Goal: Task Accomplishment & Management: Use online tool/utility

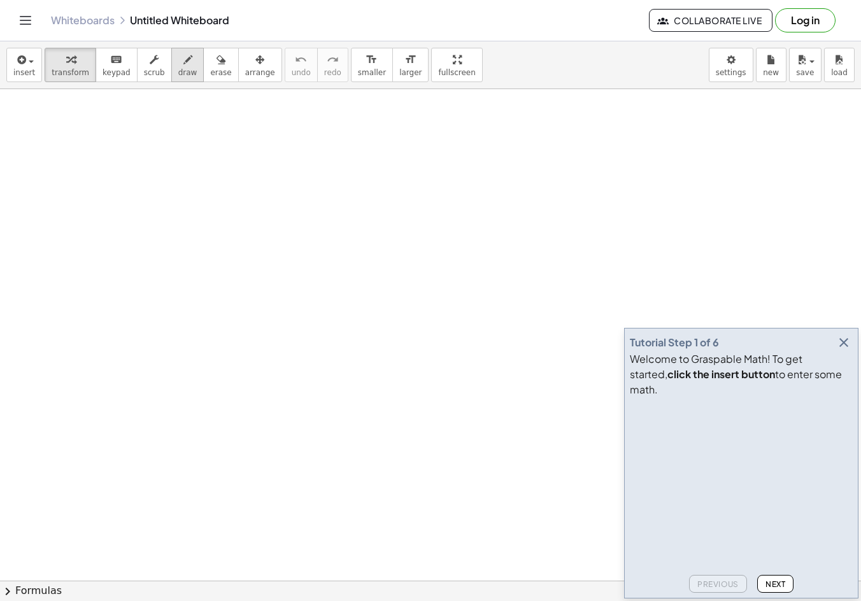
click at [183, 58] on icon "button" at bounding box center [187, 59] width 9 height 15
drag, startPoint x: 115, startPoint y: 166, endPoint x: 109, endPoint y: 204, distance: 38.7
drag, startPoint x: 109, startPoint y: 181, endPoint x: 96, endPoint y: 189, distance: 15.2
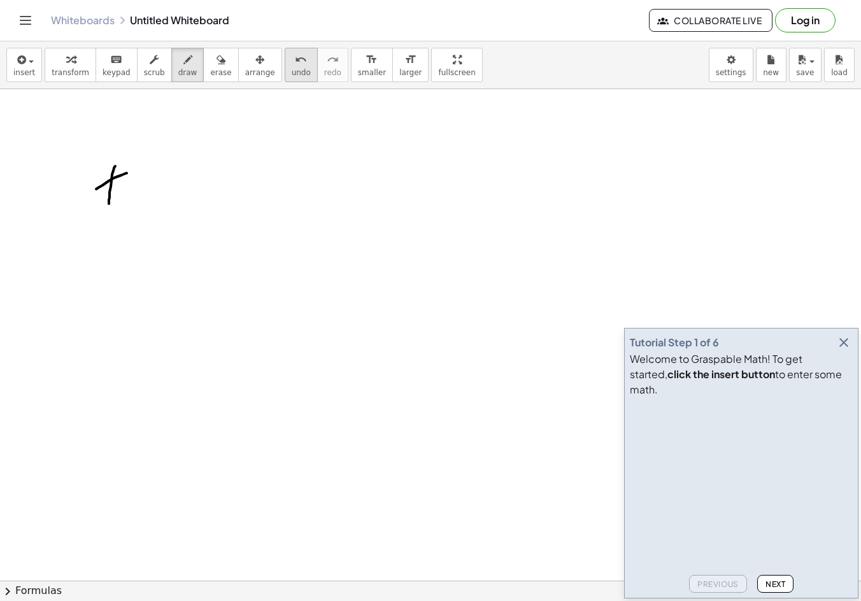
click at [295, 63] on icon "undo" at bounding box center [301, 59] width 12 height 15
drag, startPoint x: 150, startPoint y: 141, endPoint x: 106, endPoint y: 179, distance: 58.2
drag, startPoint x: 155, startPoint y: 181, endPoint x: 176, endPoint y: 193, distance: 23.9
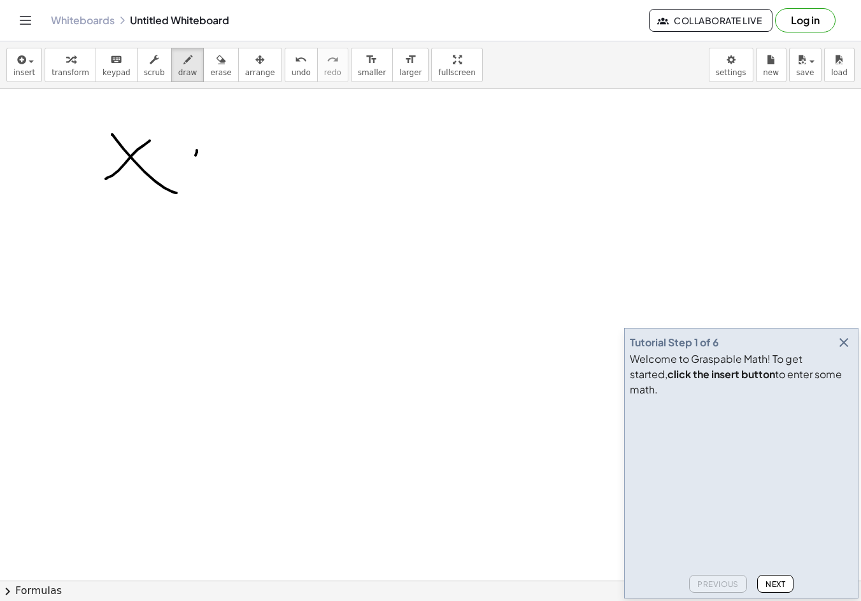
drag, startPoint x: 197, startPoint y: 150, endPoint x: 185, endPoint y: 167, distance: 20.7
drag, startPoint x: 185, startPoint y: 158, endPoint x: 206, endPoint y: 160, distance: 21.1
click at [295, 59] on icon "undo" at bounding box center [301, 59] width 12 height 15
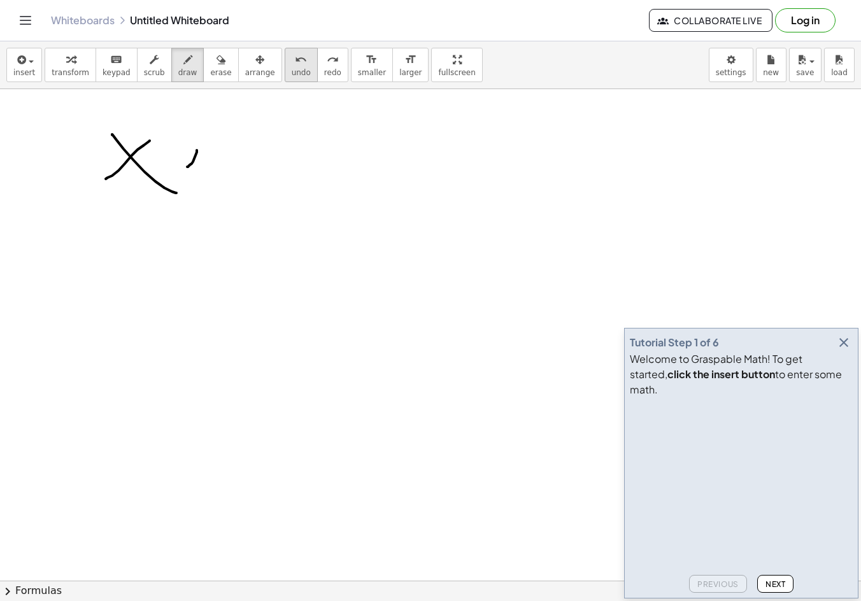
click at [295, 59] on icon "undo" at bounding box center [301, 59] width 12 height 15
drag, startPoint x: 222, startPoint y: 149, endPoint x: 200, endPoint y: 161, distance: 24.8
drag, startPoint x: 218, startPoint y: 161, endPoint x: 225, endPoint y: 164, distance: 7.7
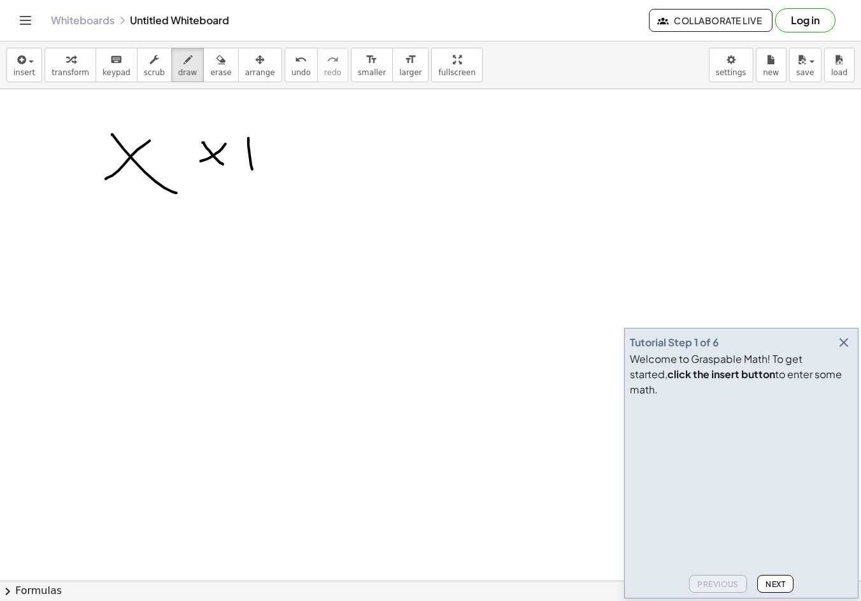
drag, startPoint x: 248, startPoint y: 138, endPoint x: 258, endPoint y: 150, distance: 15.4
drag, startPoint x: 259, startPoint y: 140, endPoint x: 278, endPoint y: 148, distance: 20.8
drag, startPoint x: 270, startPoint y: 138, endPoint x: 261, endPoint y: 178, distance: 41.7
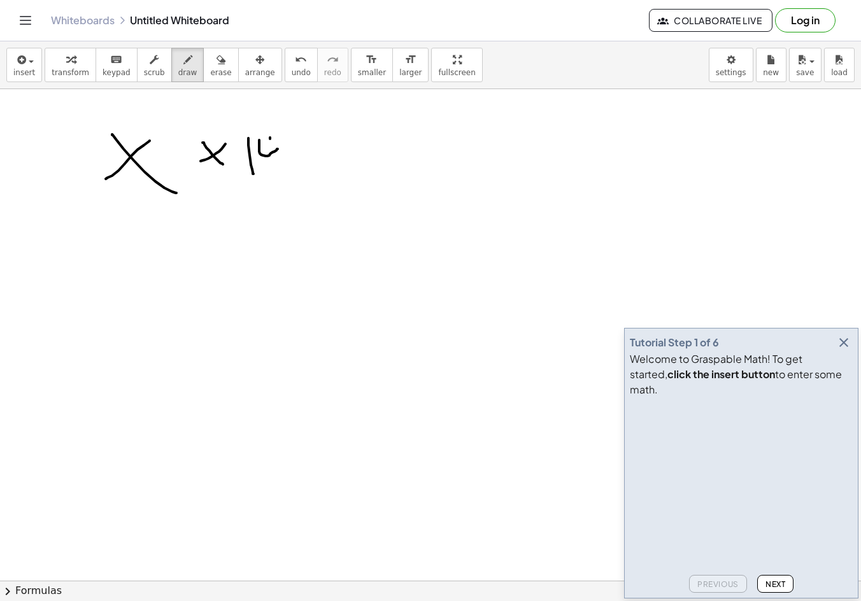
drag, startPoint x: 173, startPoint y: 125, endPoint x: 192, endPoint y: 136, distance: 21.6
click at [292, 68] on span "undo" at bounding box center [301, 72] width 19 height 9
drag, startPoint x: 120, startPoint y: 104, endPoint x: 94, endPoint y: 189, distance: 89.0
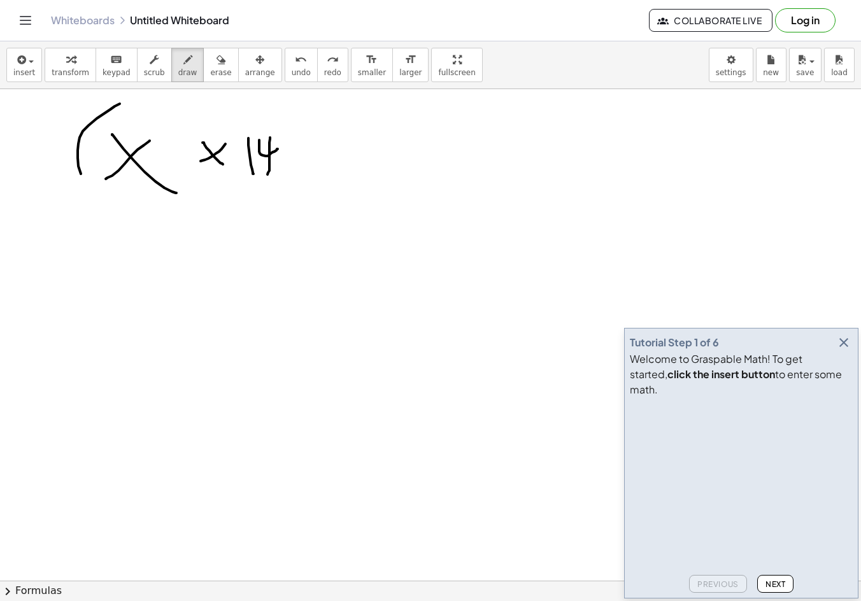
drag, startPoint x: 283, startPoint y: 113, endPoint x: 306, endPoint y: 199, distance: 88.9
drag, startPoint x: 328, startPoint y: 103, endPoint x: 341, endPoint y: 123, distance: 23.8
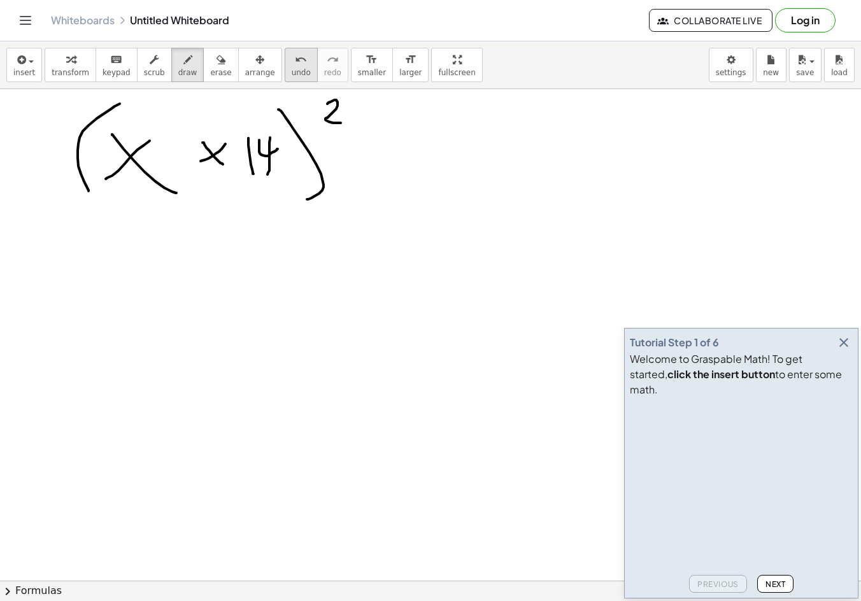
click at [285, 66] on button "undo undo" at bounding box center [301, 65] width 33 height 34
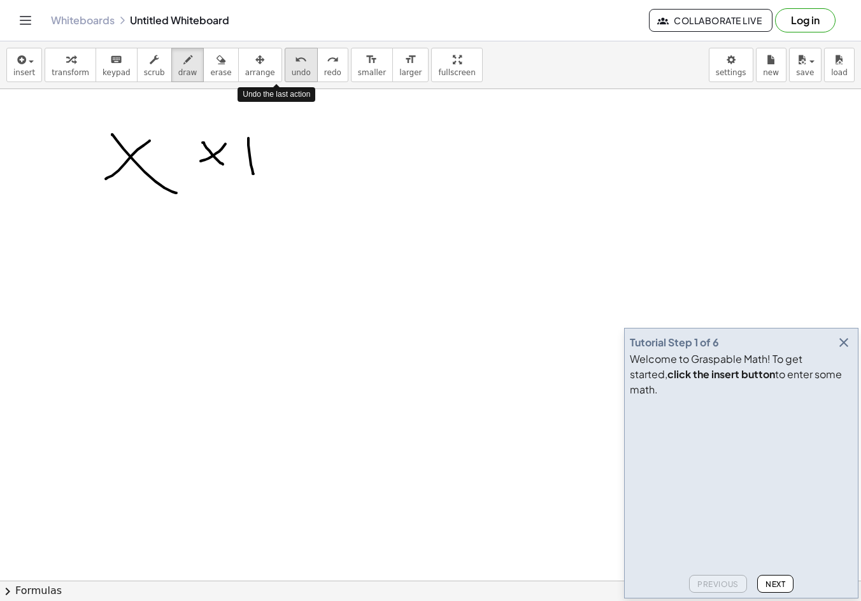
click at [285, 66] on button "undo undo" at bounding box center [301, 65] width 33 height 34
click at [292, 65] on div "undo" at bounding box center [301, 59] width 19 height 15
click at [295, 64] on icon "undo" at bounding box center [301, 59] width 12 height 15
drag, startPoint x: 211, startPoint y: 136, endPoint x: 208, endPoint y: 163, distance: 26.9
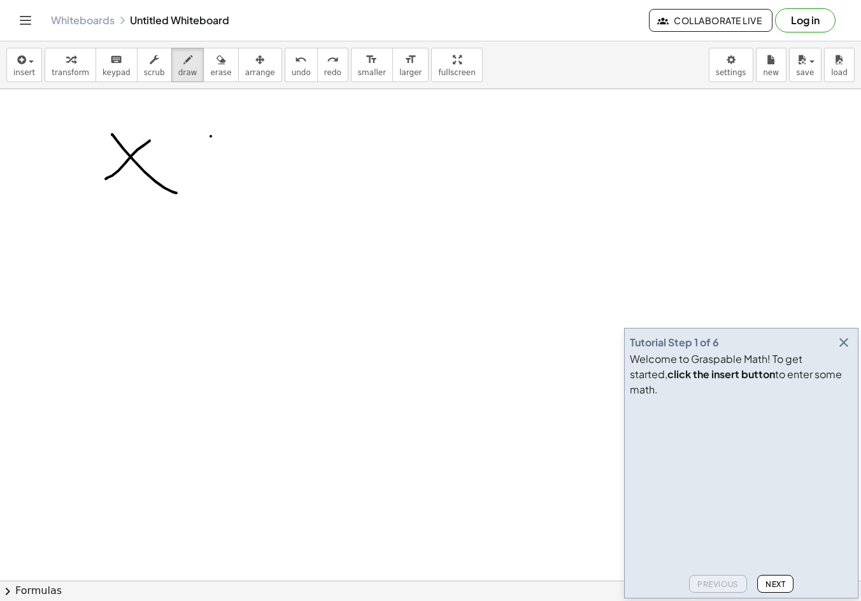
drag, startPoint x: 208, startPoint y: 148, endPoint x: 228, endPoint y: 146, distance: 20.5
drag, startPoint x: 238, startPoint y: 134, endPoint x: 237, endPoint y: 155, distance: 21.0
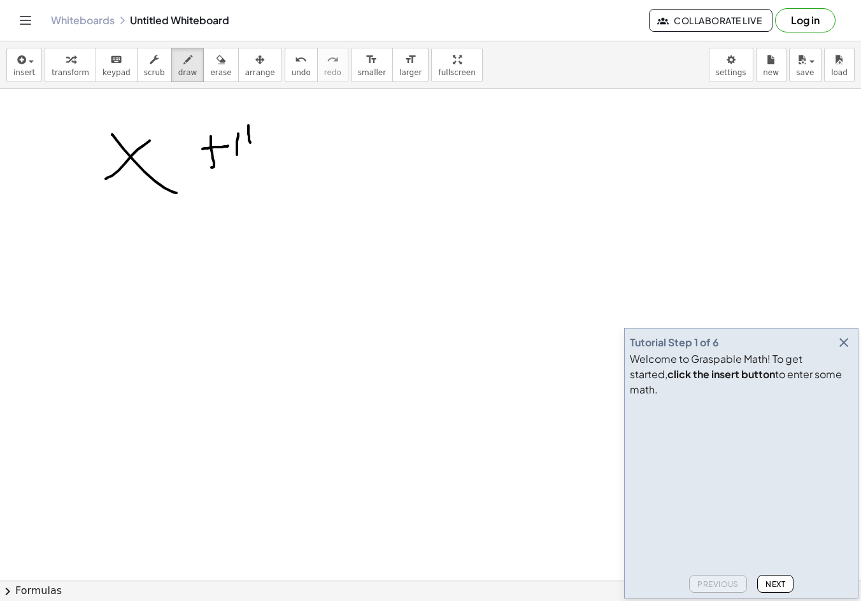
drag, startPoint x: 248, startPoint y: 134, endPoint x: 273, endPoint y: 146, distance: 27.6
drag, startPoint x: 267, startPoint y: 134, endPoint x: 264, endPoint y: 163, distance: 28.8
drag, startPoint x: 283, startPoint y: 124, endPoint x: 258, endPoint y: 179, distance: 60.7
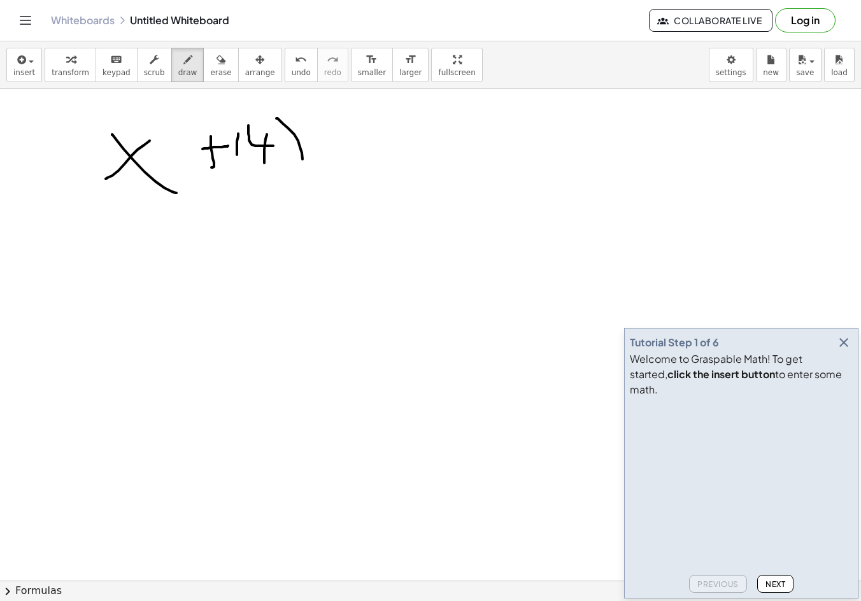
drag, startPoint x: 67, startPoint y: 134, endPoint x: 67, endPoint y: 191, distance: 57.3
drag, startPoint x: 298, startPoint y: 104, endPoint x: 320, endPoint y: 118, distance: 25.4
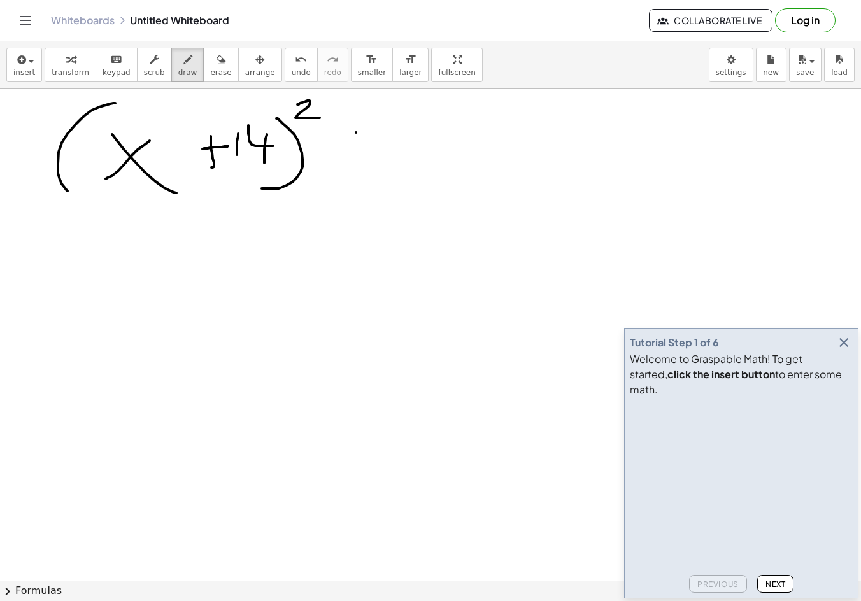
drag, startPoint x: 356, startPoint y: 132, endPoint x: 330, endPoint y: 181, distance: 55.5
drag, startPoint x: 339, startPoint y: 144, endPoint x: 410, endPoint y: 155, distance: 71.5
drag, startPoint x: 429, startPoint y: 131, endPoint x: 458, endPoint y: 179, distance: 56.6
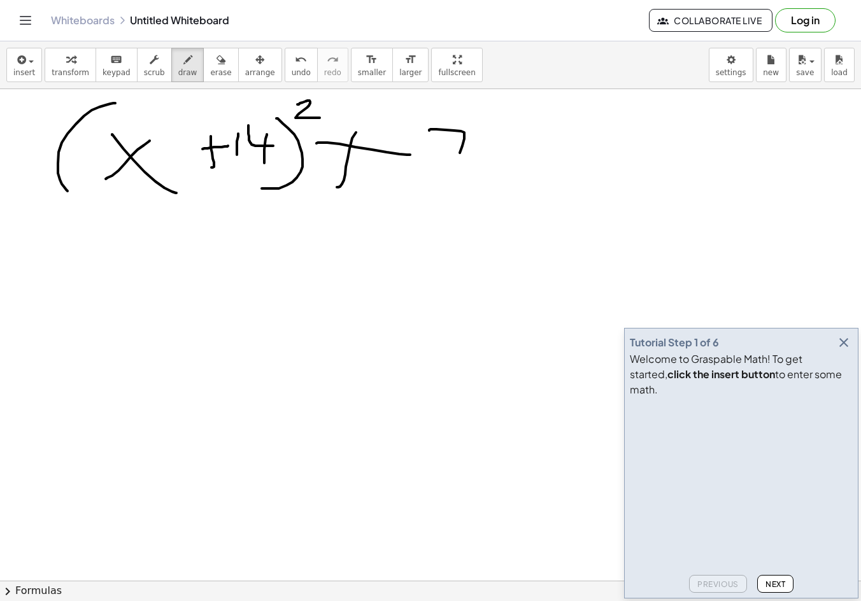
drag, startPoint x: 475, startPoint y: 101, endPoint x: 494, endPoint y: 117, distance: 24.5
drag, startPoint x: 533, startPoint y: 139, endPoint x: 540, endPoint y: 141, distance: 6.9
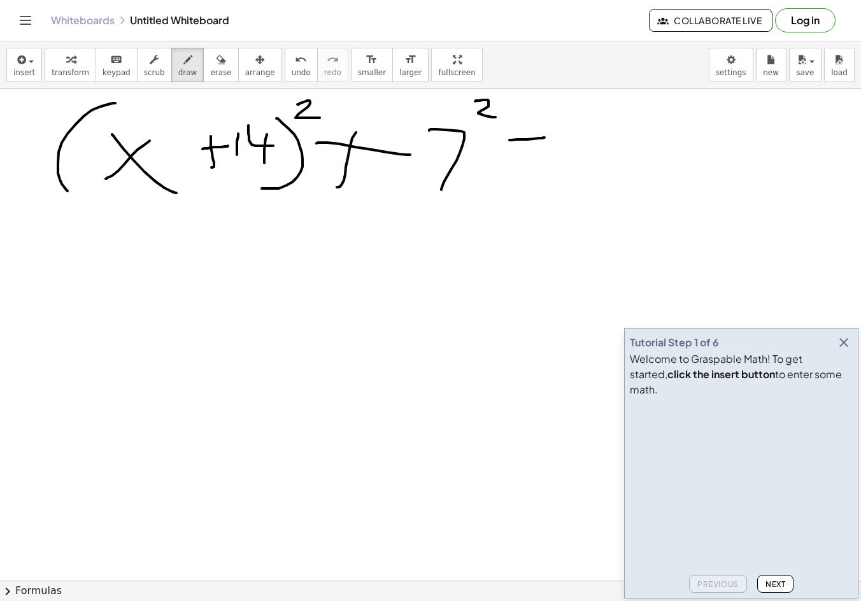
drag, startPoint x: 518, startPoint y: 153, endPoint x: 542, endPoint y: 150, distance: 23.9
drag, startPoint x: 570, startPoint y: 124, endPoint x: 606, endPoint y: 129, distance: 36.6
drag
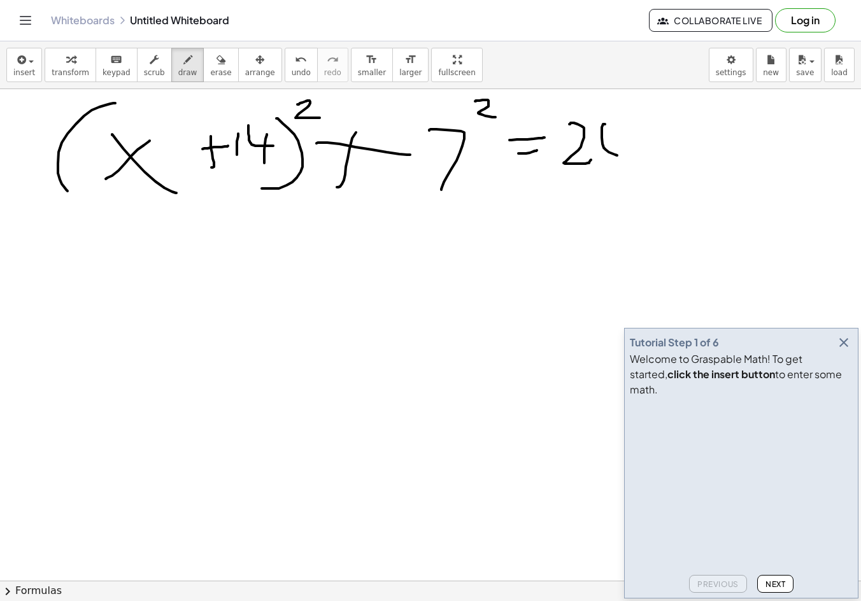
drag, startPoint x: 519, startPoint y: 209, endPoint x: 542, endPoint y: 214, distance: 24.0
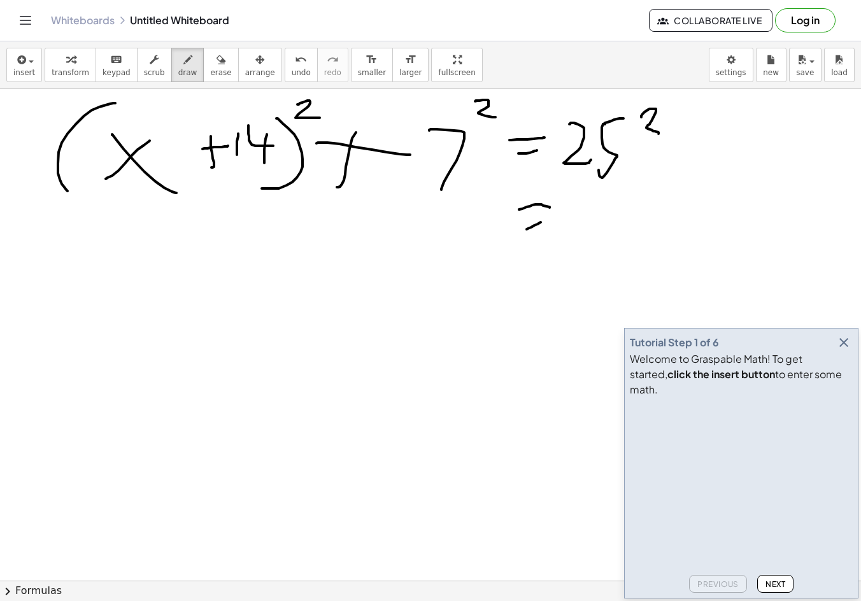
drag, startPoint x: 526, startPoint y: 229, endPoint x: 544, endPoint y: 222, distance: 19.4
drag, startPoint x: 594, startPoint y: 209, endPoint x: 598, endPoint y: 231, distance: 22.0
drag, startPoint x: 619, startPoint y: 205, endPoint x: 644, endPoint y: 232, distance: 37.4
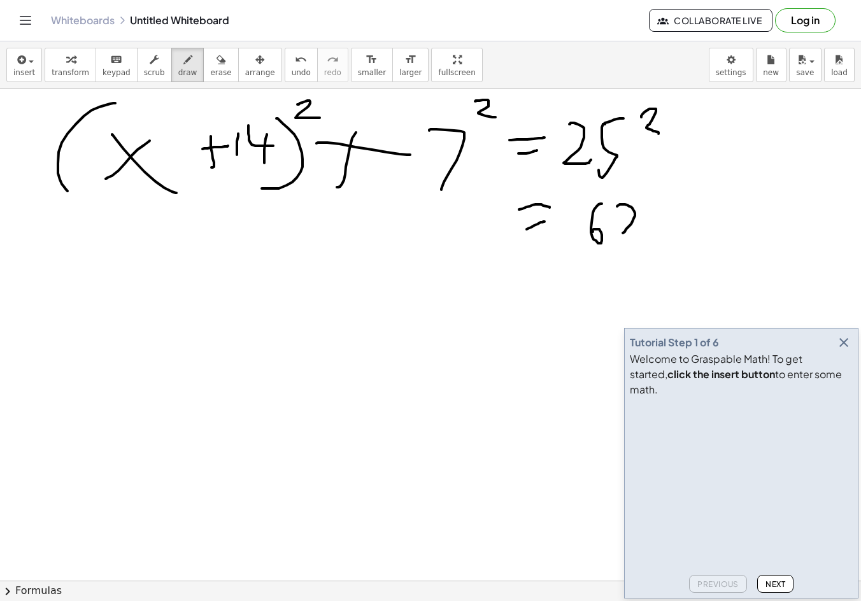
drag, startPoint x: 649, startPoint y: 204, endPoint x: 650, endPoint y: 234, distance: 29.9
drag, startPoint x: 435, startPoint y: 223, endPoint x: 459, endPoint y: 249, distance: 35.2
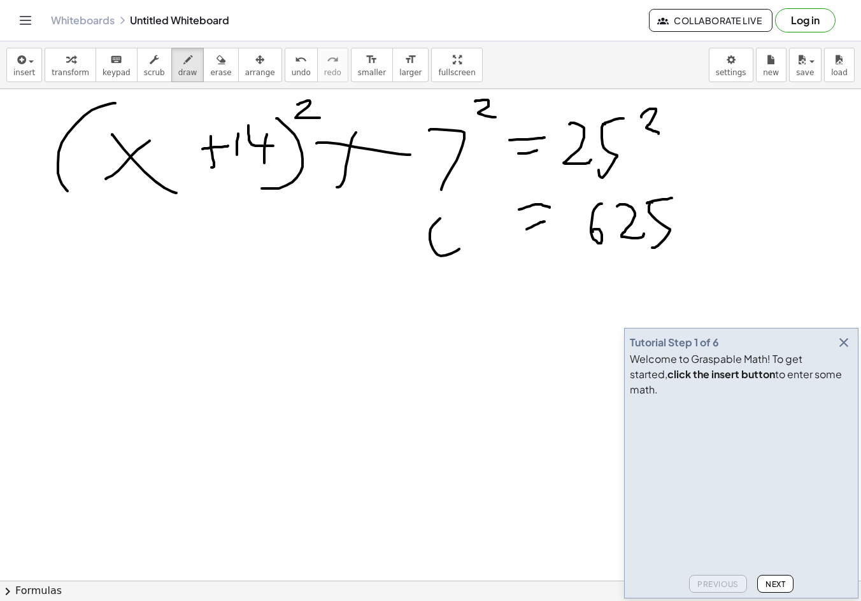
drag, startPoint x: 450, startPoint y: 260, endPoint x: 457, endPoint y: 274, distance: 15.7
drag, startPoint x: 484, startPoint y: 230, endPoint x: 474, endPoint y: 257, distance: 28.4
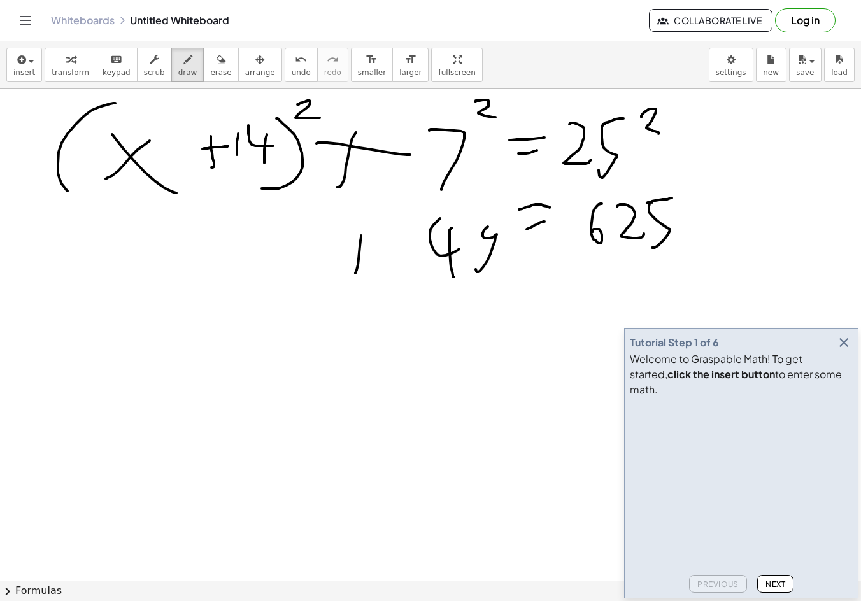
drag, startPoint x: 361, startPoint y: 236, endPoint x: 343, endPoint y: 266, distance: 35.4
drag, startPoint x: 357, startPoint y: 254, endPoint x: 372, endPoint y: 251, distance: 15.6
drag, startPoint x: 286, startPoint y: 230, endPoint x: 251, endPoint y: 289, distance: 68.6
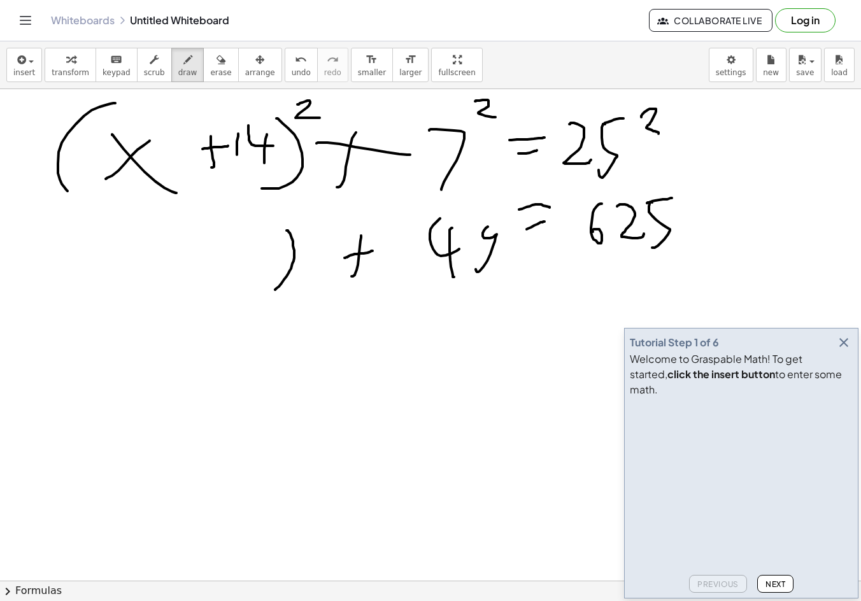
drag, startPoint x: 97, startPoint y: 236, endPoint x: 97, endPoint y: 288, distance: 52.8
drag, startPoint x: 137, startPoint y: 246, endPoint x: 117, endPoint y: 258, distance: 23.5
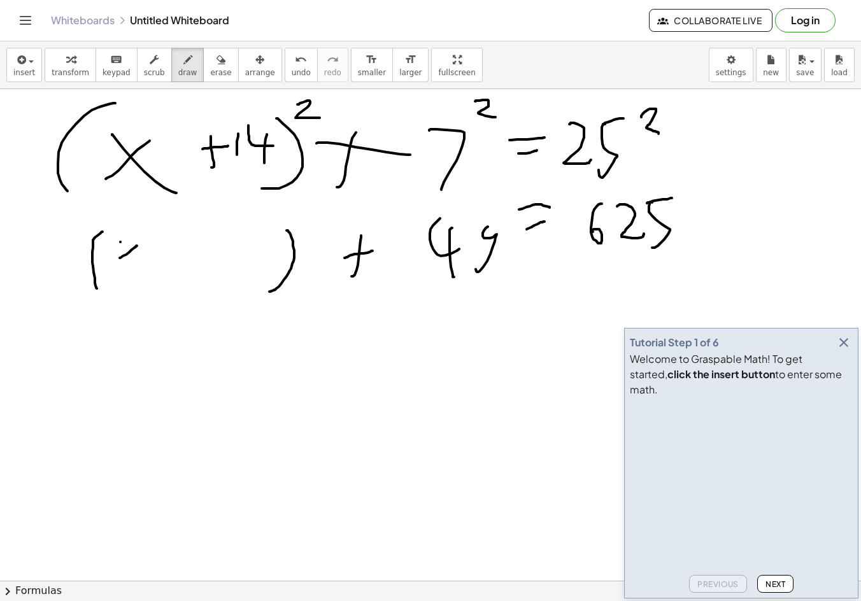
drag, startPoint x: 120, startPoint y: 242, endPoint x: 134, endPoint y: 260, distance: 22.7
drag, startPoint x: 156, startPoint y: 218, endPoint x: 163, endPoint y: 231, distance: 14.5
drag, startPoint x: 200, startPoint y: 243, endPoint x: 188, endPoint y: 270, distance: 29.3
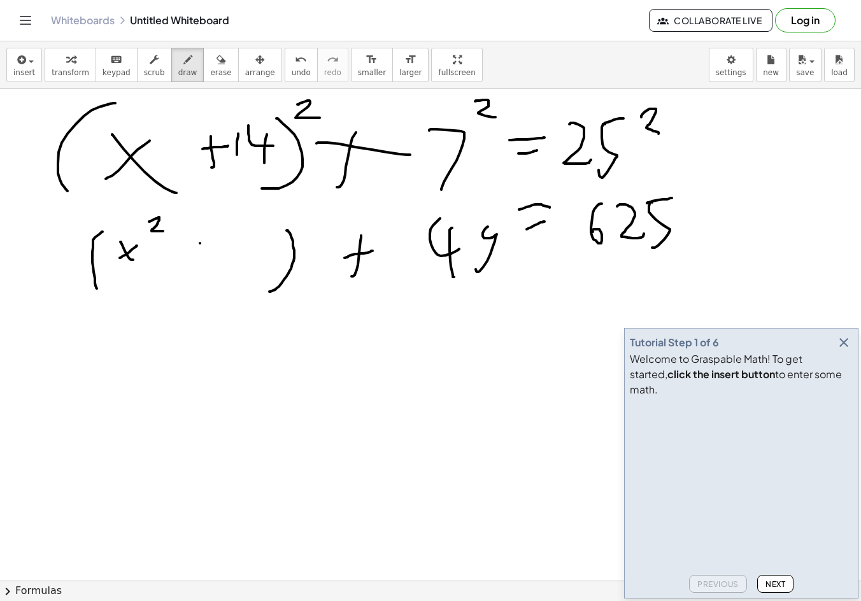
drag, startPoint x: 190, startPoint y: 257, endPoint x: 216, endPoint y: 262, distance: 26.7
drag, startPoint x: 232, startPoint y: 244, endPoint x: 231, endPoint y: 263, distance: 18.5
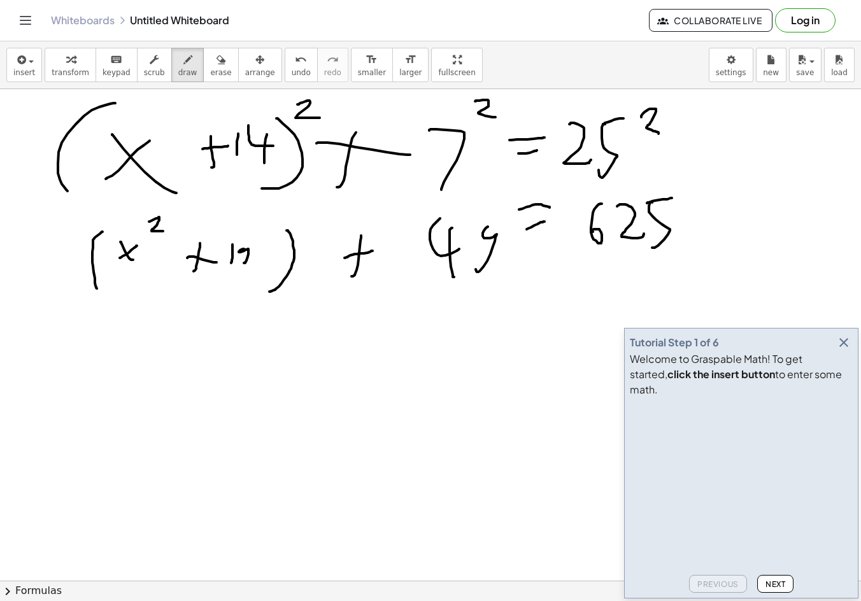
drag, startPoint x: 240, startPoint y: 250, endPoint x: 244, endPoint y: 263, distance: 13.3
drag, startPoint x: 261, startPoint y: 247, endPoint x: 257, endPoint y: 267, distance: 20.1
drag, startPoint x: 483, startPoint y: 325, endPoint x: 429, endPoint y: 367, distance: 68.4
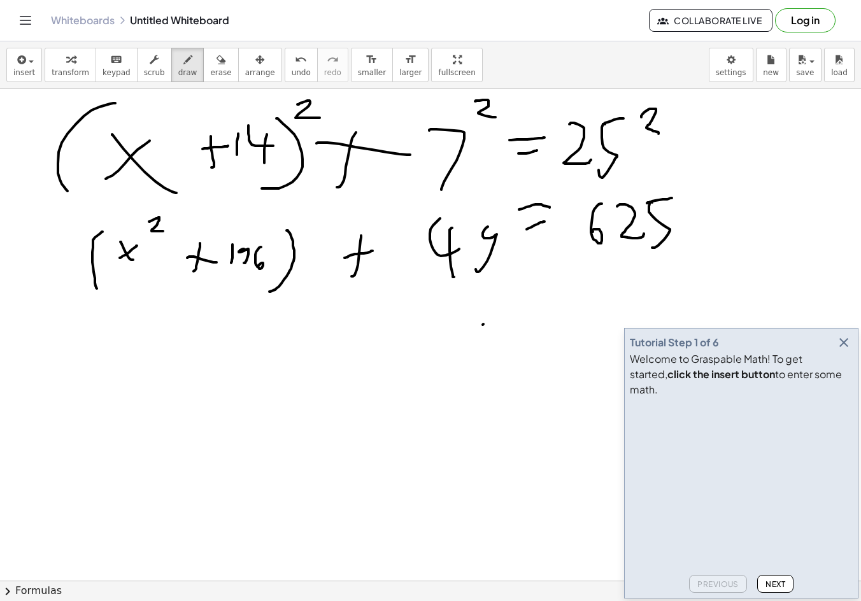
drag, startPoint x: 441, startPoint y: 335, endPoint x: 472, endPoint y: 372, distance: 48.3
drag, startPoint x: 498, startPoint y: 294, endPoint x: 505, endPoint y: 315, distance: 22.4
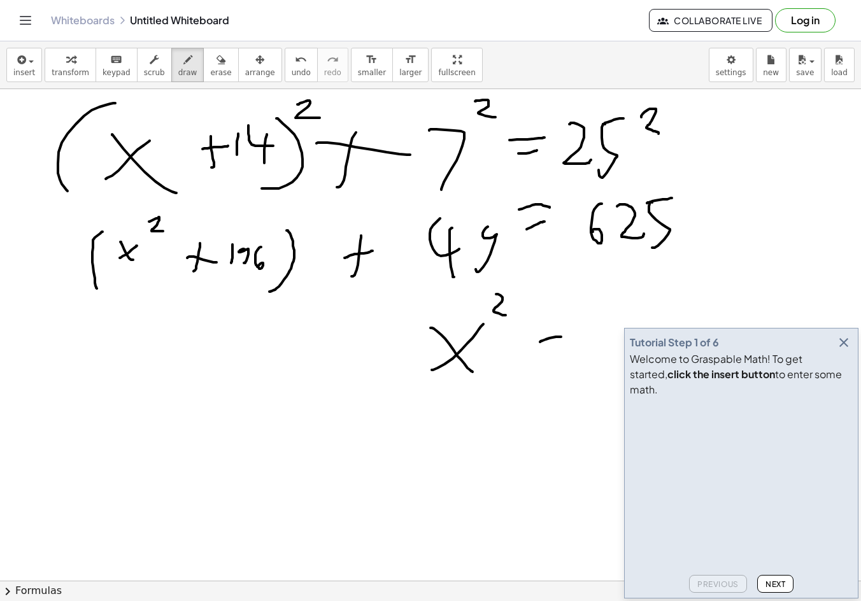
drag, startPoint x: 540, startPoint y: 342, endPoint x: 562, endPoint y: 337, distance: 22.2
drag, startPoint x: 540, startPoint y: 363, endPoint x: 572, endPoint y: 358, distance: 31.6
click at [846, 350] on icon "button" at bounding box center [843, 342] width 15 height 15
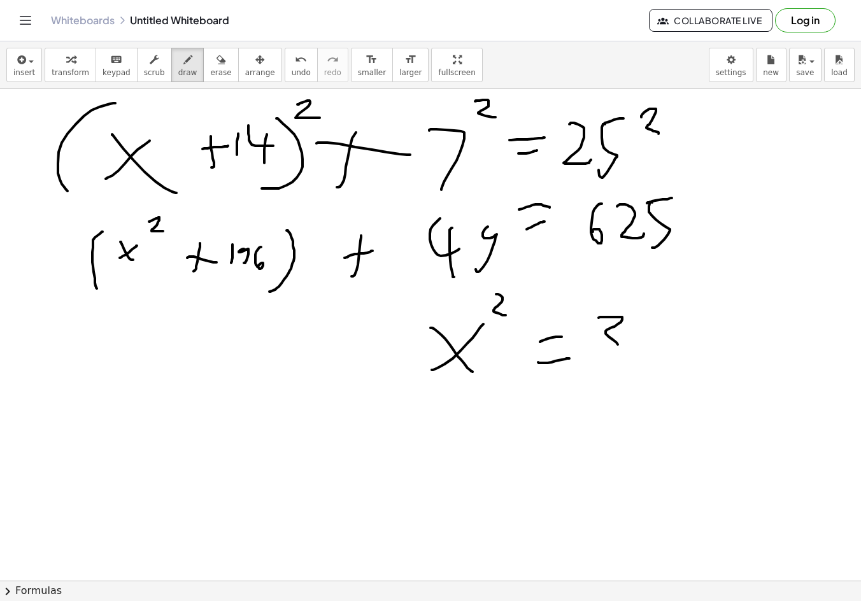
drag, startPoint x: 598, startPoint y: 318, endPoint x: 609, endPoint y: 358, distance: 41.5
drag, startPoint x: 709, startPoint y: 328, endPoint x: 693, endPoint y: 346, distance: 23.4
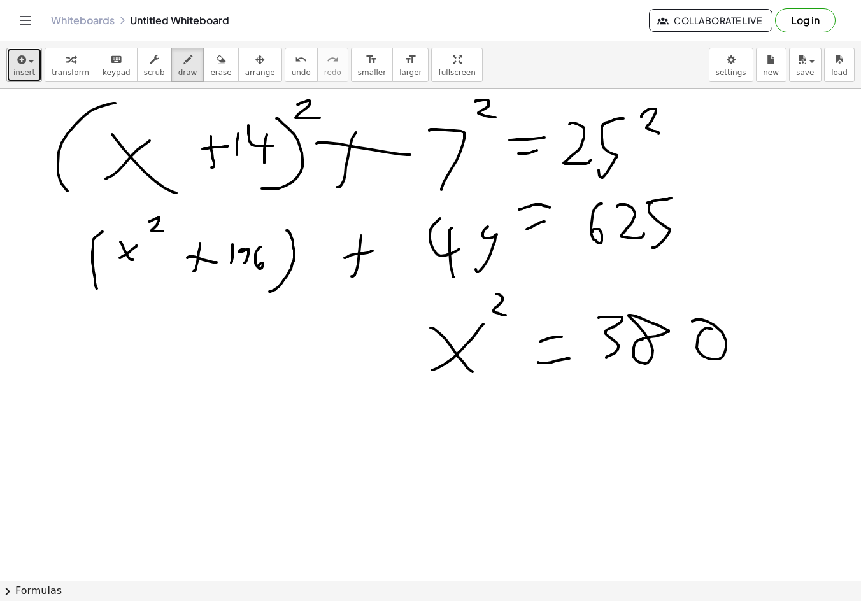
click at [29, 61] on span "button" at bounding box center [31, 61] width 5 height 3
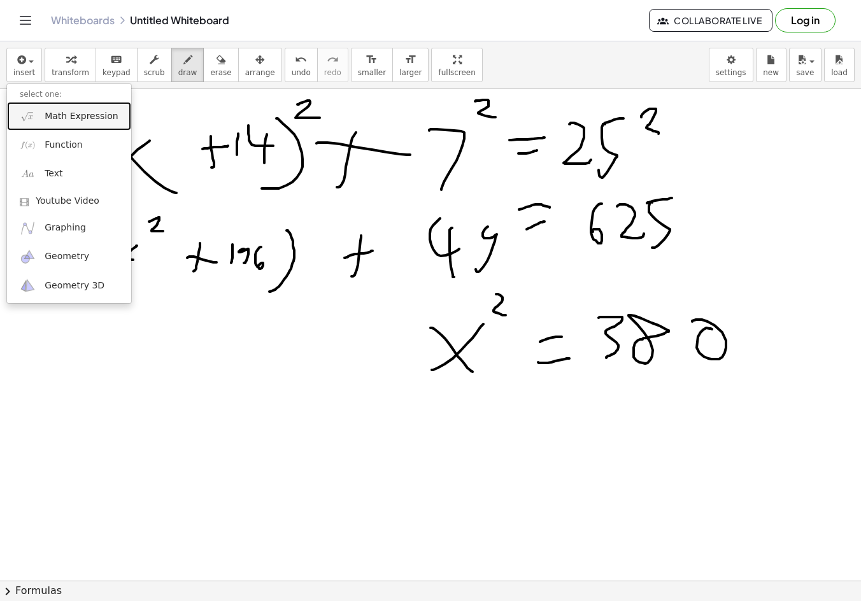
click at [27, 104] on link "Math Expression" at bounding box center [69, 116] width 124 height 29
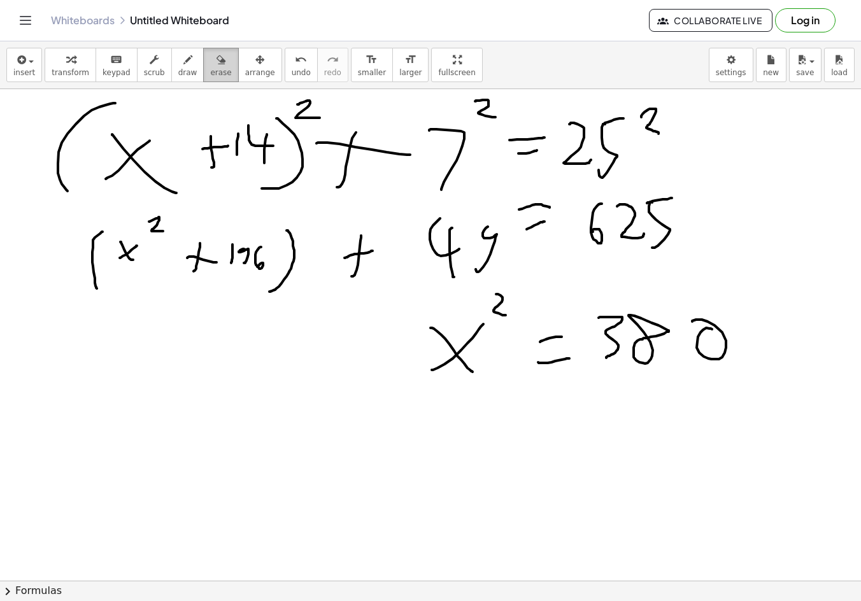
click at [210, 69] on span "erase" at bounding box center [220, 72] width 21 height 9
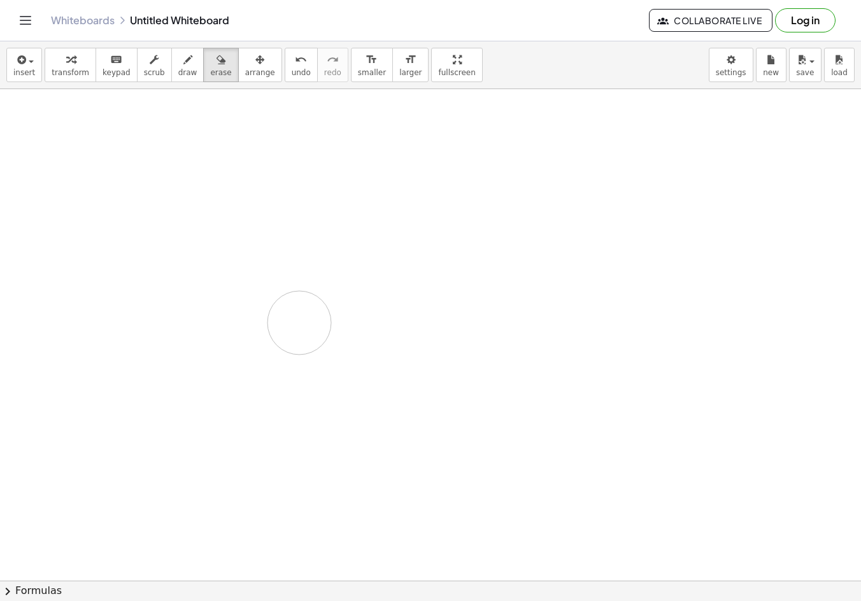
drag, startPoint x: 1, startPoint y: 132, endPoint x: 1, endPoint y: 289, distance: 157.2
click at [38, 69] on button "insert" at bounding box center [24, 65] width 36 height 34
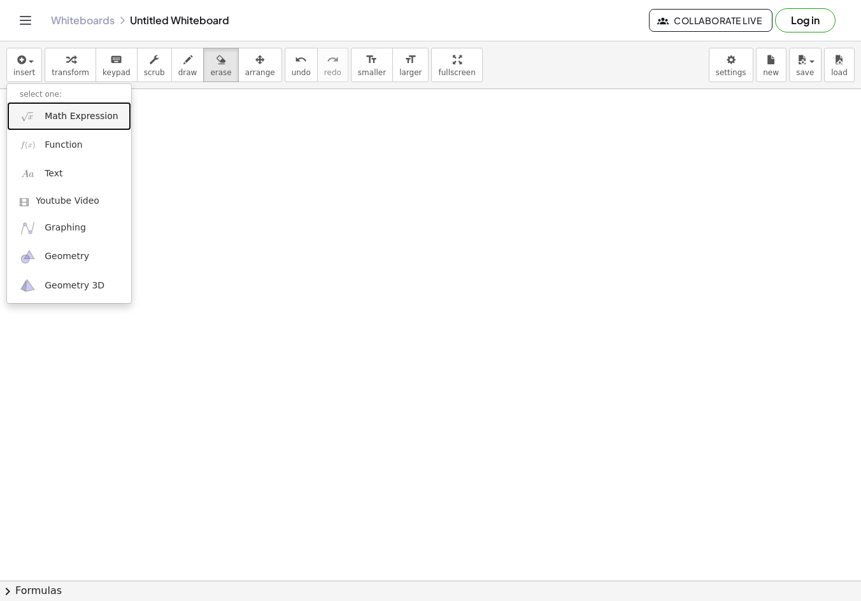
click at [73, 115] on span "Math Expression" at bounding box center [81, 116] width 73 height 13
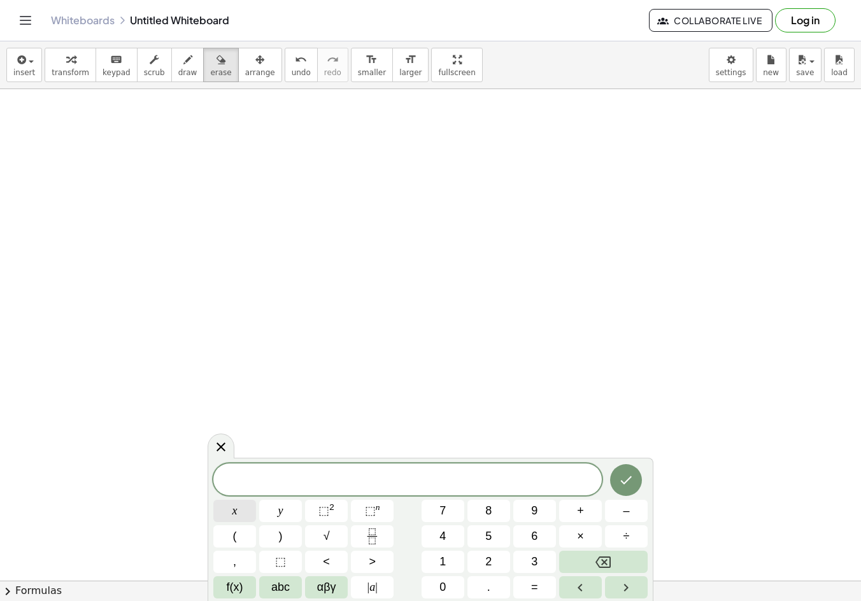
click at [246, 517] on button "x" at bounding box center [234, 511] width 43 height 22
click at [596, 562] on icon "Backspace" at bounding box center [602, 561] width 15 height 11
click at [488, 561] on span "2" at bounding box center [488, 561] width 6 height 17
click at [618, 562] on button "Backspace" at bounding box center [603, 562] width 88 height 22
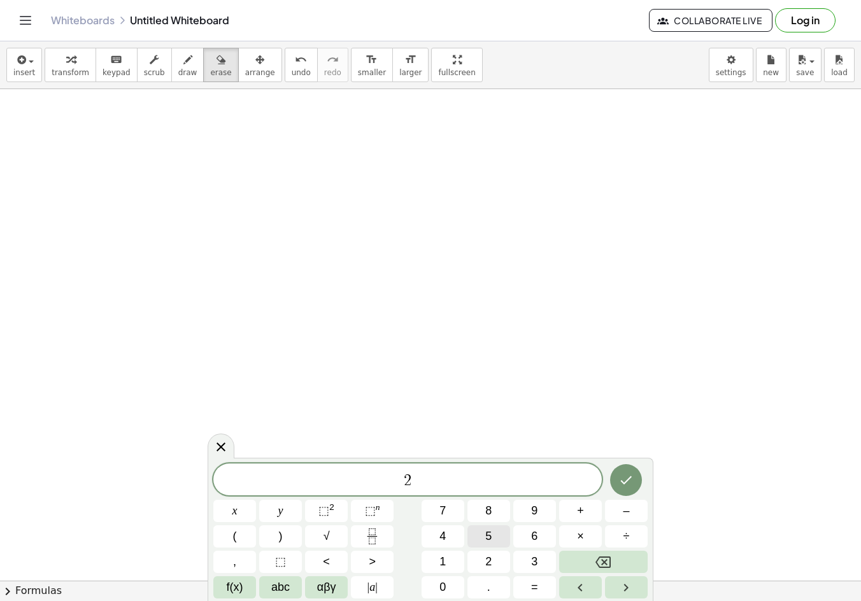
click at [499, 534] on button "5" at bounding box center [488, 536] width 43 height 22
click at [336, 511] on button "⬚ 2" at bounding box center [326, 511] width 43 height 22
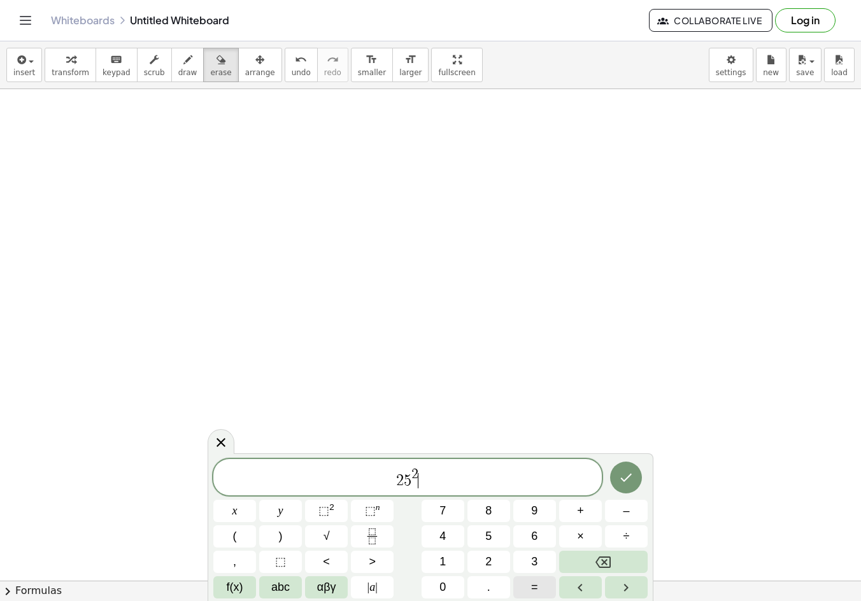
click at [547, 586] on button "=" at bounding box center [534, 587] width 43 height 22
click at [449, 508] on button "7" at bounding box center [442, 511] width 43 height 22
click at [335, 509] on button "⬚ 2" at bounding box center [326, 511] width 43 height 22
click at [580, 540] on span "×" at bounding box center [580, 536] width 7 height 17
click at [628, 565] on button "Backspace" at bounding box center [603, 562] width 88 height 22
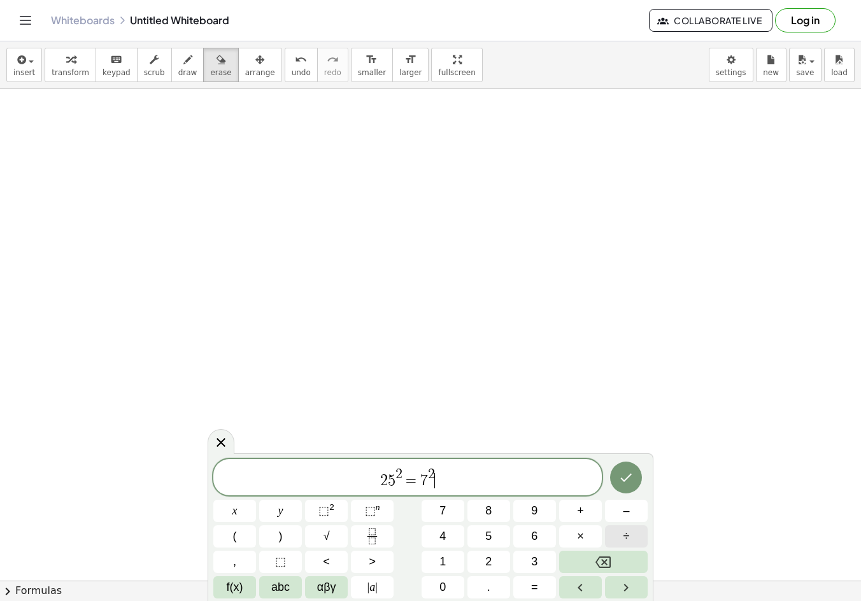
click at [632, 532] on button "÷" at bounding box center [626, 536] width 43 height 22
click at [632, 560] on button "Backspace" at bounding box center [603, 562] width 88 height 22
click at [588, 517] on button "+" at bounding box center [580, 511] width 43 height 22
click at [273, 584] on span "abc" at bounding box center [280, 587] width 18 height 17
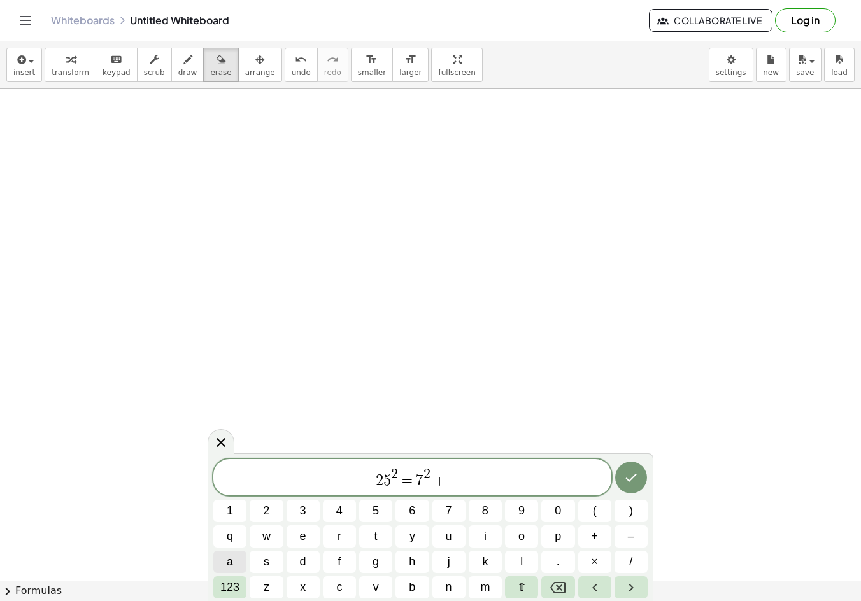
click at [238, 559] on button "a" at bounding box center [229, 562] width 33 height 22
click at [237, 587] on span "123" at bounding box center [229, 587] width 19 height 17
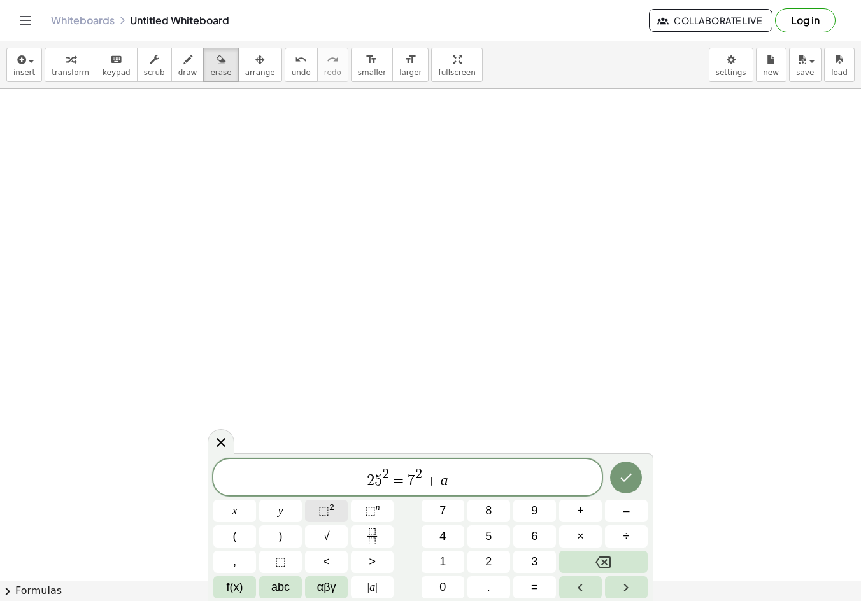
click at [335, 508] on button "⬚ 2" at bounding box center [326, 511] width 43 height 22
click at [629, 474] on icon "Done" at bounding box center [625, 477] width 15 height 15
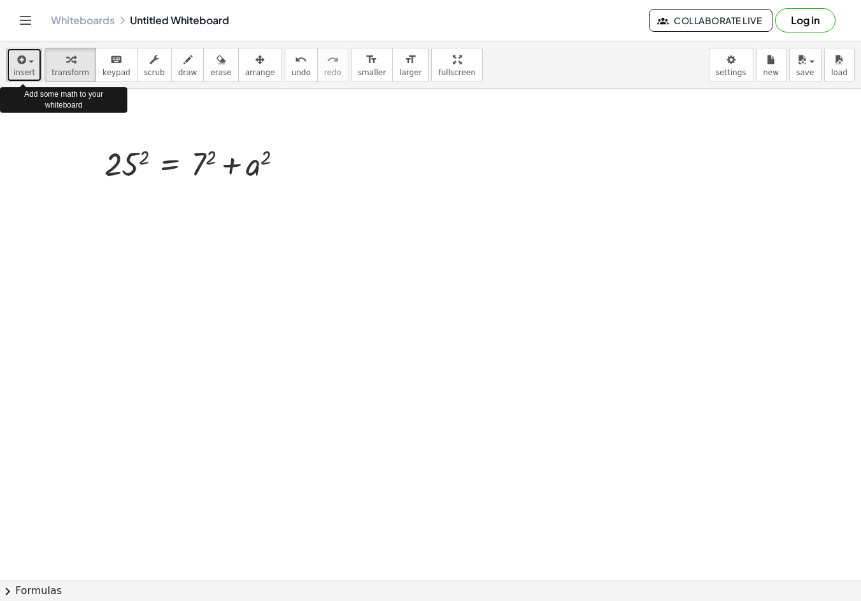
click at [30, 73] on span "insert" at bounding box center [24, 72] width 22 height 9
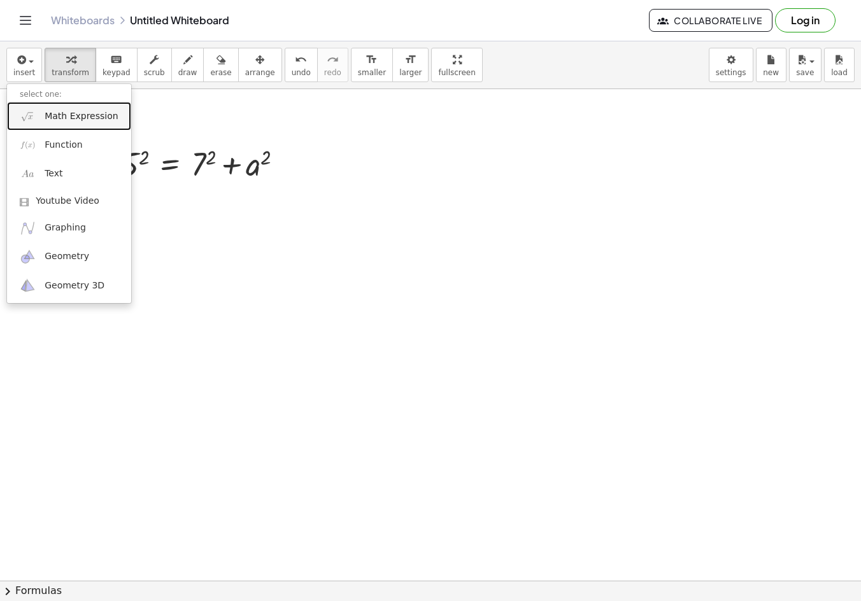
click at [87, 118] on span "Math Expression" at bounding box center [81, 116] width 73 height 13
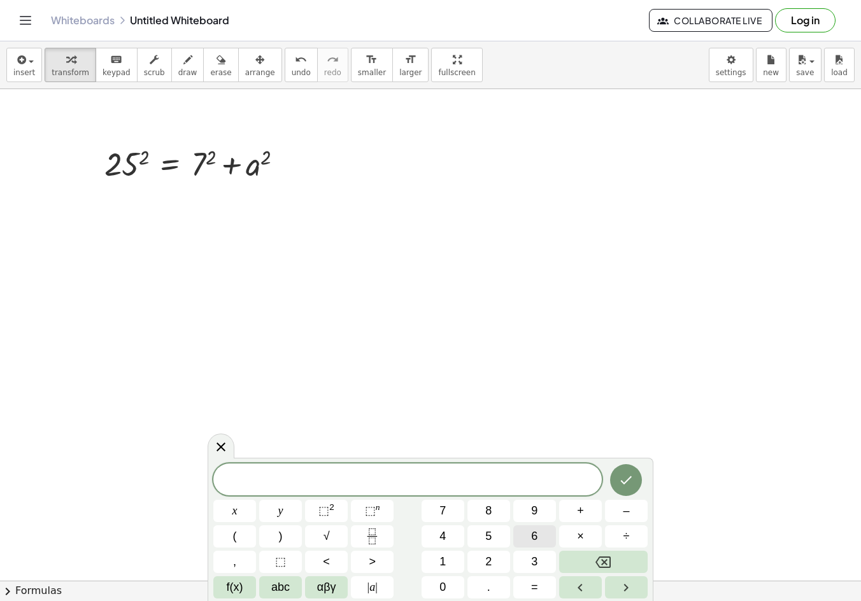
click at [537, 537] on span "6" at bounding box center [534, 536] width 6 height 17
click at [493, 537] on button "5" at bounding box center [488, 536] width 43 height 22
click at [630, 563] on button "Backspace" at bounding box center [603, 562] width 88 height 22
click at [505, 556] on button "2" at bounding box center [488, 562] width 43 height 22
click at [498, 534] on button "5" at bounding box center [488, 536] width 43 height 22
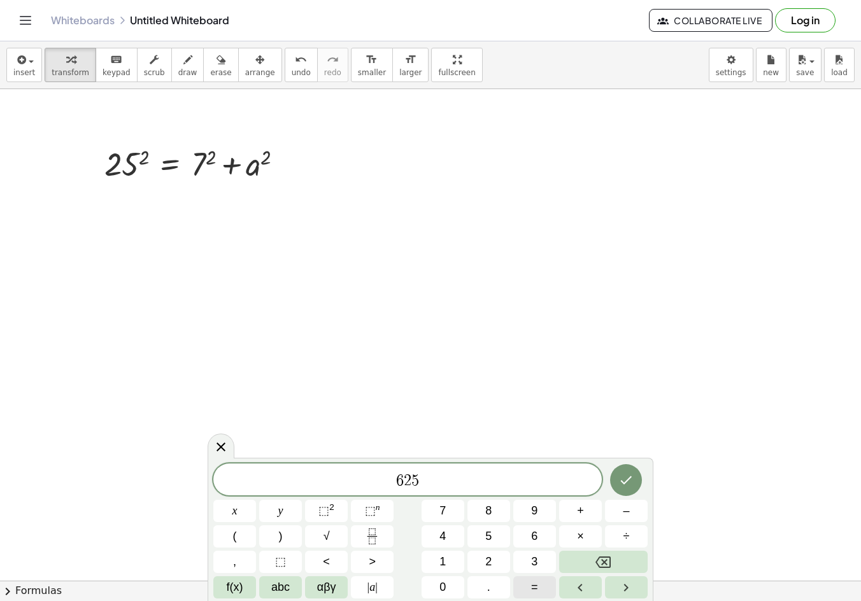
click at [534, 586] on span "=" at bounding box center [534, 587] width 7 height 17
click at [449, 539] on button "4" at bounding box center [442, 536] width 43 height 22
click at [542, 511] on button "9" at bounding box center [534, 511] width 43 height 22
click at [591, 517] on button "+" at bounding box center [580, 511] width 43 height 22
click at [279, 581] on span "abc" at bounding box center [280, 587] width 18 height 17
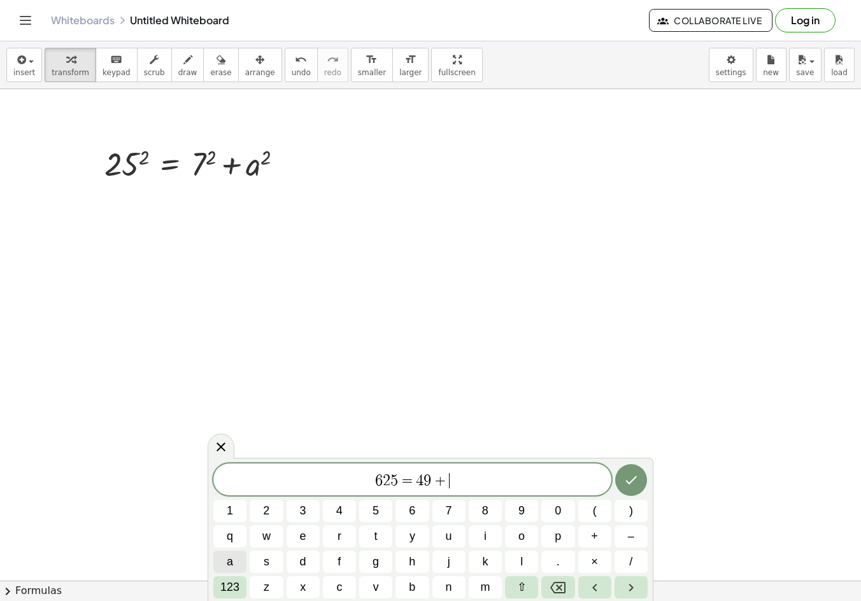
click at [234, 558] on button "a" at bounding box center [229, 562] width 33 height 22
click at [237, 587] on span "123" at bounding box center [229, 587] width 19 height 17
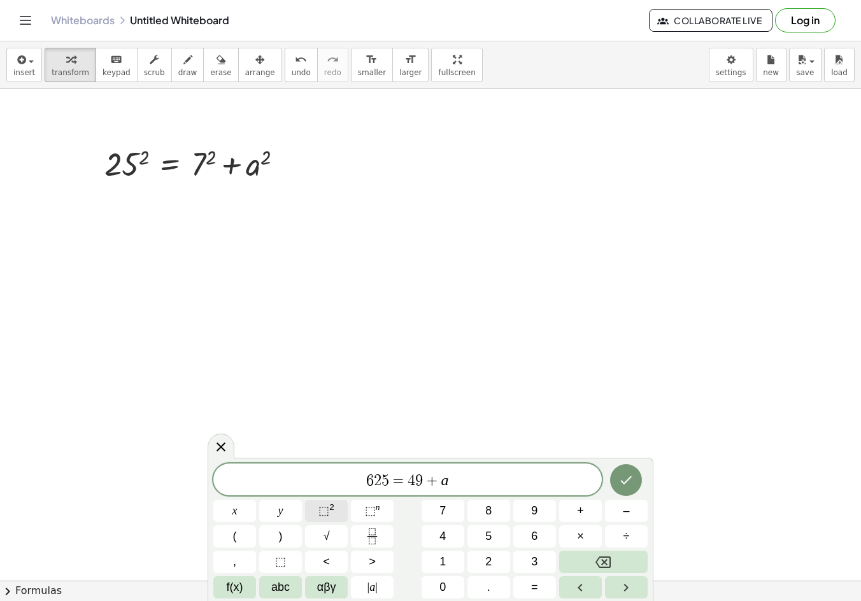
click at [327, 509] on span "⬚" at bounding box center [323, 510] width 11 height 13
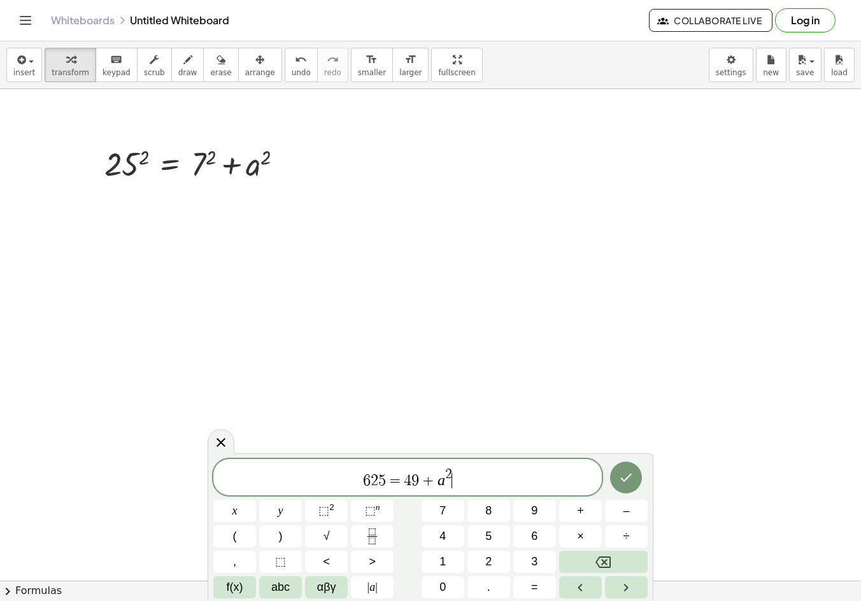
click at [256, 500] on div at bounding box center [234, 511] width 43 height 22
click at [635, 478] on button "Done" at bounding box center [626, 478] width 32 height 32
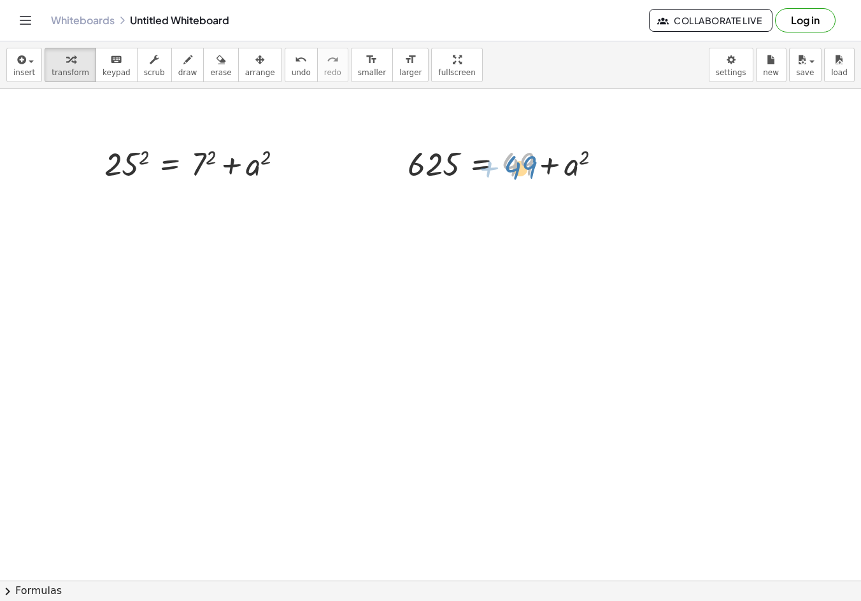
drag, startPoint x: 448, startPoint y: 218, endPoint x: 512, endPoint y: 162, distance: 85.3
click at [512, 162] on div at bounding box center [509, 162] width 217 height 43
drag, startPoint x: 525, startPoint y: 160, endPoint x: 465, endPoint y: 159, distance: 60.5
click at [465, 159] on div at bounding box center [509, 162] width 217 height 43
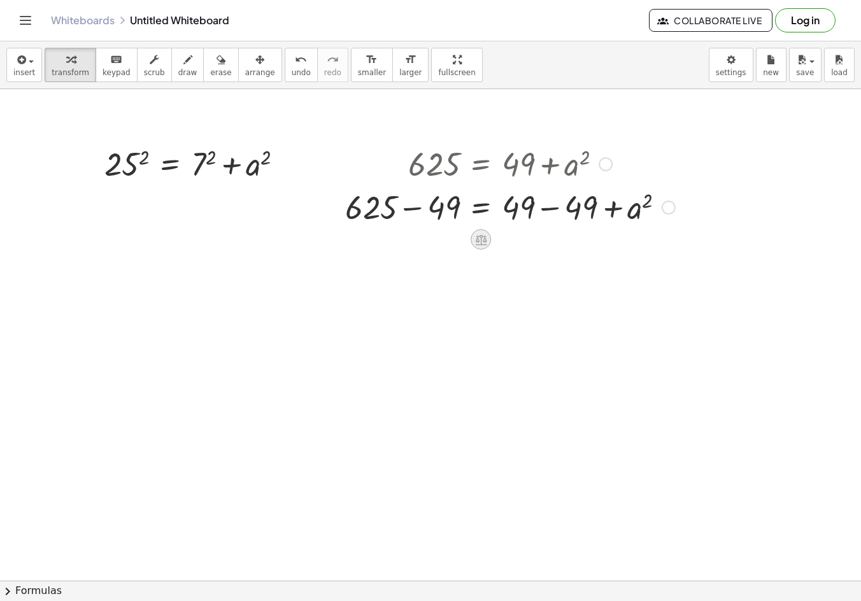
click at [485, 241] on icon at bounding box center [480, 239] width 11 height 11
click at [477, 238] on span "×" at bounding box center [481, 239] width 8 height 18
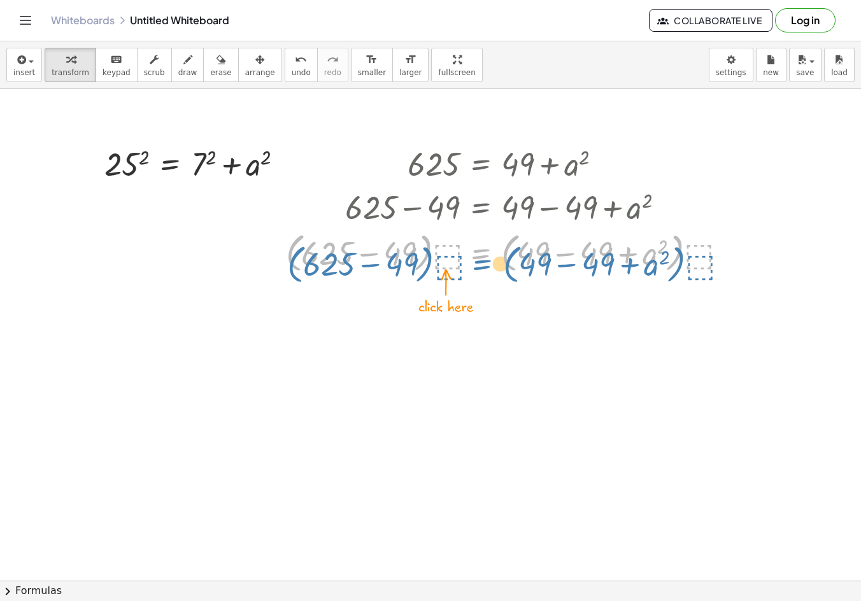
click at [490, 256] on div at bounding box center [509, 252] width 460 height 48
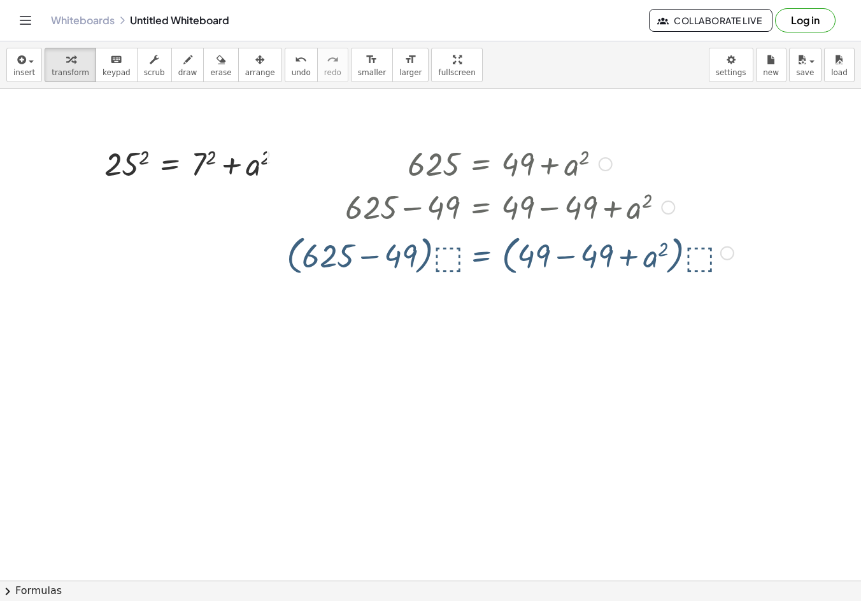
click at [428, 251] on div at bounding box center [509, 252] width 460 height 48
click at [443, 256] on div at bounding box center [509, 252] width 460 height 48
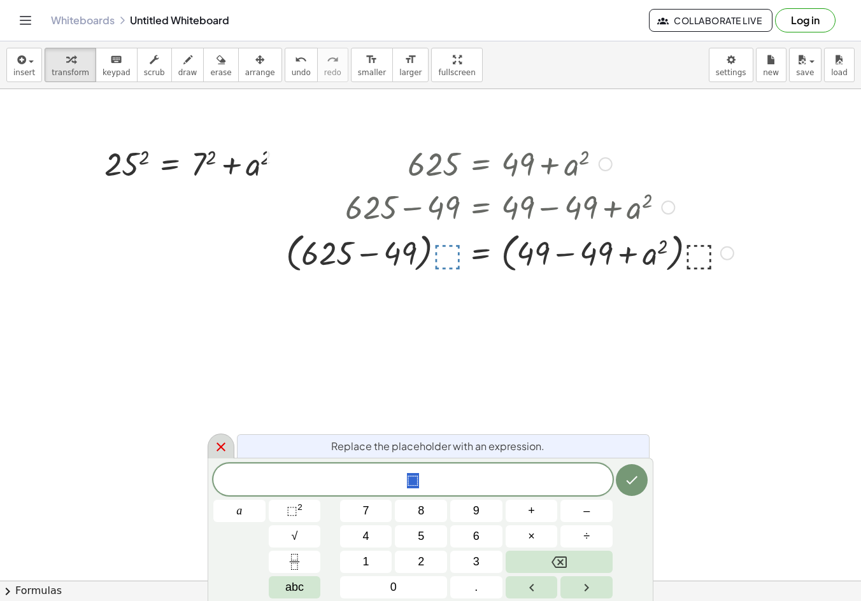
click at [225, 448] on icon at bounding box center [220, 446] width 15 height 15
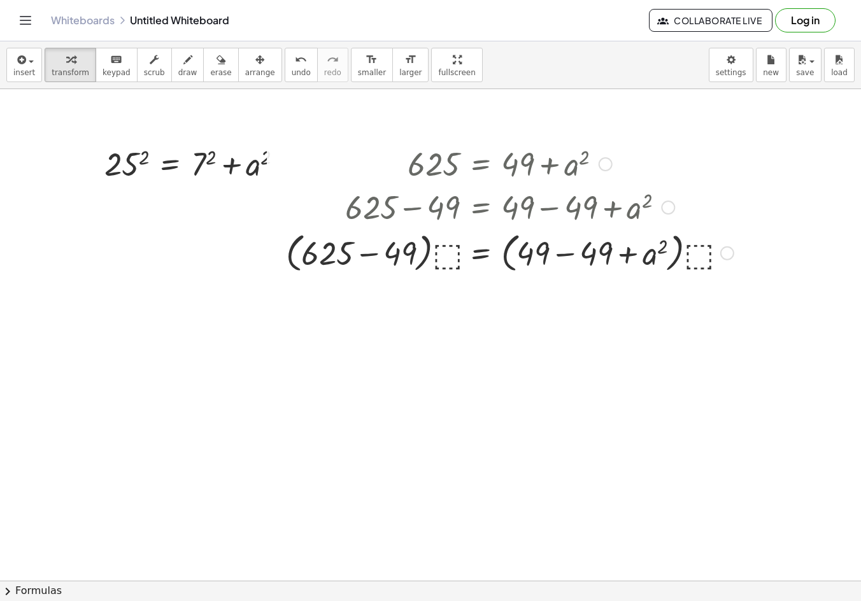
click at [723, 254] on div at bounding box center [727, 253] width 14 height 14
click at [725, 253] on div "Transform line Copy line as LaTeX Copy derivation as LaTeX Expand new lines: On" at bounding box center [727, 253] width 14 height 14
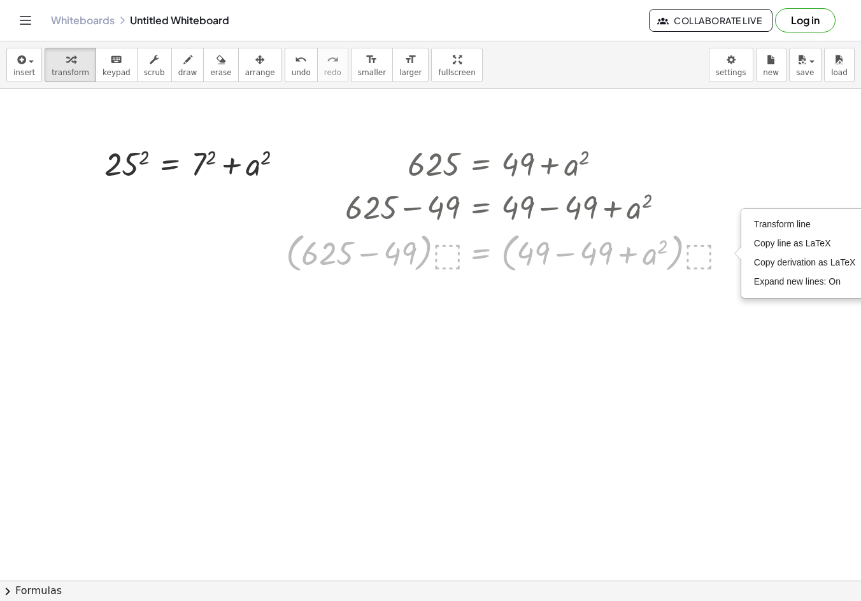
drag, startPoint x: 486, startPoint y: 258, endPoint x: -259, endPoint y: 351, distance: 751.3
click at [0, 351] on html "Graspable Math Activities Get Started Activity Bank Assigned Work Classes White…" at bounding box center [430, 300] width 861 height 601
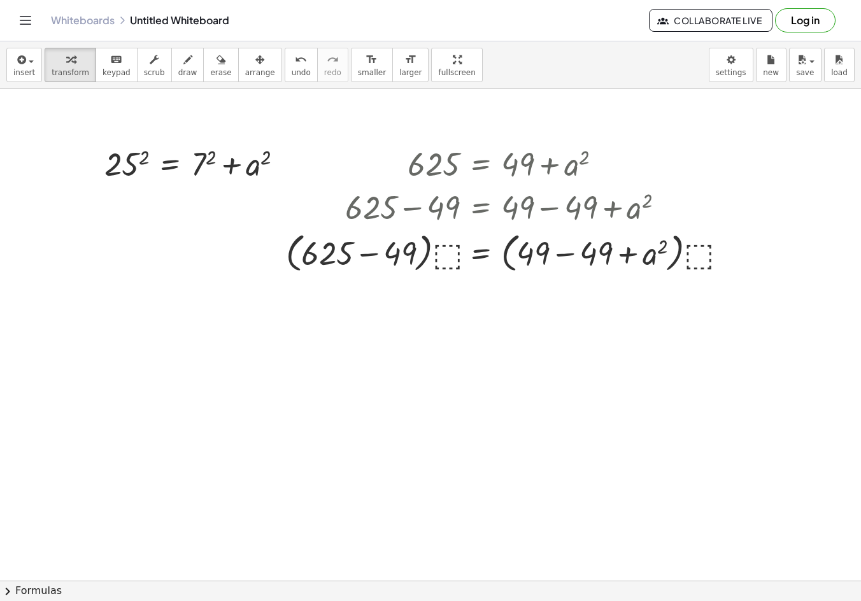
drag, startPoint x: 477, startPoint y: 248, endPoint x: 401, endPoint y: 358, distance: 134.0
click at [210, 72] on span "erase" at bounding box center [220, 72] width 21 height 9
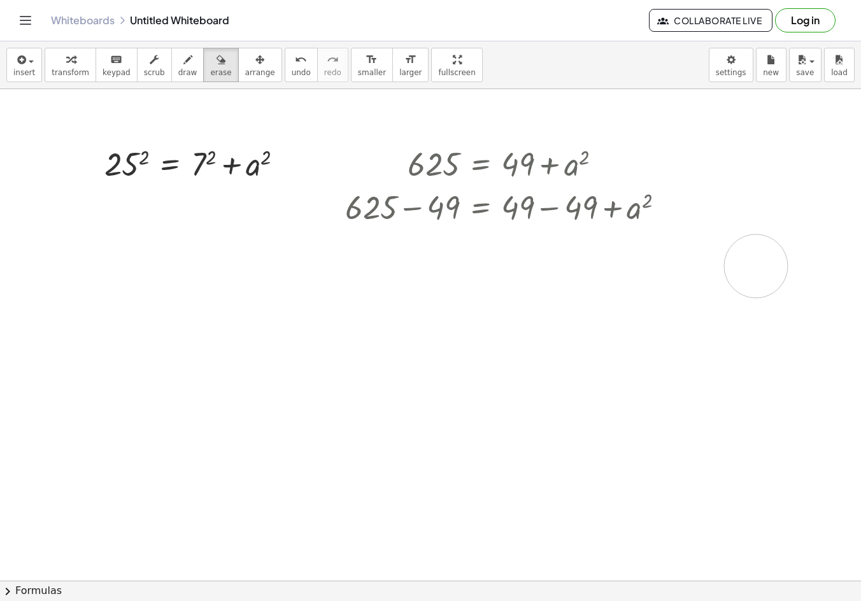
drag, startPoint x: 262, startPoint y: 283, endPoint x: 752, endPoint y: 271, distance: 490.3
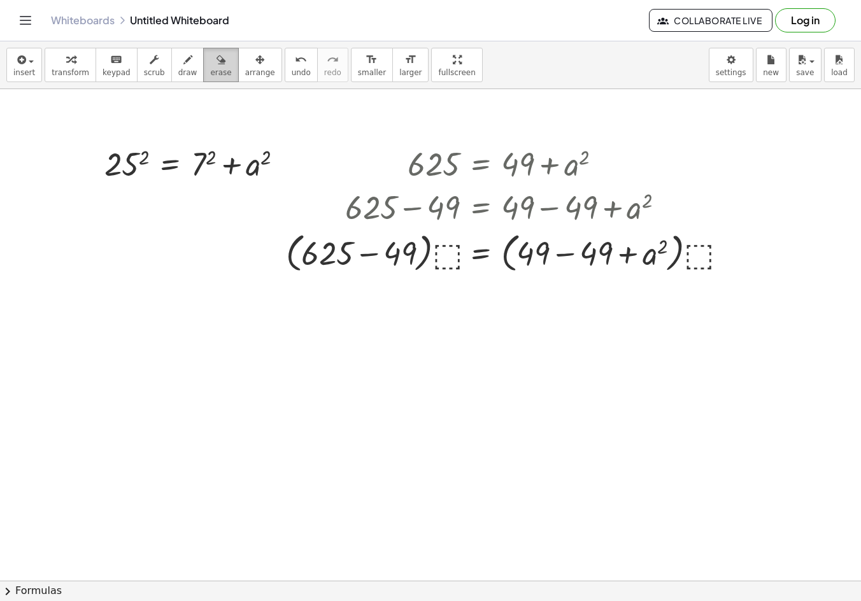
click at [210, 73] on span "erase" at bounding box center [220, 72] width 21 height 9
click at [216, 65] on icon "button" at bounding box center [220, 59] width 9 height 15
click at [15, 64] on icon "button" at bounding box center [20, 59] width 11 height 15
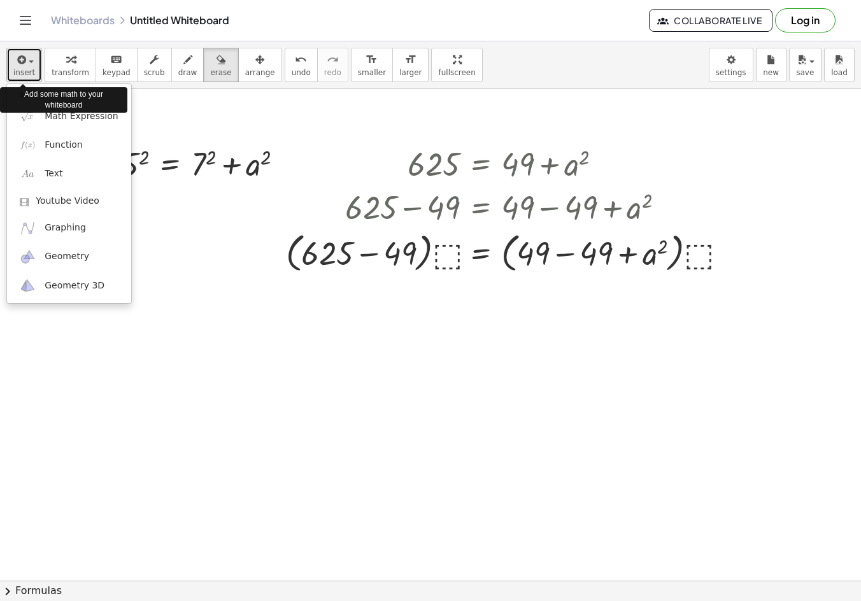
click at [29, 61] on span "button" at bounding box center [31, 61] width 5 height 3
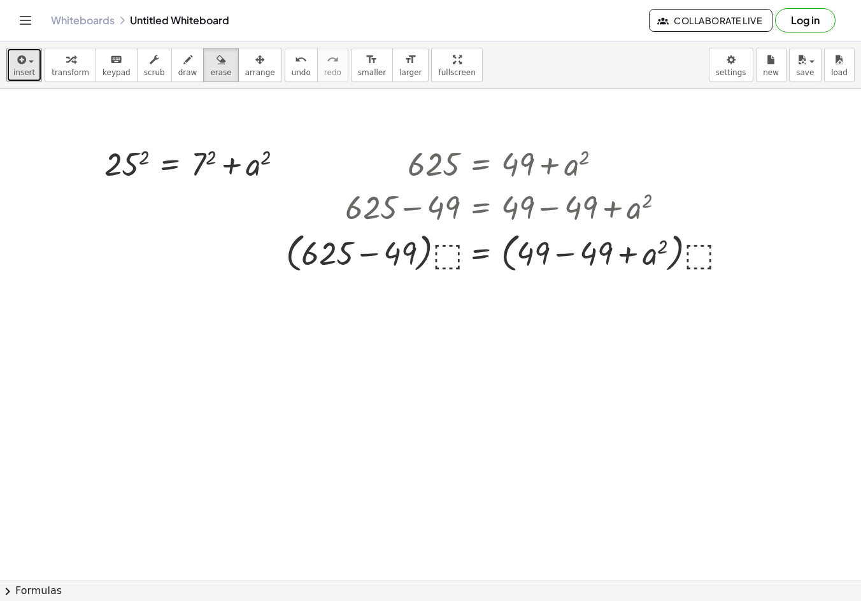
click at [210, 74] on span "erase" at bounding box center [220, 72] width 21 height 9
click at [178, 69] on span "draw" at bounding box center [187, 72] width 19 height 9
click at [17, 60] on icon "button" at bounding box center [20, 59] width 11 height 15
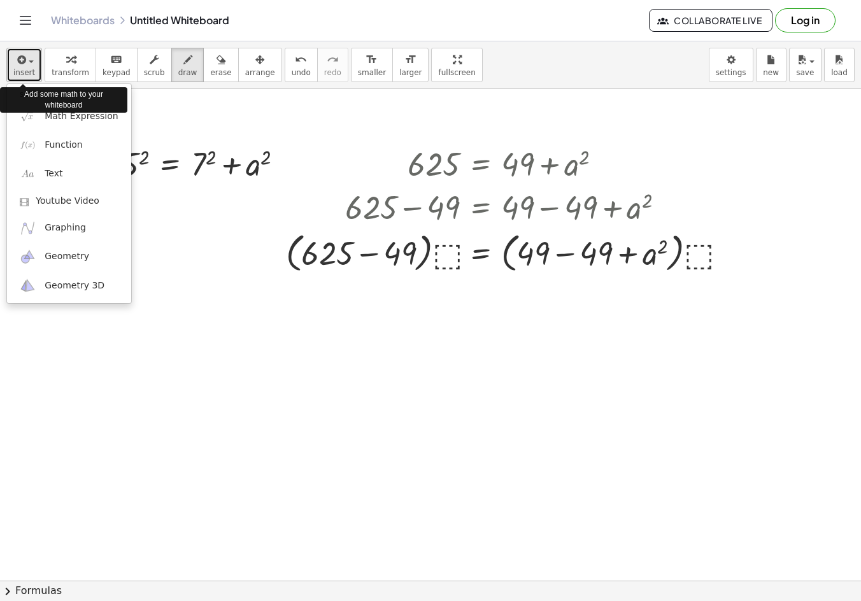
click at [26, 68] on span "insert" at bounding box center [24, 72] width 22 height 9
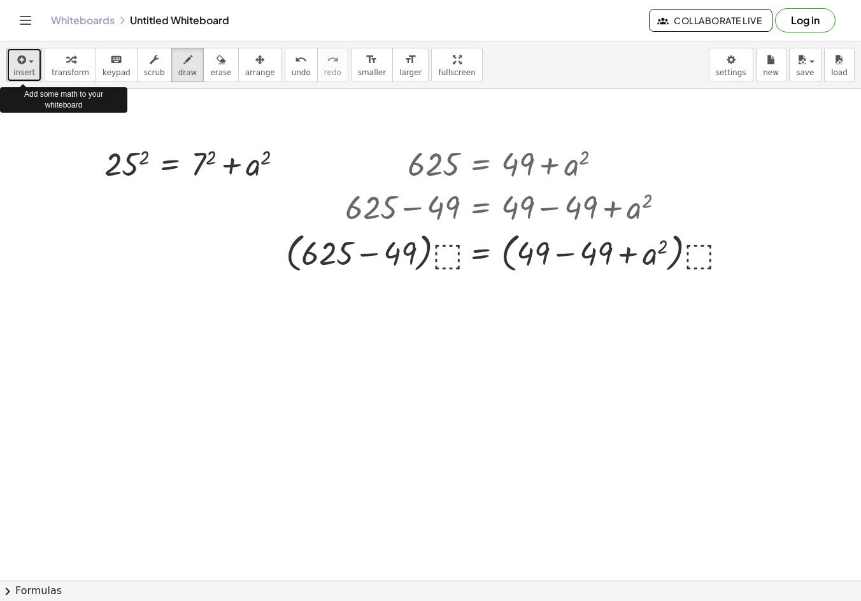
click at [25, 69] on span "insert" at bounding box center [24, 72] width 22 height 9
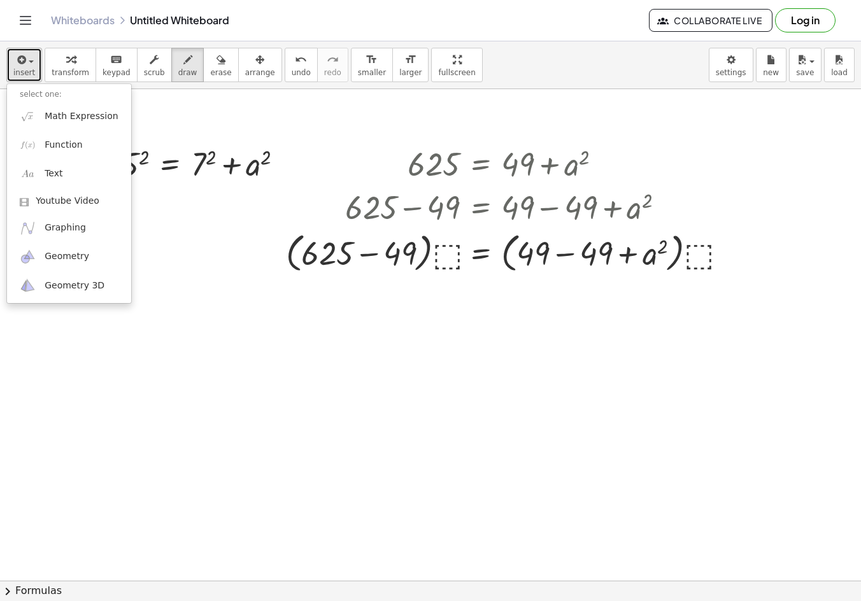
click at [26, 57] on span "button" at bounding box center [27, 61] width 3 height 9
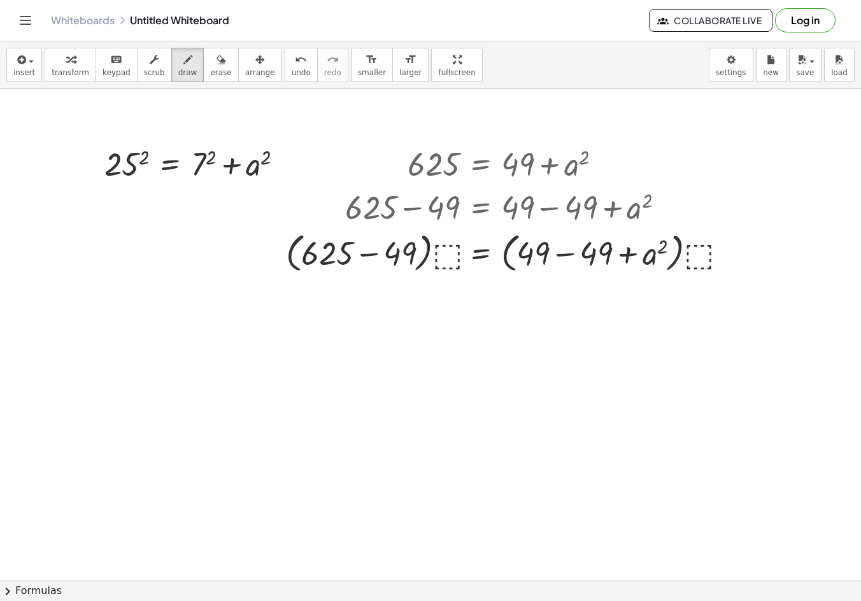
drag, startPoint x: 109, startPoint y: 207, endPoint x: 451, endPoint y: 279, distance: 348.7
click at [178, 68] on span "draw" at bounding box center [187, 72] width 19 height 9
click at [117, 68] on span "keypad" at bounding box center [116, 72] width 28 height 9
click at [151, 66] on button "scrub" at bounding box center [154, 65] width 35 height 34
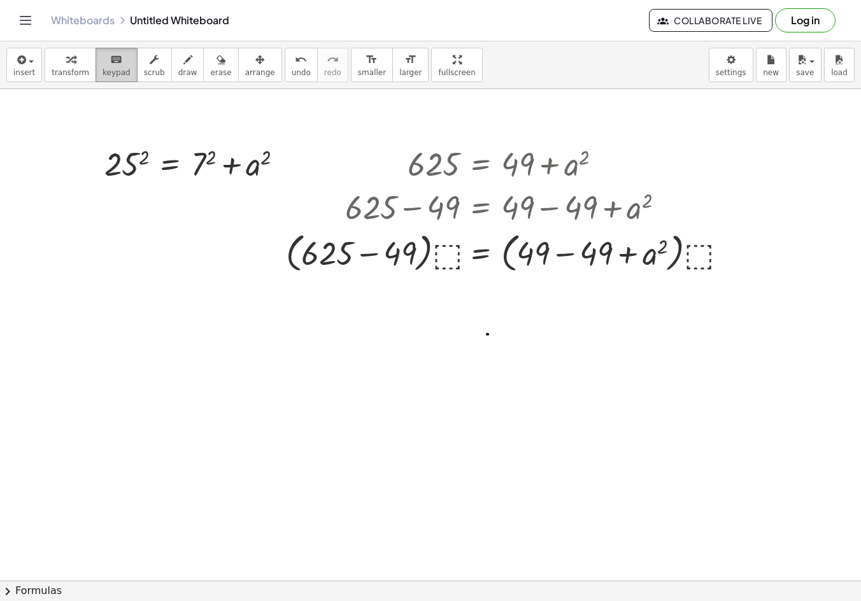
click at [110, 62] on icon "keyboard" at bounding box center [116, 59] width 12 height 15
click at [292, 72] on span "undo" at bounding box center [301, 72] width 19 height 9
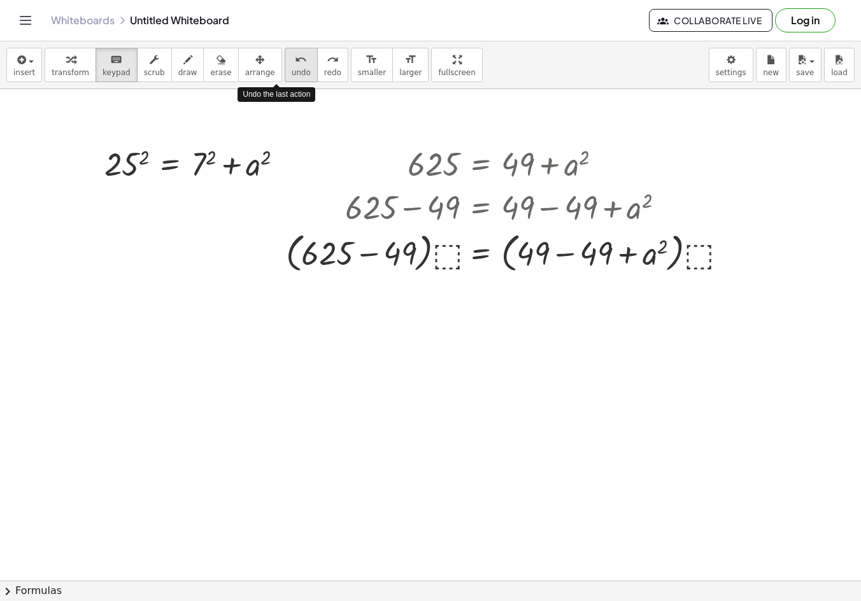
click at [292, 72] on span "undo" at bounding box center [301, 72] width 19 height 9
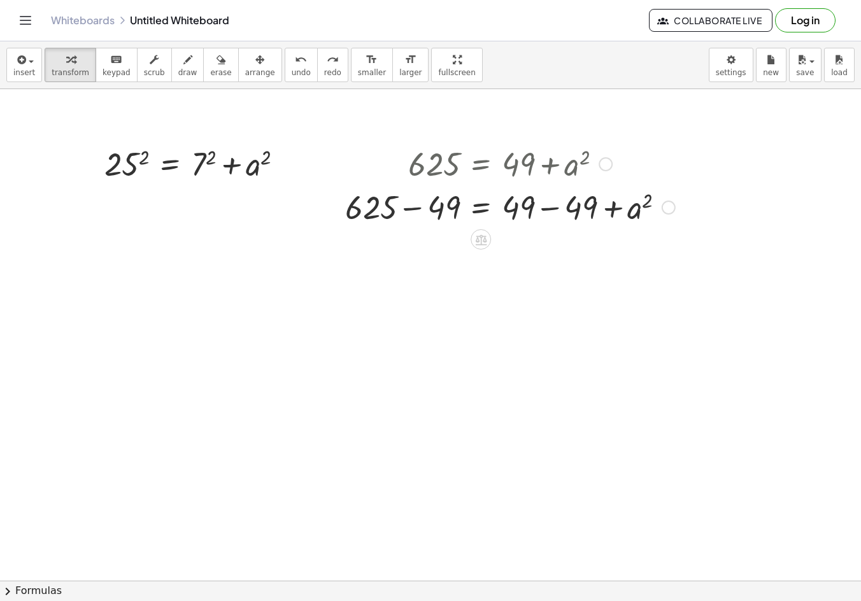
click at [670, 208] on div at bounding box center [668, 208] width 14 height 14
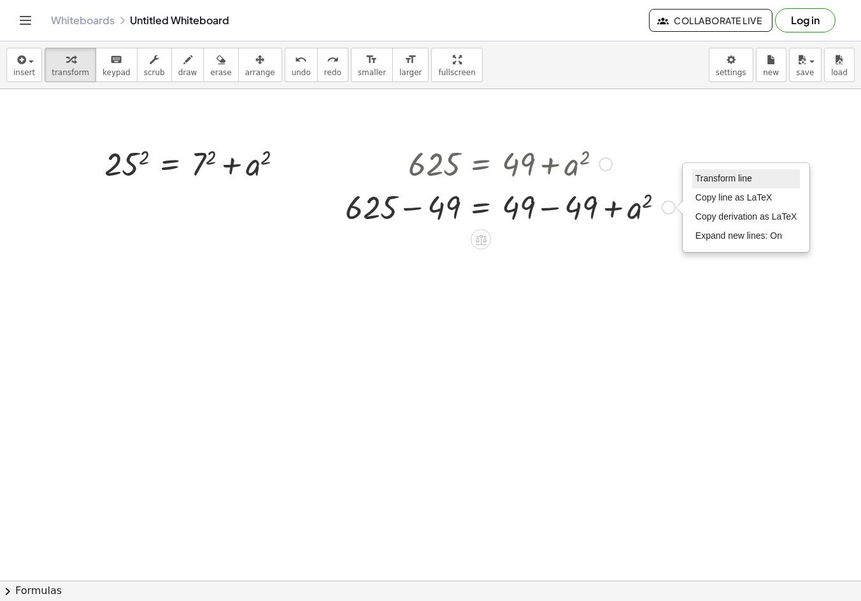
click at [717, 183] on span "Transform line" at bounding box center [723, 178] width 57 height 10
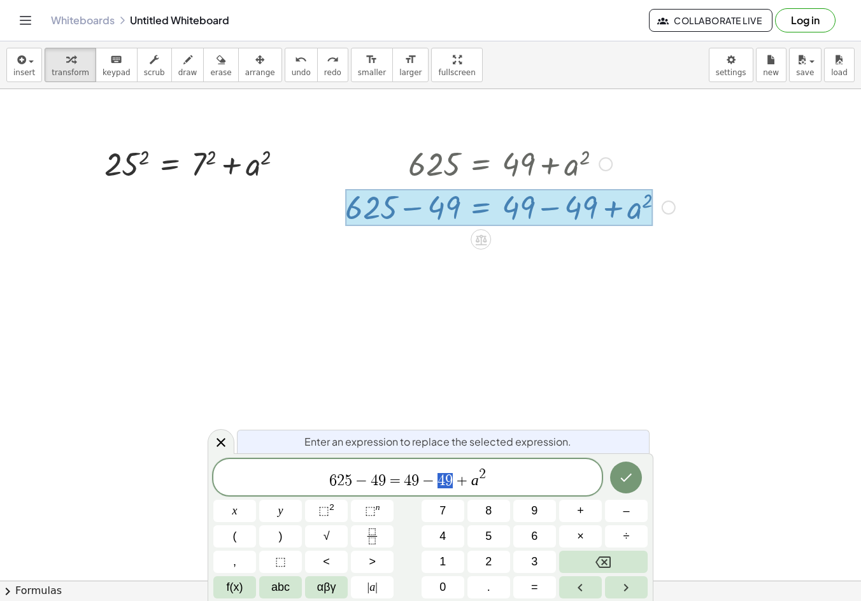
drag, startPoint x: 456, startPoint y: 482, endPoint x: 437, endPoint y: 482, distance: 19.7
click at [623, 472] on icon "Done" at bounding box center [625, 477] width 15 height 15
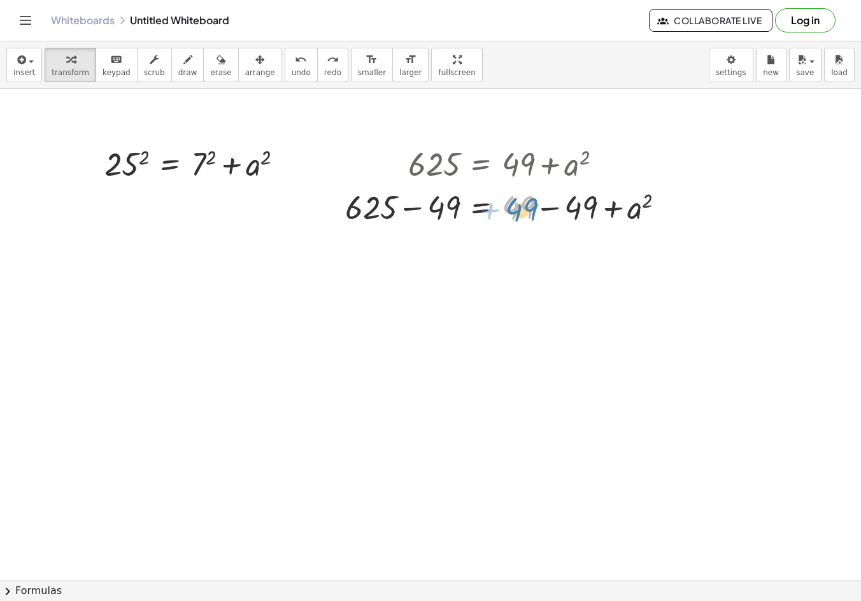
click at [521, 204] on div at bounding box center [510, 206] width 343 height 43
click at [668, 209] on div at bounding box center [668, 208] width 14 height 14
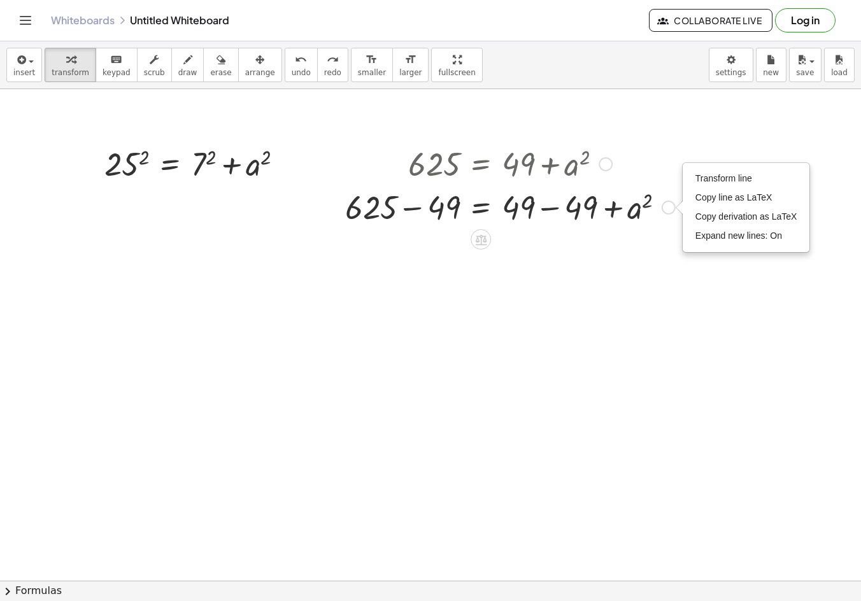
click at [663, 202] on div "Transform line Copy line as LaTeX Copy derivation as LaTeX Expand new lines: On" at bounding box center [668, 208] width 14 height 14
click at [762, 199] on span "Copy line as LaTeX" at bounding box center [733, 197] width 77 height 10
drag, startPoint x: 508, startPoint y: 237, endPoint x: 420, endPoint y: 367, distance: 157.2
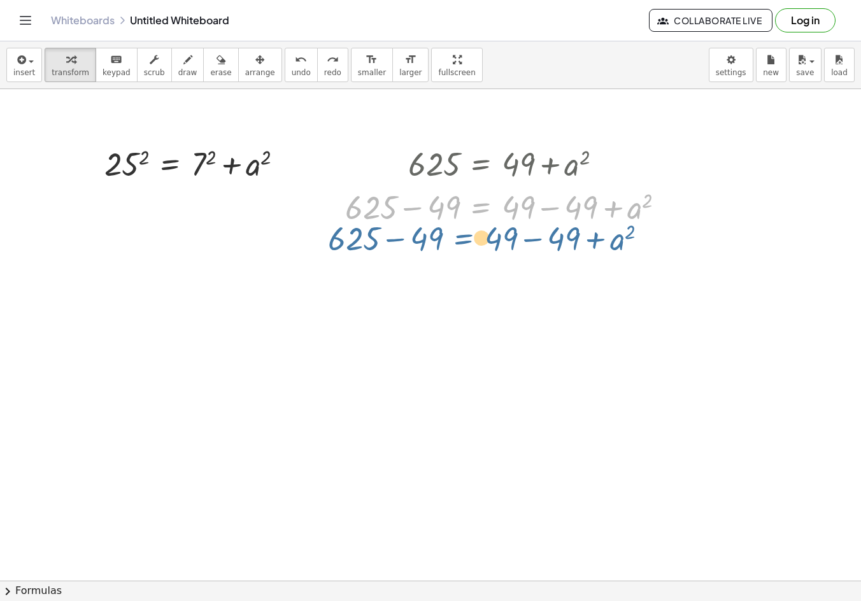
drag, startPoint x: 490, startPoint y: 209, endPoint x: 472, endPoint y: 239, distance: 34.8
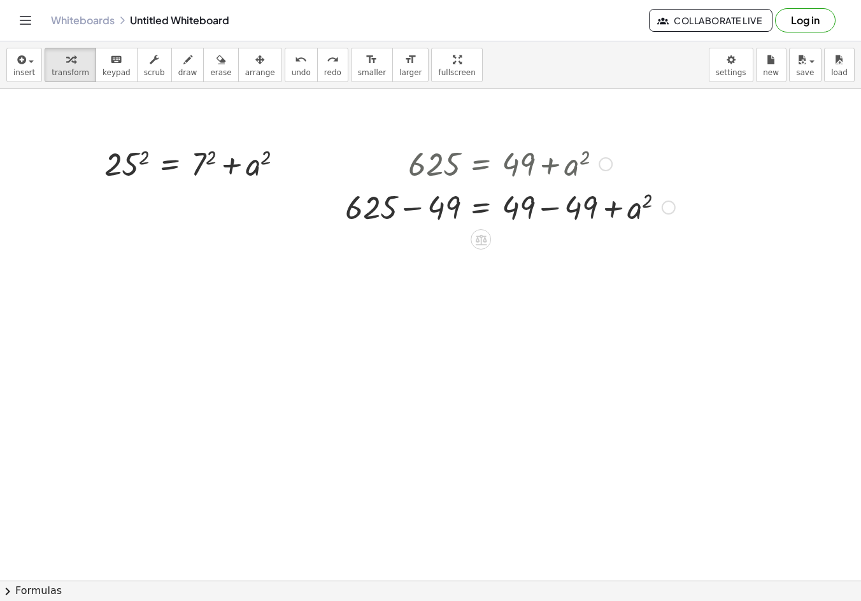
click at [667, 209] on div "Copied done" at bounding box center [668, 208] width 14 height 14
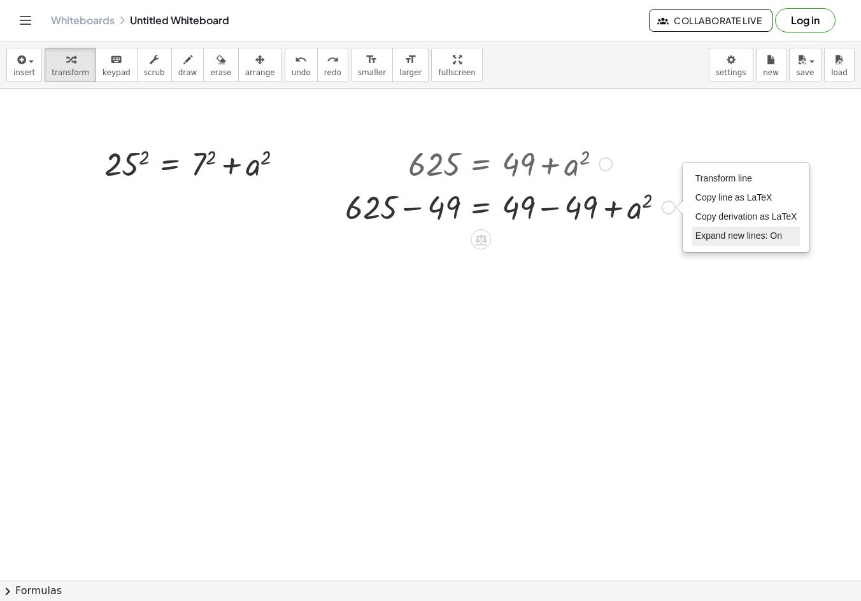
click at [761, 239] on span "Expand new lines: On" at bounding box center [738, 235] width 87 height 10
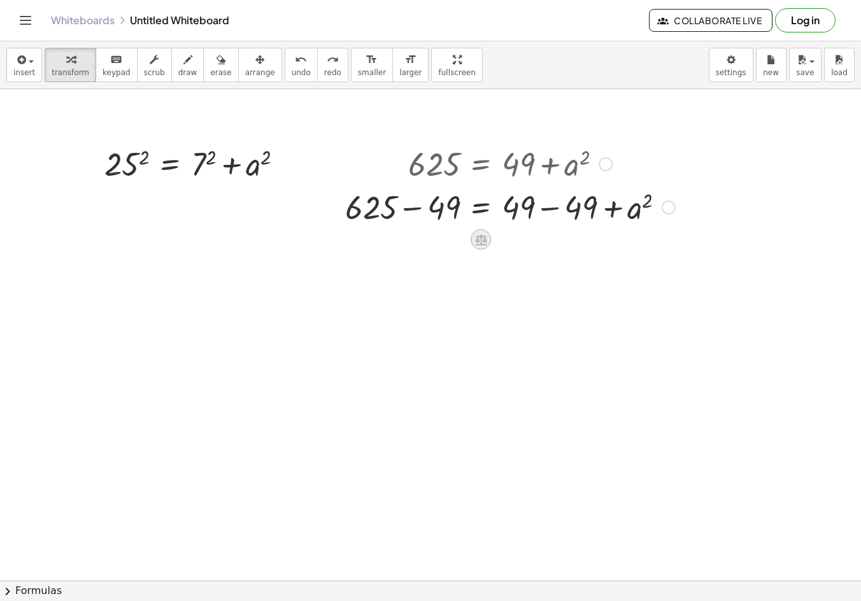
drag, startPoint x: 491, startPoint y: 237, endPoint x: 475, endPoint y: 242, distance: 17.3
click at [475, 242] on icon at bounding box center [480, 239] width 13 height 13
click at [455, 242] on span "−" at bounding box center [455, 239] width 8 height 18
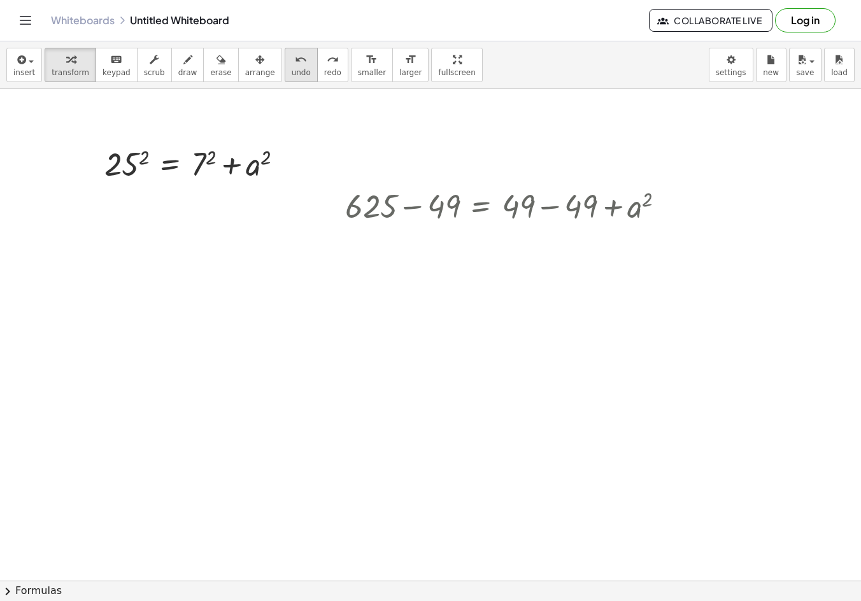
click at [292, 70] on span "undo" at bounding box center [301, 72] width 19 height 9
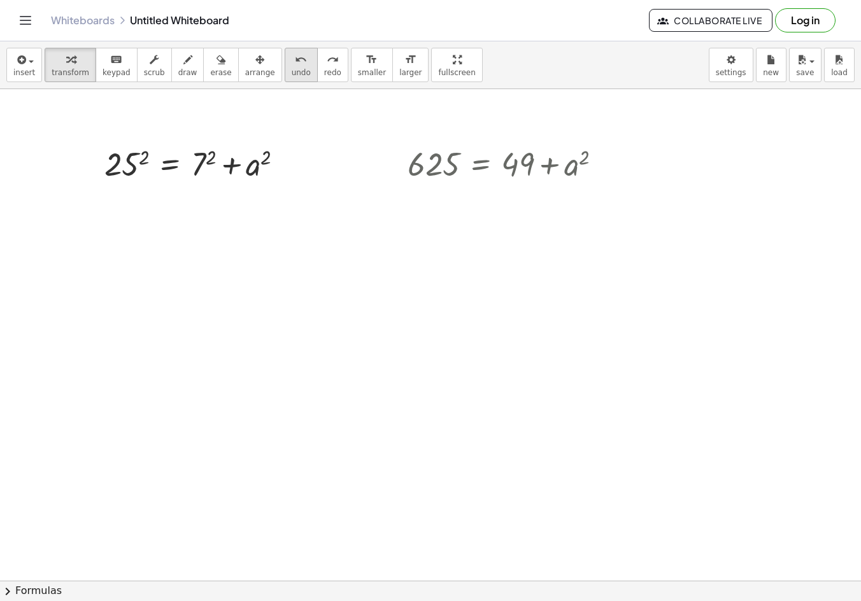
click at [295, 65] on icon "undo" at bounding box center [301, 59] width 12 height 15
click at [327, 62] on icon "redo" at bounding box center [333, 59] width 12 height 15
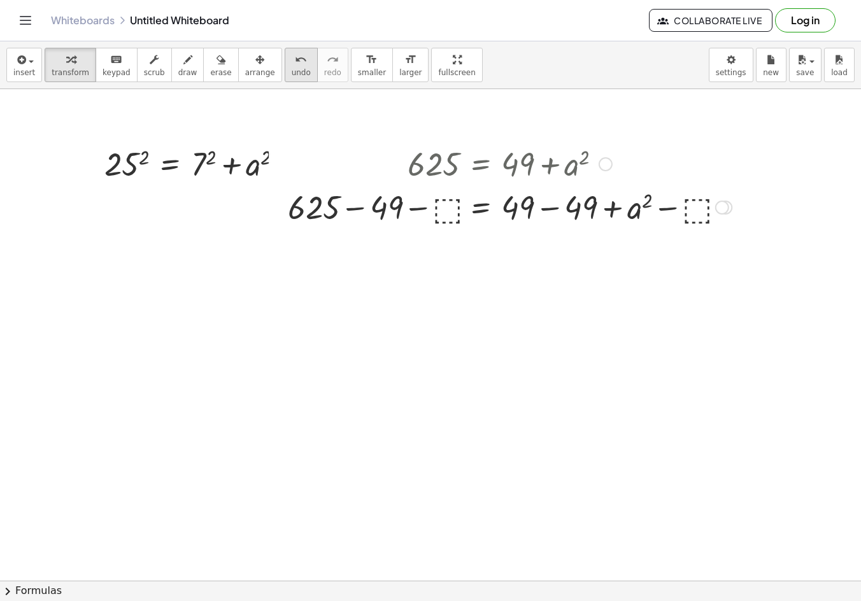
click at [295, 66] on icon "undo" at bounding box center [301, 59] width 12 height 15
click at [283, 163] on div at bounding box center [287, 164] width 14 height 14
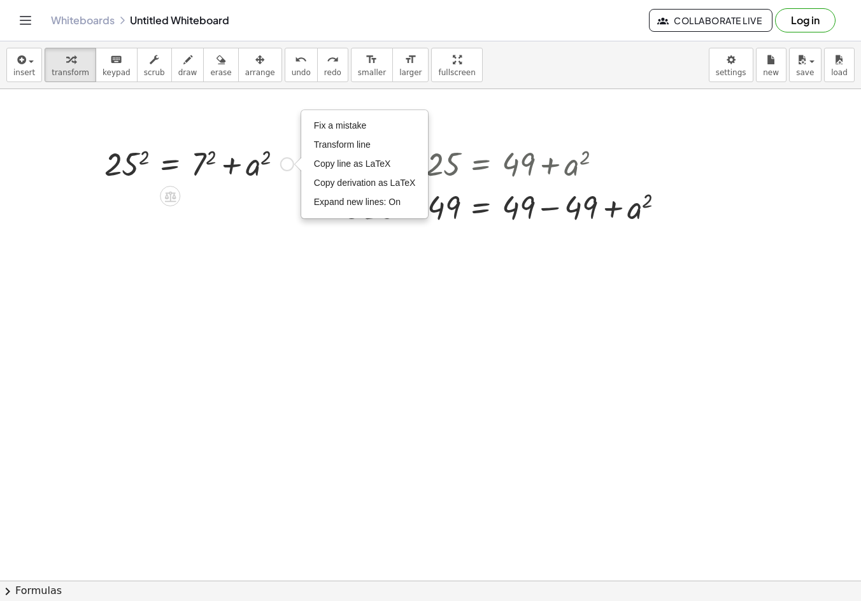
click at [283, 163] on div "Fix a mistake Transform line Copy line as LaTeX Copy derivation as LaTeX Expand…" at bounding box center [287, 164] width 14 height 14
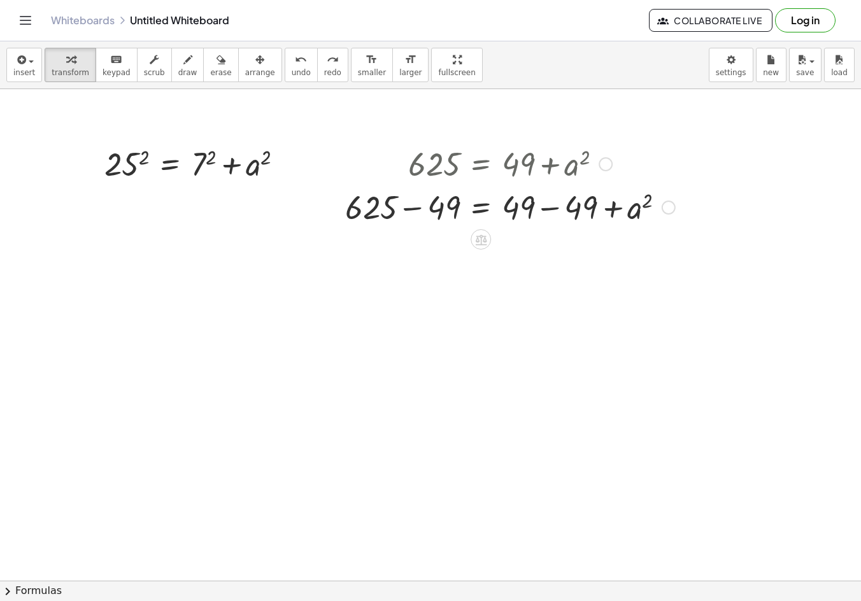
click at [661, 209] on div at bounding box center [668, 208] width 14 height 14
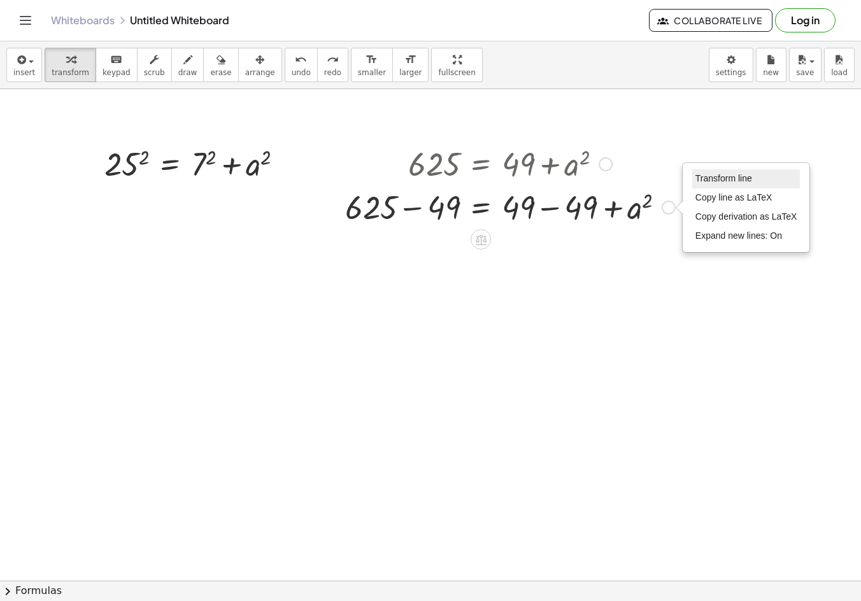
click at [739, 184] on li "Transform line" at bounding box center [746, 178] width 108 height 19
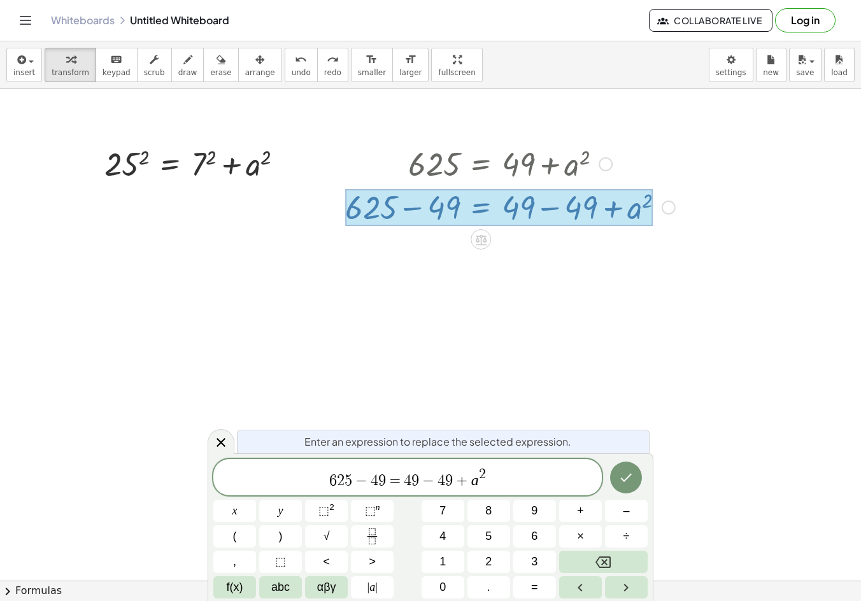
drag, startPoint x: 549, startPoint y: 259, endPoint x: 481, endPoint y: 340, distance: 105.3
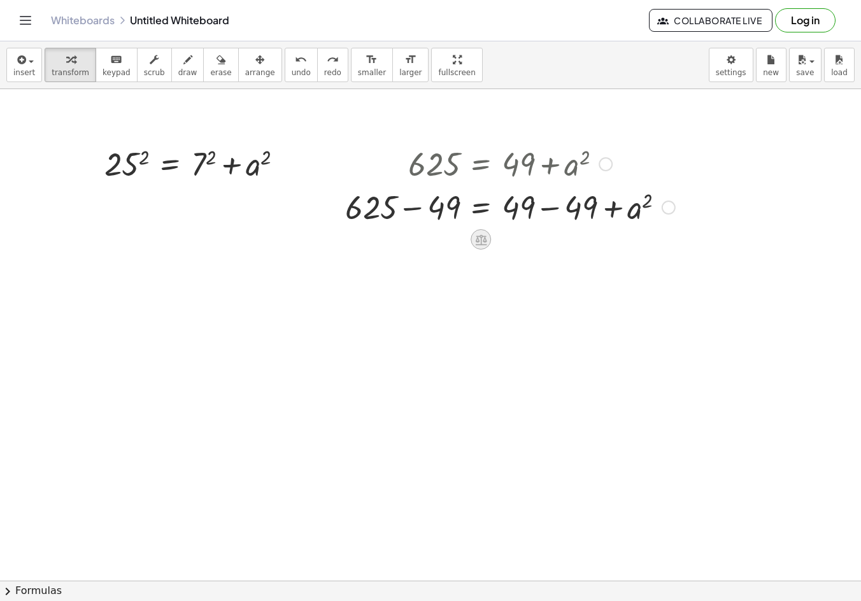
click at [472, 241] on div at bounding box center [480, 239] width 20 height 20
click at [459, 241] on span "−" at bounding box center [455, 239] width 8 height 18
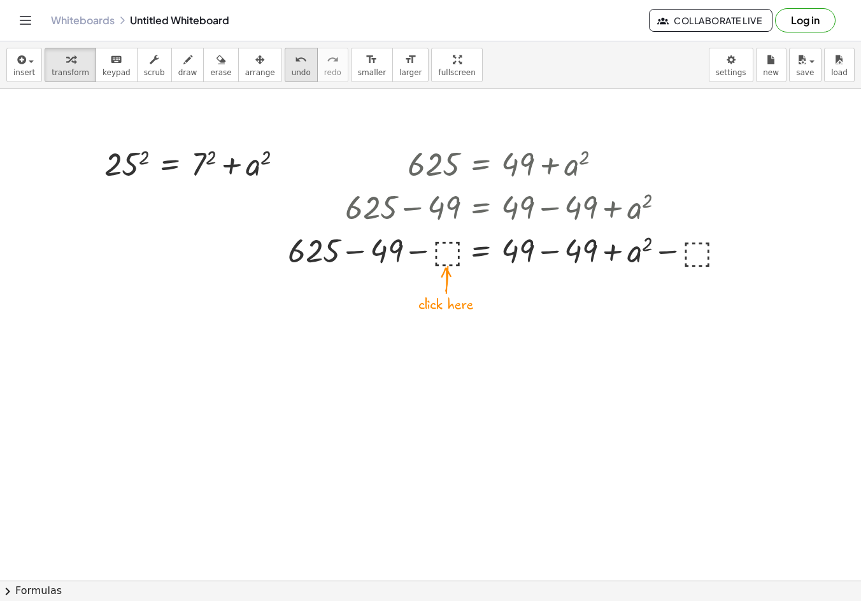
click at [295, 65] on icon "undo" at bounding box center [301, 59] width 12 height 15
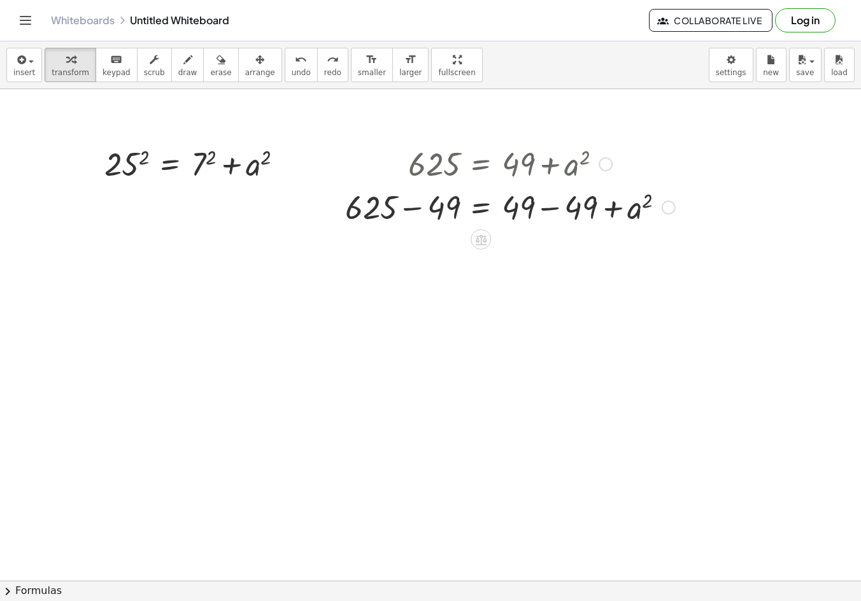
drag, startPoint x: 492, startPoint y: 201, endPoint x: 465, endPoint y: 231, distance: 40.1
click at [457, 221] on div at bounding box center [510, 206] width 343 height 43
click at [485, 241] on icon at bounding box center [480, 239] width 11 height 11
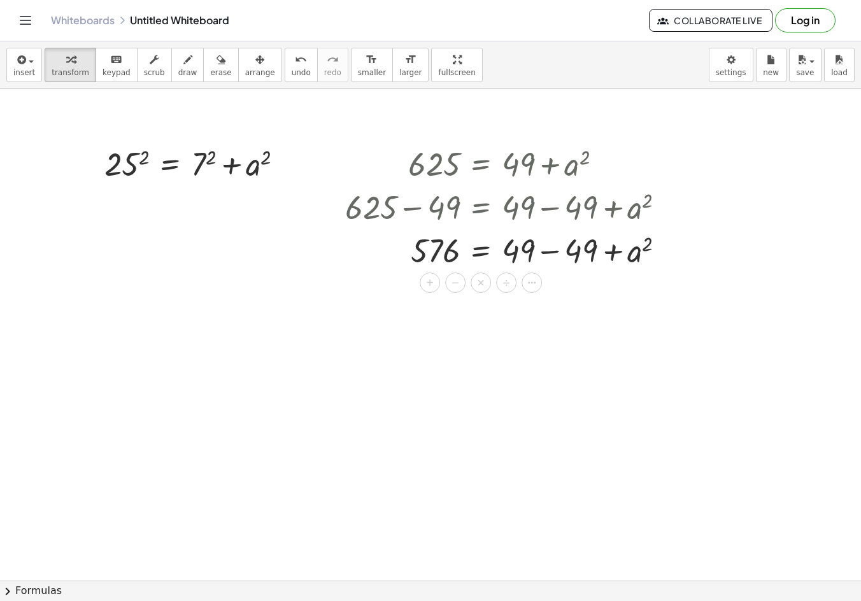
click at [477, 249] on div at bounding box center [510, 249] width 343 height 43
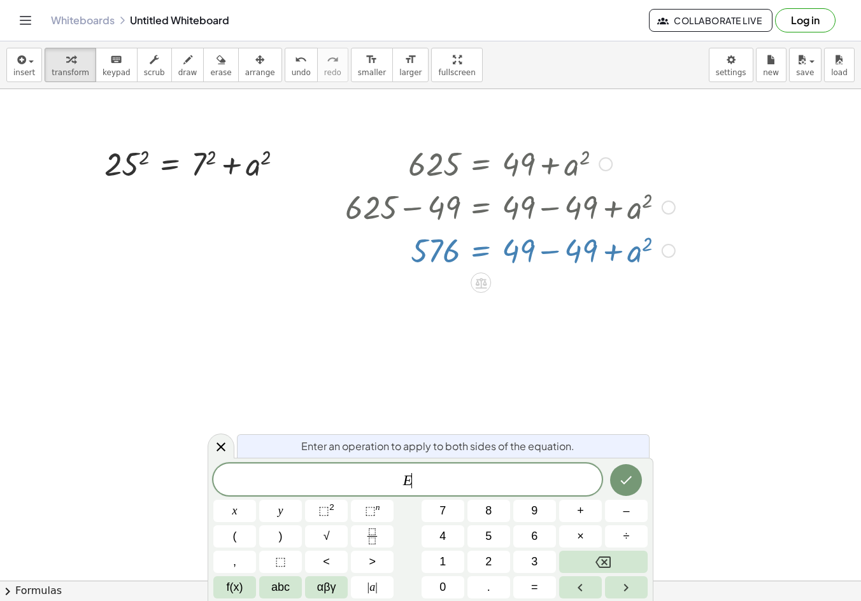
click at [526, 253] on div at bounding box center [510, 249] width 343 height 43
click at [478, 254] on div at bounding box center [510, 249] width 343 height 43
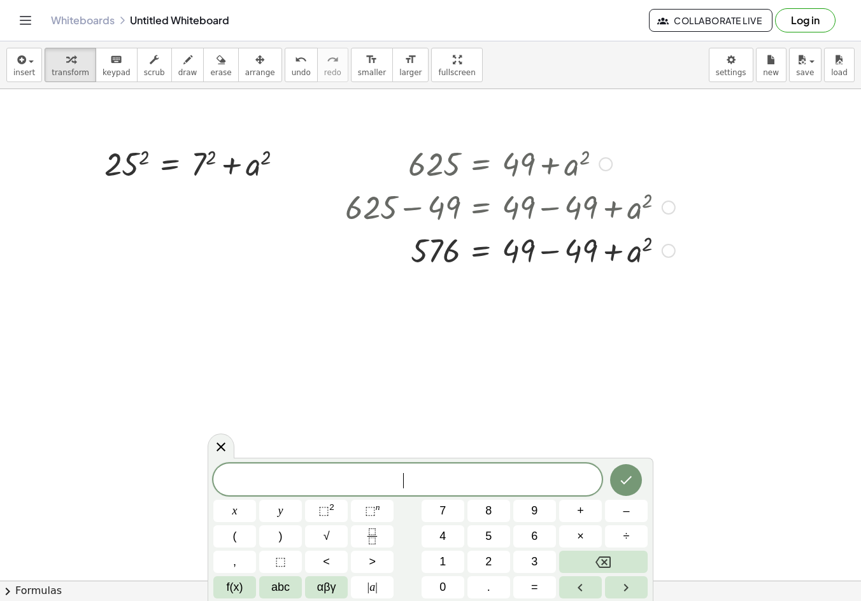
click at [475, 242] on div at bounding box center [510, 249] width 343 height 43
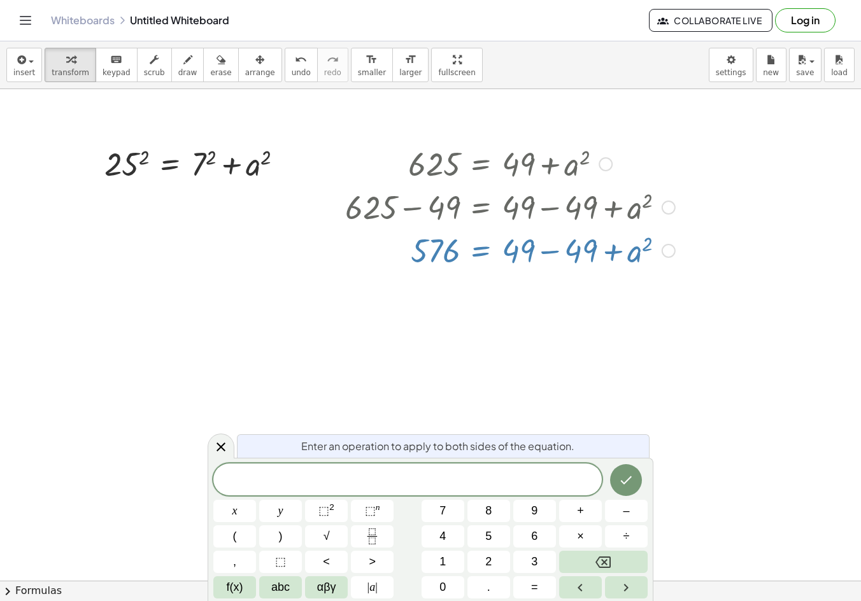
click at [533, 255] on div at bounding box center [510, 249] width 343 height 43
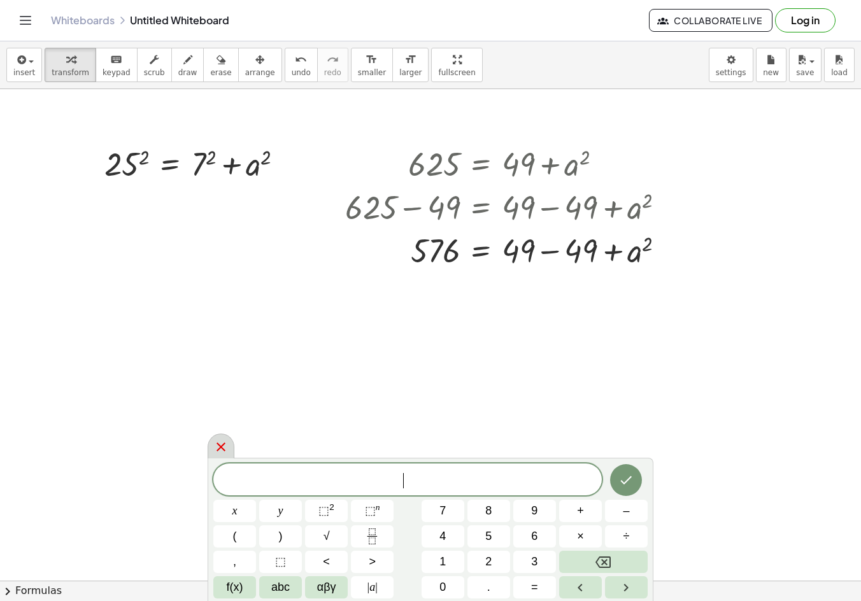
click at [225, 442] on icon at bounding box center [220, 446] width 15 height 15
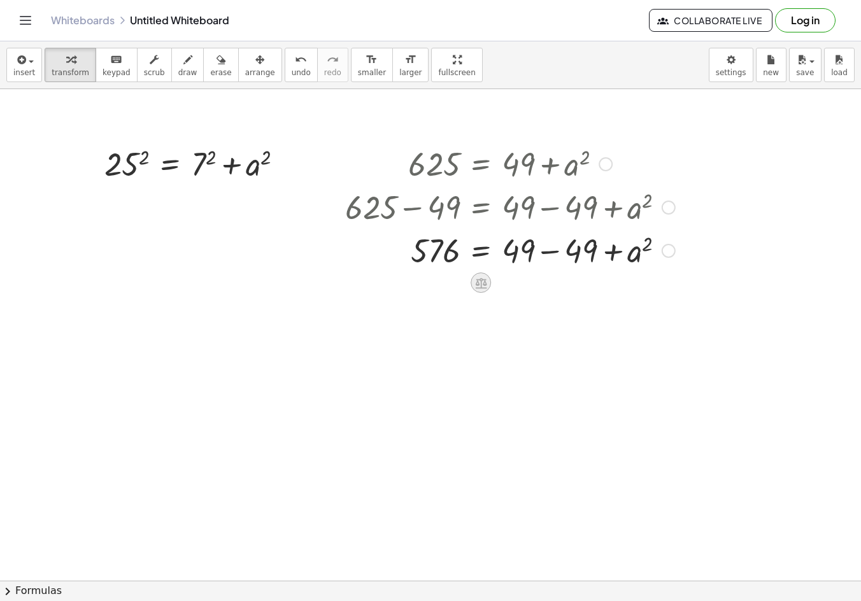
click at [481, 281] on icon at bounding box center [480, 283] width 11 height 11
click at [455, 282] on span "−" at bounding box center [455, 283] width 8 height 18
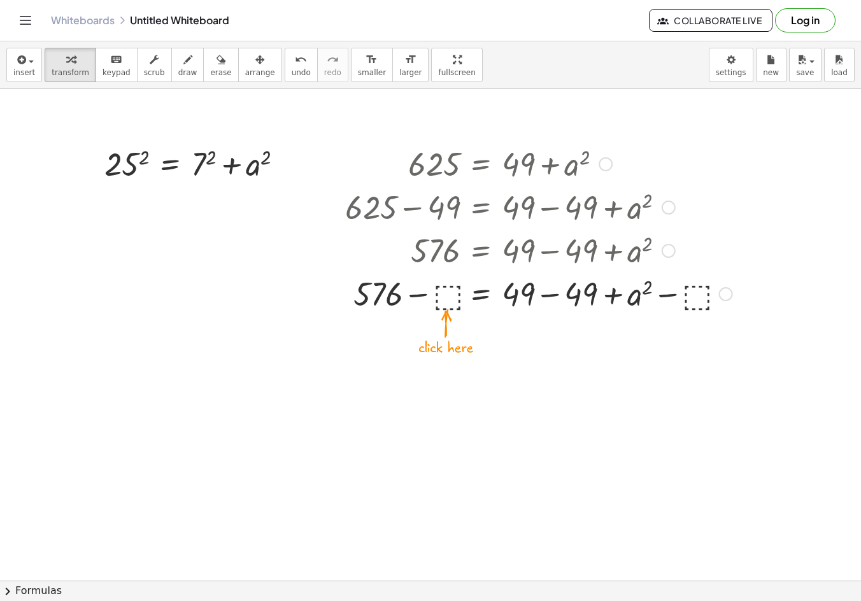
click at [453, 295] on div at bounding box center [539, 292] width 400 height 43
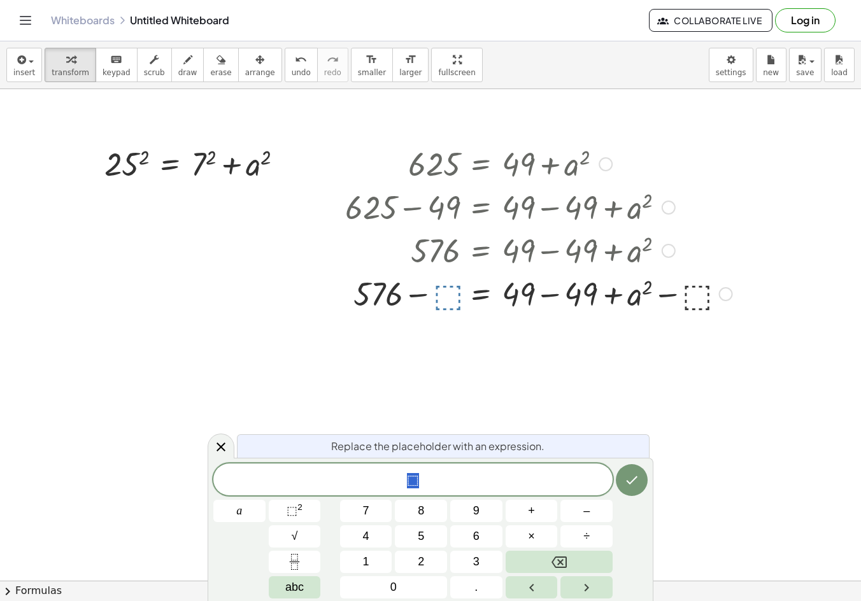
click at [440, 300] on div at bounding box center [539, 292] width 400 height 43
click at [632, 482] on icon "Done" at bounding box center [631, 480] width 11 height 8
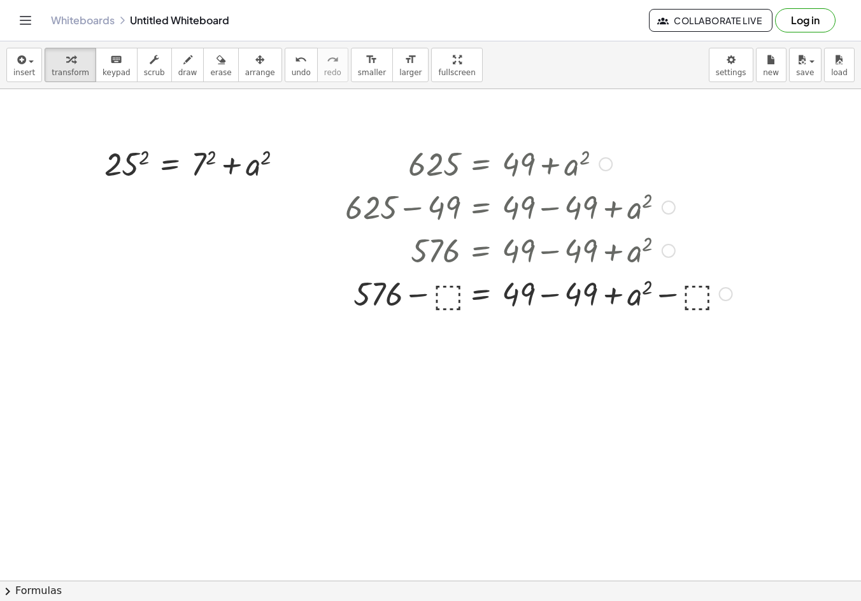
click at [696, 288] on div at bounding box center [539, 292] width 400 height 43
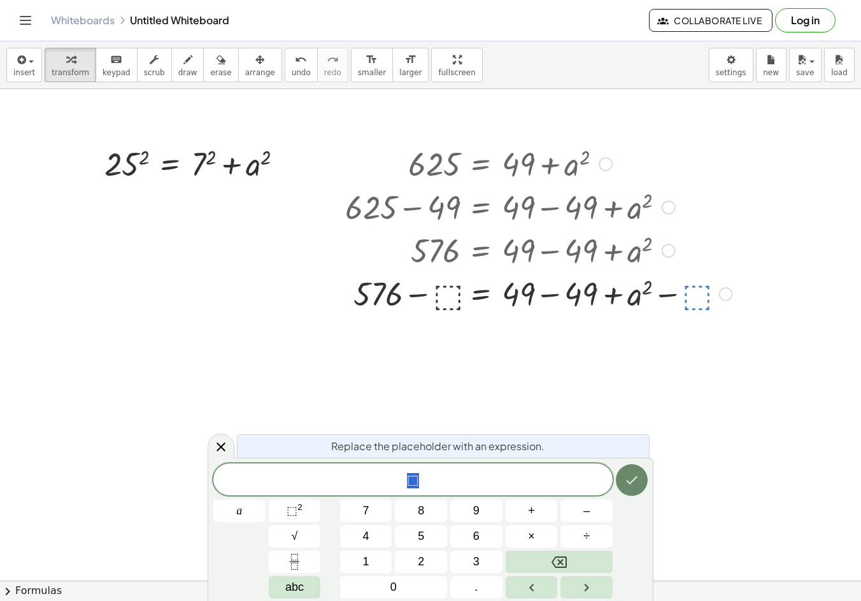
click at [625, 484] on icon "Done" at bounding box center [631, 479] width 15 height 15
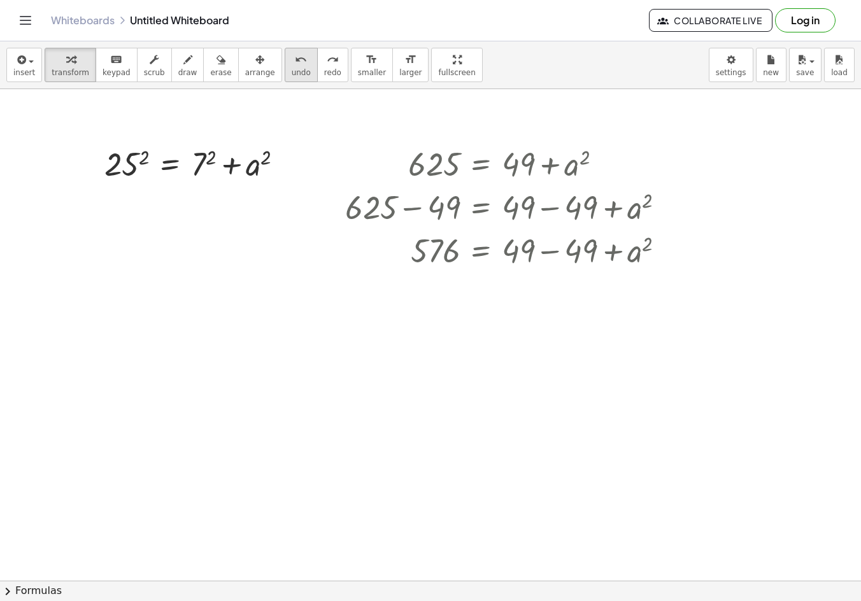
click at [292, 66] on div "undo" at bounding box center [301, 59] width 19 height 15
drag, startPoint x: 479, startPoint y: 252, endPoint x: 439, endPoint y: 288, distance: 53.6
click at [485, 283] on icon at bounding box center [480, 283] width 11 height 11
click at [525, 283] on div at bounding box center [531, 282] width 20 height 20
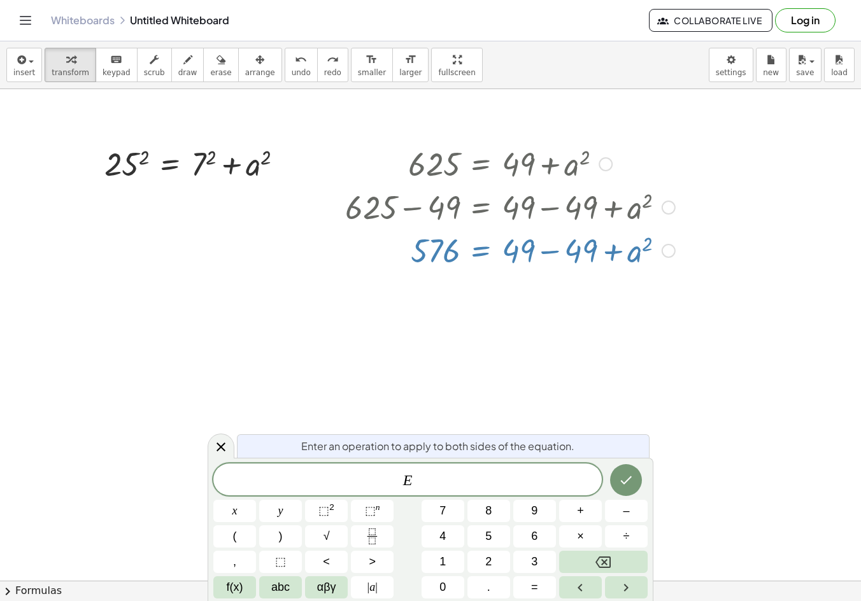
click at [535, 281] on icon at bounding box center [531, 282] width 11 height 11
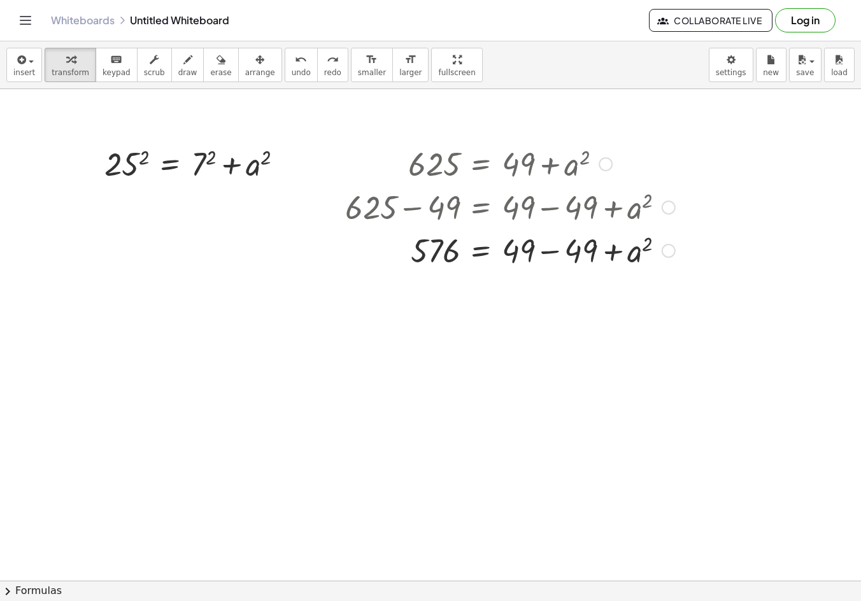
click at [492, 247] on div at bounding box center [510, 249] width 343 height 43
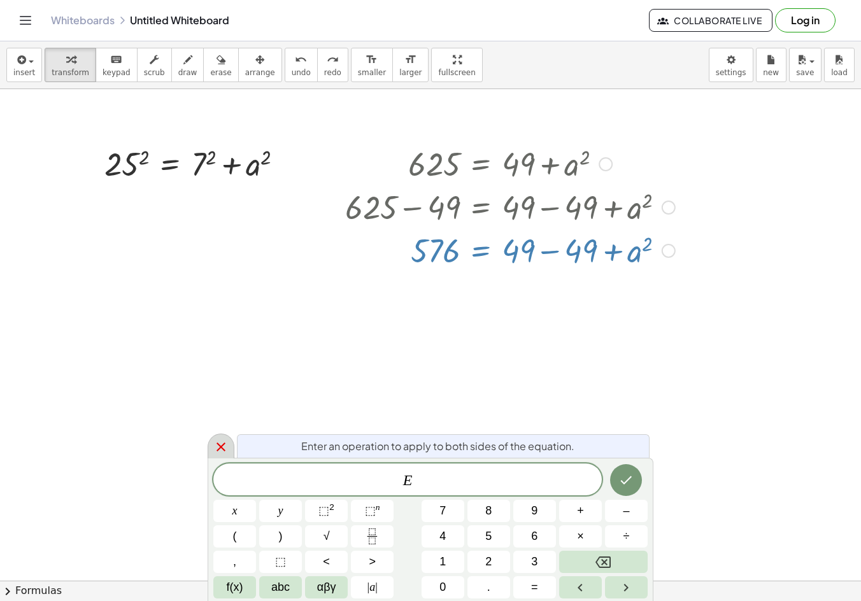
click at [222, 454] on icon at bounding box center [220, 446] width 15 height 15
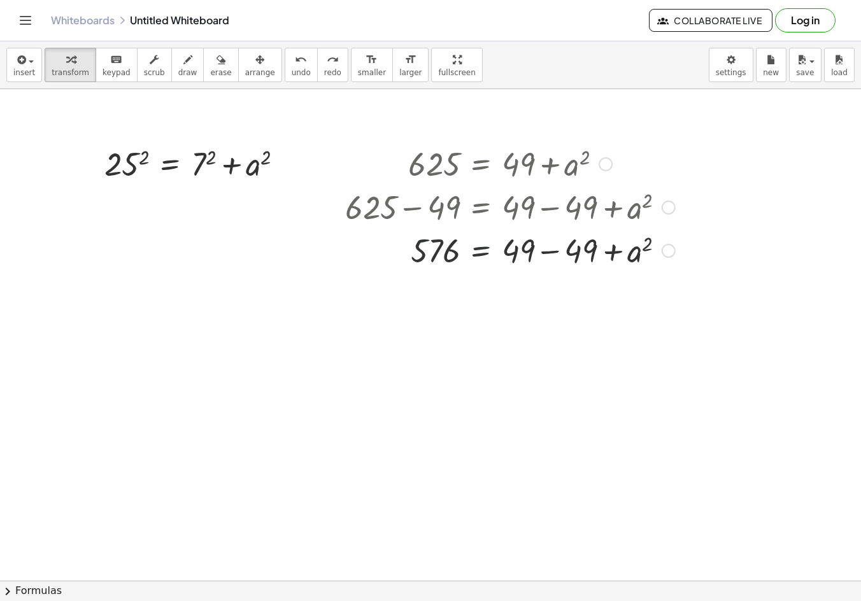
click at [491, 252] on div at bounding box center [510, 249] width 343 height 43
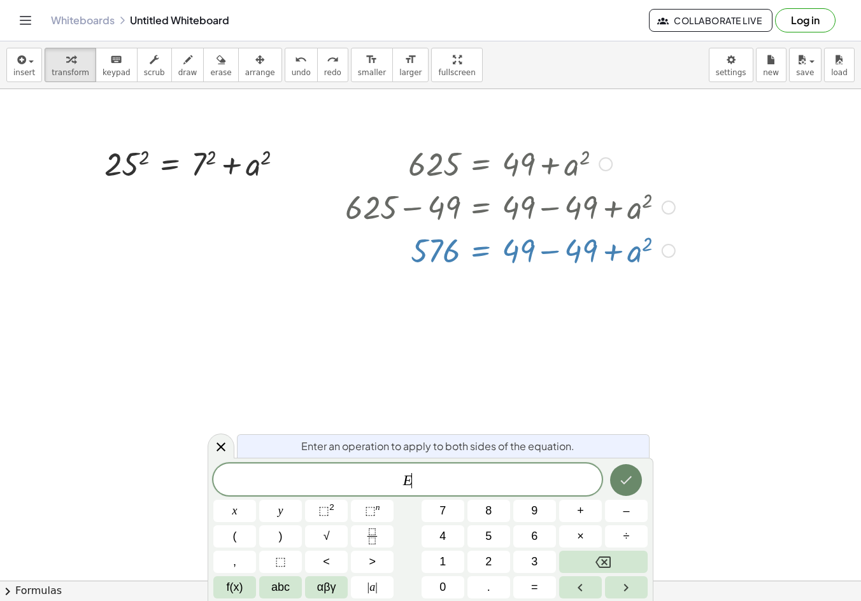
click at [629, 476] on icon "Done" at bounding box center [625, 479] width 15 height 15
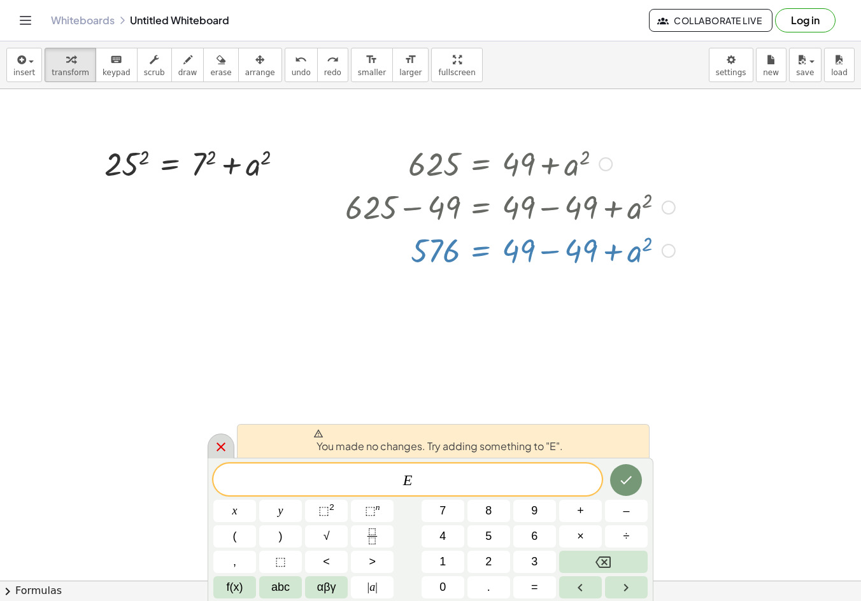
click at [225, 448] on icon at bounding box center [220, 446] width 15 height 15
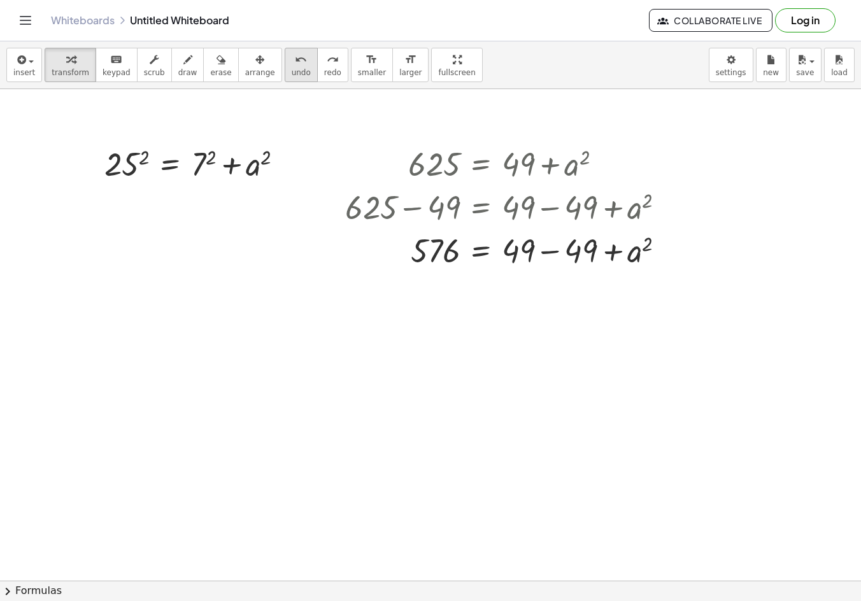
click at [292, 70] on span "undo" at bounding box center [301, 72] width 19 height 9
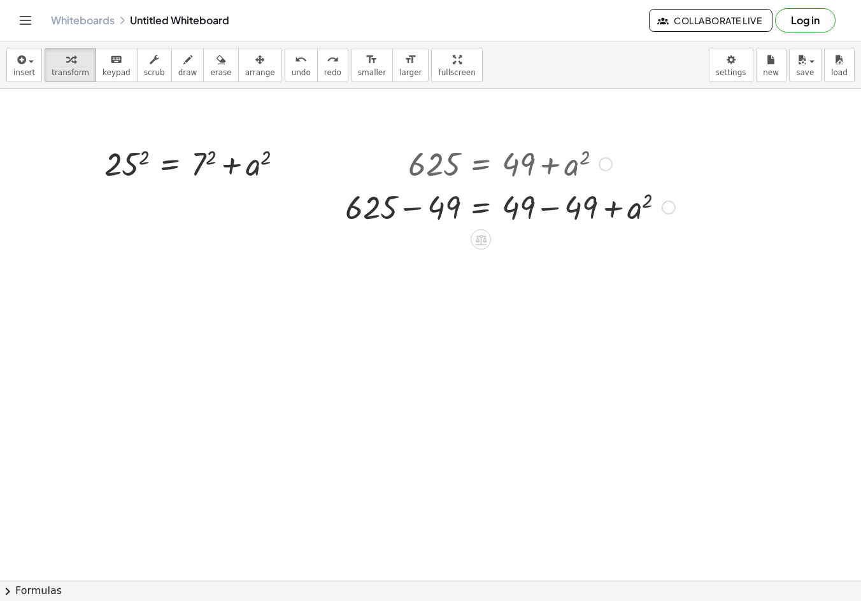
click at [486, 213] on div at bounding box center [510, 206] width 343 height 43
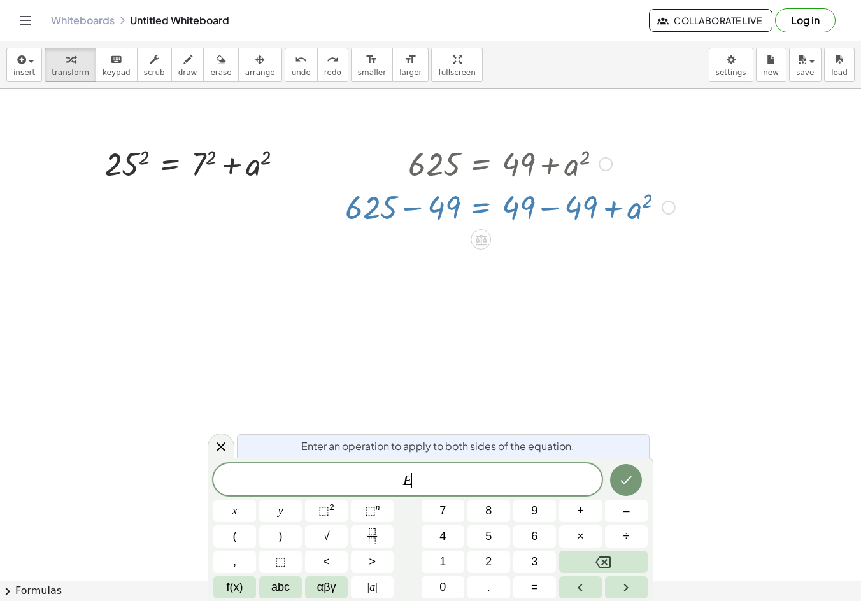
click at [440, 478] on span "E ​" at bounding box center [407, 481] width 388 height 18
click at [633, 475] on icon "Done" at bounding box center [625, 479] width 15 height 15
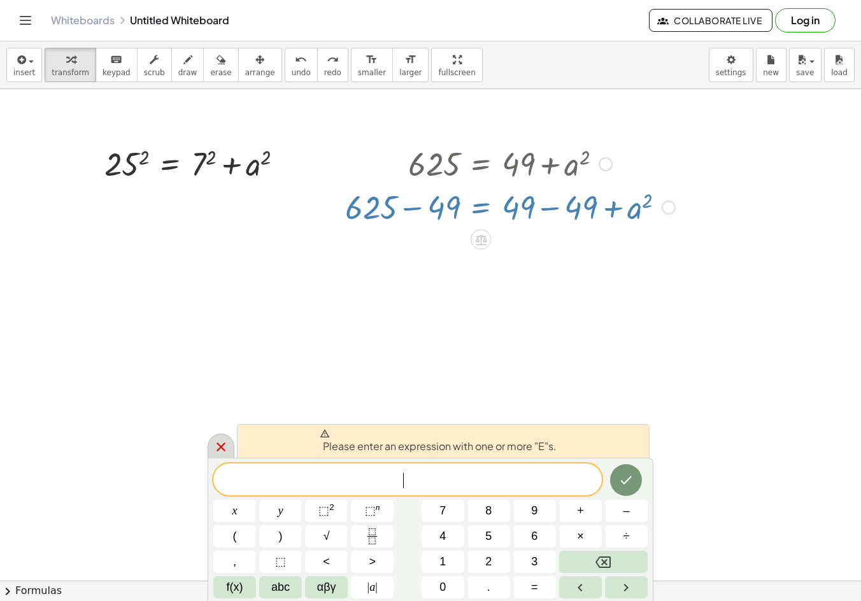
click at [220, 452] on icon at bounding box center [220, 446] width 15 height 15
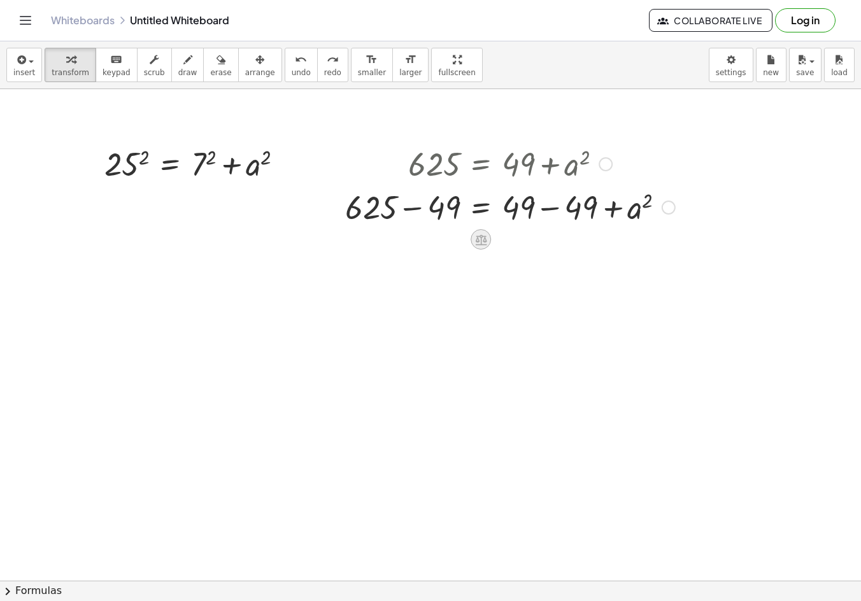
click at [475, 244] on icon at bounding box center [480, 239] width 11 height 11
click at [433, 237] on span "+" at bounding box center [430, 239] width 8 height 18
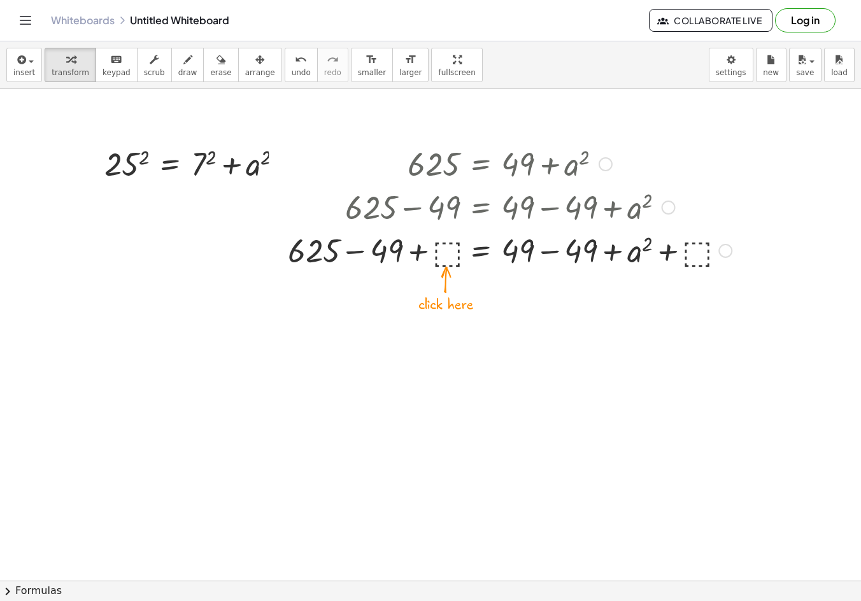
drag, startPoint x: 479, startPoint y: 247, endPoint x: 208, endPoint y: 268, distance: 272.0
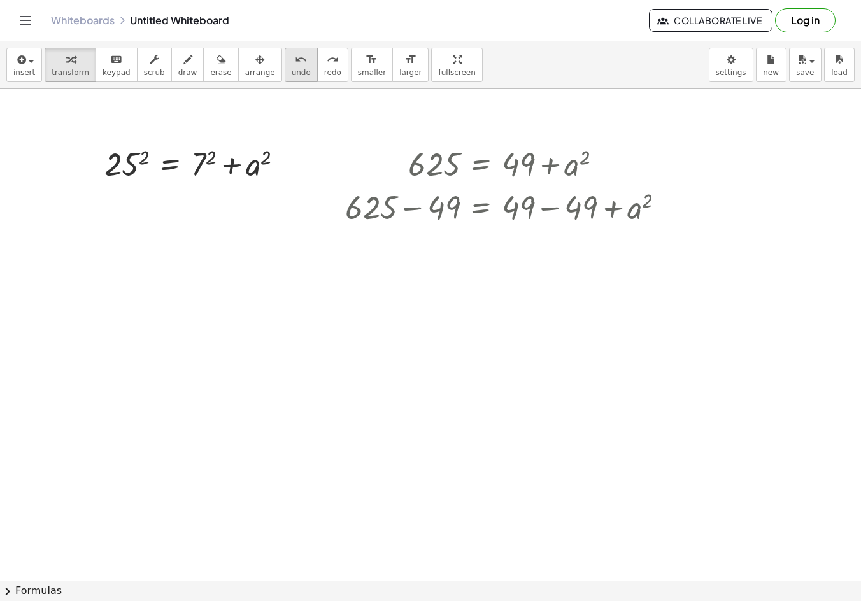
click at [295, 66] on icon "undo" at bounding box center [301, 59] width 12 height 15
click at [483, 242] on icon at bounding box center [480, 239] width 13 height 13
click at [499, 243] on div "÷" at bounding box center [506, 239] width 20 height 20
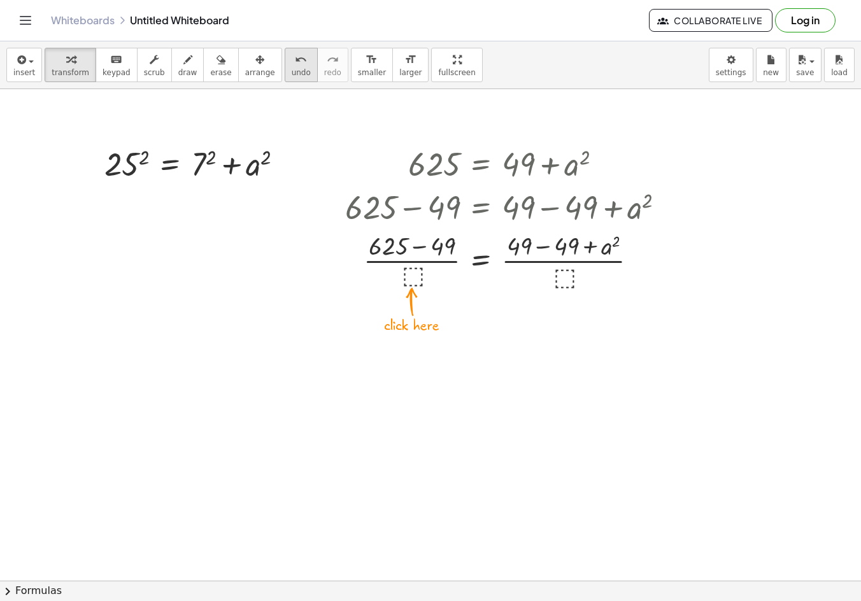
click at [292, 71] on span "undo" at bounding box center [301, 72] width 19 height 9
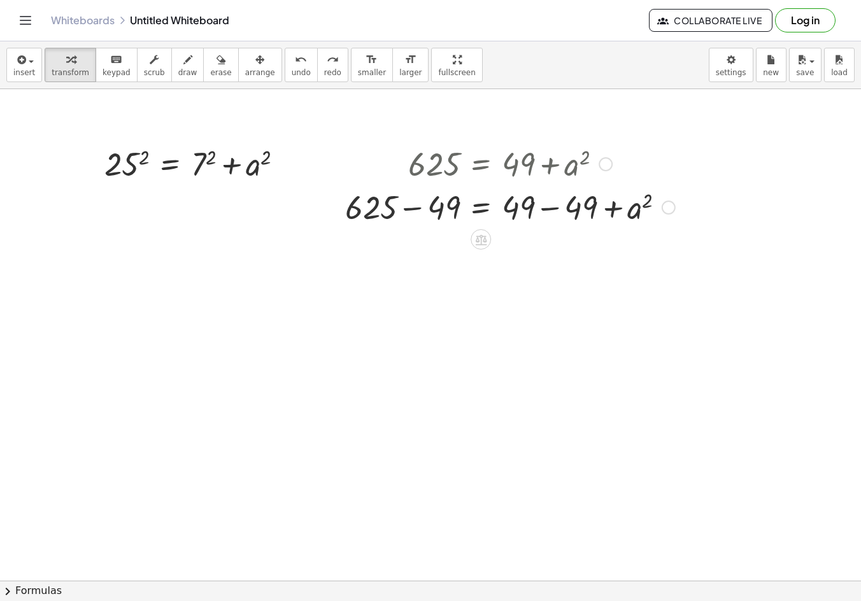
click at [670, 210] on div at bounding box center [668, 208] width 14 height 14
click at [724, 218] on span "Copy derivation as LaTeX" at bounding box center [746, 216] width 102 height 10
drag, startPoint x: 678, startPoint y: 207, endPoint x: 669, endPoint y: 206, distance: 8.9
click at [481, 208] on div "+ 625 − 49 = + 49 − 49 + a 2 Copied done" at bounding box center [481, 208] width 0 height 0
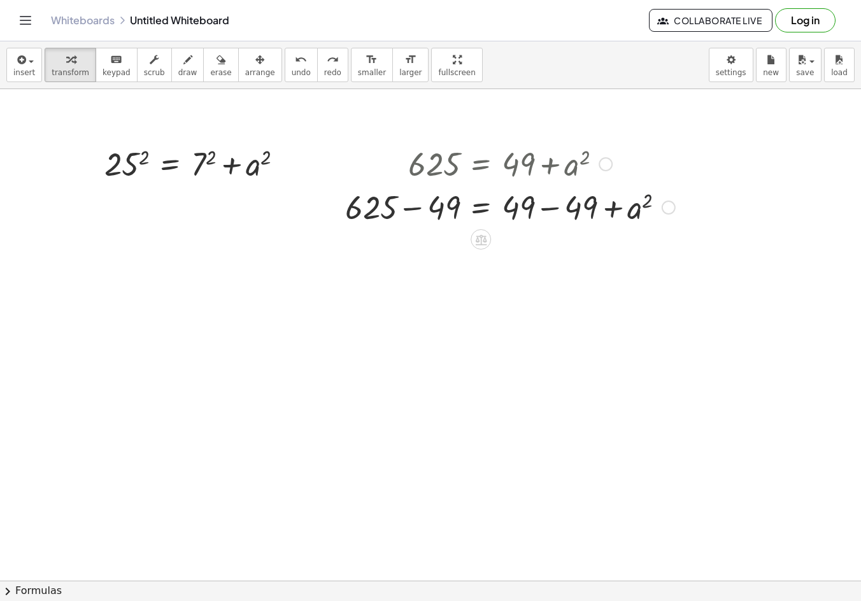
click at [669, 206] on div "Copied done" at bounding box center [668, 208] width 14 height 14
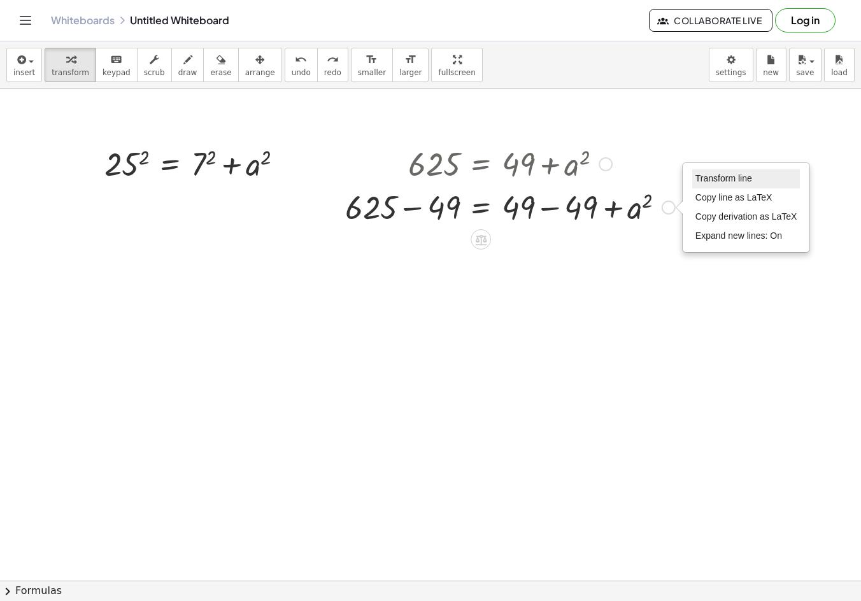
click at [729, 185] on li "Transform line" at bounding box center [746, 178] width 108 height 19
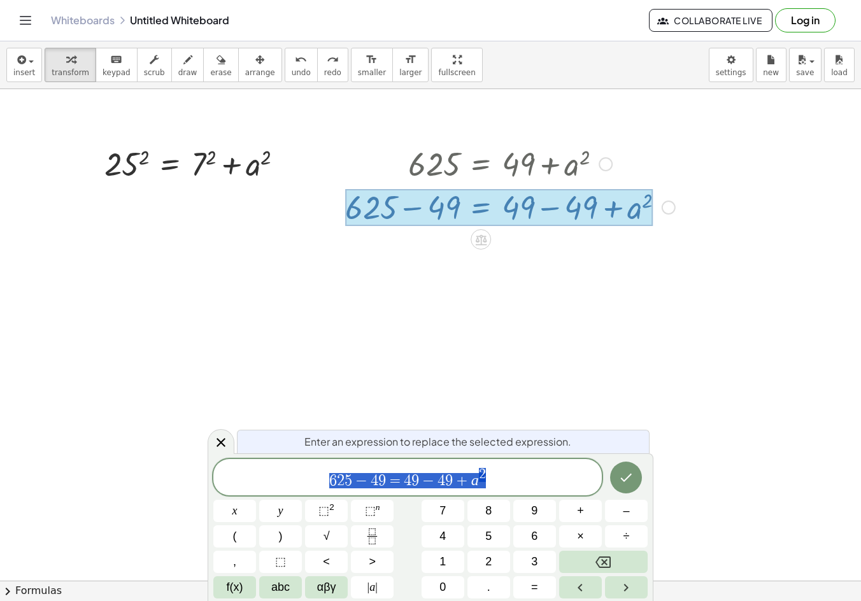
click at [526, 467] on span "6 2 5 − 4 9 = 4 9 − 4 9 + a 2" at bounding box center [407, 478] width 388 height 23
click at [625, 476] on icon "Done" at bounding box center [625, 477] width 15 height 15
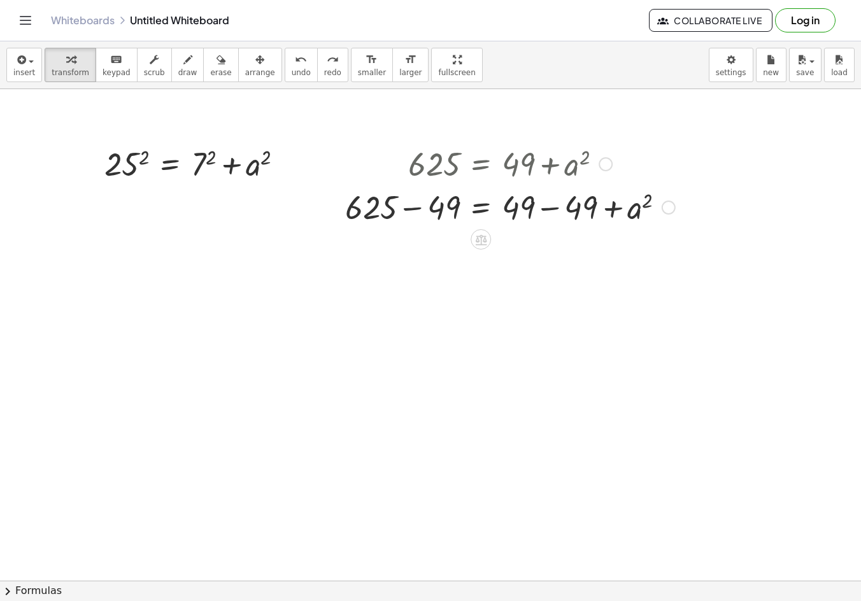
drag, startPoint x: 609, startPoint y: 206, endPoint x: 522, endPoint y: 209, distance: 86.6
click at [524, 209] on div at bounding box center [510, 206] width 343 height 43
click at [521, 209] on div at bounding box center [510, 206] width 343 height 43
click at [476, 206] on div at bounding box center [510, 206] width 343 height 43
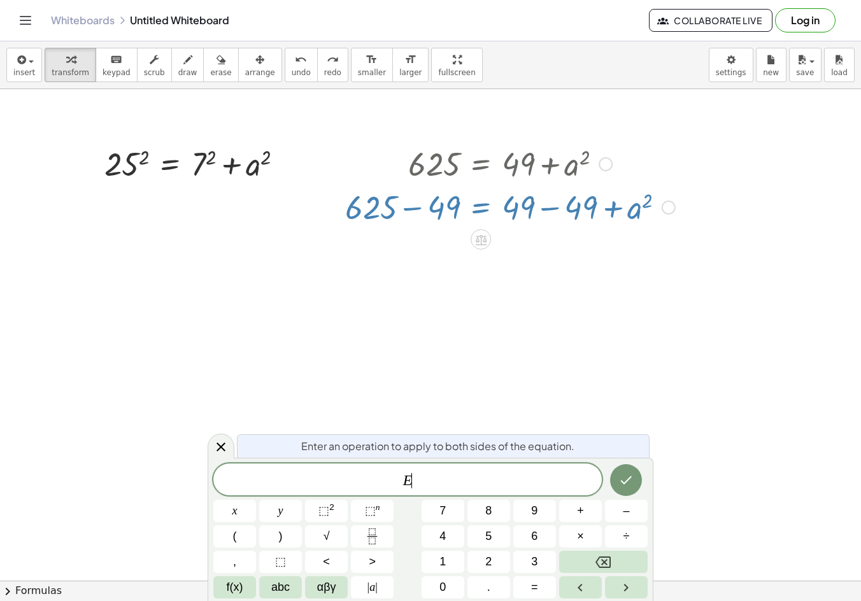
click at [476, 206] on div at bounding box center [510, 206] width 343 height 43
drag, startPoint x: 476, startPoint y: 206, endPoint x: 476, endPoint y: 272, distance: 65.6
click at [625, 478] on icon "Done" at bounding box center [625, 479] width 15 height 15
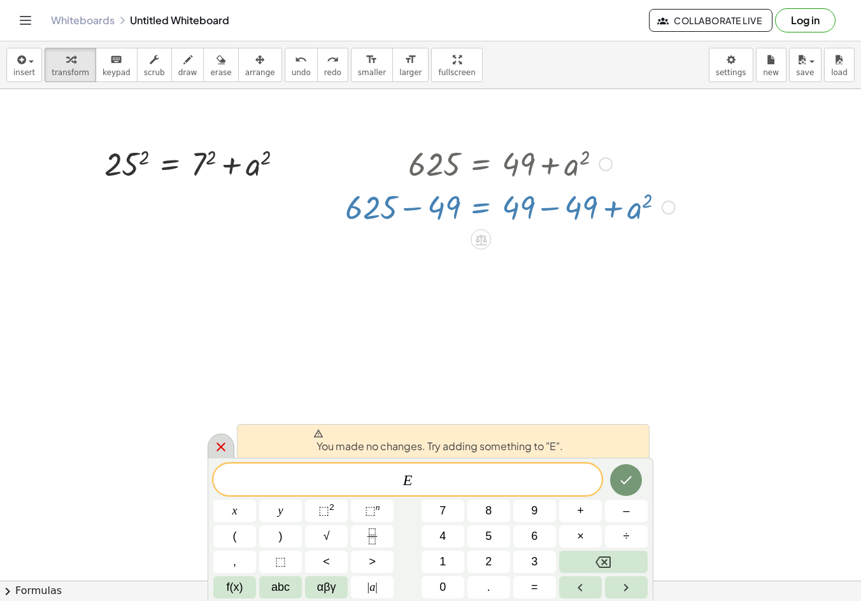
click at [221, 448] on icon at bounding box center [220, 446] width 9 height 9
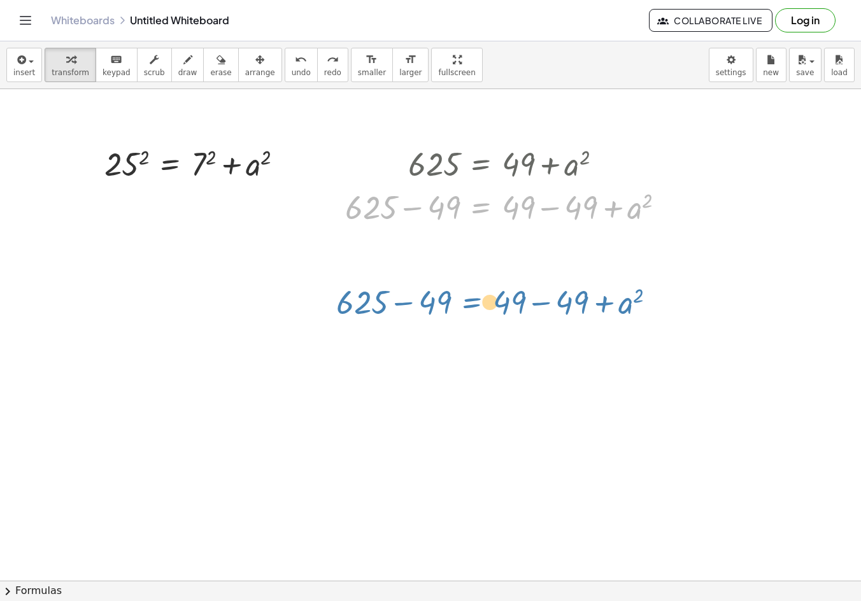
drag, startPoint x: 478, startPoint y: 217, endPoint x: 474, endPoint y: 339, distance: 122.3
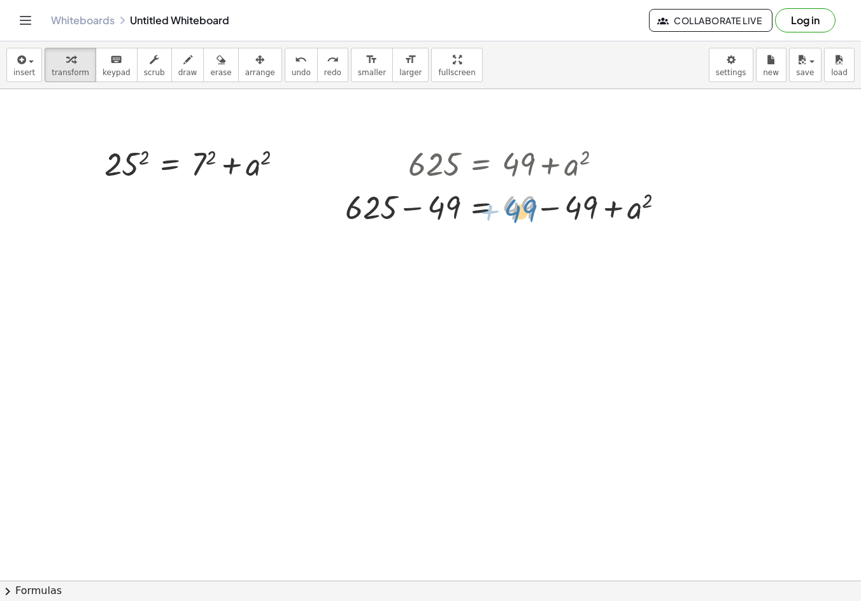
click at [519, 213] on div at bounding box center [510, 206] width 343 height 43
drag, startPoint x: 510, startPoint y: 206, endPoint x: 500, endPoint y: 207, distance: 9.6
click at [500, 207] on div at bounding box center [510, 206] width 343 height 43
drag, startPoint x: 518, startPoint y: 198, endPoint x: 521, endPoint y: 321, distance: 123.5
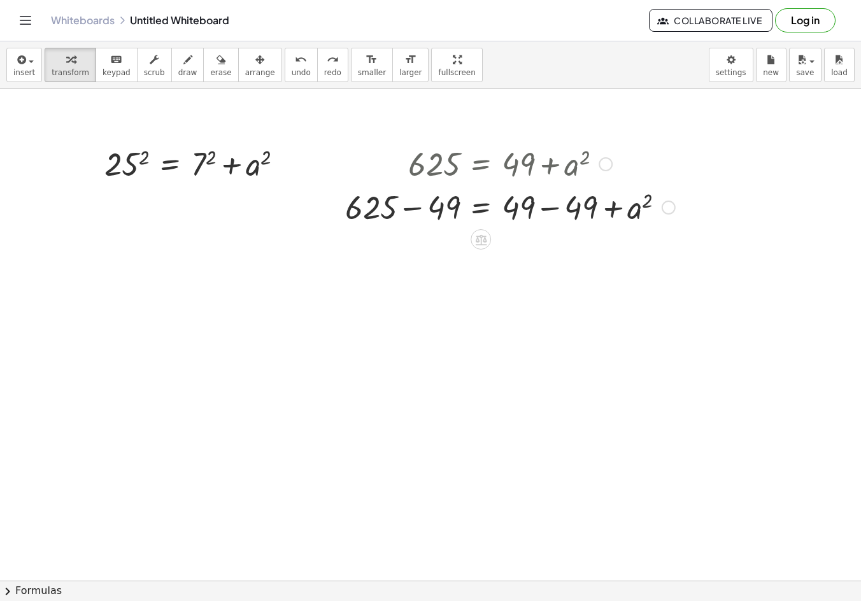
click at [663, 205] on div at bounding box center [668, 208] width 14 height 14
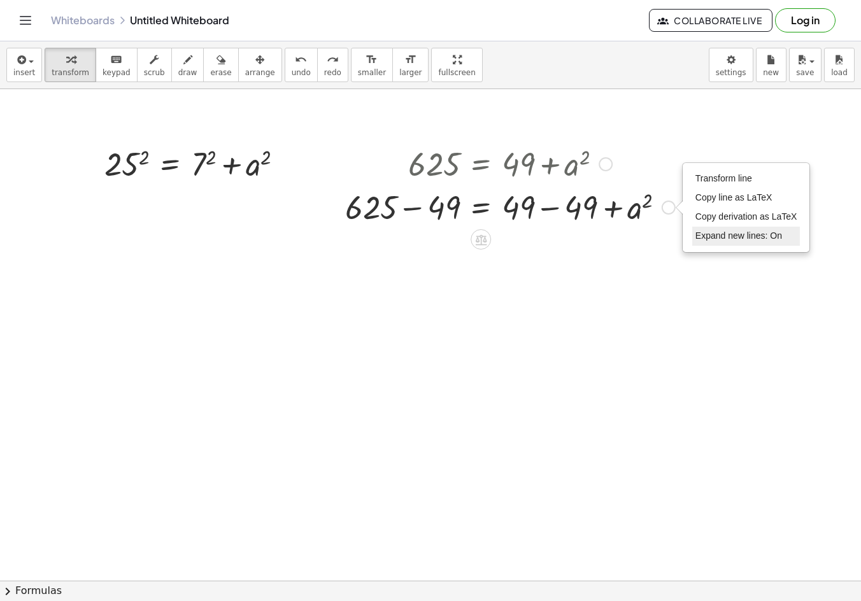
click at [723, 238] on span "Expand new lines: On" at bounding box center [738, 235] width 87 height 10
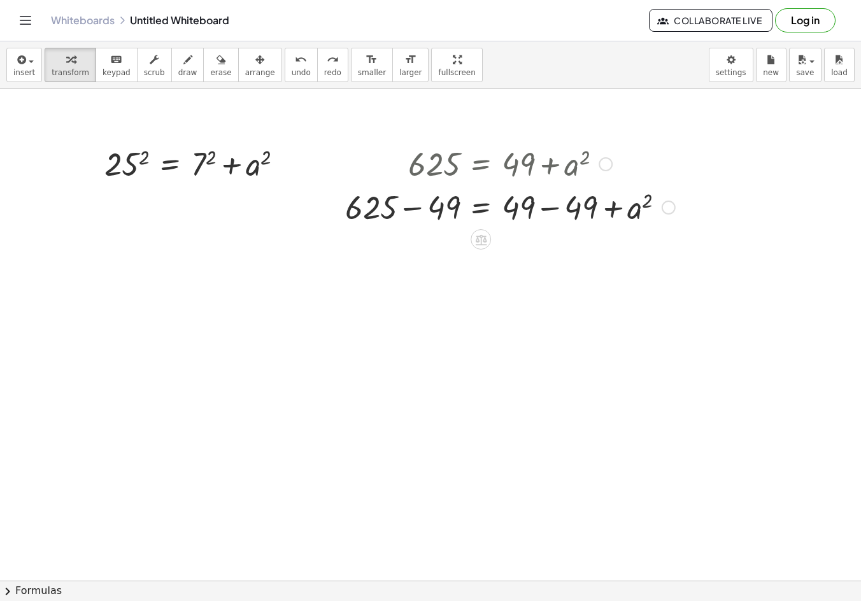
click at [659, 204] on div at bounding box center [510, 206] width 343 height 43
click at [670, 203] on div "Transform line Copy line as LaTeX Copy derivation as LaTeX Expand new lines: On" at bounding box center [668, 208] width 14 height 14
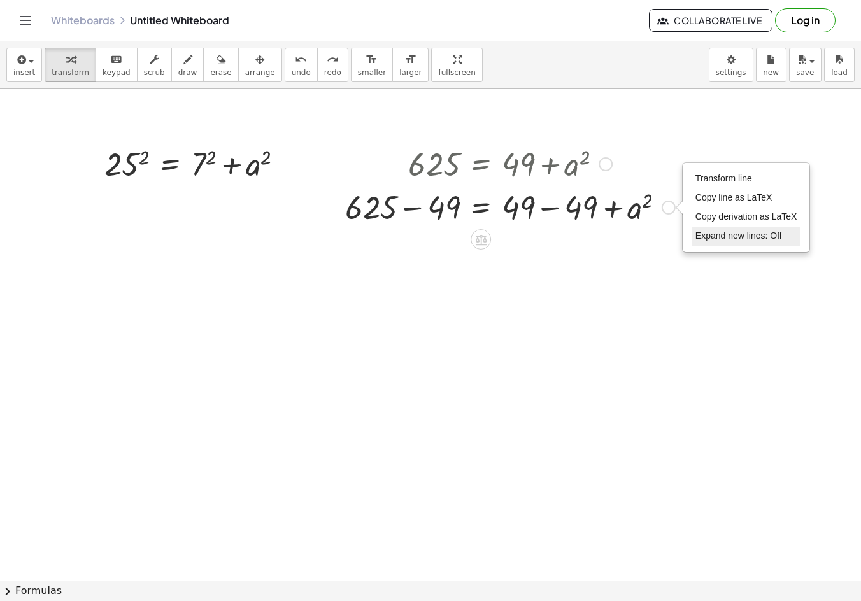
click at [721, 235] on span "Expand new lines: Off" at bounding box center [738, 235] width 87 height 10
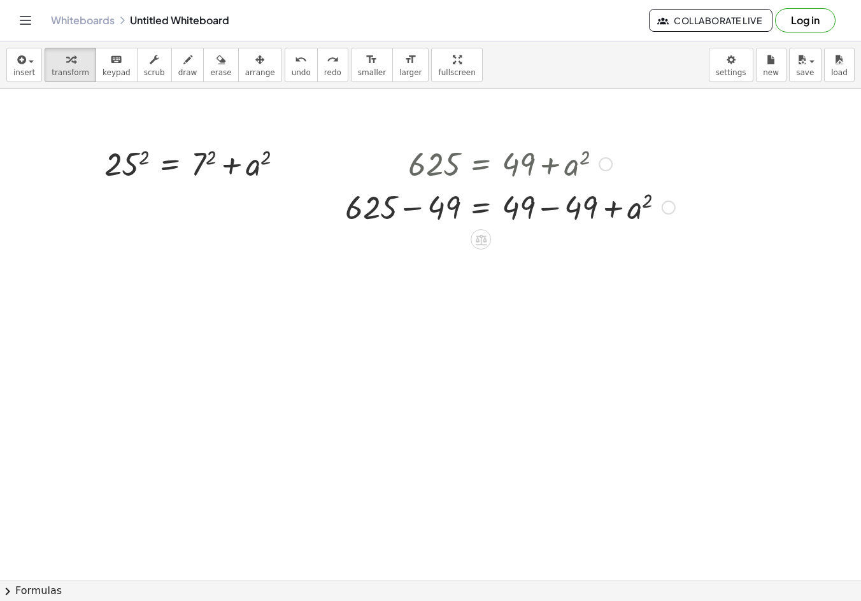
click at [674, 208] on div "Transform line Copy line as LaTeX Copy derivation as LaTeX Expand new lines: Off" at bounding box center [668, 208] width 14 height 14
click at [721, 201] on span "Copy line as LaTeX" at bounding box center [733, 197] width 77 height 10
drag, startPoint x: 498, startPoint y: 247, endPoint x: 787, endPoint y: 168, distance: 299.6
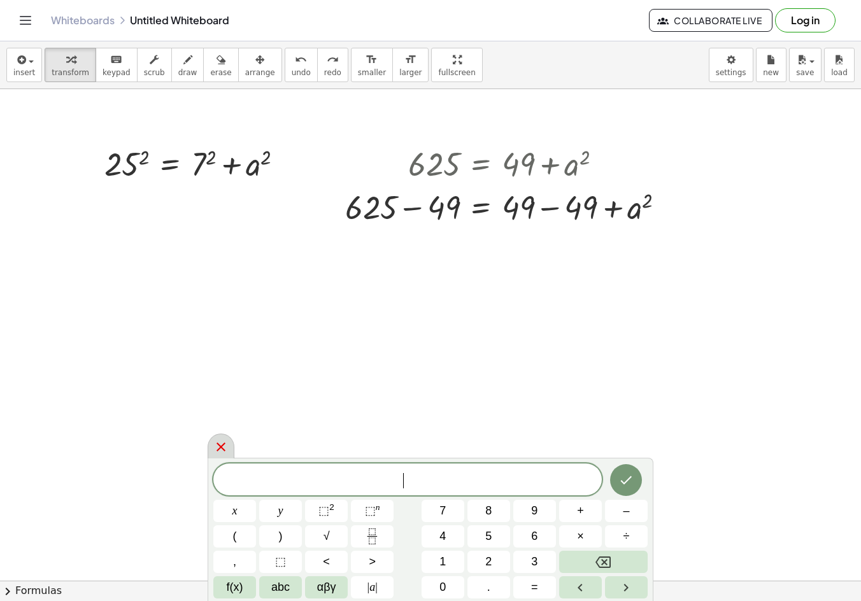
click at [215, 438] on div at bounding box center [221, 446] width 27 height 25
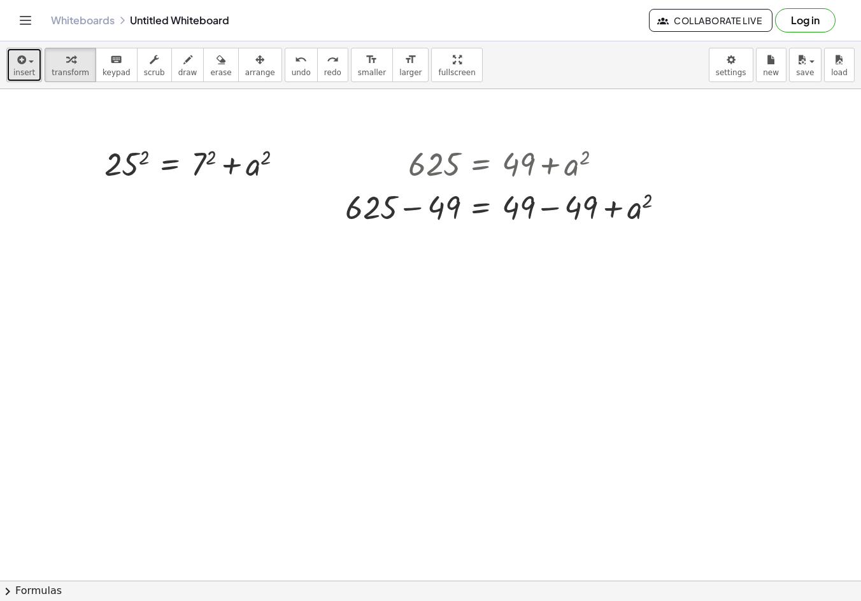
click at [22, 65] on icon "button" at bounding box center [20, 59] width 11 height 15
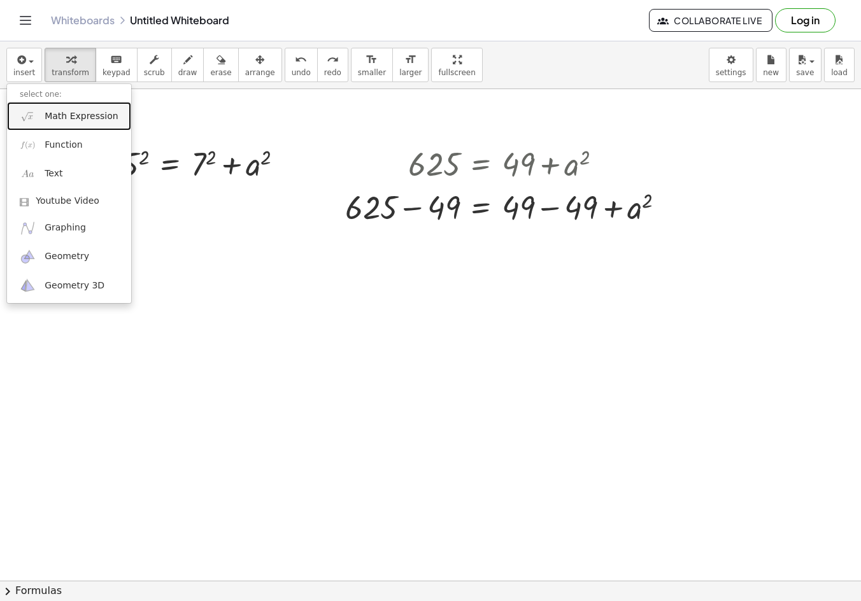
click at [67, 113] on span "Math Expression" at bounding box center [81, 116] width 73 height 13
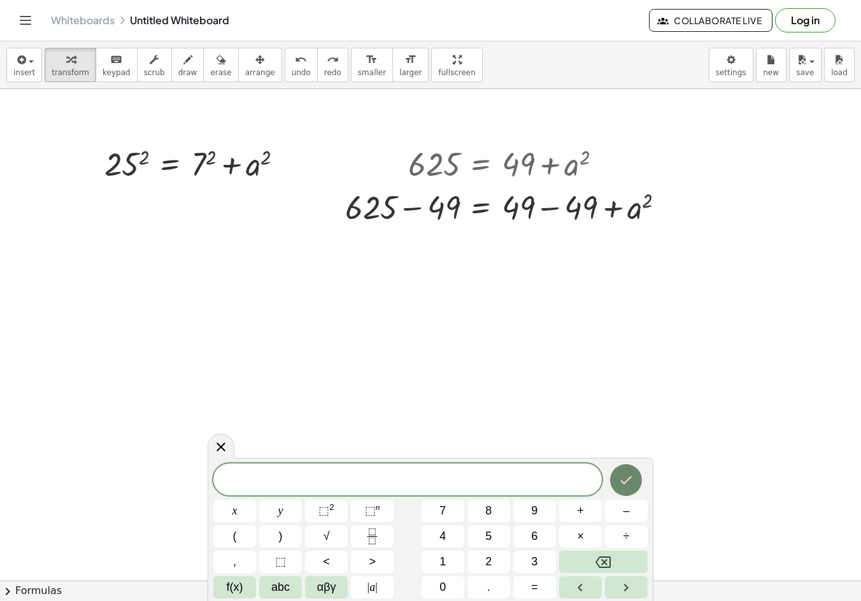
click at [640, 480] on button "Done" at bounding box center [626, 480] width 32 height 32
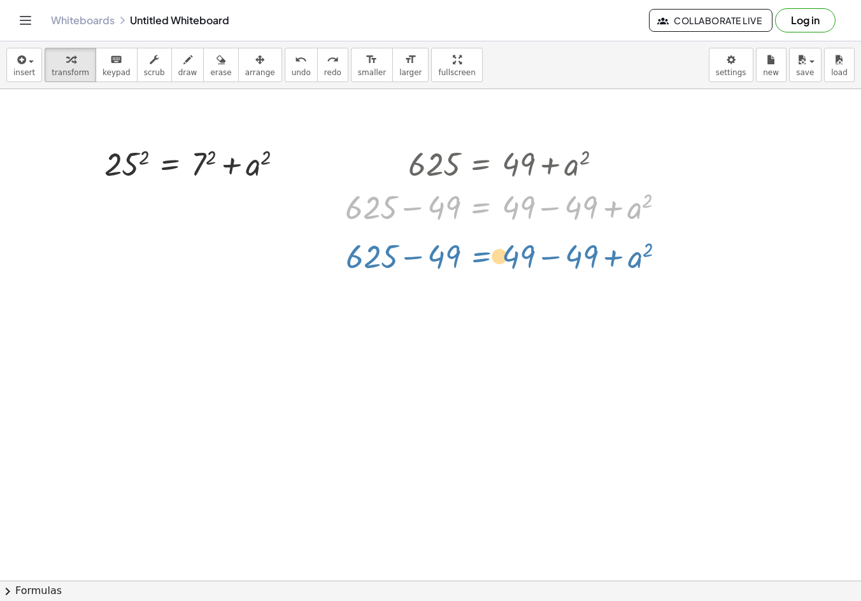
drag, startPoint x: 480, startPoint y: 211, endPoint x: 481, endPoint y: 260, distance: 49.0
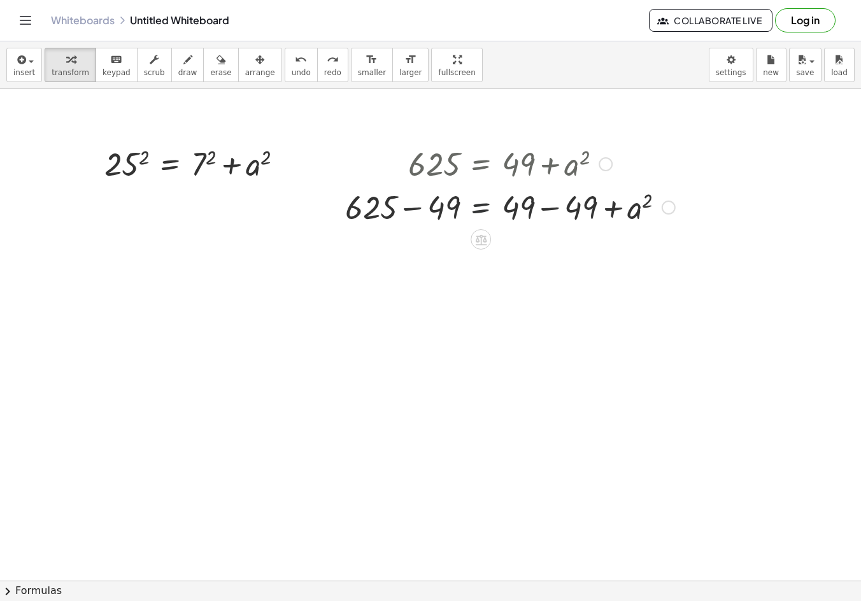
click at [476, 205] on div at bounding box center [510, 206] width 343 height 43
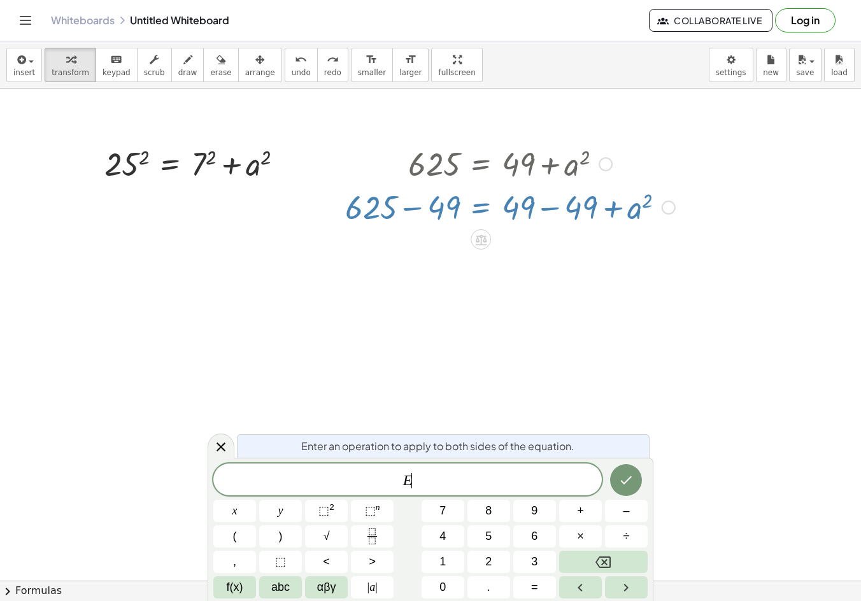
click at [476, 205] on div at bounding box center [510, 206] width 343 height 43
drag, startPoint x: 428, startPoint y: 484, endPoint x: 387, endPoint y: 479, distance: 41.7
click at [387, 479] on span "E" at bounding box center [407, 481] width 388 height 18
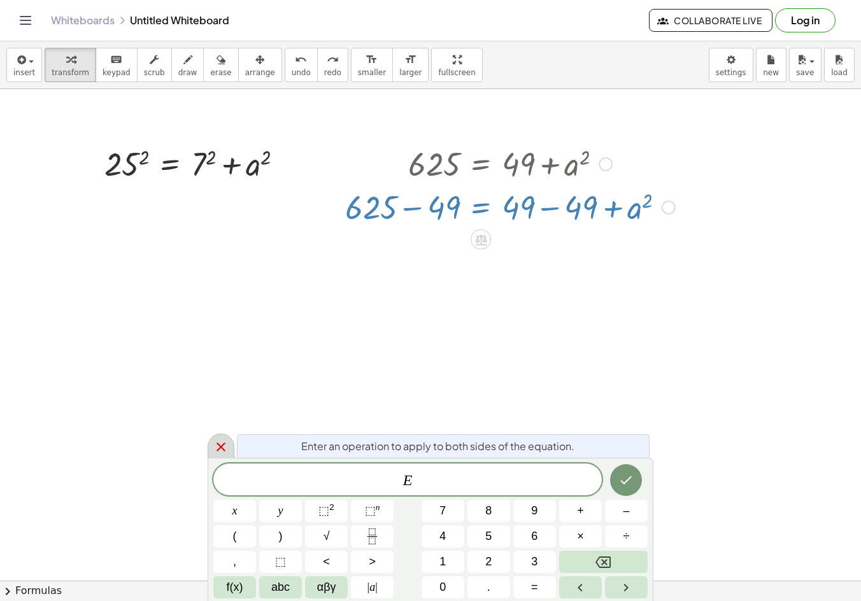
click at [225, 441] on icon at bounding box center [220, 446] width 15 height 15
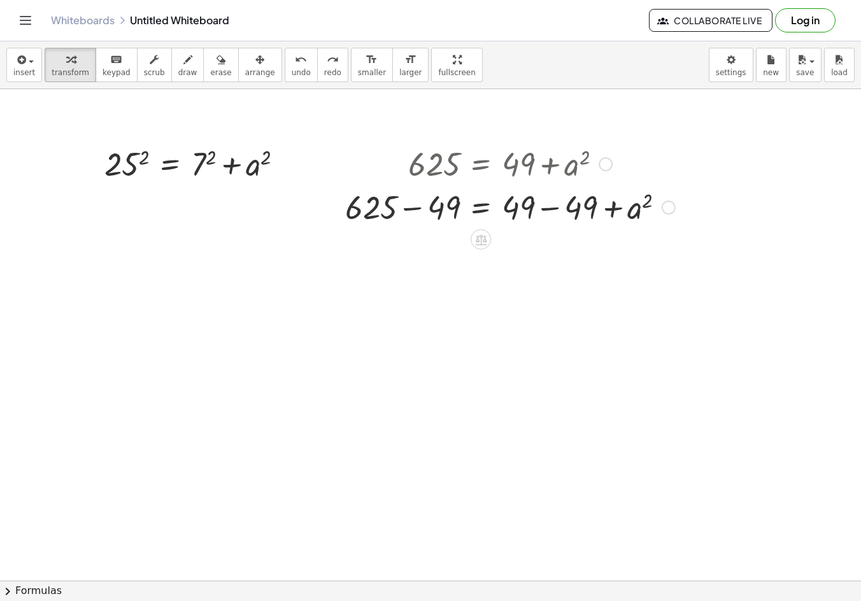
click at [668, 209] on div "Copied done" at bounding box center [668, 208] width 14 height 14
click at [555, 202] on div at bounding box center [510, 206] width 343 height 43
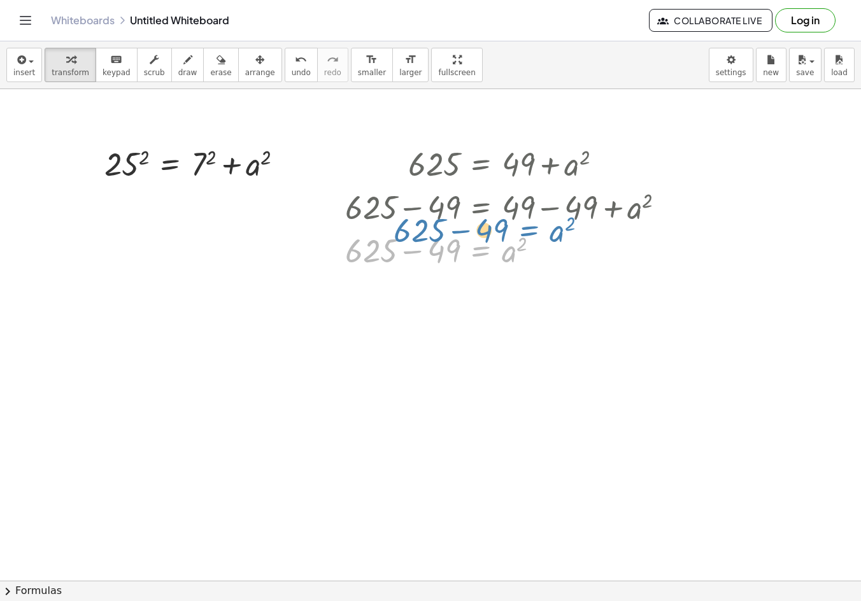
drag, startPoint x: 490, startPoint y: 211, endPoint x: 549, endPoint y: 209, distance: 58.6
click at [481, 164] on div "625 = + 49 + a 2 + 625 − 49 = + 49 − 49 + a 2 + 625 − 49 = + 0 + a 2 + 625 − 49…" at bounding box center [481, 164] width 0 height 0
click at [435, 249] on div at bounding box center [510, 249] width 343 height 43
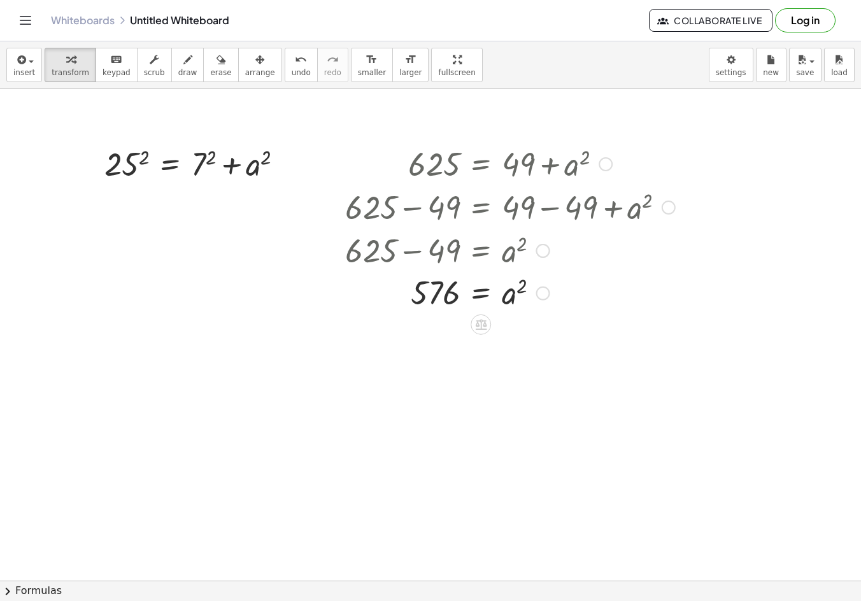
click at [507, 299] on div at bounding box center [510, 292] width 343 height 42
click at [481, 295] on div at bounding box center [510, 292] width 343 height 42
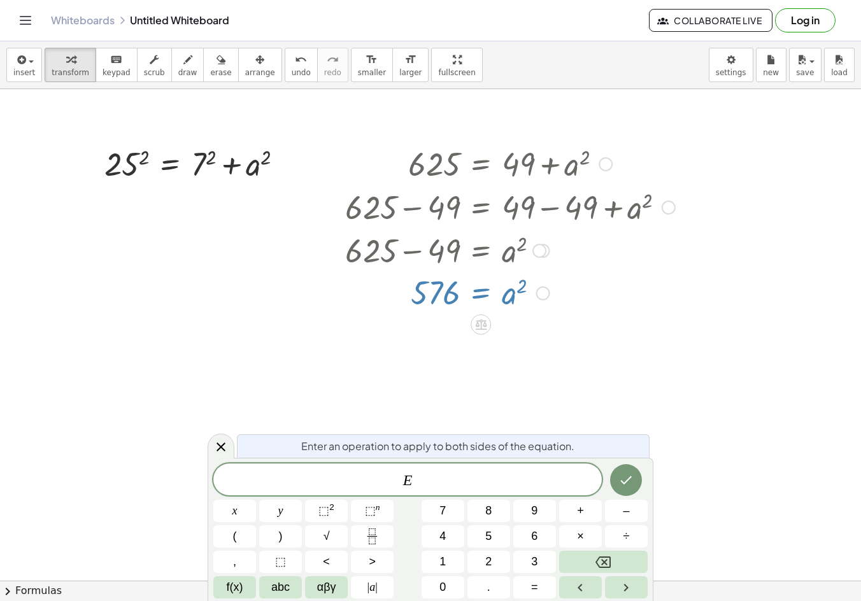
click at [492, 290] on div at bounding box center [510, 292] width 343 height 42
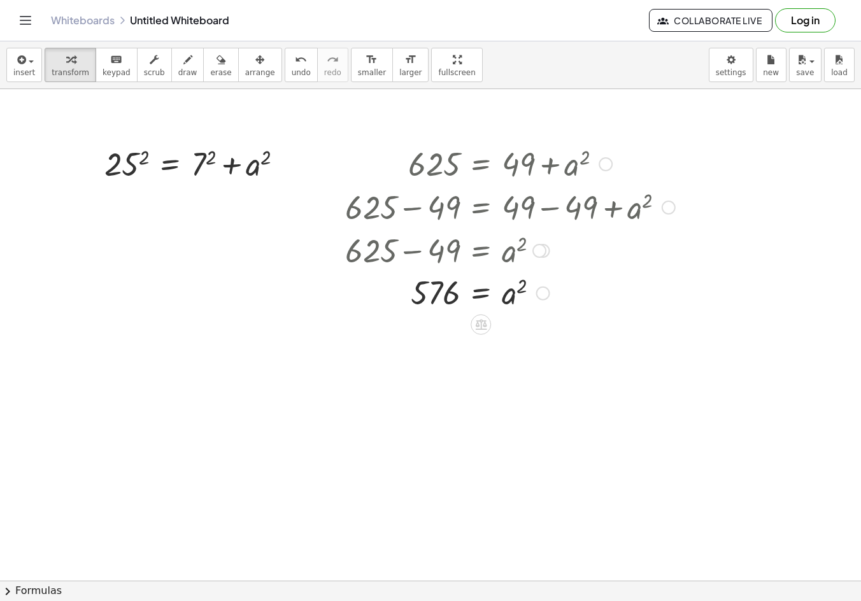
click at [504, 247] on div at bounding box center [510, 249] width 343 height 43
click at [536, 254] on div at bounding box center [539, 251] width 14 height 14
click at [539, 253] on div "Go back to this line Copy line as LaTeX Copy derivation as LaTeX" at bounding box center [539, 251] width 14 height 14
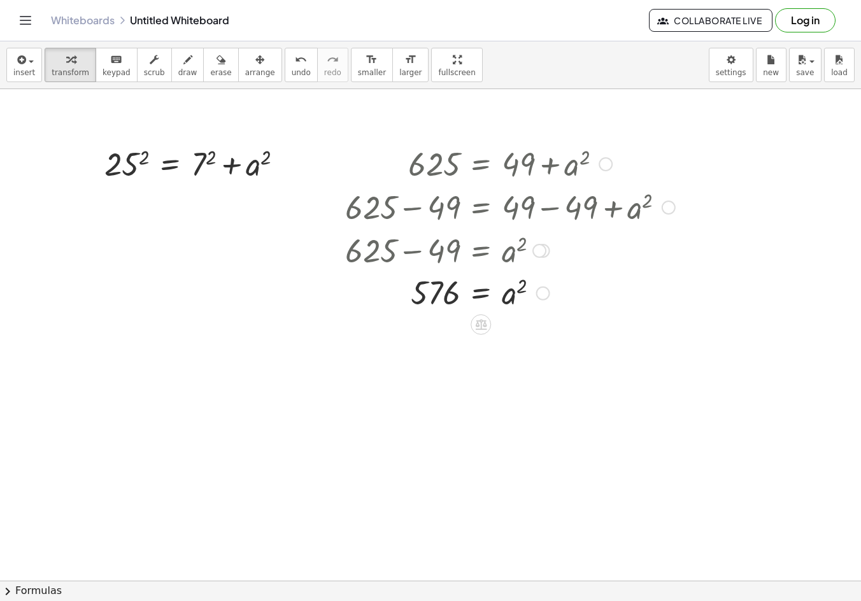
click at [410, 253] on div at bounding box center [510, 249] width 343 height 43
click at [220, 165] on div at bounding box center [199, 162] width 202 height 43
click at [231, 169] on div at bounding box center [199, 162] width 202 height 43
click at [500, 292] on div at bounding box center [510, 292] width 343 height 42
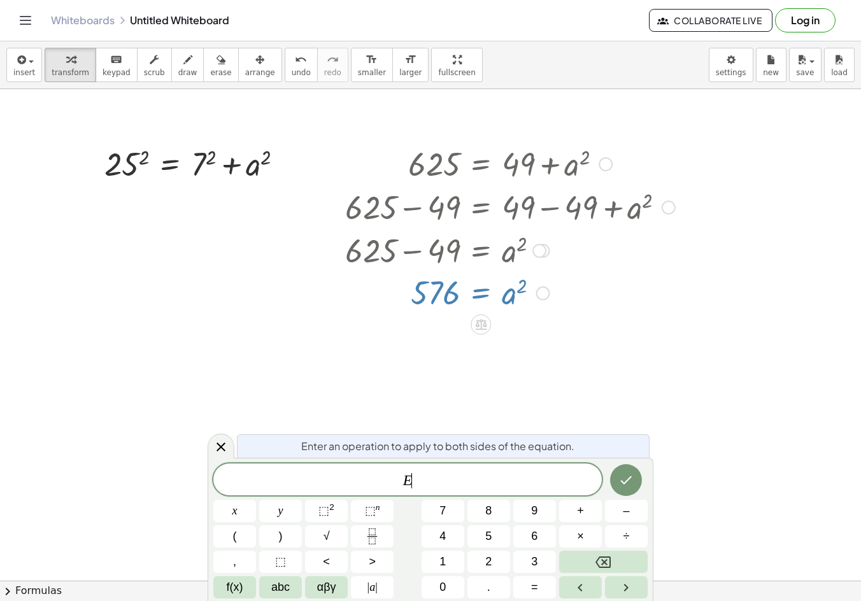
click at [513, 306] on div at bounding box center [510, 292] width 343 height 42
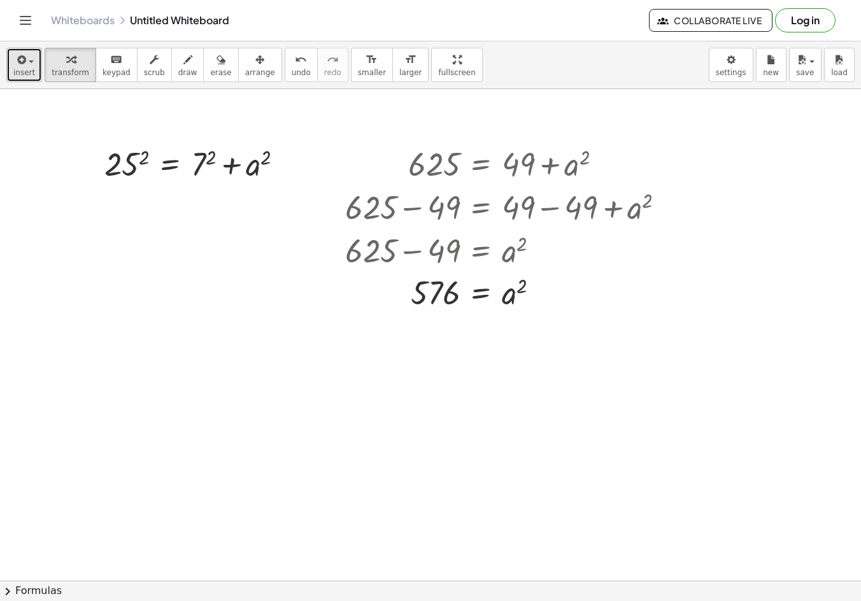
click at [22, 67] on button "insert" at bounding box center [24, 65] width 36 height 34
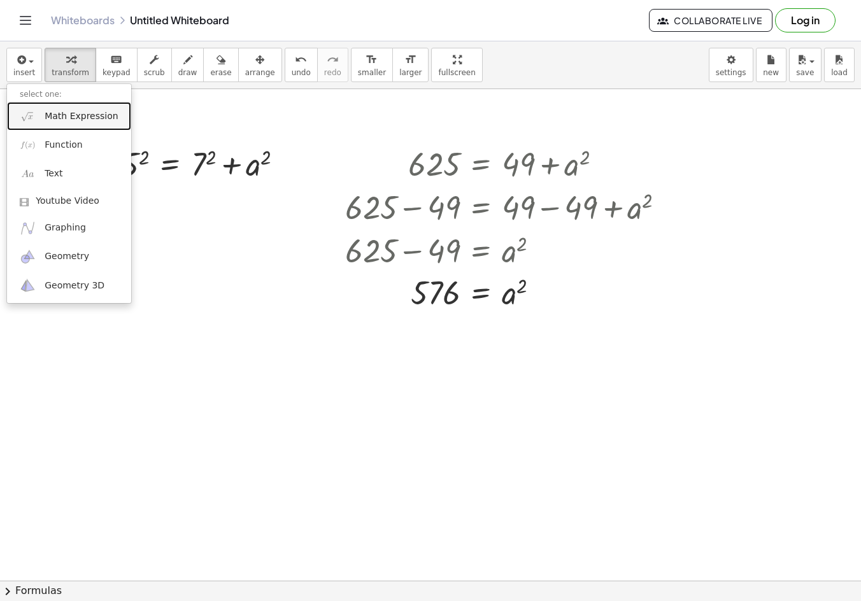
click at [87, 111] on span "Math Expression" at bounding box center [81, 116] width 73 height 13
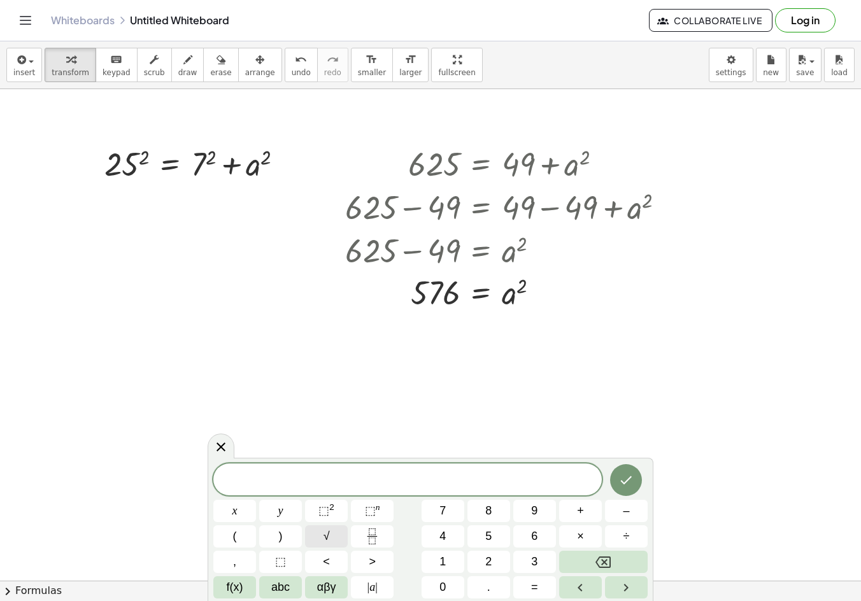
click at [343, 541] on button "√" at bounding box center [326, 536] width 43 height 22
click at [489, 537] on span "5" at bounding box center [488, 536] width 6 height 17
click at [452, 508] on button "7" at bounding box center [442, 511] width 43 height 22
click at [532, 533] on span "6" at bounding box center [534, 536] width 6 height 17
click at [623, 479] on icon "Done" at bounding box center [625, 479] width 15 height 15
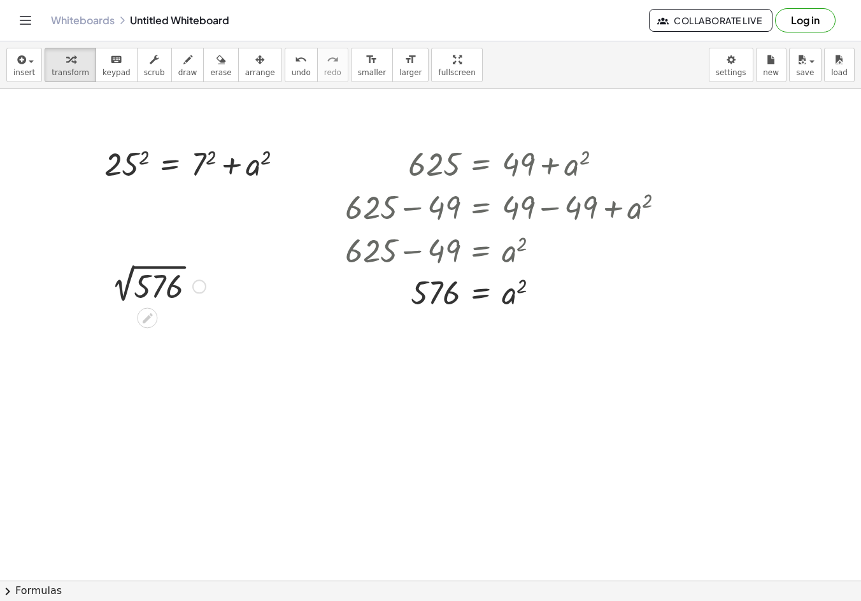
click at [141, 288] on div at bounding box center [155, 285] width 114 height 43
click at [178, 328] on div at bounding box center [181, 327] width 14 height 14
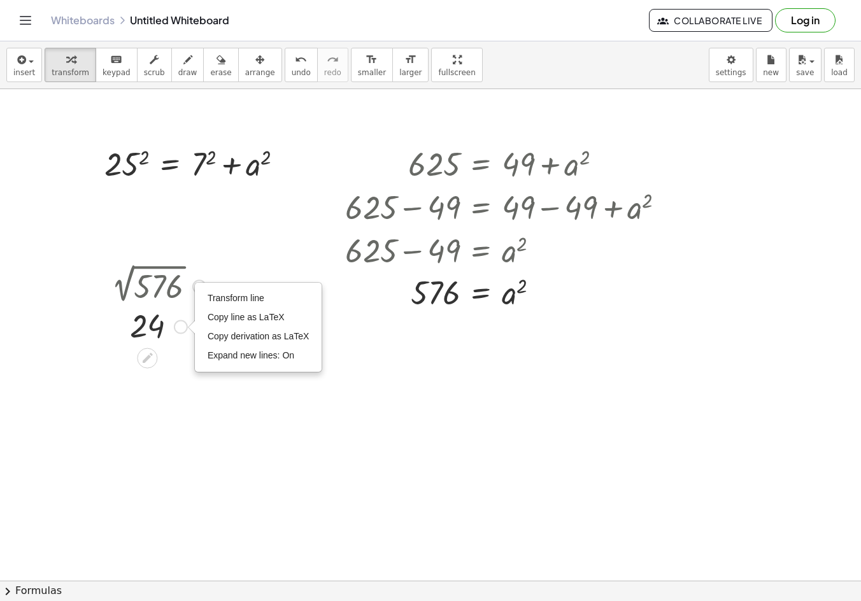
click at [180, 327] on div "Transform line Copy line as LaTeX Copy derivation as LaTeX Expand new lines: On" at bounding box center [181, 327] width 14 height 14
click at [149, 362] on icon at bounding box center [147, 357] width 13 height 13
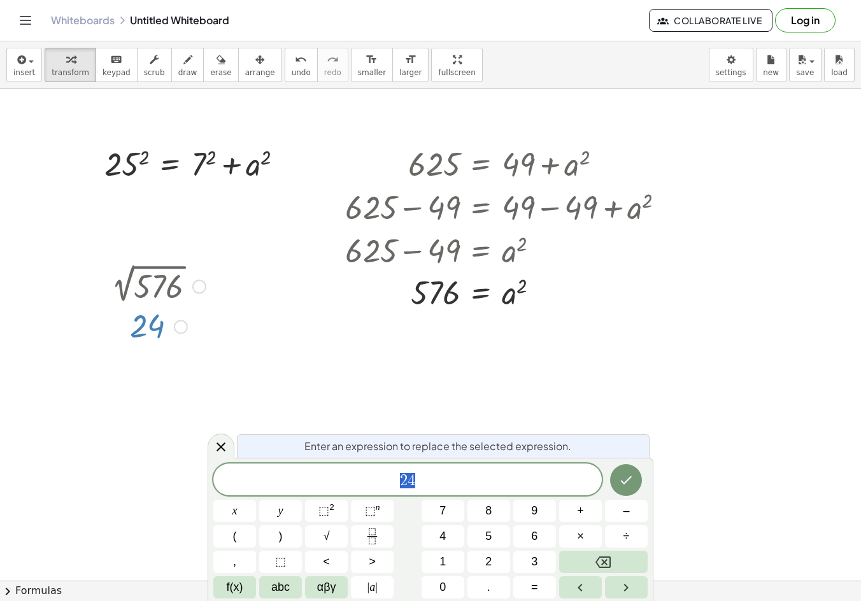
click at [456, 472] on div "2 4" at bounding box center [407, 479] width 388 height 32
click at [623, 518] on span "–" at bounding box center [626, 510] width 6 height 17
click at [448, 557] on button "1" at bounding box center [442, 562] width 43 height 22
click at [451, 535] on button "4" at bounding box center [442, 536] width 43 height 22
click at [628, 479] on icon "Done" at bounding box center [626, 480] width 11 height 8
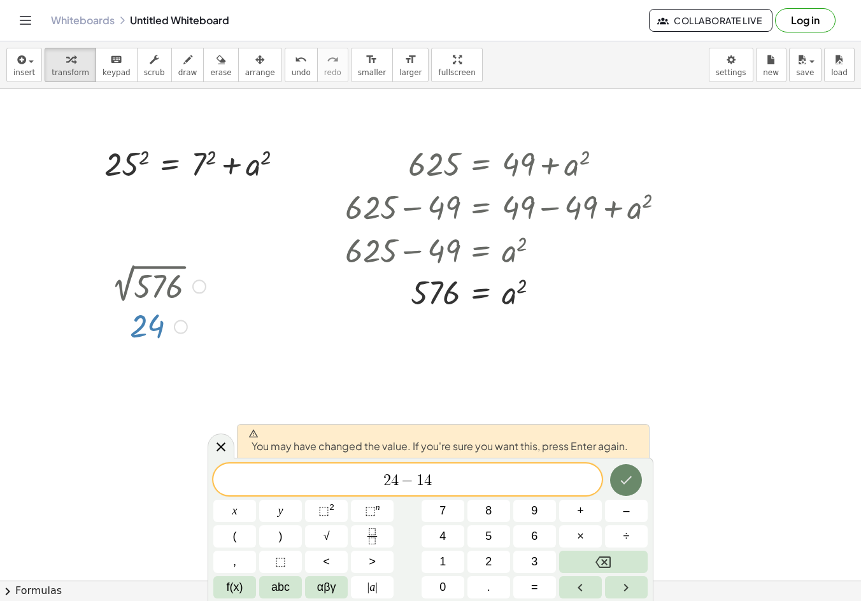
click at [632, 476] on icon "Done" at bounding box center [625, 479] width 15 height 15
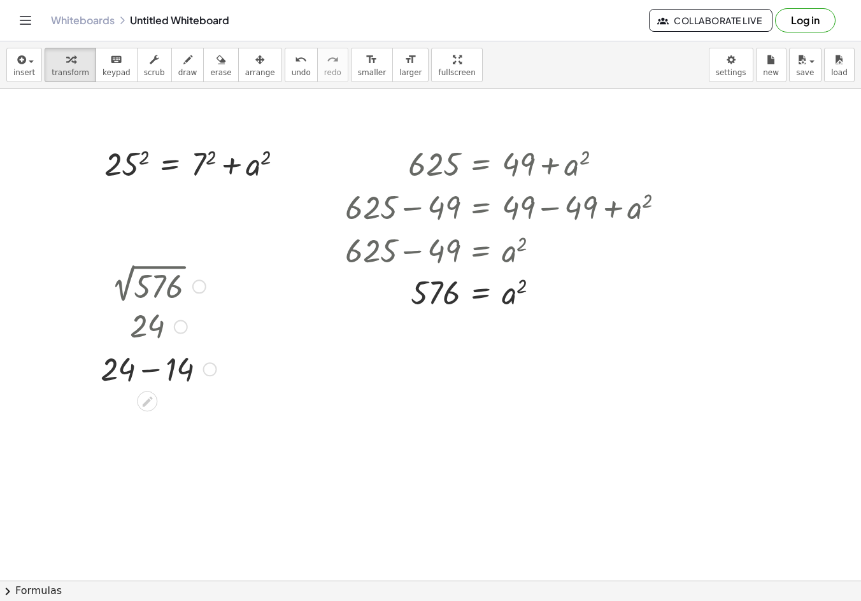
click at [162, 377] on div at bounding box center [158, 367] width 129 height 43
click at [32, 66] on div "button" at bounding box center [24, 59] width 22 height 15
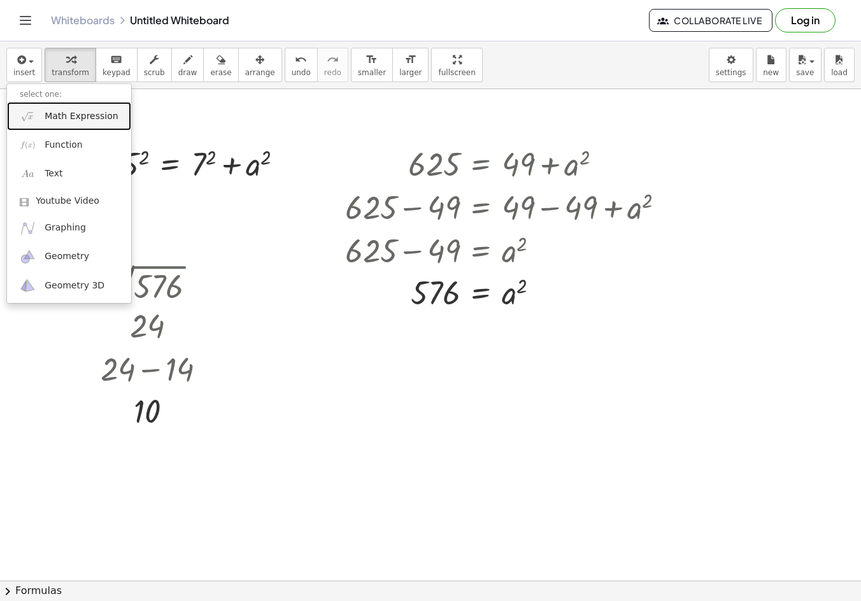
click at [71, 120] on span "Math Expression" at bounding box center [81, 116] width 73 height 13
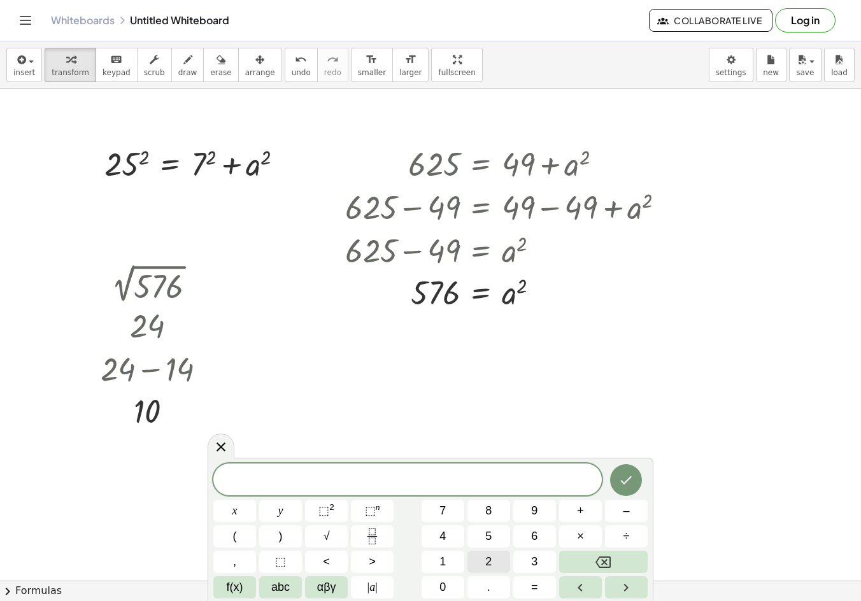
click at [481, 560] on button "2" at bounding box center [488, 562] width 43 height 22
click at [543, 540] on button "6" at bounding box center [534, 536] width 43 height 22
click at [540, 585] on button "=" at bounding box center [534, 587] width 43 height 22
click at [452, 561] on button "1" at bounding box center [442, 562] width 43 height 22
click at [455, 583] on button "0" at bounding box center [442, 587] width 43 height 22
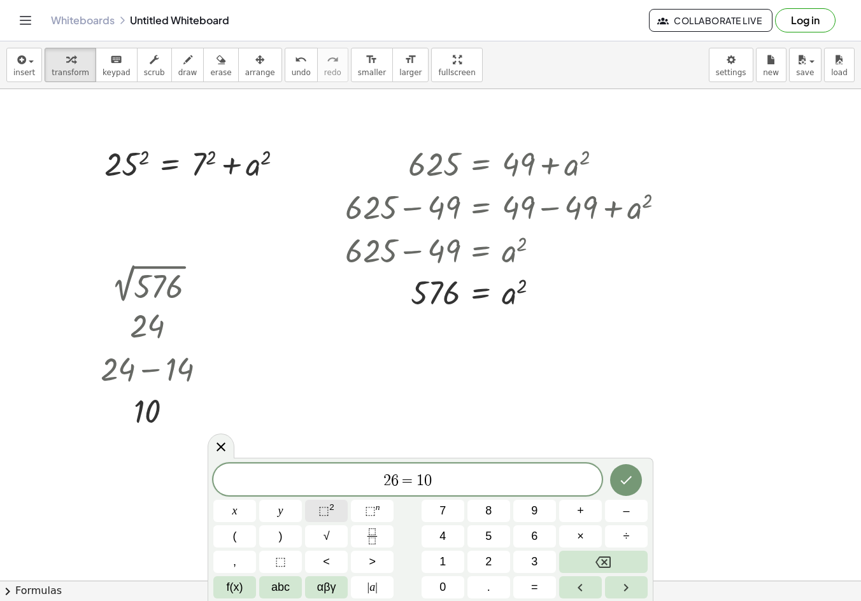
click at [328, 512] on span "⬚" at bounding box center [323, 510] width 11 height 13
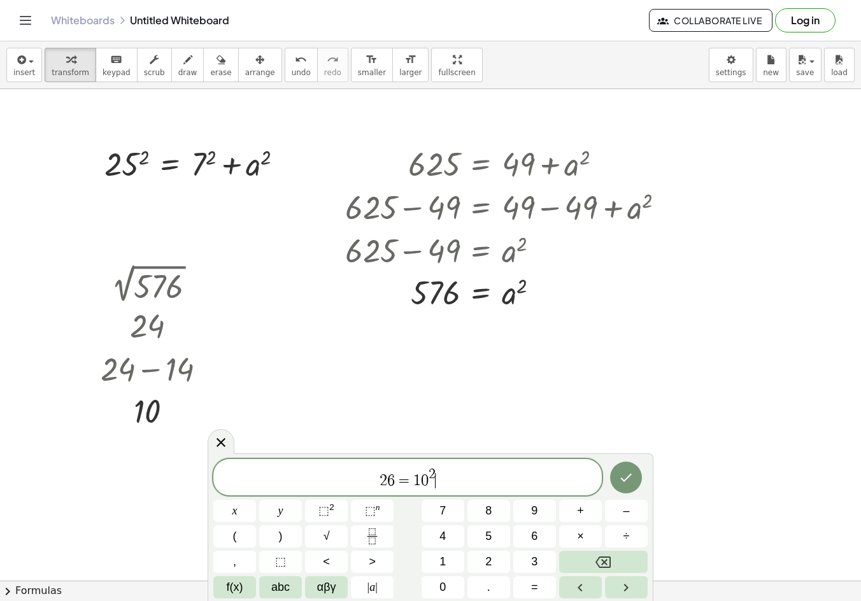
click at [393, 482] on span "6" at bounding box center [391, 480] width 8 height 15
click at [330, 515] on span "⬚ 2" at bounding box center [326, 510] width 16 height 17
click at [477, 483] on span "2 6 2 ​ = 1 0 2" at bounding box center [407, 478] width 388 height 23
click at [584, 518] on button "+" at bounding box center [580, 511] width 43 height 22
click at [279, 585] on span "abc" at bounding box center [280, 587] width 18 height 17
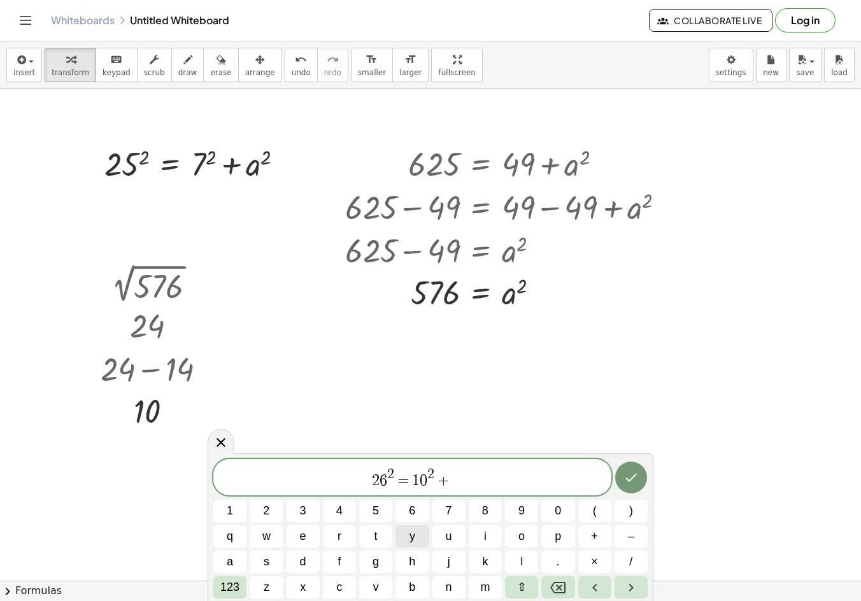
click at [404, 533] on button "y" at bounding box center [411, 536] width 33 height 22
click at [228, 583] on span "123" at bounding box center [229, 587] width 19 height 17
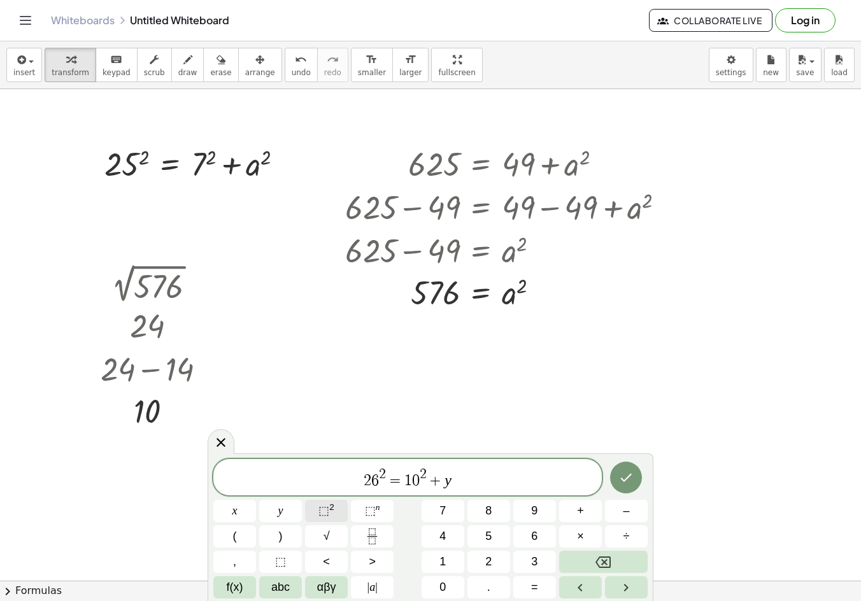
click at [335, 514] on button "⬚ 2" at bounding box center [326, 511] width 43 height 22
click at [623, 476] on icon "Done" at bounding box center [625, 477] width 15 height 15
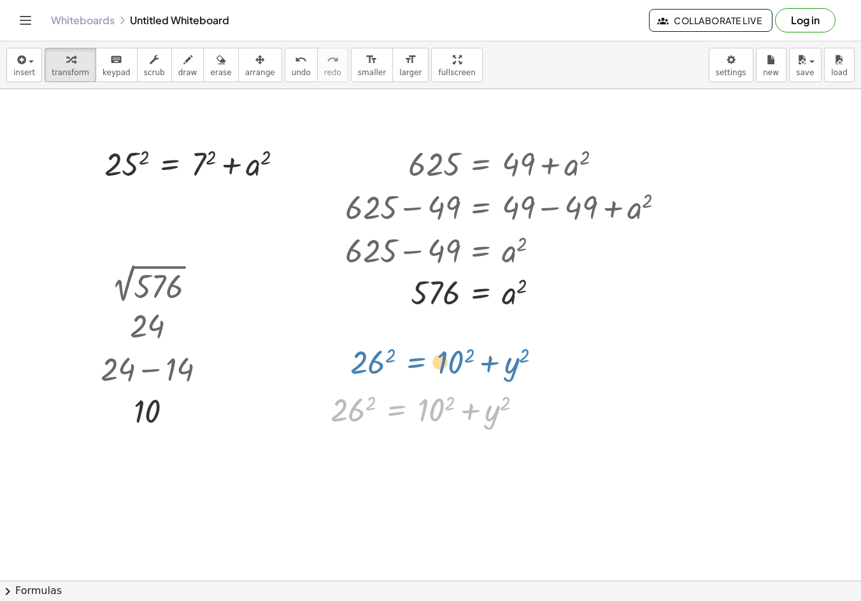
drag, startPoint x: 396, startPoint y: 409, endPoint x: 417, endPoint y: 341, distance: 70.7
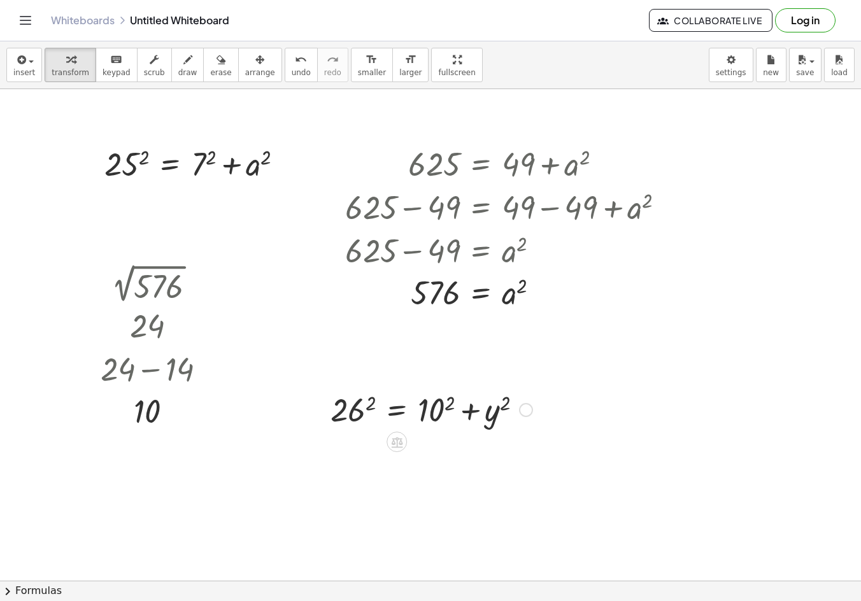
click at [438, 408] on div at bounding box center [431, 408] width 215 height 43
drag, startPoint x: 355, startPoint y: 410, endPoint x: 399, endPoint y: 421, distance: 45.4
click at [355, 412] on div at bounding box center [434, 408] width 220 height 43
click at [494, 413] on div at bounding box center [432, 408] width 224 height 43
click at [490, 456] on div at bounding box center [432, 451] width 224 height 43
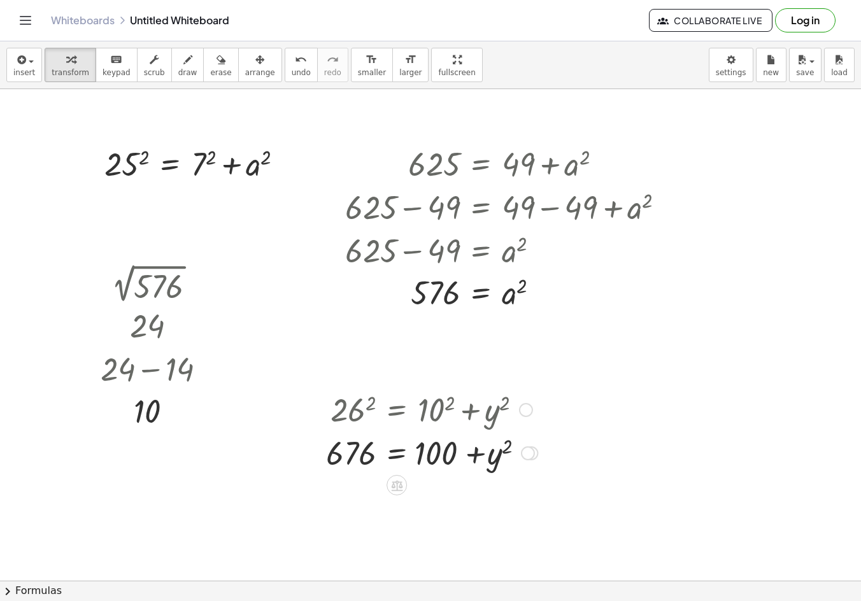
click at [495, 460] on div at bounding box center [432, 451] width 224 height 43
click at [440, 451] on div at bounding box center [432, 451] width 224 height 43
drag, startPoint x: 438, startPoint y: 454, endPoint x: 354, endPoint y: 460, distance: 84.2
click at [354, 460] on div at bounding box center [432, 451] width 224 height 43
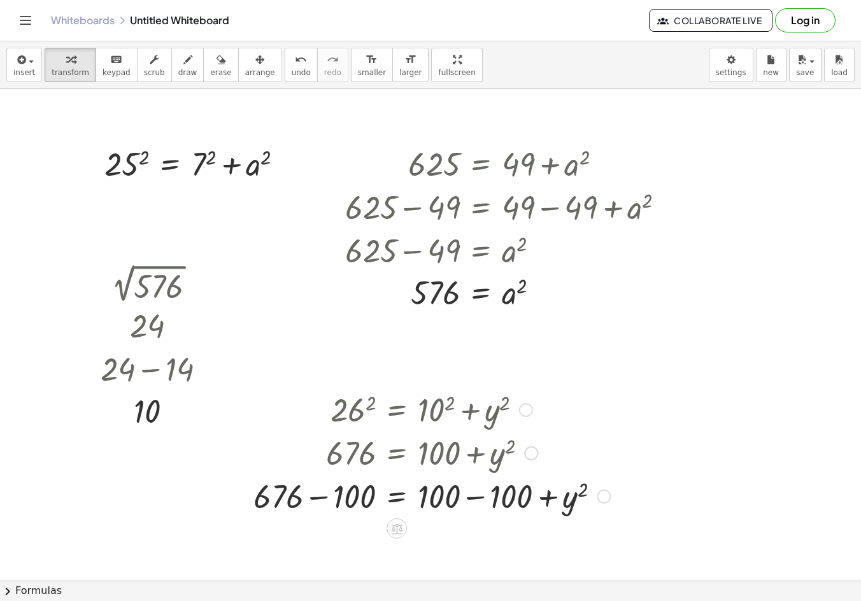
drag, startPoint x: 328, startPoint y: 500, endPoint x: 379, endPoint y: 505, distance: 51.8
click at [328, 502] on div at bounding box center [431, 495] width 369 height 43
click at [495, 495] on div at bounding box center [468, 495] width 297 height 43
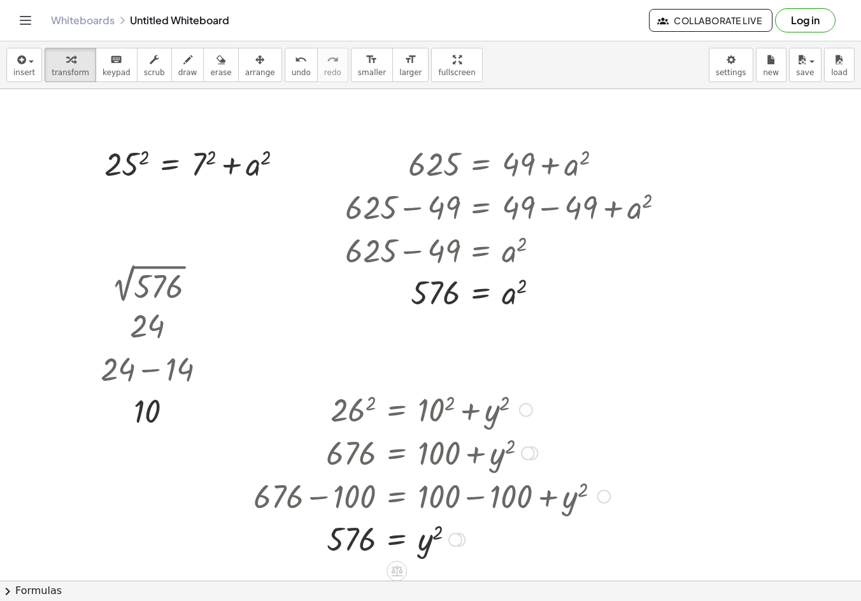
click at [432, 544] on div at bounding box center [431, 539] width 369 height 42
click at [421, 549] on div at bounding box center [431, 539] width 369 height 42
click at [392, 546] on div at bounding box center [431, 539] width 369 height 42
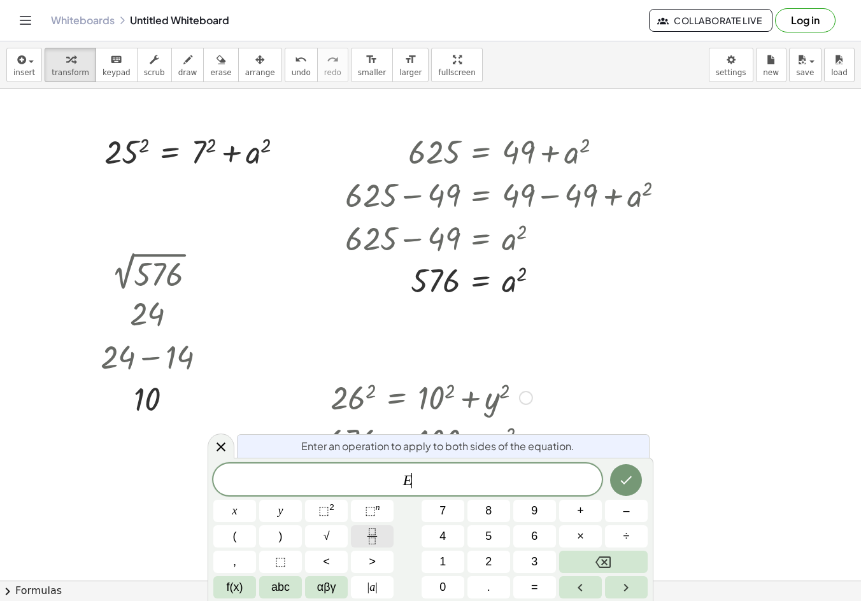
click at [362, 538] on button "Fraction" at bounding box center [372, 536] width 43 height 22
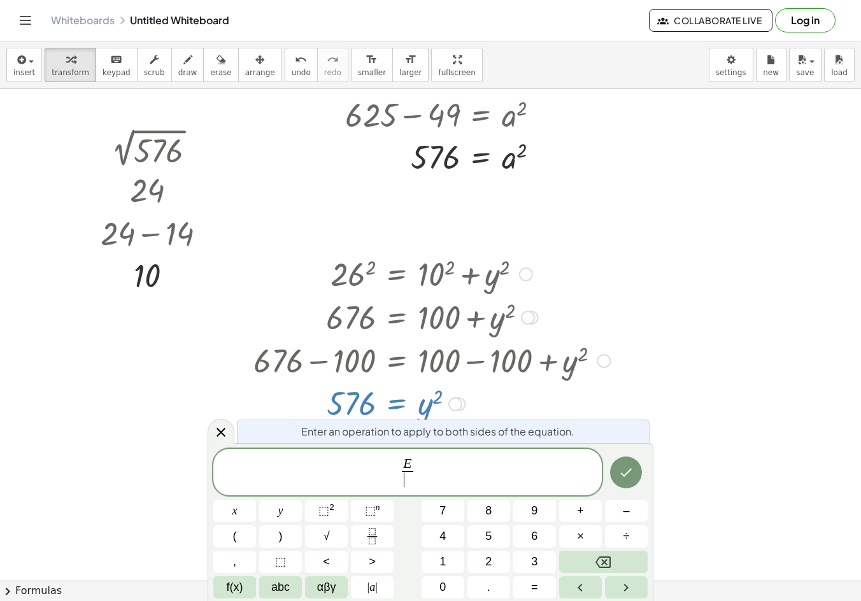
scroll to position [137, 0]
drag, startPoint x: 460, startPoint y: 464, endPoint x: 382, endPoint y: 459, distance: 77.8
click at [382, 459] on span "E ​" at bounding box center [407, 473] width 388 height 34
click at [330, 534] on button "√" at bounding box center [326, 536] width 43 height 22
drag, startPoint x: 425, startPoint y: 466, endPoint x: 397, endPoint y: 469, distance: 27.5
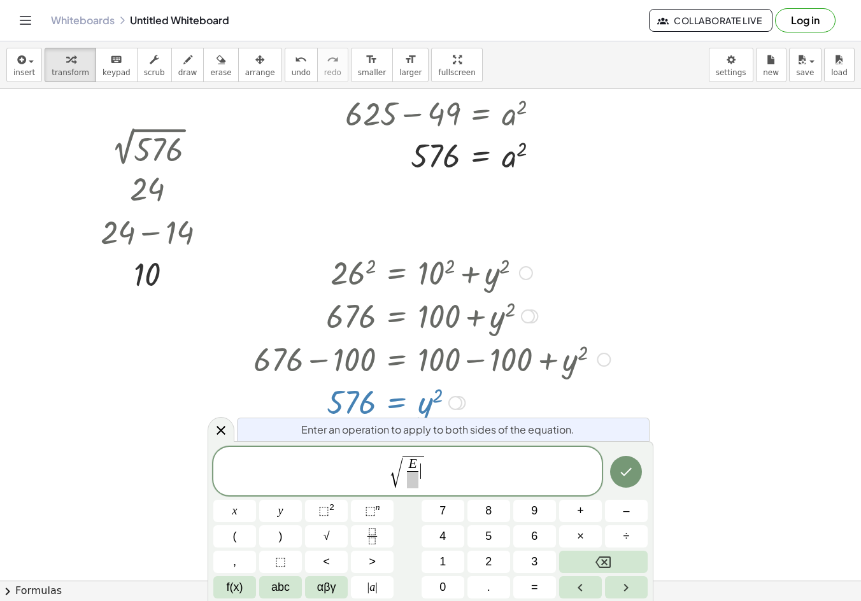
click at [397, 469] on span "√ E ​ ​" at bounding box center [408, 472] width 36 height 33
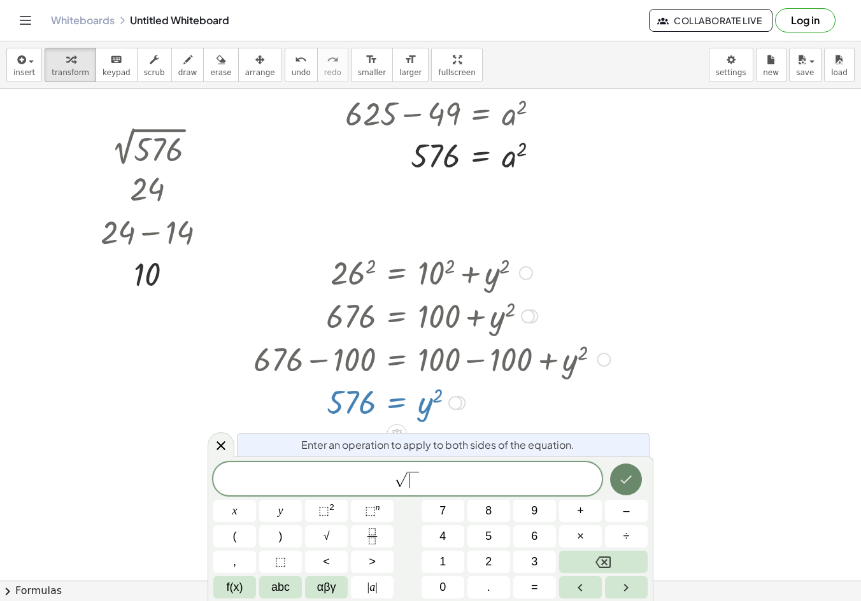
click at [628, 472] on icon "Done" at bounding box center [625, 479] width 15 height 15
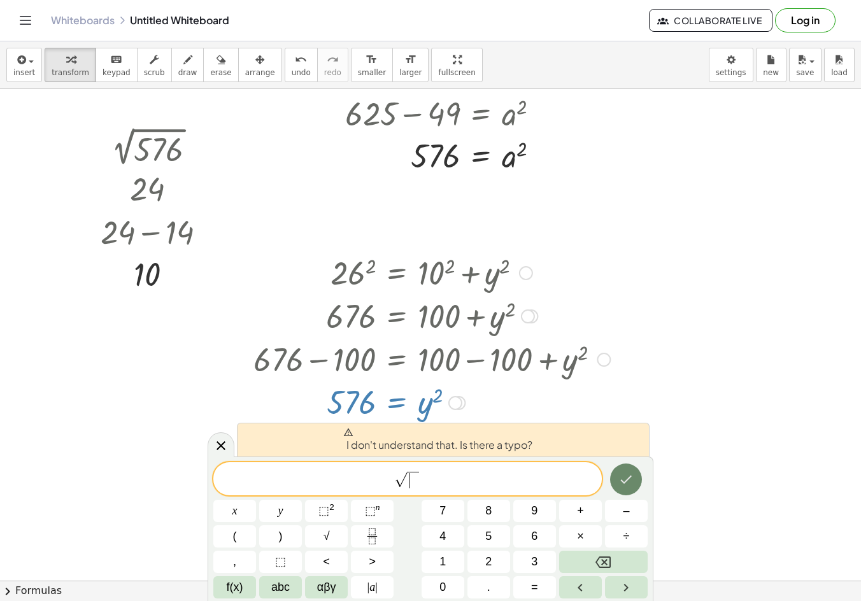
click at [630, 479] on icon "Done" at bounding box center [625, 479] width 15 height 15
click at [234, 532] on span "(" at bounding box center [235, 536] width 4 height 17
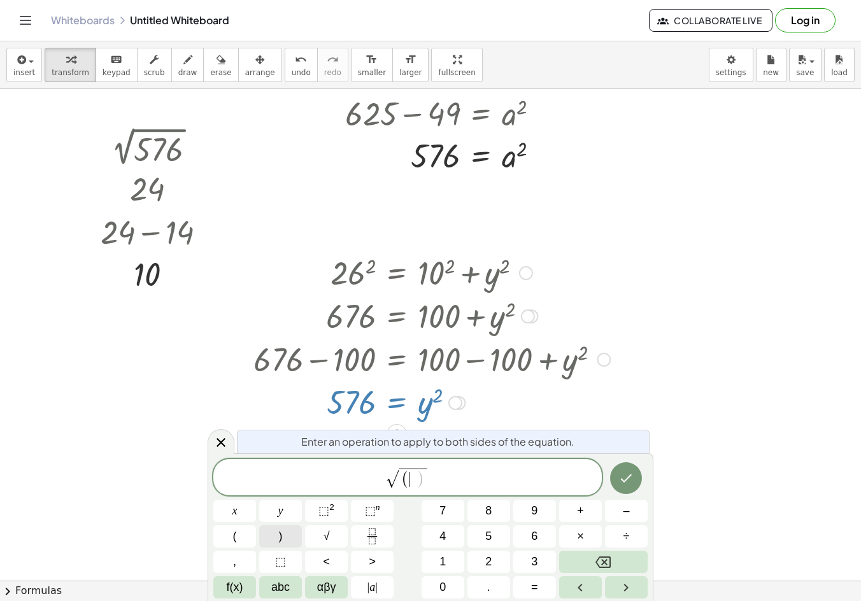
click at [280, 535] on span ")" at bounding box center [281, 536] width 4 height 17
click at [626, 477] on icon "Done" at bounding box center [625, 477] width 15 height 15
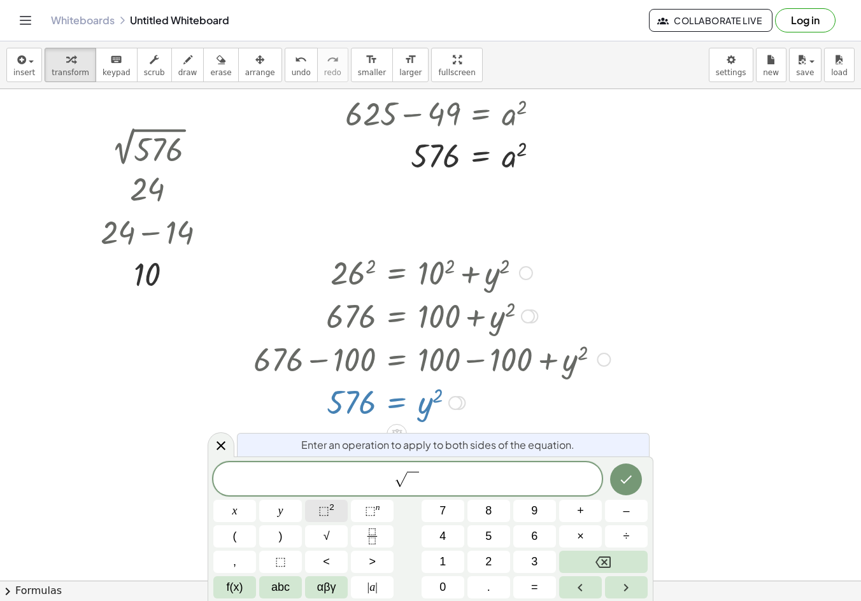
click at [331, 518] on span "⬚ 2" at bounding box center [326, 510] width 16 height 17
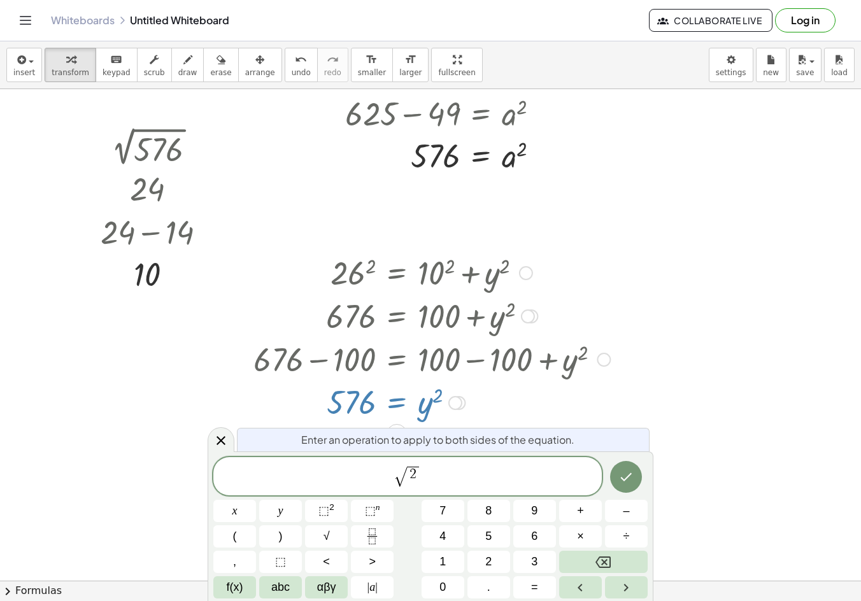
click at [256, 500] on div at bounding box center [234, 511] width 43 height 22
click at [629, 477] on icon "Done" at bounding box center [625, 476] width 15 height 15
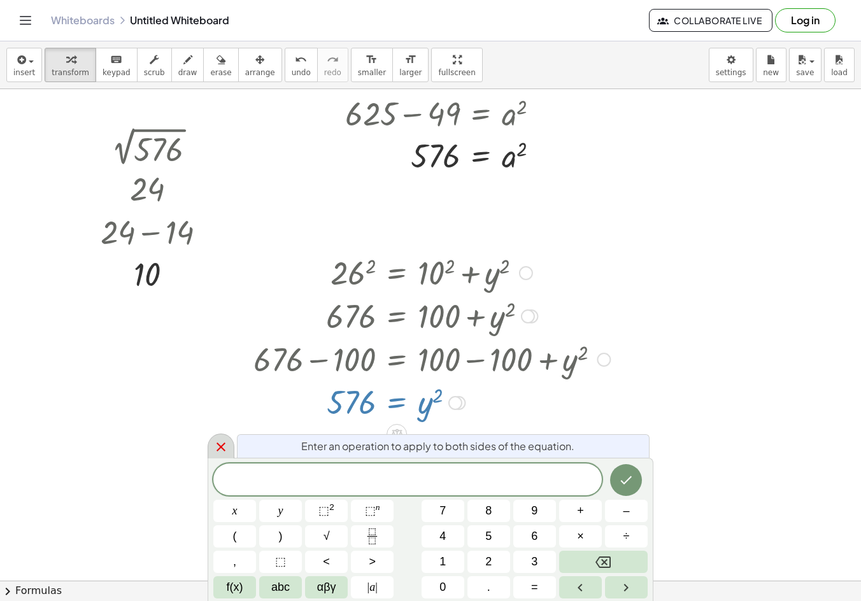
click at [217, 442] on icon at bounding box center [220, 446] width 15 height 15
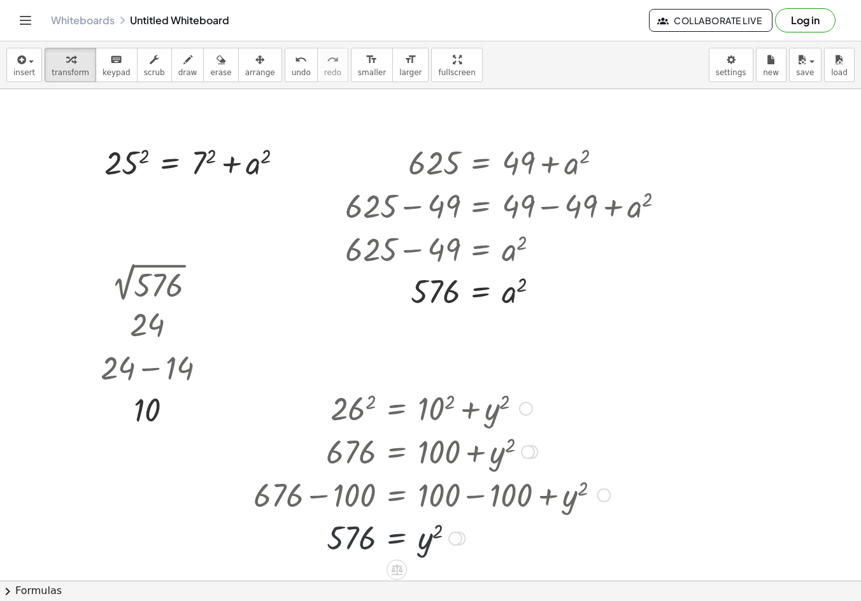
scroll to position [0, 0]
click at [458, 544] on div at bounding box center [455, 540] width 14 height 14
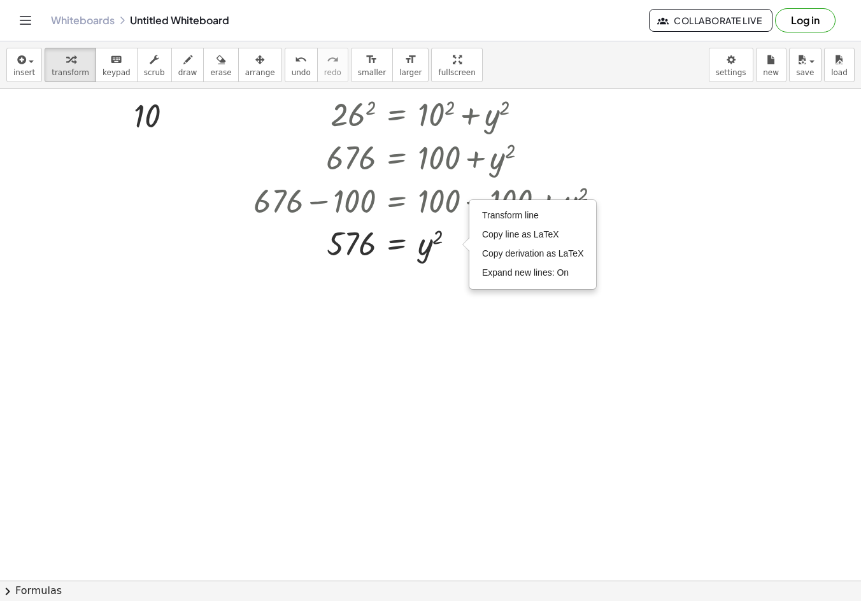
scroll to position [318, 0]
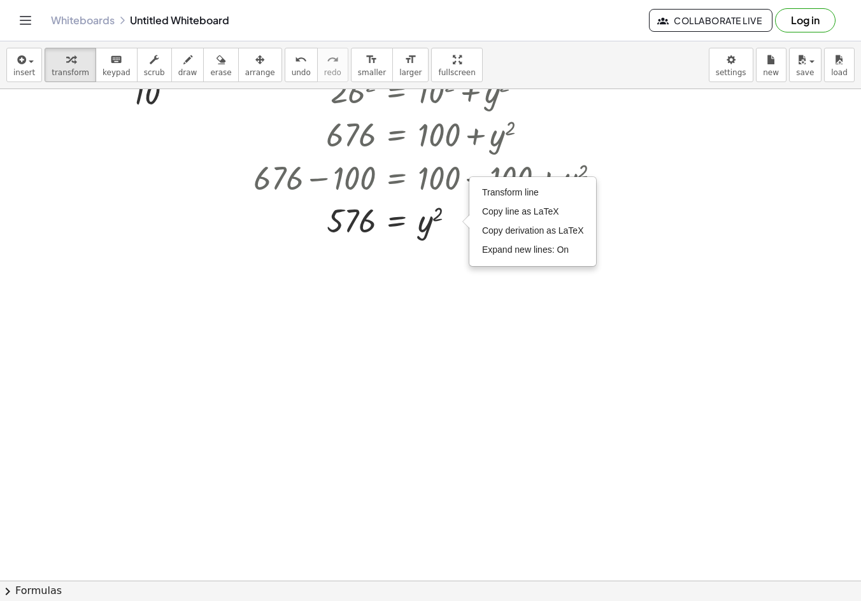
click at [421, 439] on div at bounding box center [430, 304] width 861 height 1066
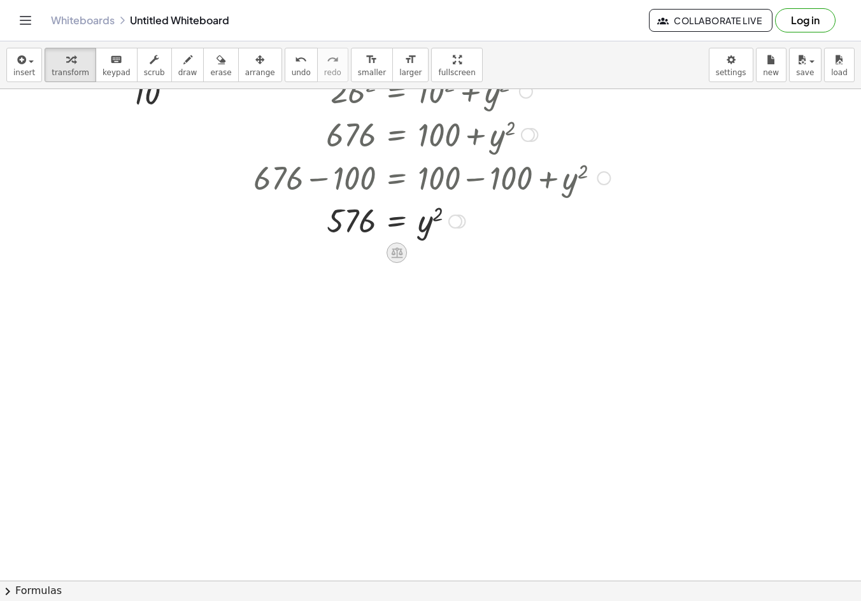
click at [390, 251] on icon at bounding box center [396, 252] width 13 height 13
click at [441, 253] on div at bounding box center [447, 253] width 20 height 20
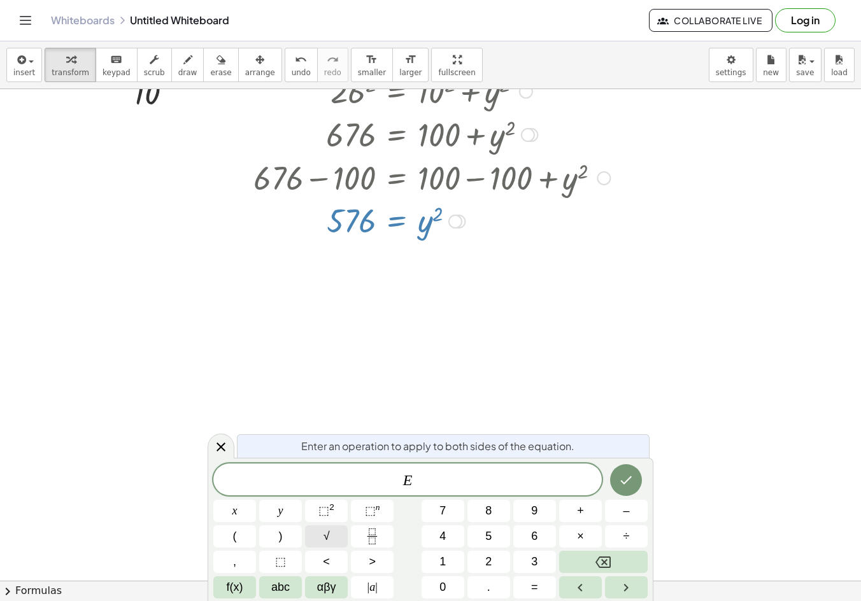
click at [325, 539] on span "√" at bounding box center [326, 536] width 6 height 17
click at [404, 479] on span "√" at bounding box center [405, 479] width 13 height 15
click at [408, 483] on span at bounding box center [413, 480] width 12 height 17
click at [632, 476] on icon "Done" at bounding box center [625, 479] width 15 height 15
click at [623, 481] on icon "Done" at bounding box center [626, 480] width 11 height 8
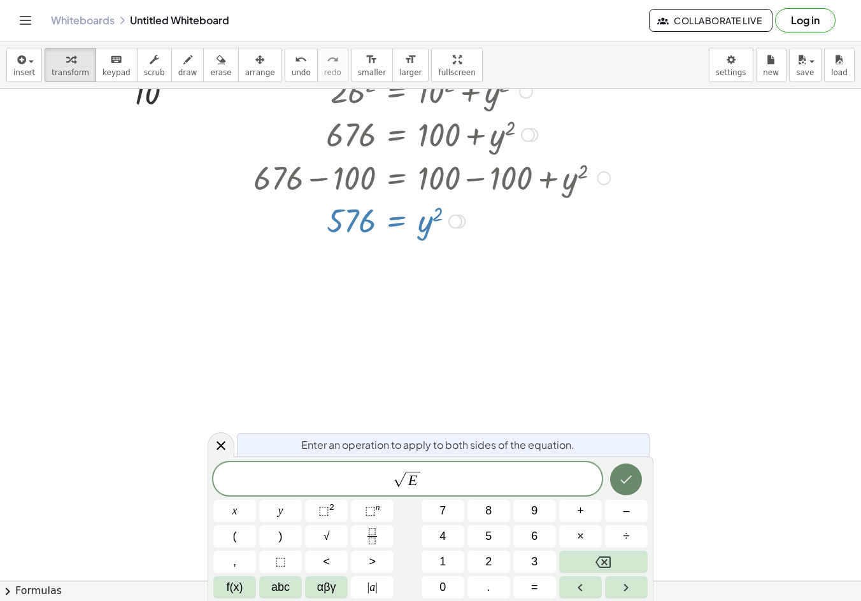
click at [637, 484] on button "Done" at bounding box center [626, 479] width 32 height 32
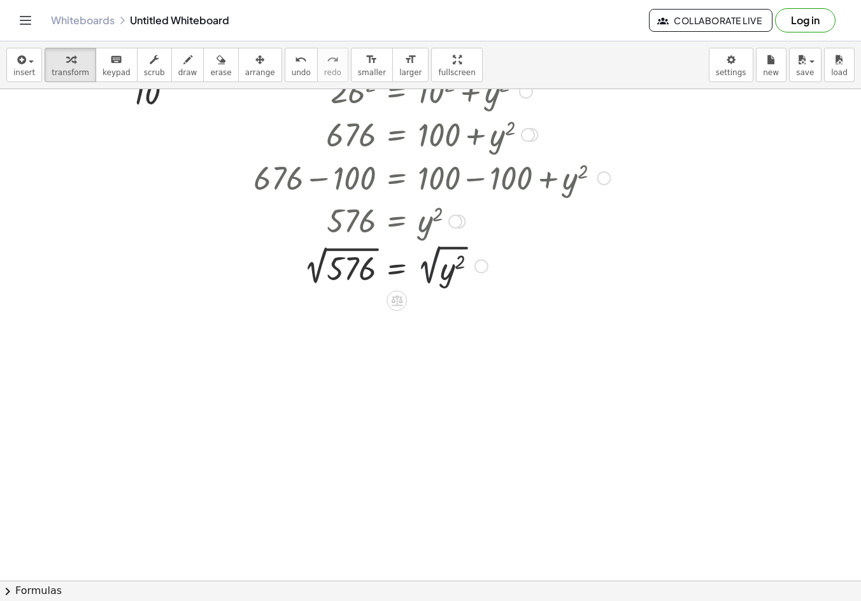
click at [438, 263] on div at bounding box center [431, 265] width 369 height 48
click at [360, 259] on div at bounding box center [431, 265] width 369 height 48
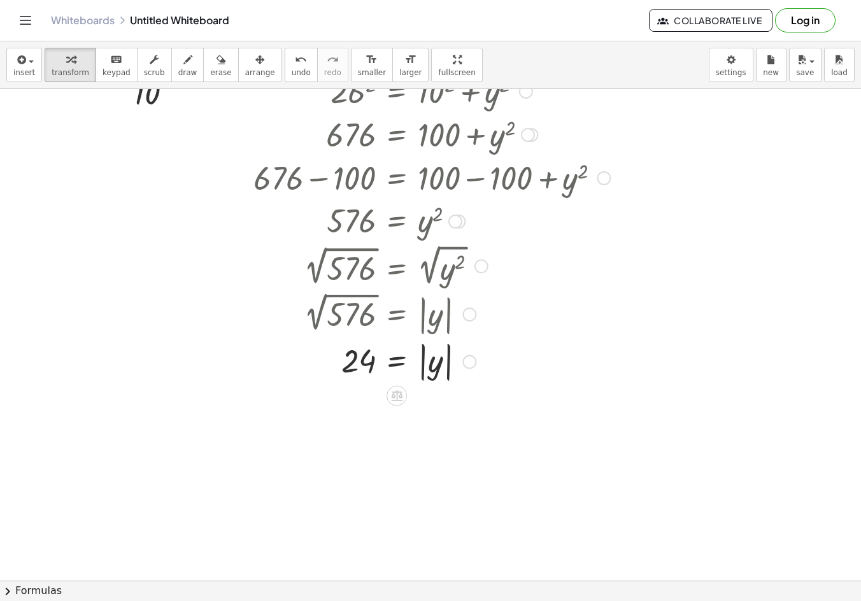
click at [421, 313] on div at bounding box center [431, 313] width 369 height 48
click at [419, 333] on div at bounding box center [431, 313] width 369 height 48
click at [469, 316] on div at bounding box center [469, 314] width 14 height 14
click at [434, 319] on div at bounding box center [431, 313] width 369 height 48
drag, startPoint x: 428, startPoint y: 369, endPoint x: 443, endPoint y: 365, distance: 15.1
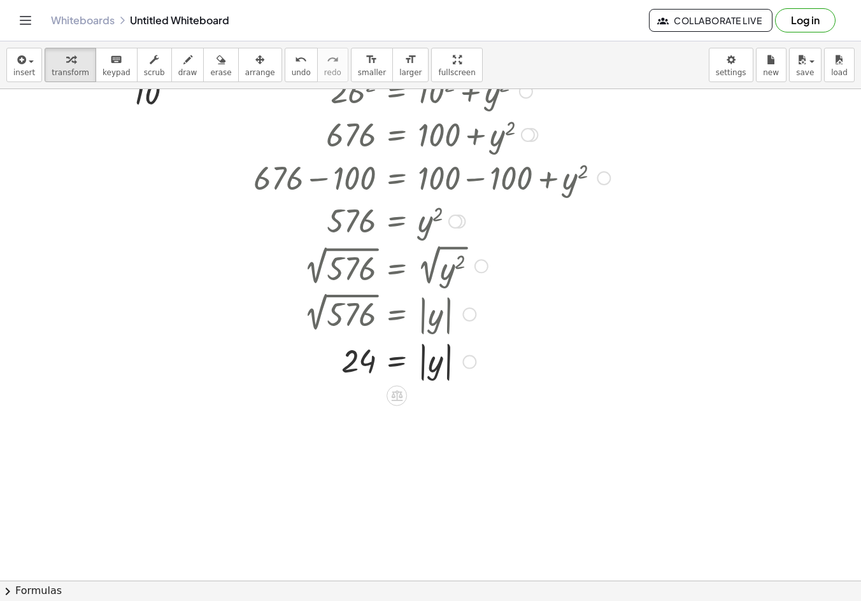
click at [429, 369] on div at bounding box center [431, 360] width 369 height 46
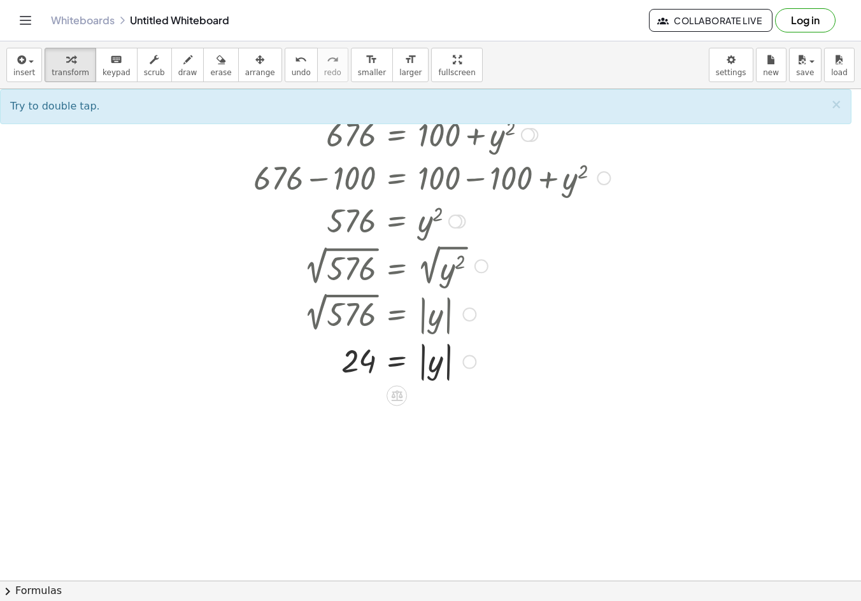
click at [399, 355] on div at bounding box center [431, 360] width 369 height 46
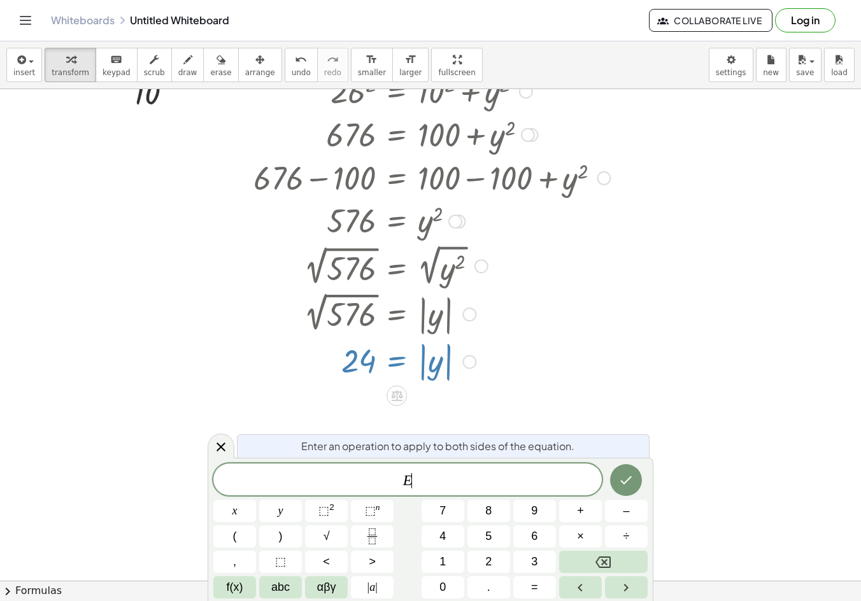
click at [439, 354] on div at bounding box center [431, 360] width 369 height 46
click at [219, 441] on icon at bounding box center [220, 446] width 15 height 15
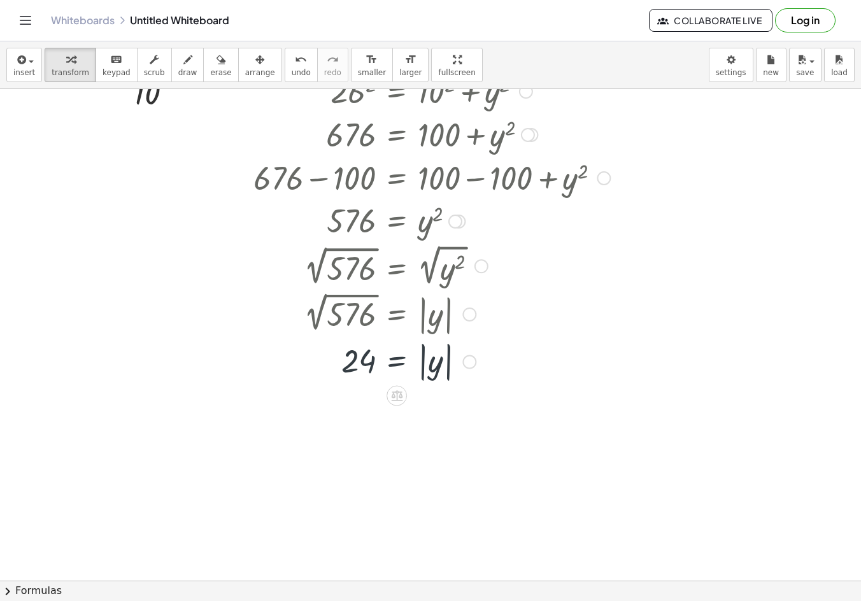
click at [423, 306] on div at bounding box center [431, 313] width 369 height 48
click at [420, 307] on div at bounding box center [431, 313] width 369 height 48
click at [400, 314] on div at bounding box center [431, 313] width 369 height 48
click at [400, 315] on div at bounding box center [431, 313] width 369 height 48
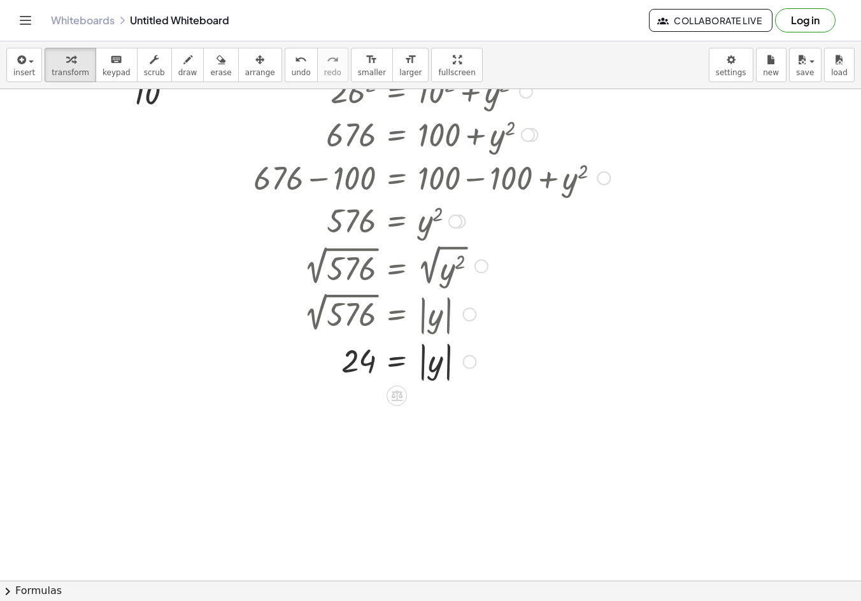
click at [400, 315] on div at bounding box center [431, 313] width 369 height 48
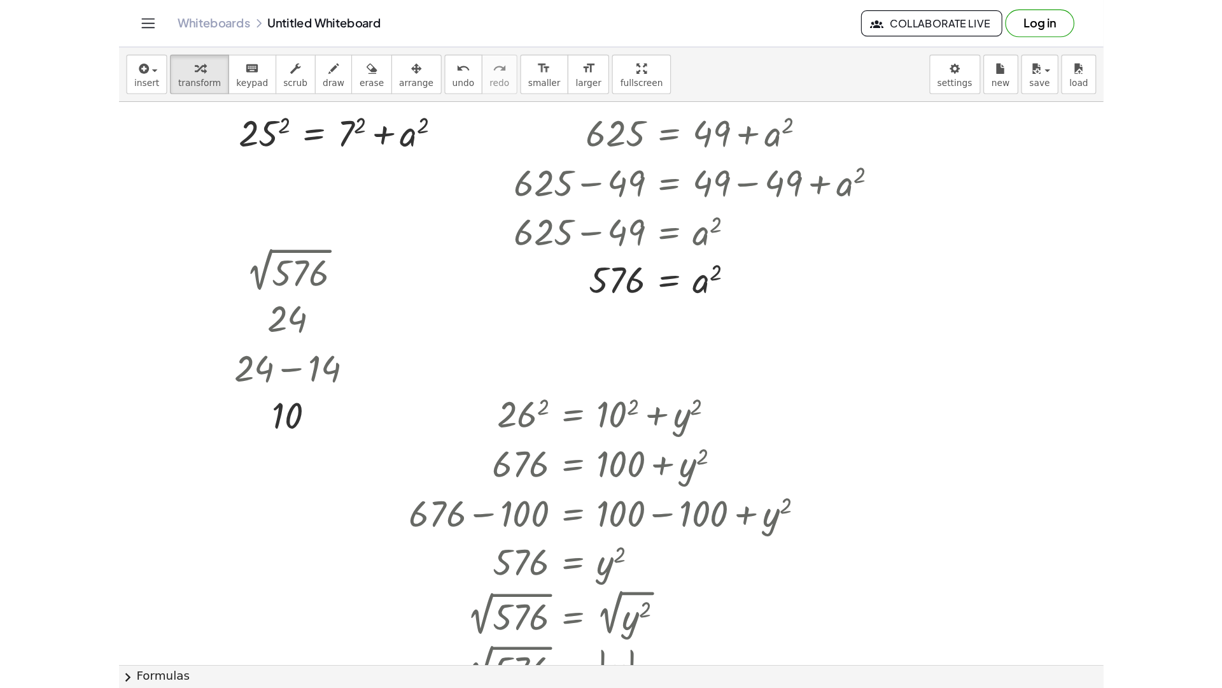
scroll to position [0, 0]
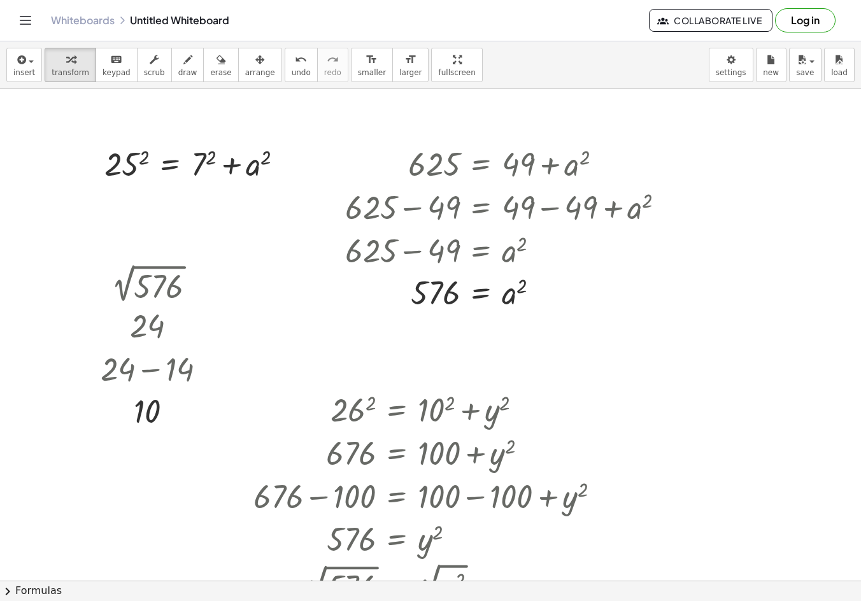
click at [795, 118] on div "insert select one: Math Expression Function Text Youtube Video Graphing Geometr…" at bounding box center [430, 321] width 861 height 560
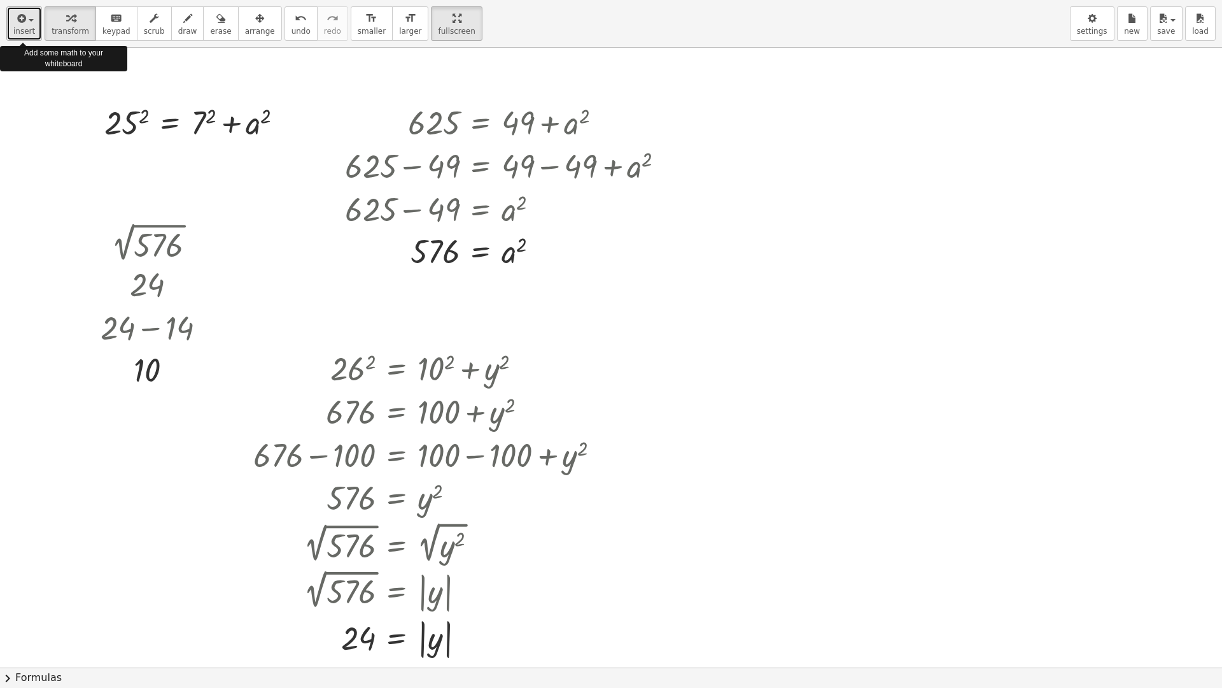
click at [23, 20] on icon "button" at bounding box center [20, 18] width 11 height 15
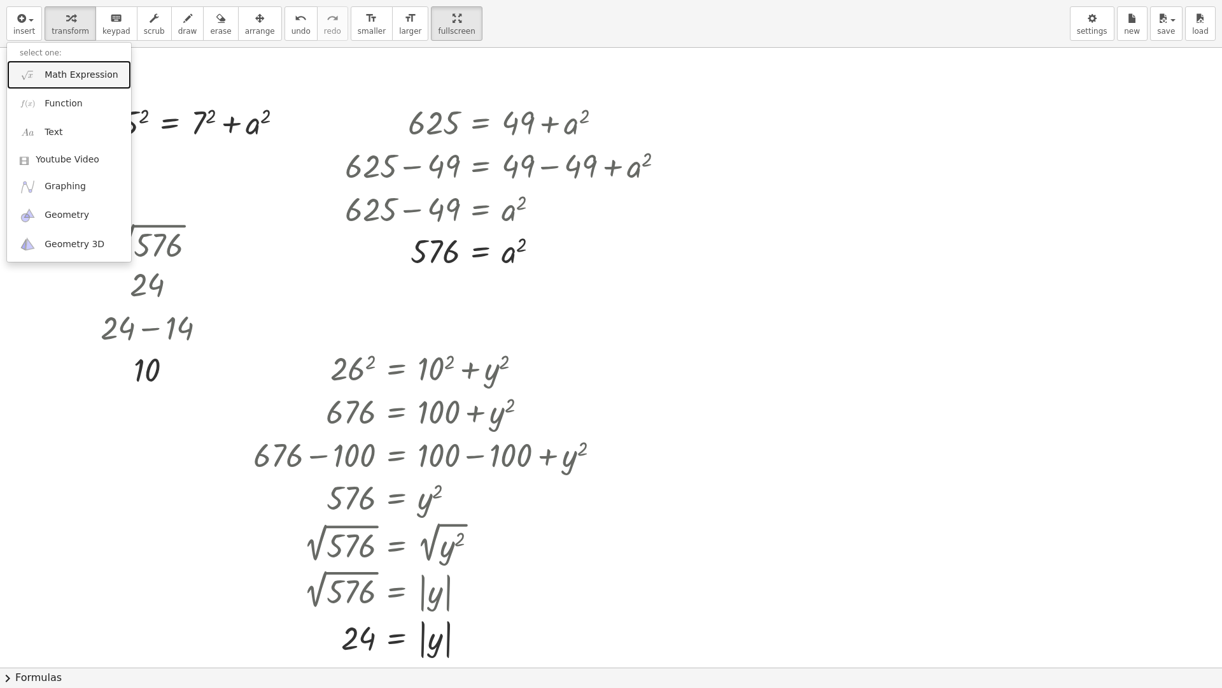
click at [74, 75] on span "Math Expression" at bounding box center [81, 75] width 73 height 13
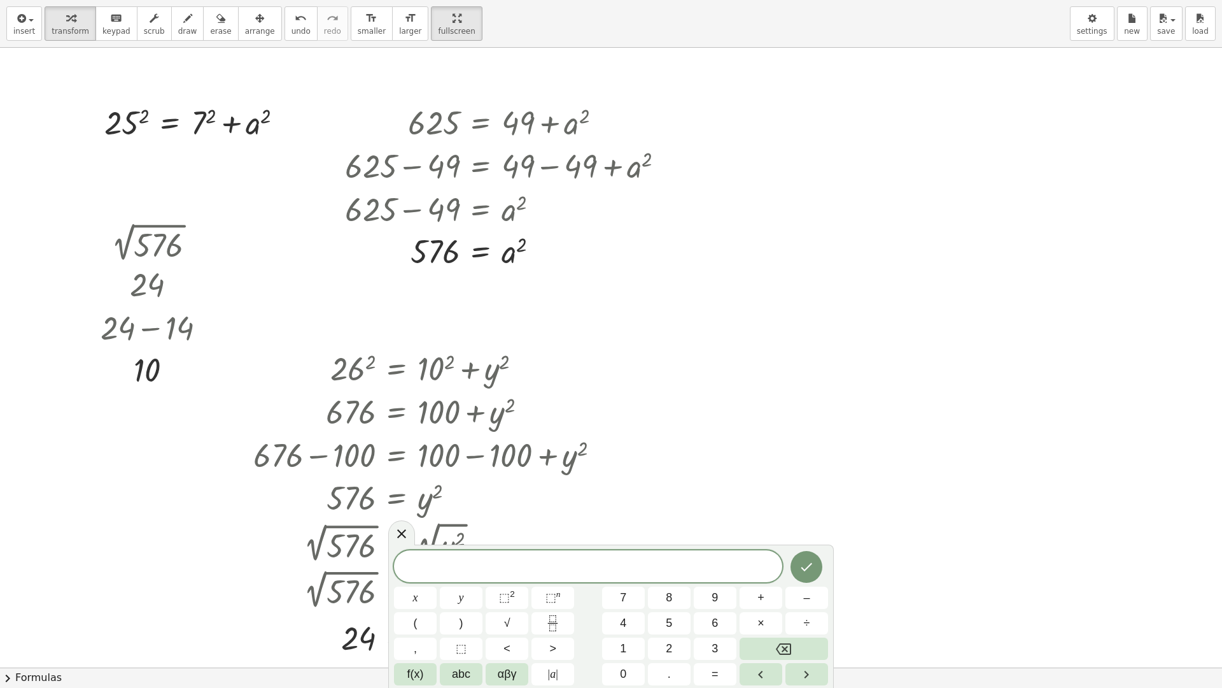
click at [678, 326] on div at bounding box center [611, 667] width 1222 height 1239
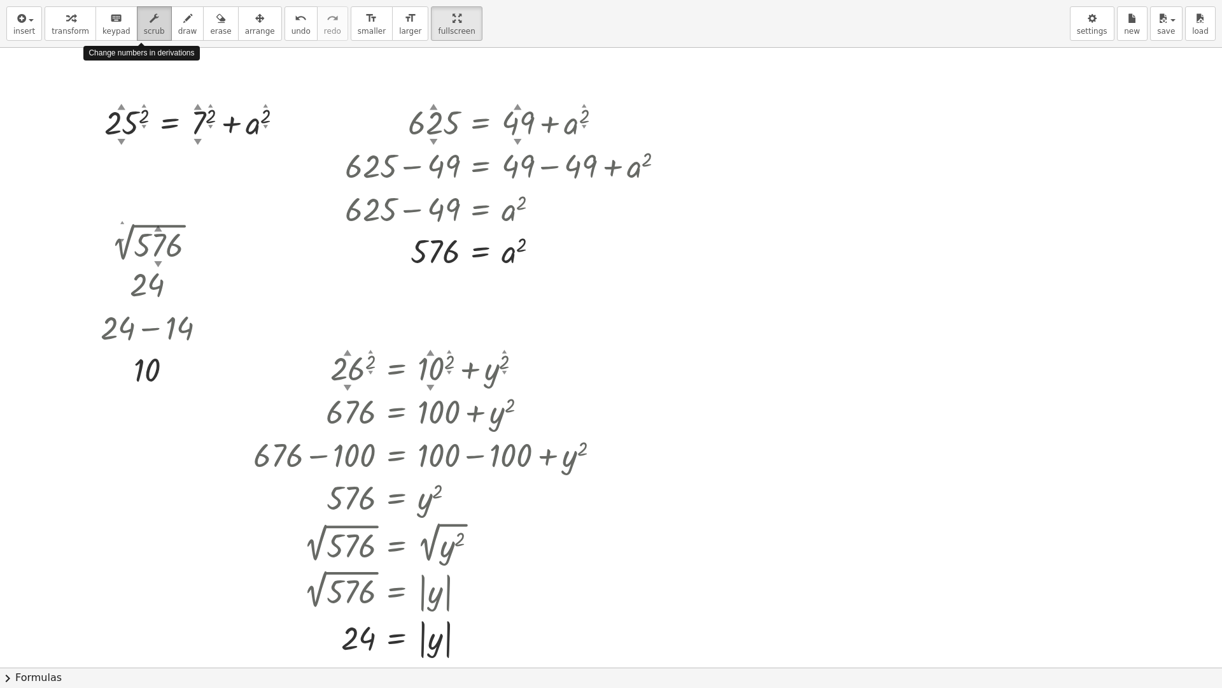
click at [146, 24] on div "button" at bounding box center [154, 17] width 21 height 15
click at [210, 30] on span "erase" at bounding box center [220, 31] width 21 height 9
click at [211, 31] on span "erase" at bounding box center [220, 31] width 21 height 9
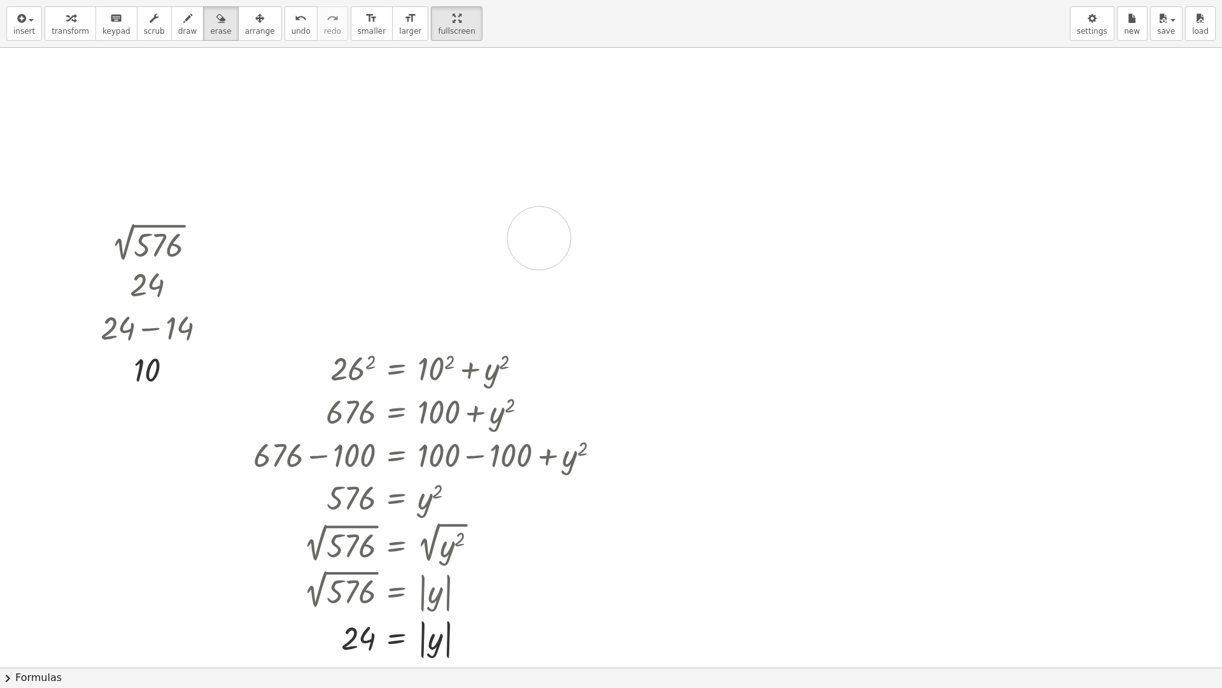
drag, startPoint x: 60, startPoint y: 86, endPoint x: 539, endPoint y: 238, distance: 502.9
click at [539, 238] on div at bounding box center [611, 667] width 1222 height 1239
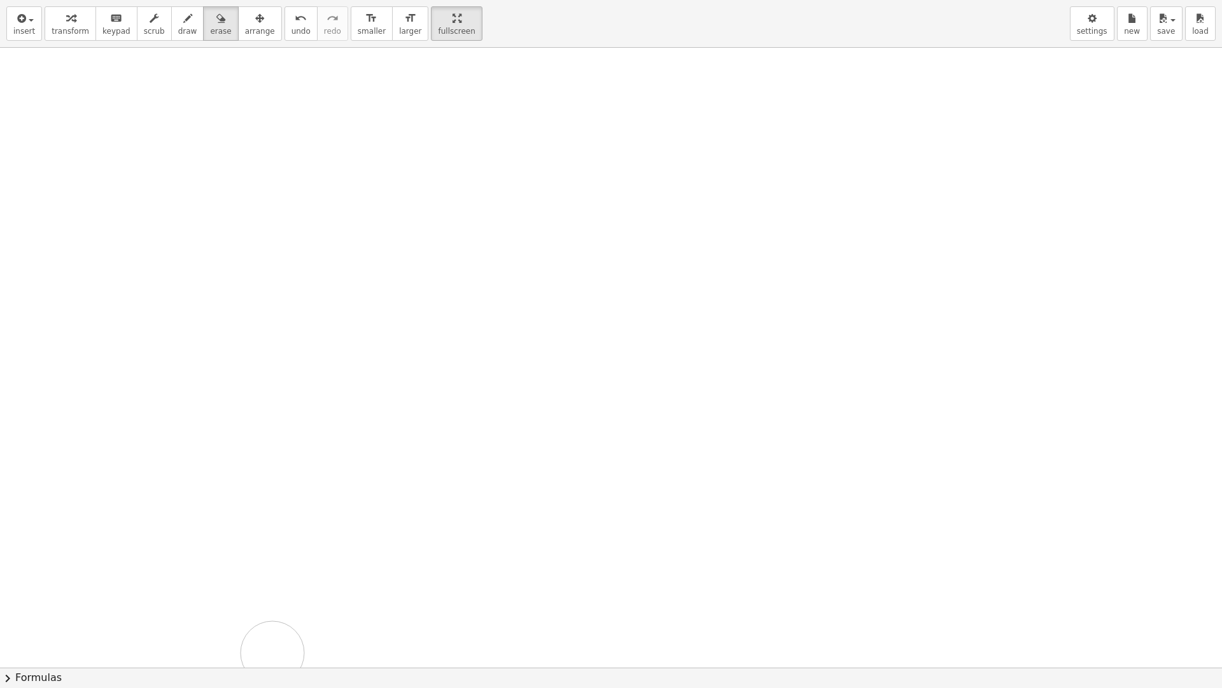
drag, startPoint x: 570, startPoint y: 172, endPoint x: 272, endPoint y: 653, distance: 565.5
click at [272, 600] on div at bounding box center [611, 667] width 1222 height 1239
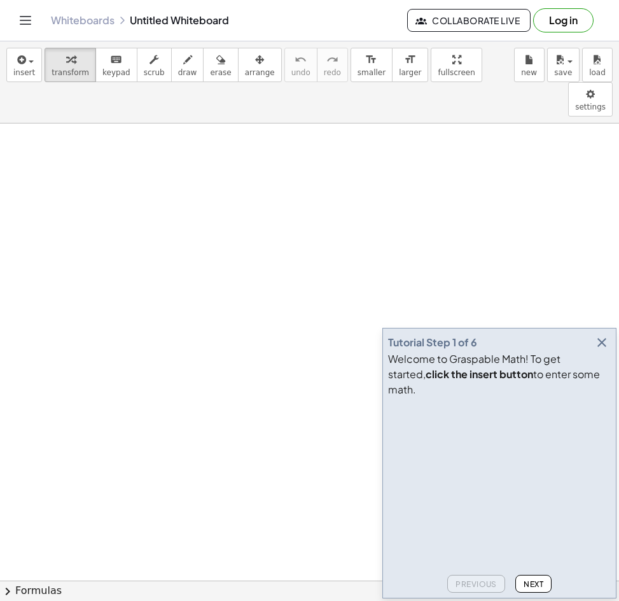
scroll to position [64, 0]
click at [603, 350] on icon "button" at bounding box center [602, 342] width 15 height 15
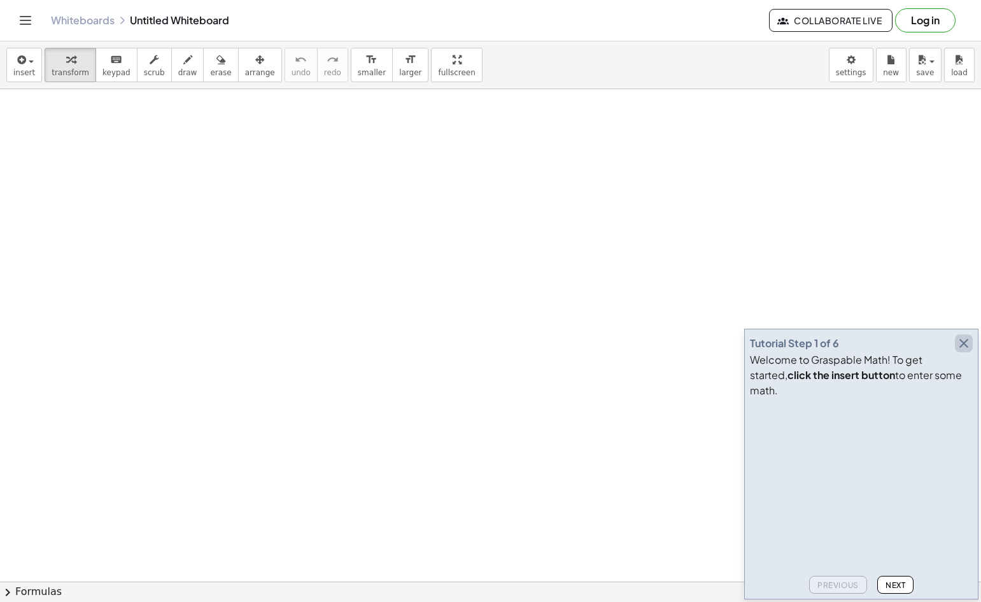
click at [619, 351] on icon "button" at bounding box center [963, 342] width 15 height 15
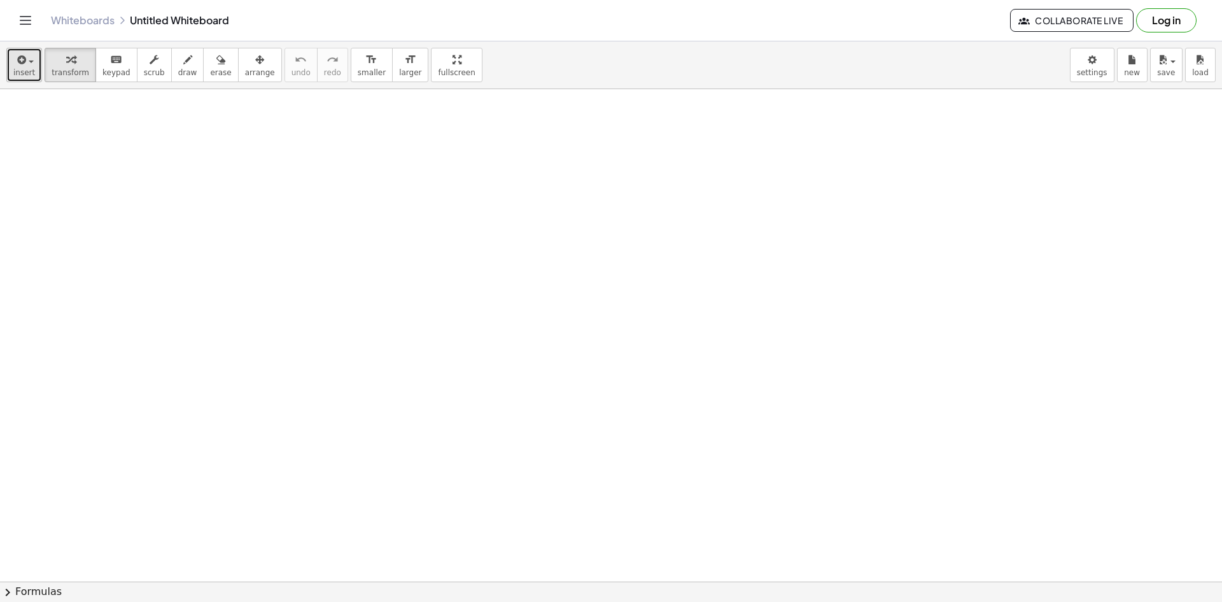
click at [13, 67] on button "insert" at bounding box center [24, 65] width 36 height 34
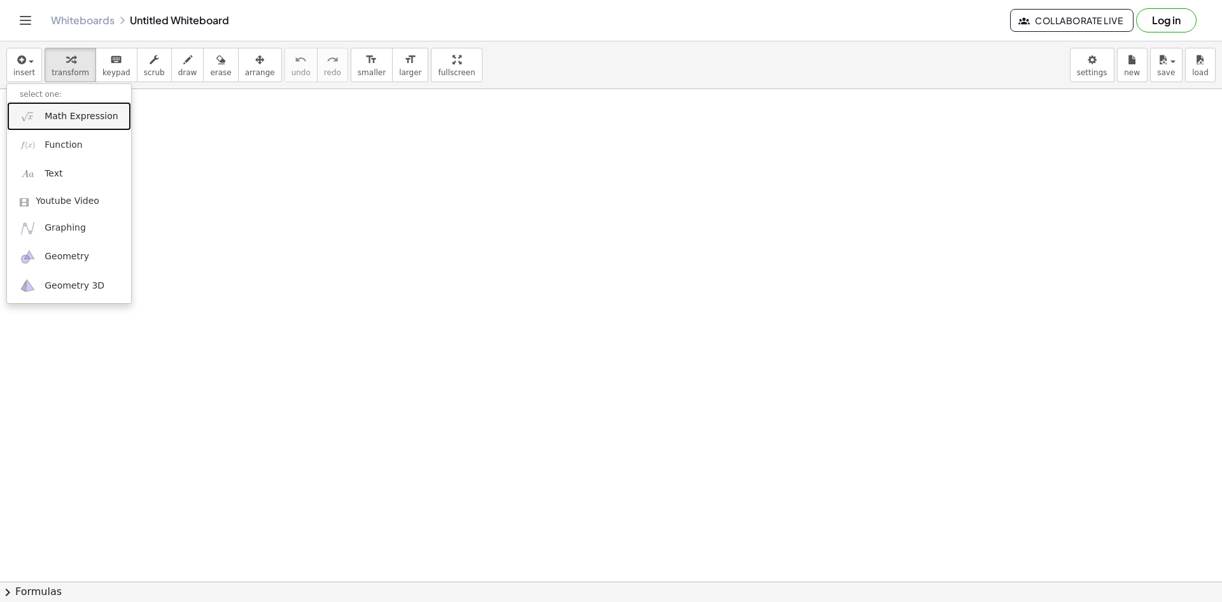
click at [74, 122] on span "Math Expression" at bounding box center [81, 116] width 73 height 13
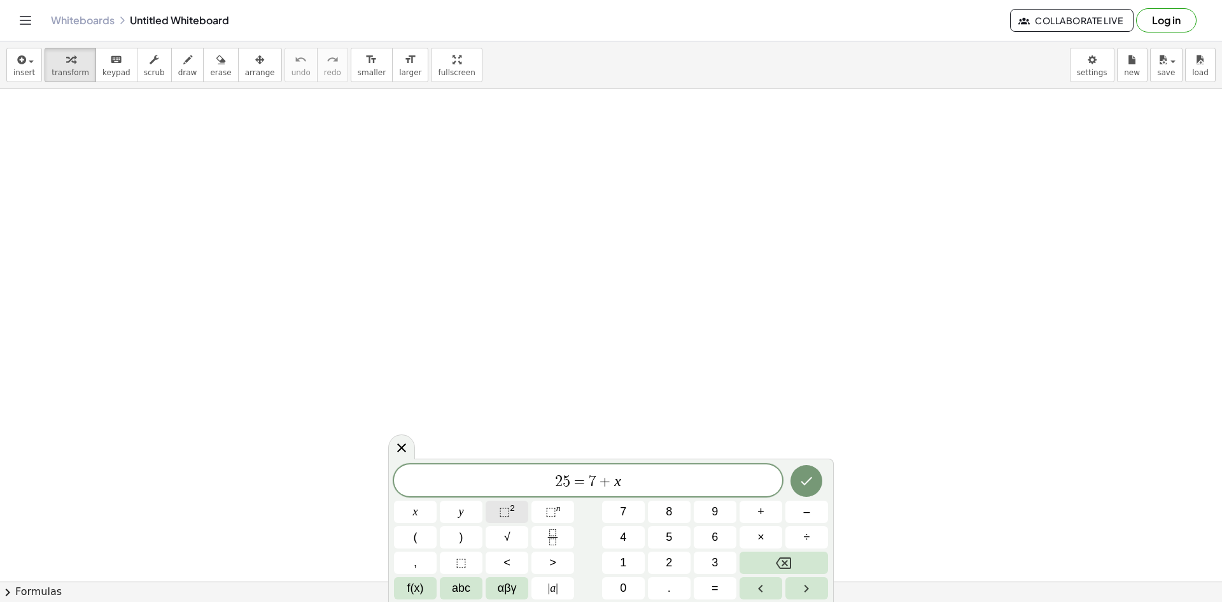
click at [518, 509] on button "⬚ 2" at bounding box center [507, 511] width 43 height 22
click at [593, 483] on span "+" at bounding box center [602, 481] width 18 height 15
click at [515, 509] on button "⬚ 2" at bounding box center [507, 511] width 43 height 22
click at [565, 479] on span "=" at bounding box center [572, 481] width 18 height 15
click at [509, 511] on span "⬚" at bounding box center [504, 511] width 11 height 13
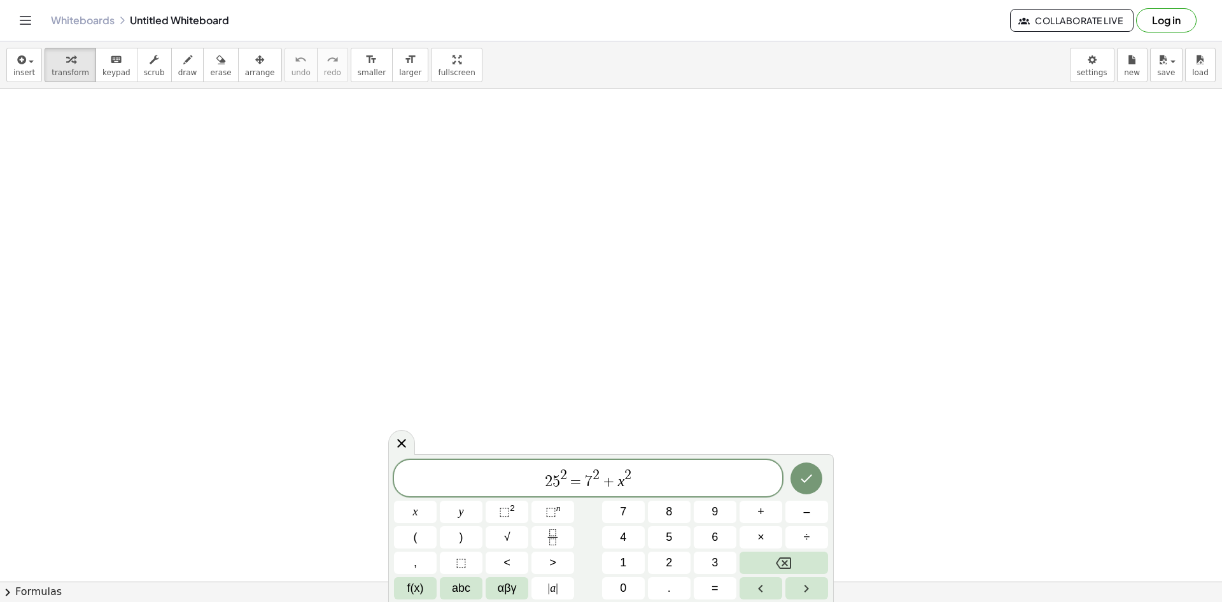
click at [619, 472] on icon "Done" at bounding box center [806, 477] width 15 height 15
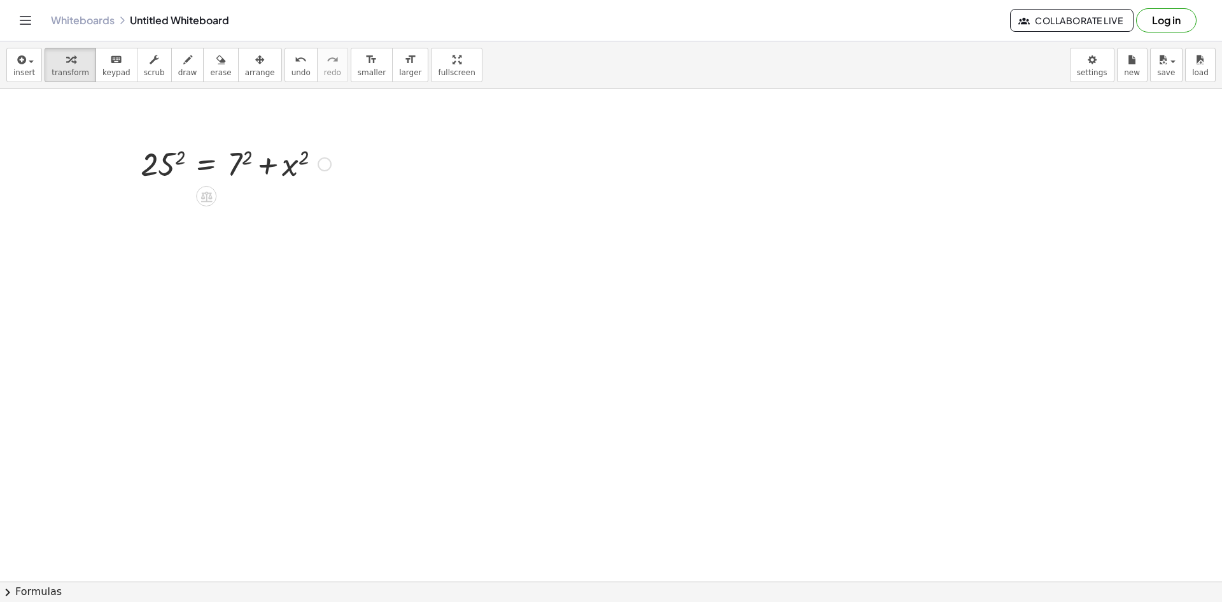
click at [155, 167] on div at bounding box center [235, 162] width 203 height 43
click at [235, 200] on div at bounding box center [232, 206] width 210 height 43
drag, startPoint x: 237, startPoint y: 220, endPoint x: 181, endPoint y: 206, distance: 57.9
click at [180, 206] on div at bounding box center [236, 206] width 218 height 43
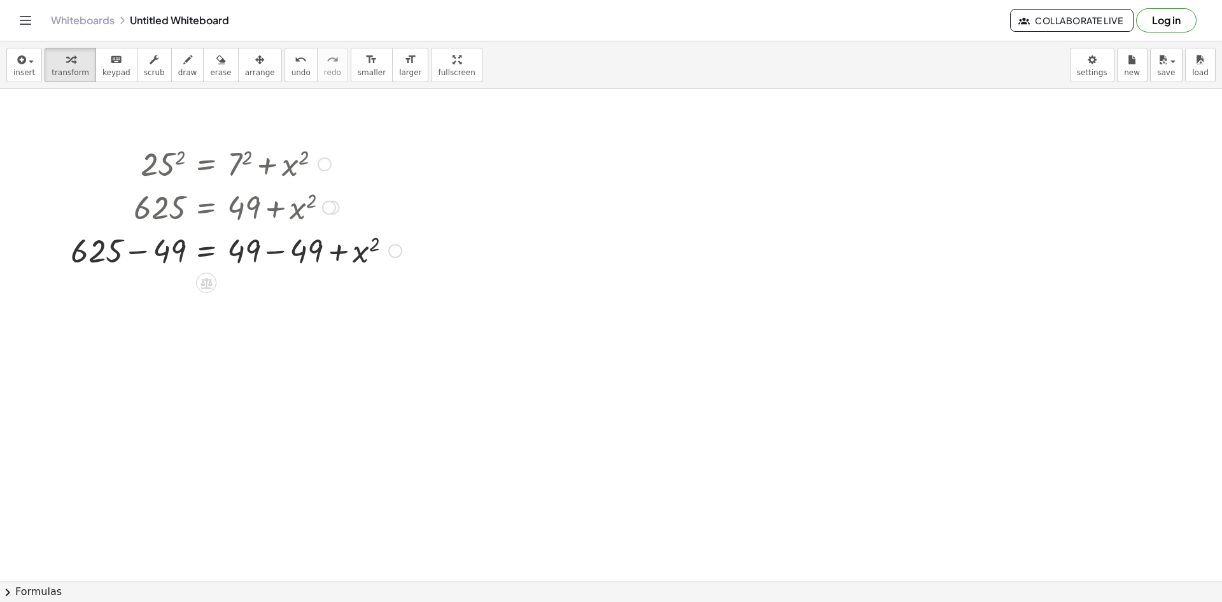
drag, startPoint x: 272, startPoint y: 248, endPoint x: 197, endPoint y: 241, distance: 75.4
click at [264, 246] on div at bounding box center [236, 249] width 344 height 43
click at [164, 241] on div at bounding box center [236, 249] width 344 height 43
drag, startPoint x: 236, startPoint y: 255, endPoint x: 252, endPoint y: 255, distance: 16.6
click at [246, 255] on div at bounding box center [267, 249] width 281 height 43
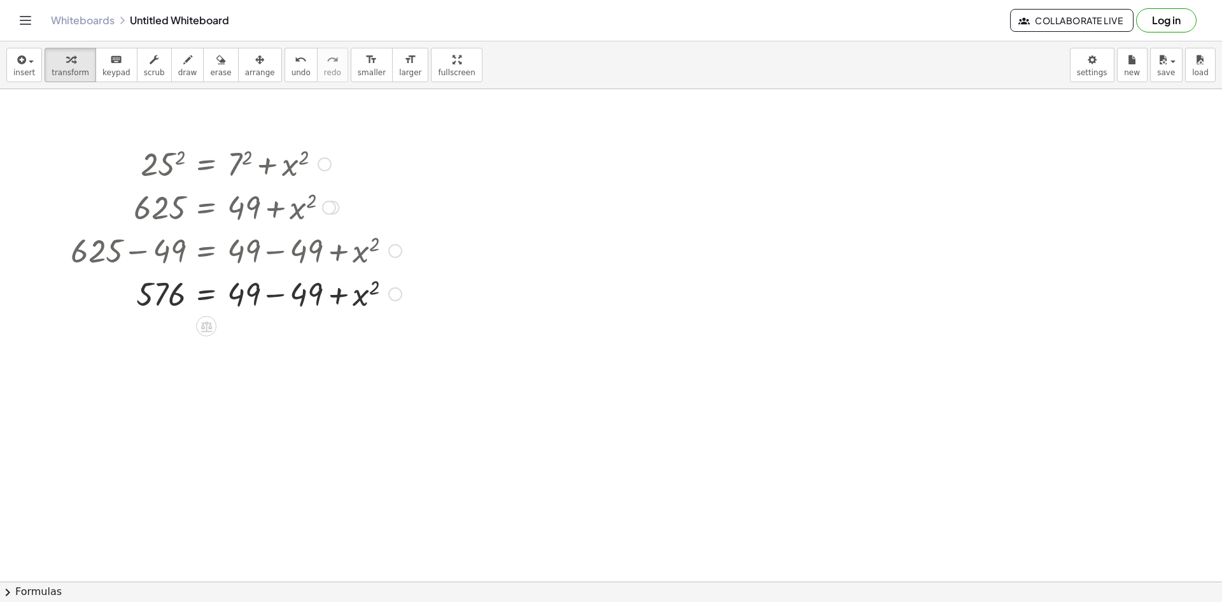
click at [299, 290] on div at bounding box center [236, 292] width 344 height 43
drag, startPoint x: 395, startPoint y: 248, endPoint x: 331, endPoint y: 207, distance: 75.9
click at [206, 164] on div "25 2 = + 7 2 + x 2 625 = + 7 2 + x 2 625 = + 49 + x 2 + 625 − 49 = + 49 − 49 + …" at bounding box center [206, 164] width 0 height 0
drag, startPoint x: 400, startPoint y: 250, endPoint x: 329, endPoint y: 208, distance: 82.8
click at [206, 164] on div "25 2 = + 7 2 + x 2 625 = + 7 2 + x 2 625 = + 49 + x 2 + 625 − 49 = + 49 − 49 + …" at bounding box center [206, 164] width 0 height 0
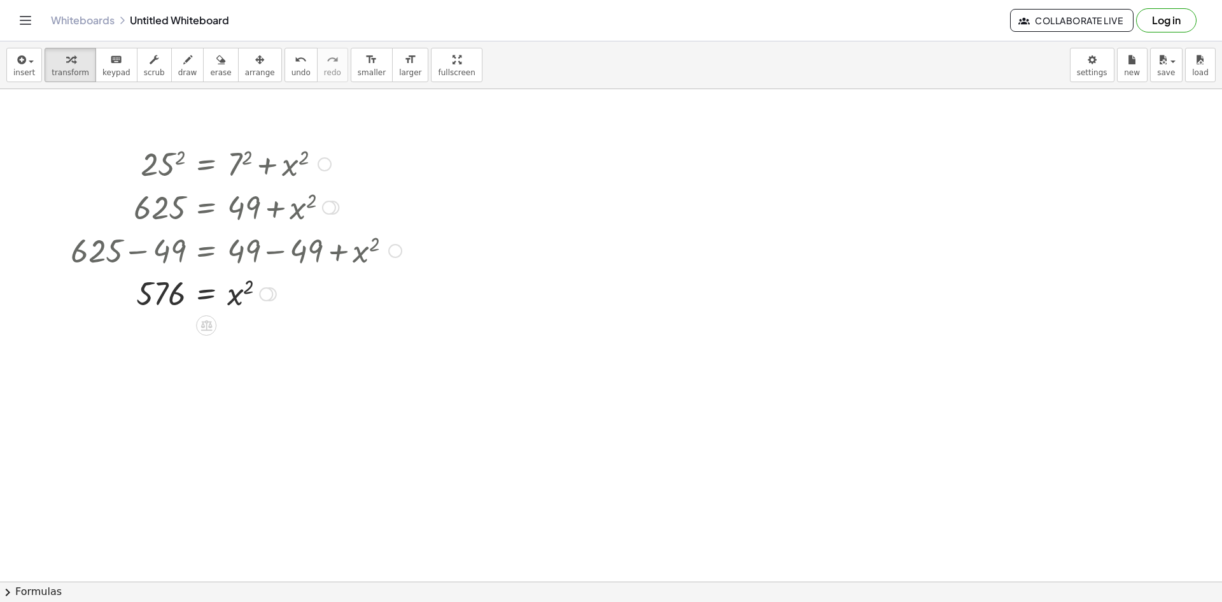
click at [270, 299] on div at bounding box center [266, 294] width 14 height 14
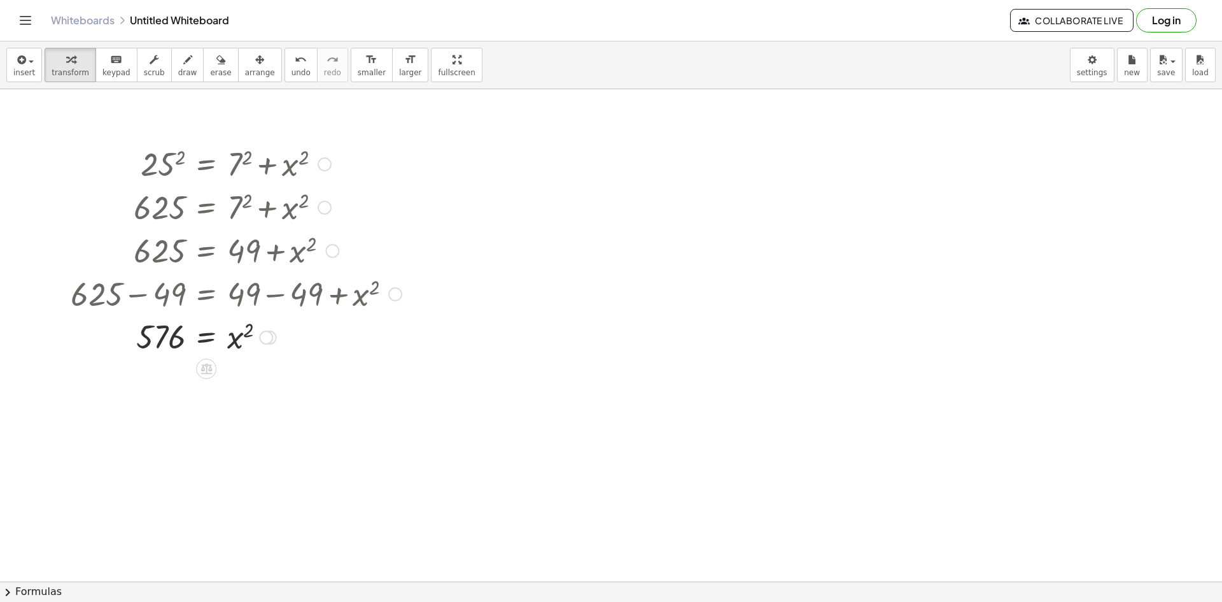
drag, startPoint x: 332, startPoint y: 208, endPoint x: 347, endPoint y: 279, distance: 72.3
click at [206, 164] on div "25 2 = + 7 2 + x 2 625 = + 7 2 + x 2 625 = + 49 + x 2 + 625 − 49 = + 49 − 49 + …" at bounding box center [206, 164] width 0 height 0
drag, startPoint x: 326, startPoint y: 204, endPoint x: 321, endPoint y: 232, distance: 28.4
click at [206, 164] on div "25 2 = + 7 2 + x 2 625 = + 7 2 + x 2 625 = + 49 + x 2 + 625 − 49 = + 49 − 49 + …" at bounding box center [206, 164] width 0 height 0
drag, startPoint x: 325, startPoint y: 203, endPoint x: 326, endPoint y: 164, distance: 38.8
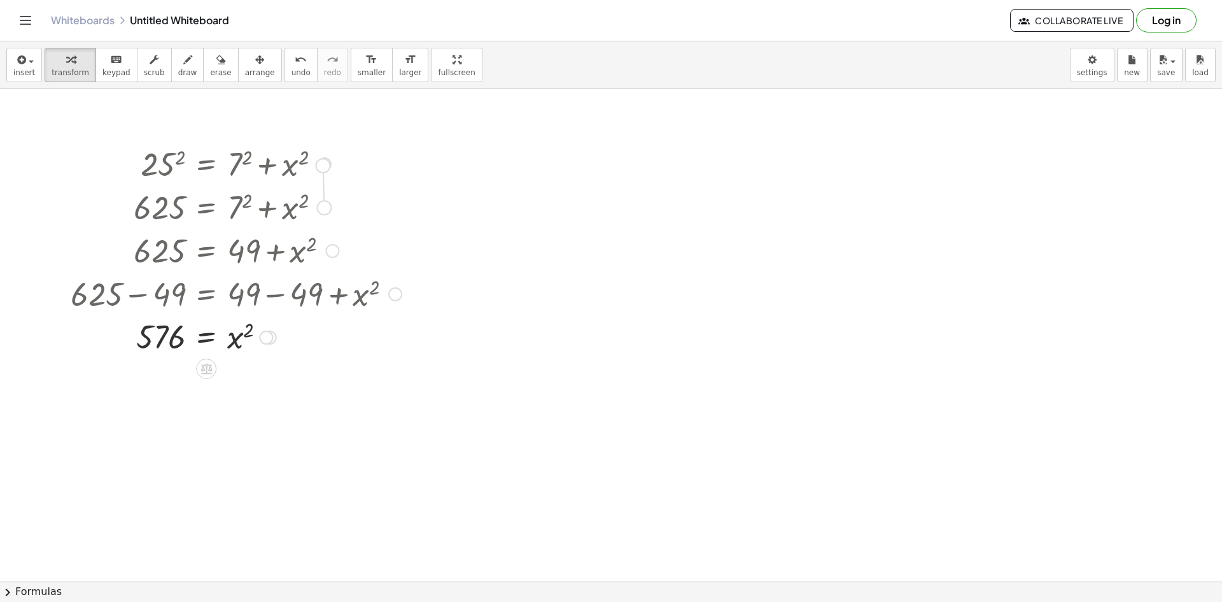
click at [206, 164] on div "25 2 = + 7 2 + x 2 625 = + 7 2 + x 2 625 = + 49 + x 2 + 625 − 49 = + 49 − 49 + …" at bounding box center [206, 164] width 0 height 0
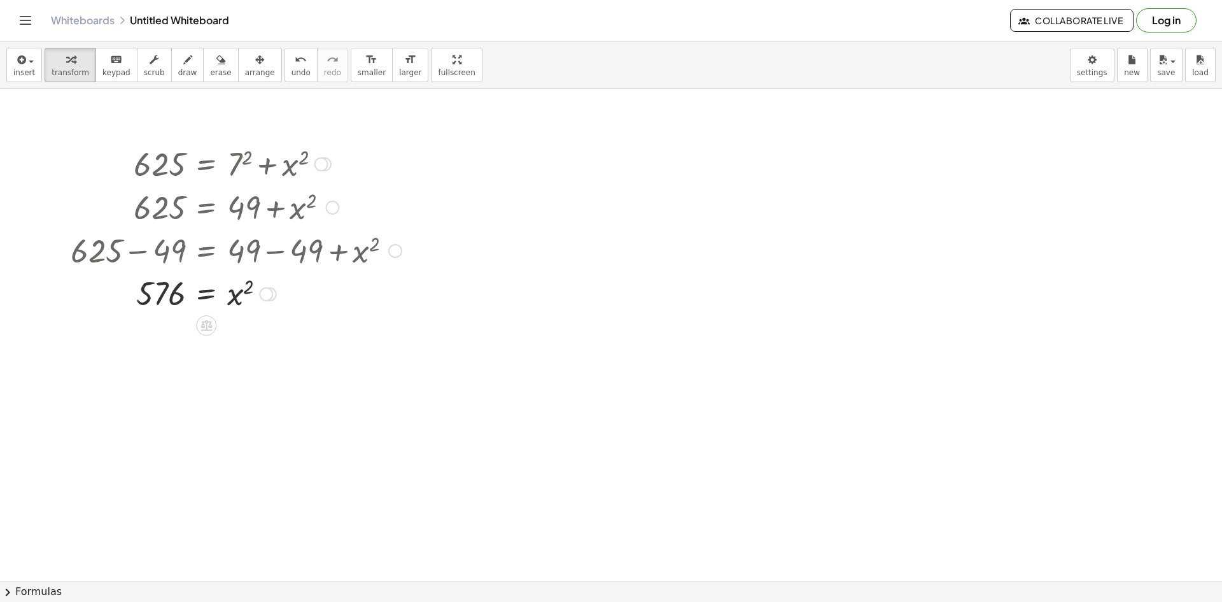
drag, startPoint x: 326, startPoint y: 206, endPoint x: 342, endPoint y: 167, distance: 42.0
click at [206, 164] on div "625 = + 7 2 + x 2" at bounding box center [206, 164] width 0 height 0
drag, startPoint x: 246, startPoint y: 161, endPoint x: 246, endPoint y: 211, distance: 50.3
click at [206, 164] on div "25 2 = + 7 2 + x 2 625 = + 7 2 + x 2 625 = + 49 + x 2 + 625 − 49 = + 49 − 49 + …" at bounding box center [206, 164] width 0 height 0
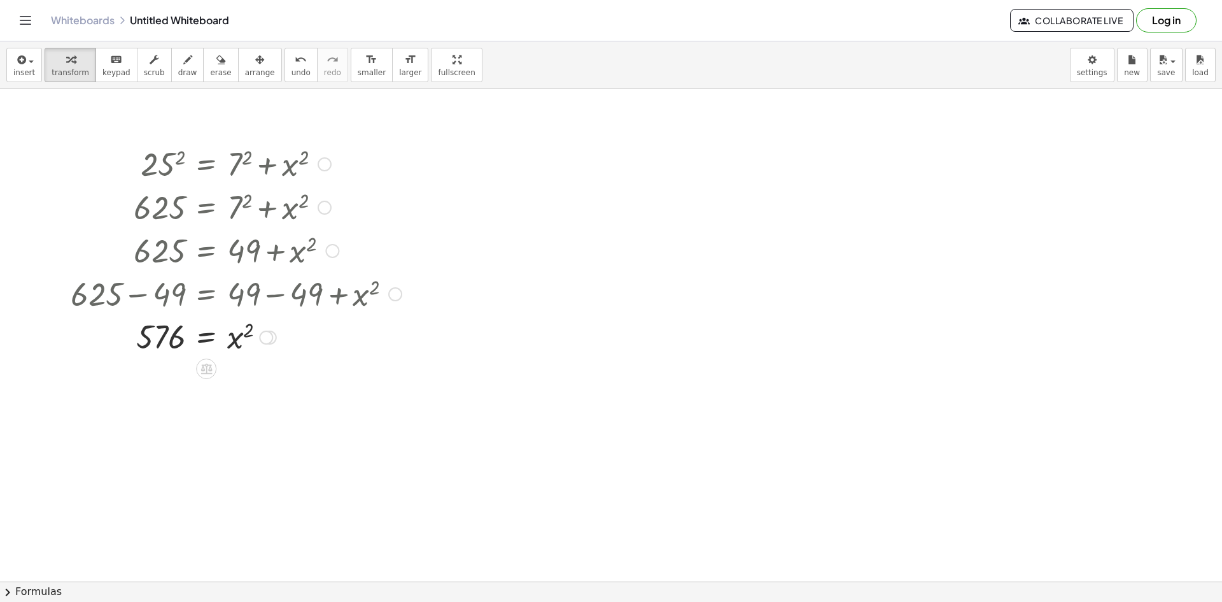
drag, startPoint x: 318, startPoint y: 164, endPoint x: 325, endPoint y: 238, distance: 74.2
click at [206, 164] on div "25 2 = + 7 2 + x 2 625 = + 7 2 + x 2 625 = + 49 + x 2 + 625 − 49 = + 49 − 49 + …" at bounding box center [206, 164] width 0 height 0
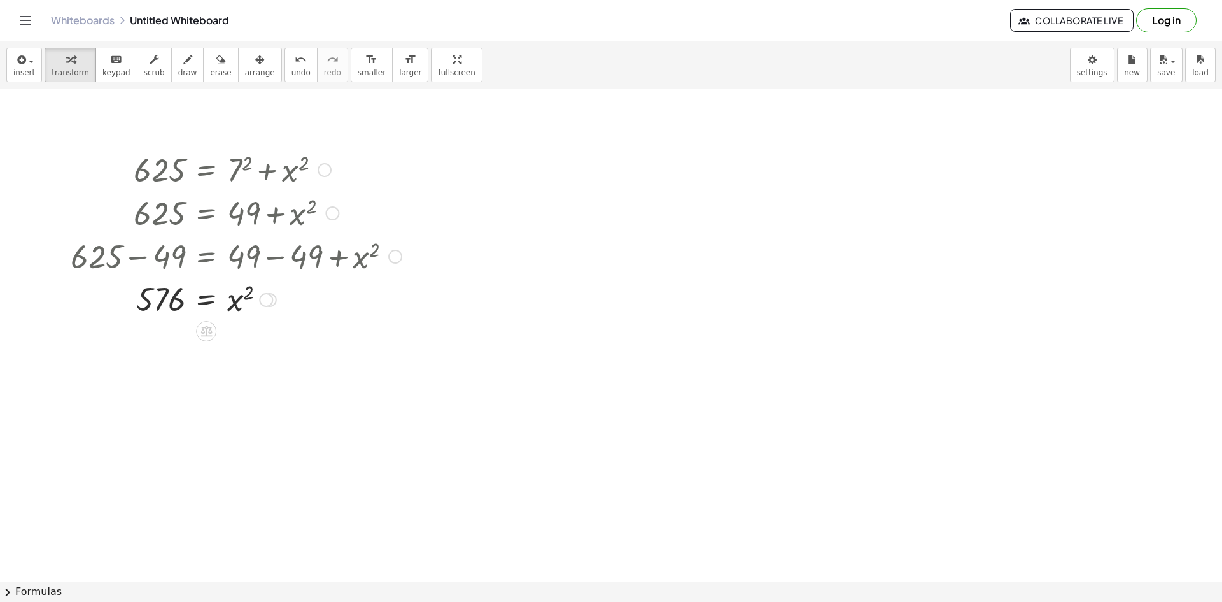
drag, startPoint x: 325, startPoint y: 209, endPoint x: 330, endPoint y: 158, distance: 51.3
click at [325, 163] on div at bounding box center [325, 170] width 14 height 14
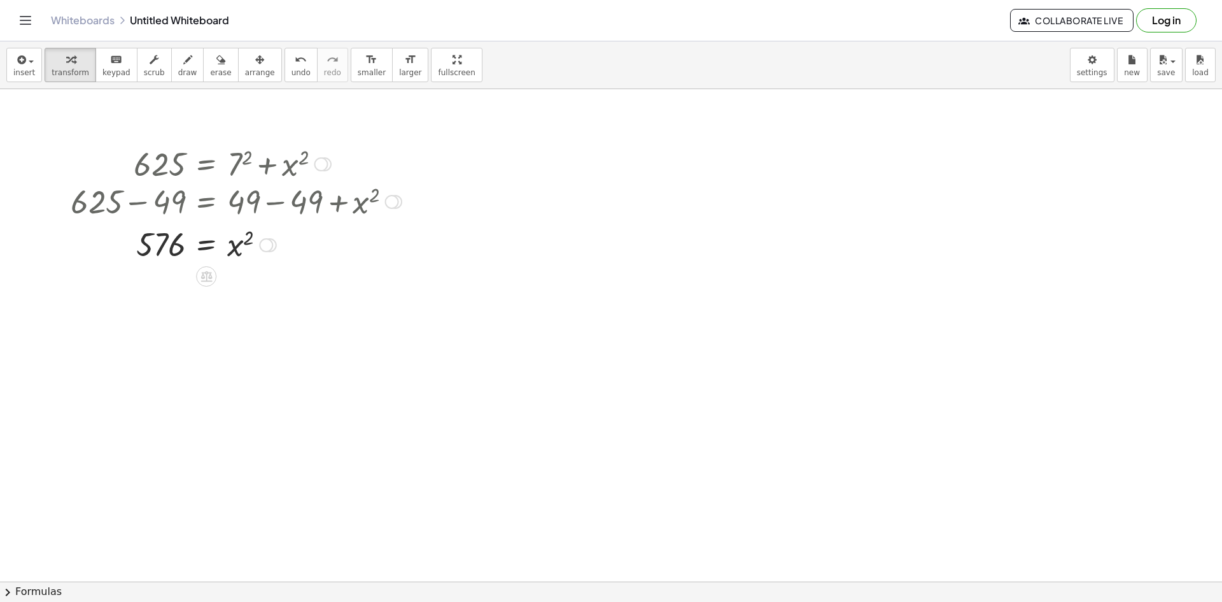
drag, startPoint x: 392, startPoint y: 250, endPoint x: 360, endPoint y: 196, distance: 62.2
click at [206, 202] on div "+ 625 − 49 = + 49 − 49 + x 2" at bounding box center [206, 202] width 0 height 0
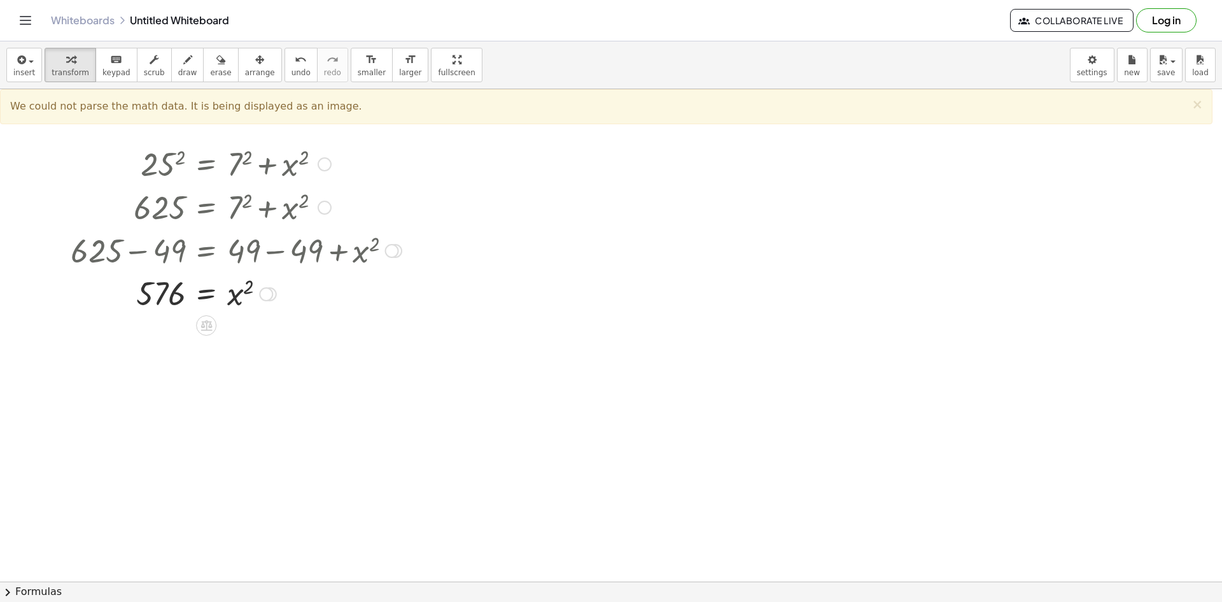
drag, startPoint x: 322, startPoint y: 177, endPoint x: 332, endPoint y: 253, distance: 76.4
click at [206, 164] on div "25 2 = + 7 2 + x 2 625 = + 7 2 + x 2 625 = + 49 + x 2 + 625 − 49 = + 49 − 49 + …" at bounding box center [206, 164] width 0 height 0
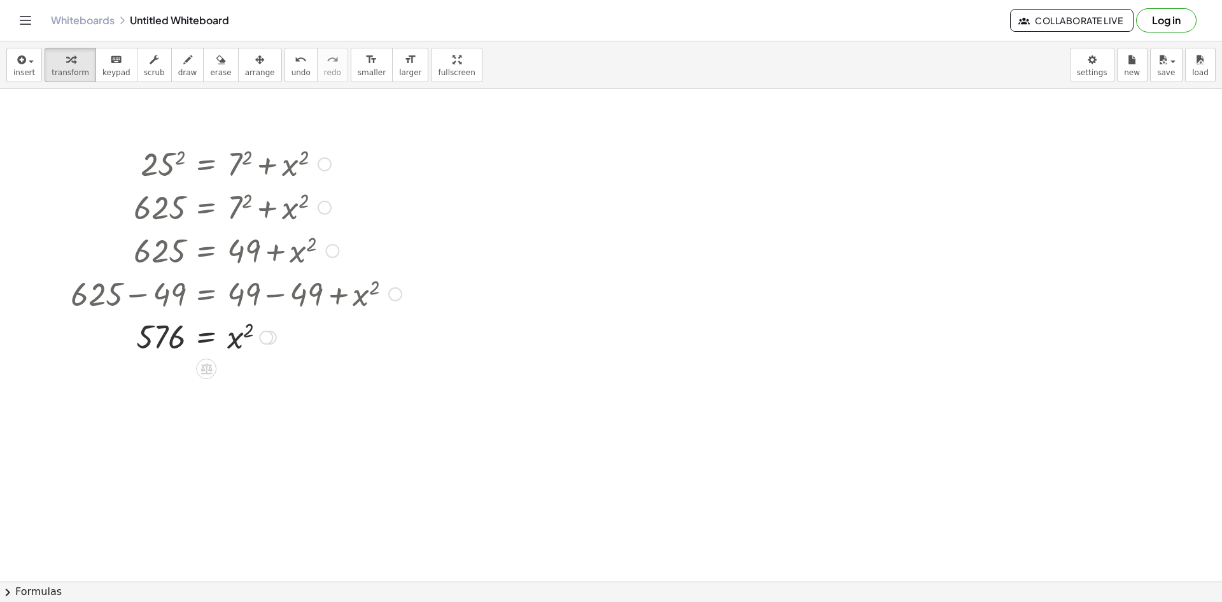
drag, startPoint x: 399, startPoint y: 253, endPoint x: 332, endPoint y: 335, distance: 105.5
click at [206, 164] on div "25 2 = + 7 2 + x 2 625 = + 7 2 + x 2 625 = + 49 + x 2 + 625 − 49 = + 49 − 49 + …" at bounding box center [206, 164] width 0 height 0
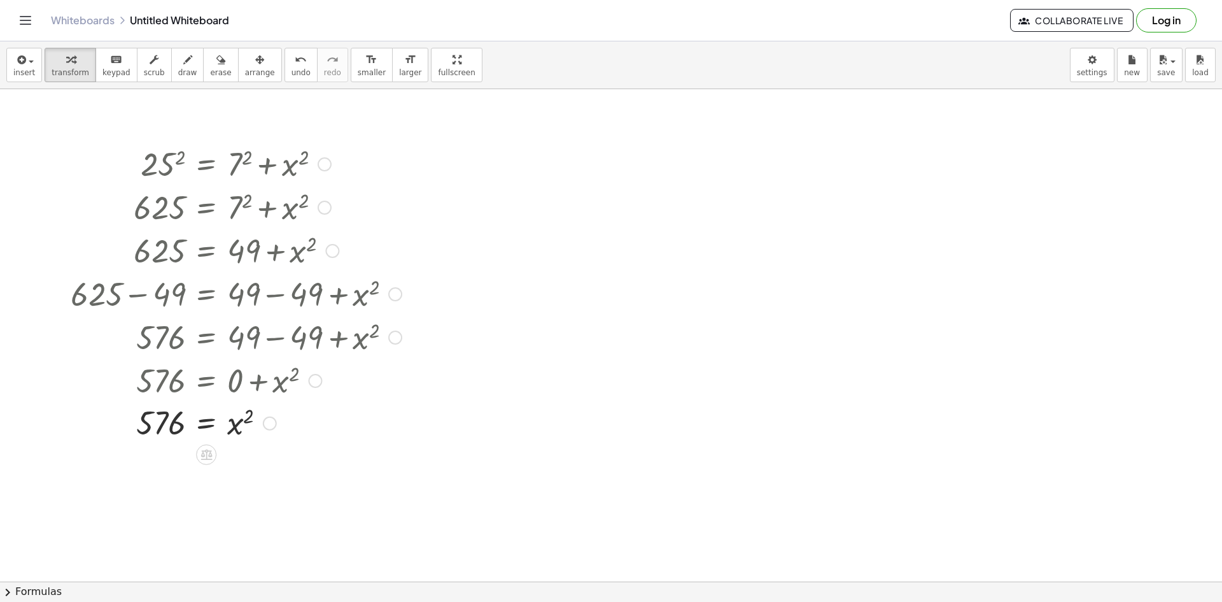
drag, startPoint x: 272, startPoint y: 351, endPoint x: 296, endPoint y: 460, distance: 111.4
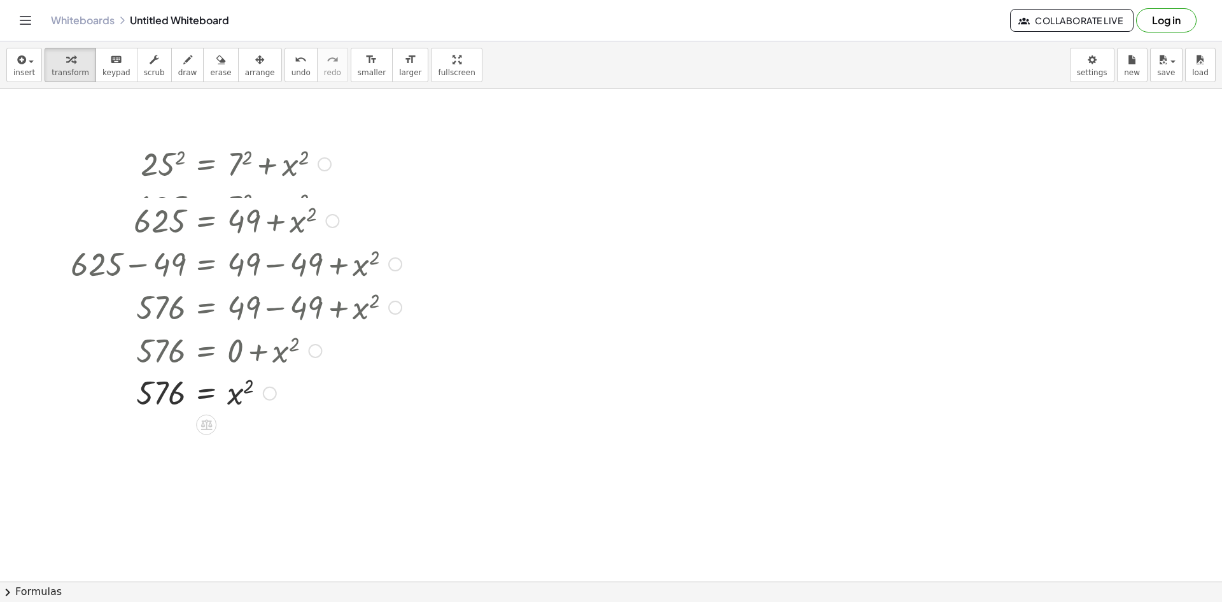
drag, startPoint x: 332, startPoint y: 251, endPoint x: 323, endPoint y: 215, distance: 37.4
click at [206, 221] on div "625 = + 49 + x 2" at bounding box center [206, 221] width 0 height 0
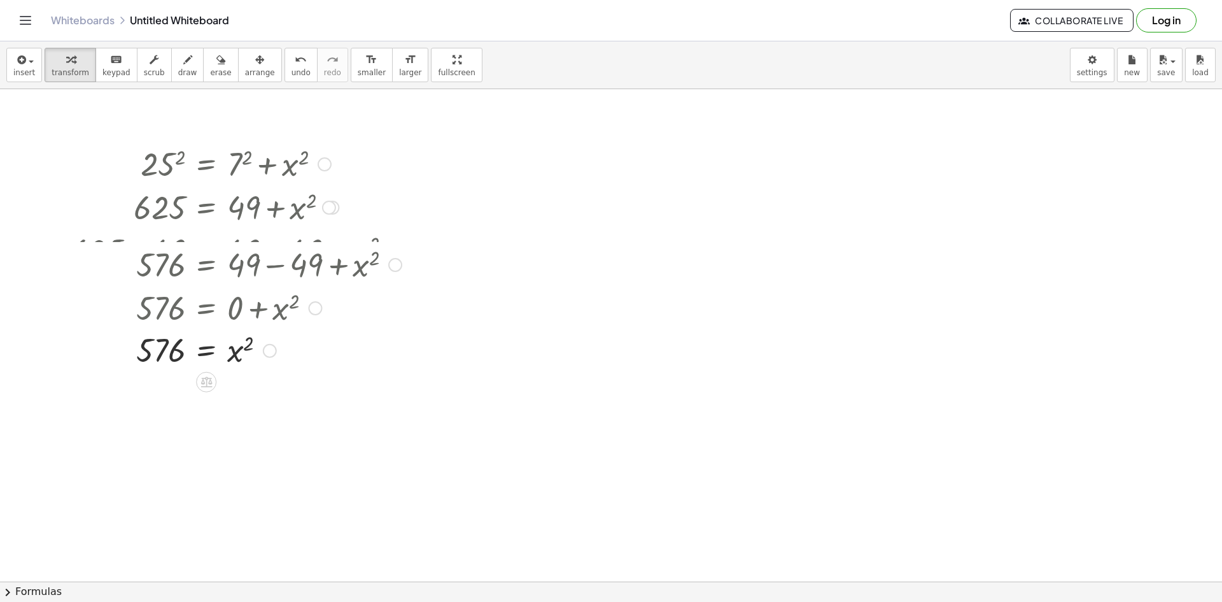
drag, startPoint x: 398, startPoint y: 294, endPoint x: 415, endPoint y: 253, distance: 44.8
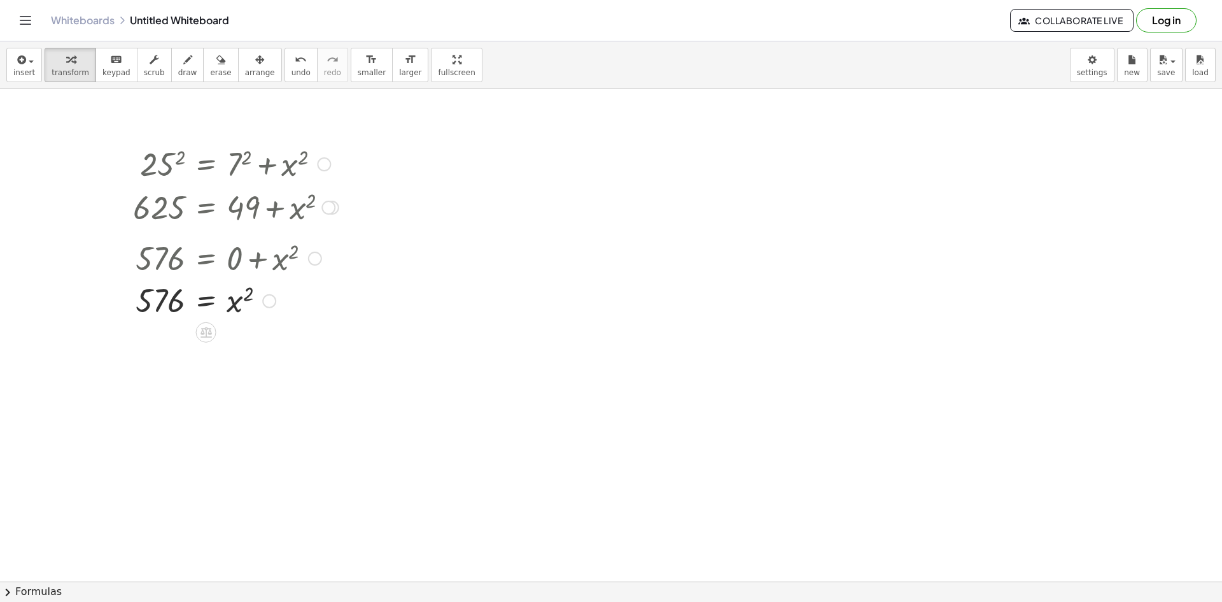
drag, startPoint x: 315, startPoint y: 288, endPoint x: 328, endPoint y: 252, distance: 38.5
click at [206, 258] on div "576 = + 0 + x 2" at bounding box center [206, 258] width 0 height 0
drag, startPoint x: 268, startPoint y: 294, endPoint x: 280, endPoint y: 251, distance: 44.3
click at [206, 266] on div "= x 2 576 Transform line Copy line as LaTeX Copy derivation as LaTeX Expand new…" at bounding box center [206, 266] width 0 height 0
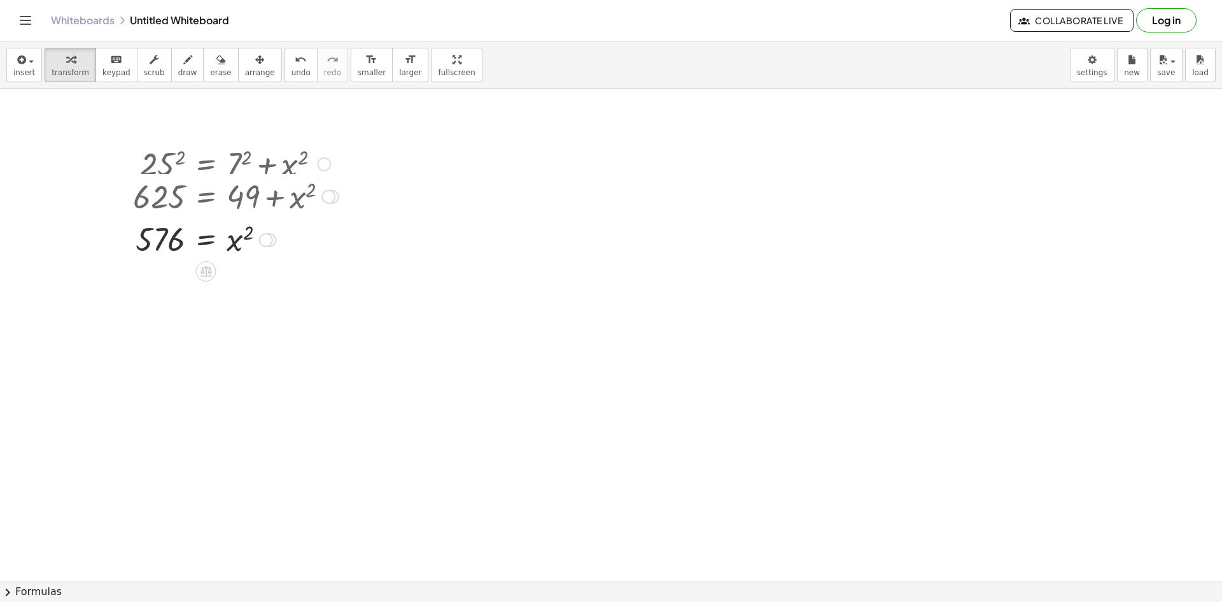
drag, startPoint x: 333, startPoint y: 206, endPoint x: 298, endPoint y: 208, distance: 35.0
click at [206, 197] on div "625 = + 49 + x 2" at bounding box center [206, 197] width 0 height 0
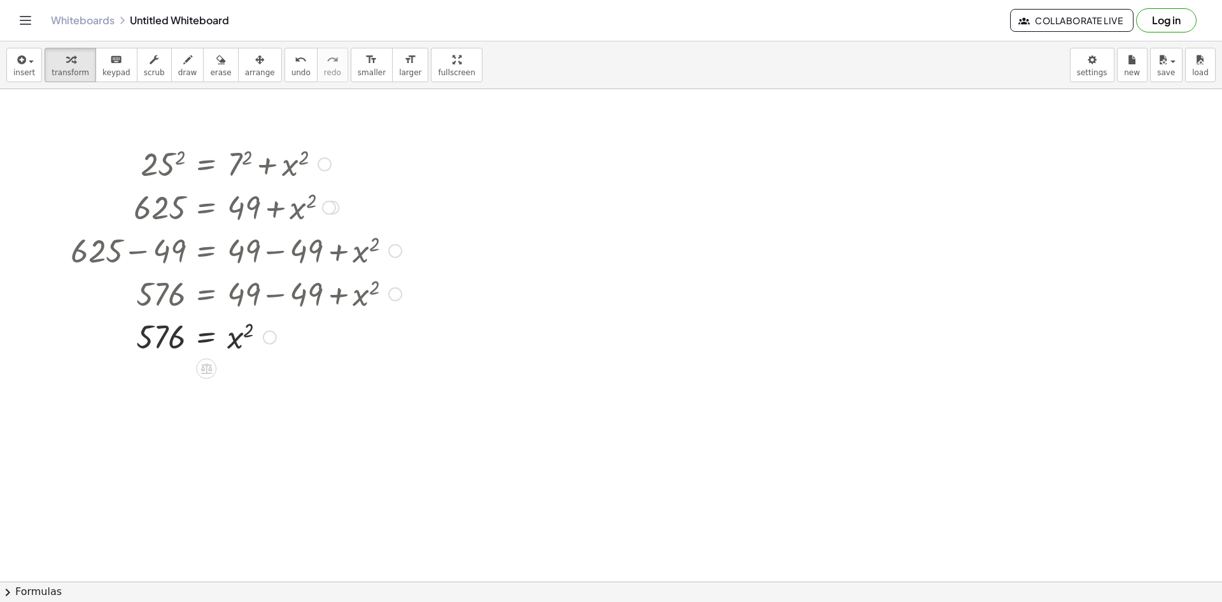
drag, startPoint x: 271, startPoint y: 253, endPoint x: 288, endPoint y: 345, distance: 93.3
click at [206, 337] on div "= x 2 576 Transform line Copy line as LaTeX Copy derivation as LaTeX Expand new…" at bounding box center [206, 337] width 0 height 0
drag, startPoint x: 269, startPoint y: 338, endPoint x: 275, endPoint y: 293, distance: 44.9
click at [206, 296] on div "= x 2 576 Transform line Copy line as LaTeX Copy derivation as LaTeX Expand new…" at bounding box center [206, 296] width 0 height 0
click at [16, 79] on button "insert" at bounding box center [24, 65] width 36 height 34
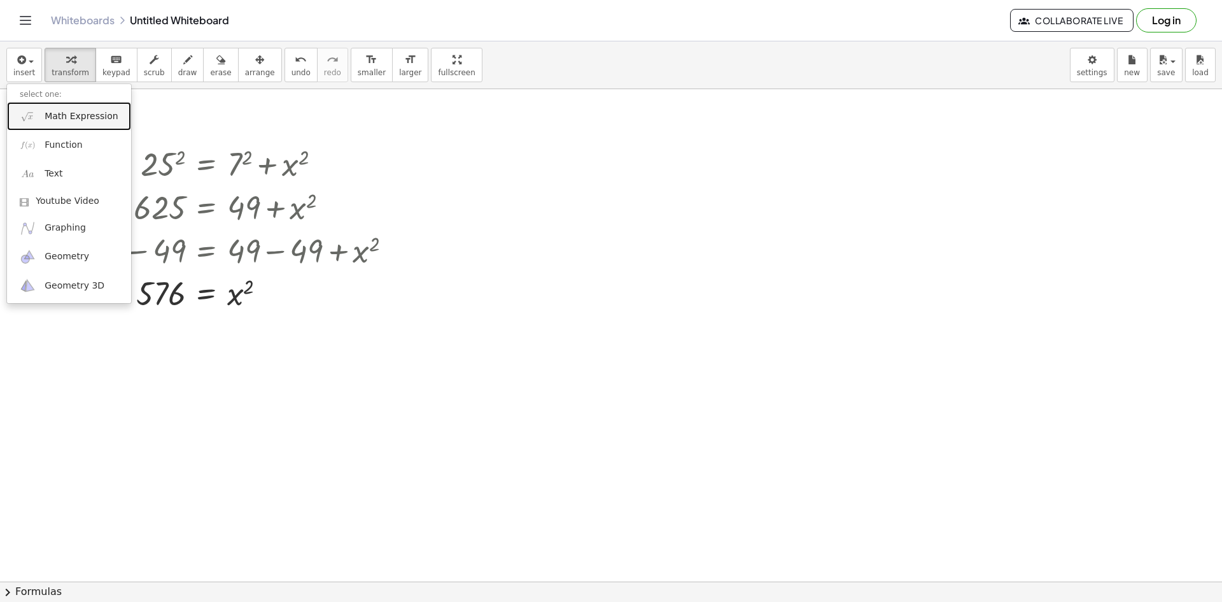
click at [95, 121] on span "Math Expression" at bounding box center [81, 116] width 73 height 13
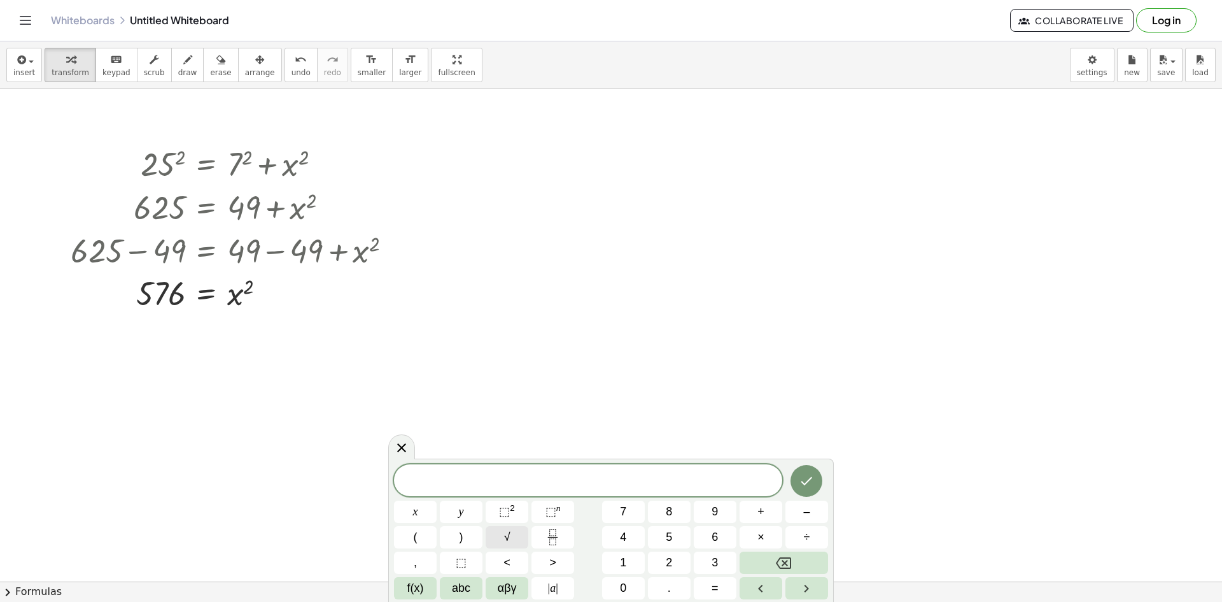
click at [506, 535] on span "√" at bounding box center [507, 536] width 6 height 17
click at [619, 532] on button "5" at bounding box center [669, 537] width 43 height 22
click at [619, 509] on button "7" at bounding box center [623, 511] width 43 height 22
click at [619, 538] on span "6" at bounding box center [715, 536] width 6 height 17
click at [437, 500] on div at bounding box center [415, 511] width 43 height 22
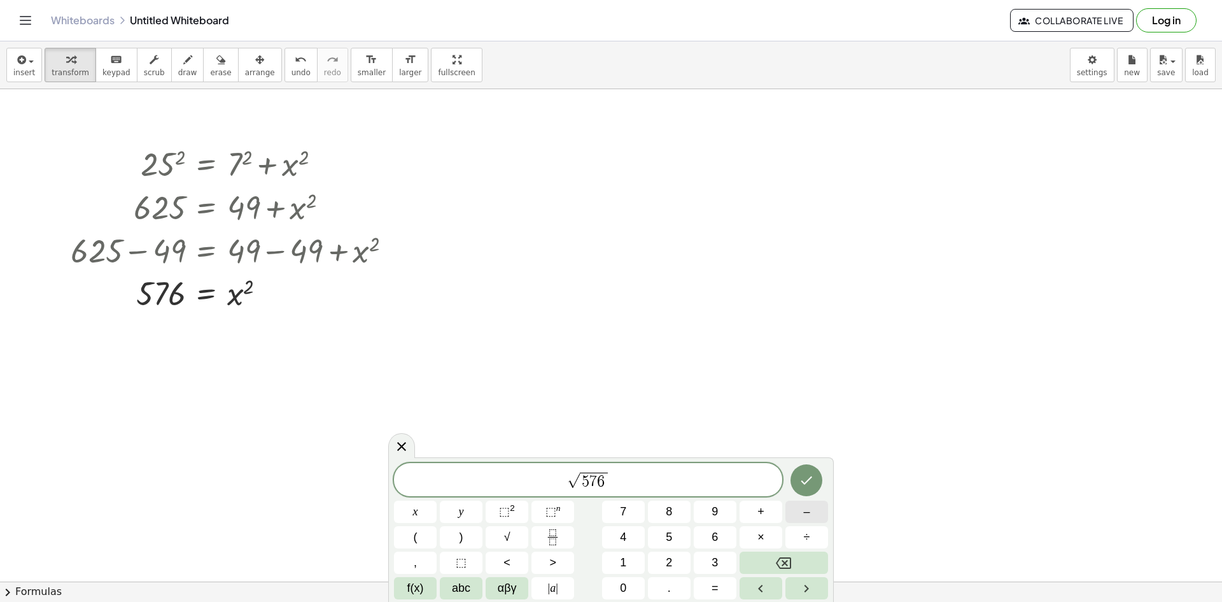
click at [619, 510] on button "–" at bounding box center [807, 511] width 43 height 22
click at [601, 483] on span "−" at bounding box center [605, 481] width 18 height 15
click at [472, 539] on button ")" at bounding box center [461, 537] width 43 height 22
click at [567, 482] on span "(" at bounding box center [569, 479] width 8 height 18
click at [619, 483] on span "​ ( 5 7 6 ) −" at bounding box center [594, 479] width 63 height 20
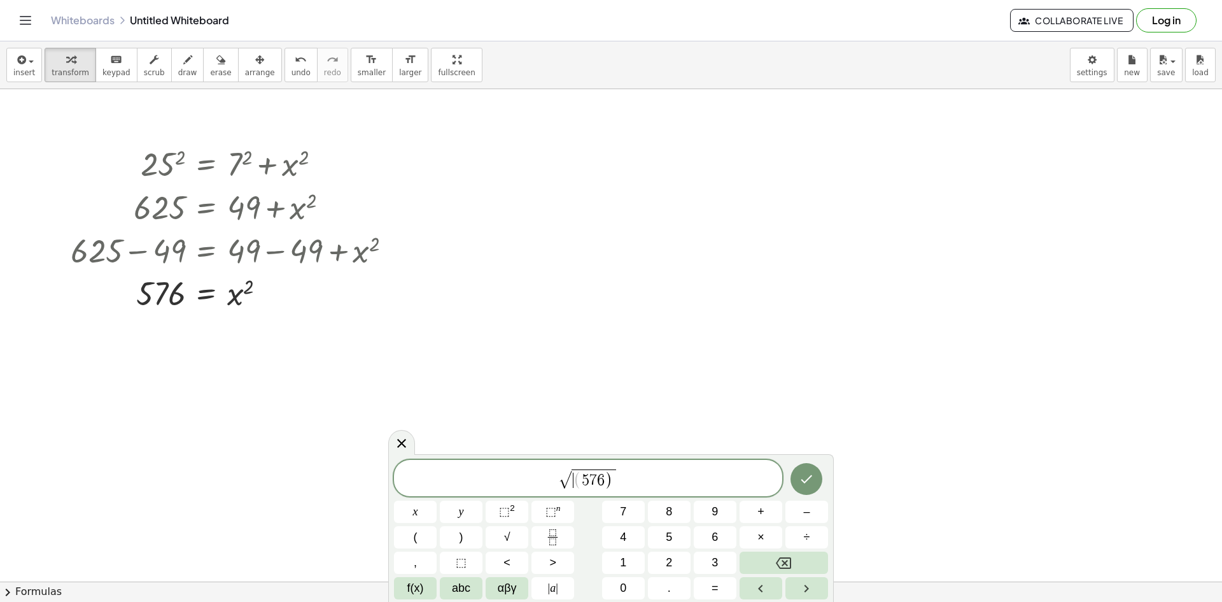
click at [577, 483] on span "(" at bounding box center [578, 479] width 8 height 18
click at [423, 536] on button "(" at bounding box center [415, 537] width 43 height 22
click at [619, 484] on span "√ ( 5 7 6 ) ​" at bounding box center [588, 478] width 388 height 23
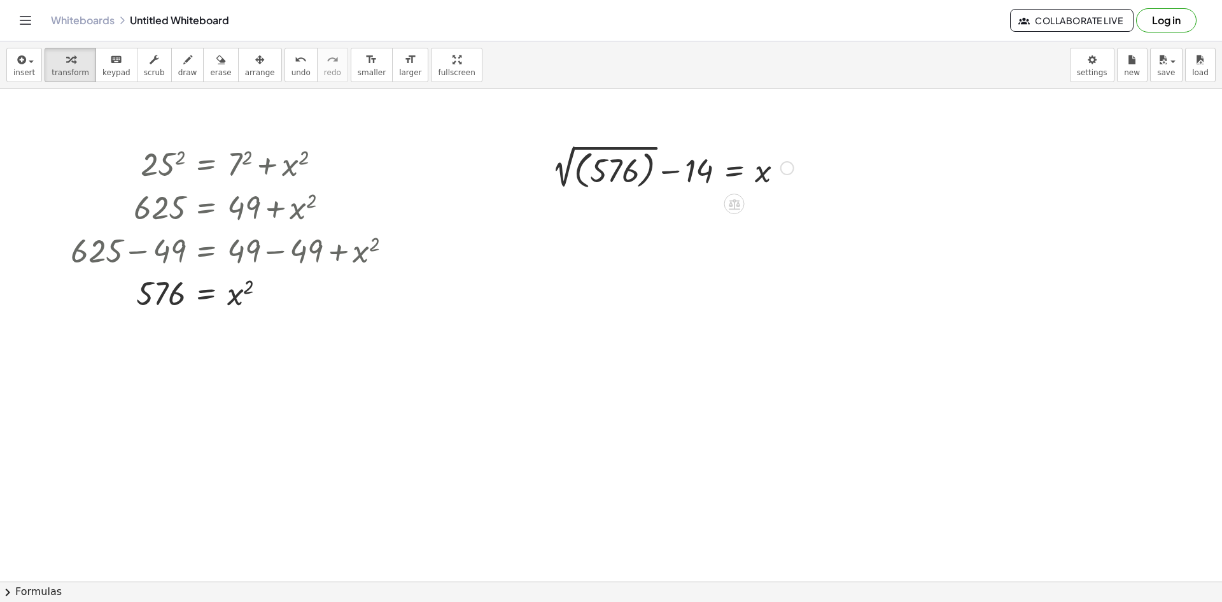
click at [612, 167] on div at bounding box center [673, 166] width 255 height 51
click at [619, 178] on div at bounding box center [688, 167] width 223 height 46
click at [619, 213] on div at bounding box center [673, 215] width 255 height 46
click at [619, 222] on div at bounding box center [673, 215] width 255 height 46
click at [607, 213] on div at bounding box center [673, 215] width 255 height 46
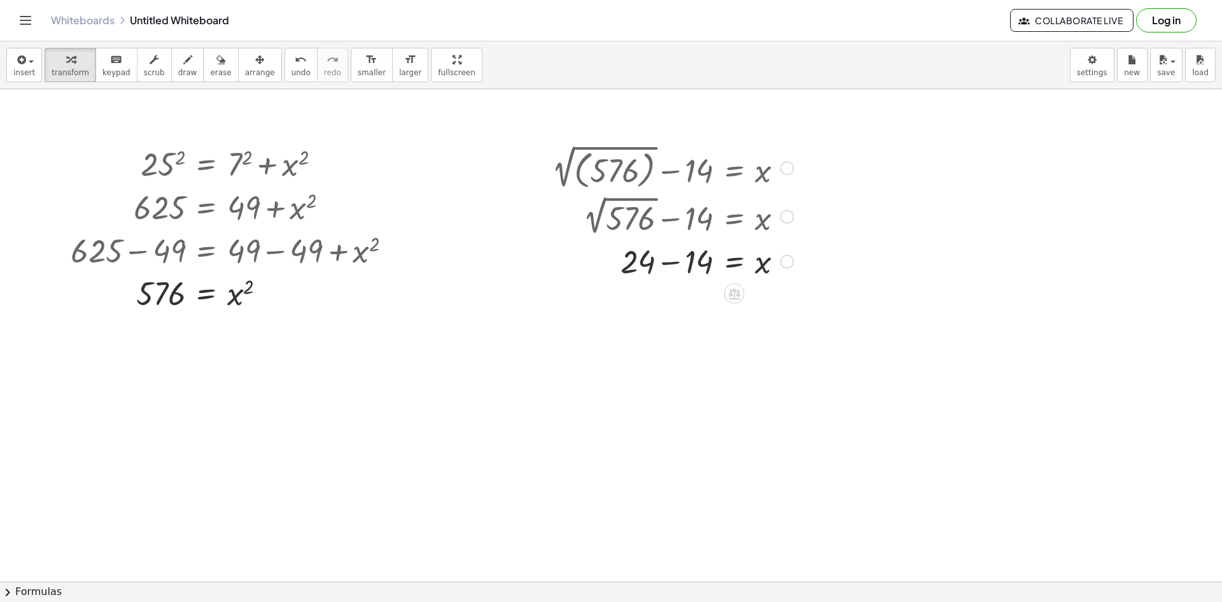
click at [619, 260] on div at bounding box center [673, 260] width 255 height 43
drag, startPoint x: 786, startPoint y: 254, endPoint x: 782, endPoint y: 205, distance: 49.2
click at [619, 224] on div "+ 24 − 14 = x" at bounding box center [735, 224] width 0 height 0
click at [286, 166] on div at bounding box center [236, 162] width 344 height 43
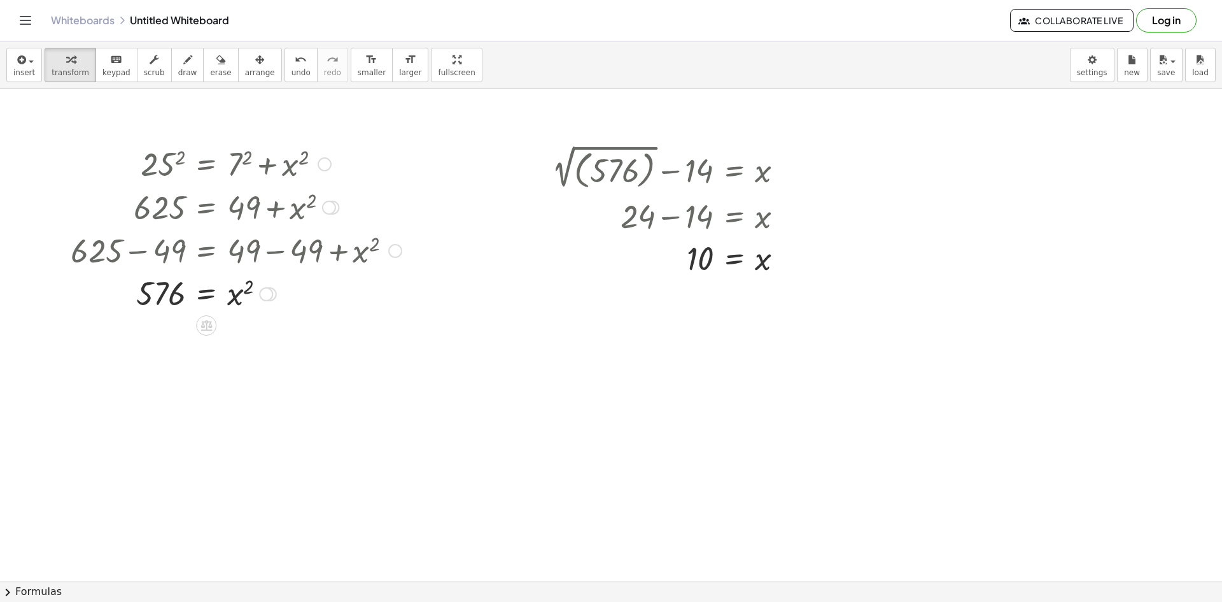
click at [262, 167] on div at bounding box center [236, 162] width 344 height 43
drag, startPoint x: 262, startPoint y: 167, endPoint x: 197, endPoint y: 163, distance: 64.5
click at [197, 163] on div at bounding box center [236, 162] width 344 height 43
click at [200, 156] on div at bounding box center [236, 162] width 344 height 43
click at [210, 164] on div at bounding box center [236, 162] width 344 height 43
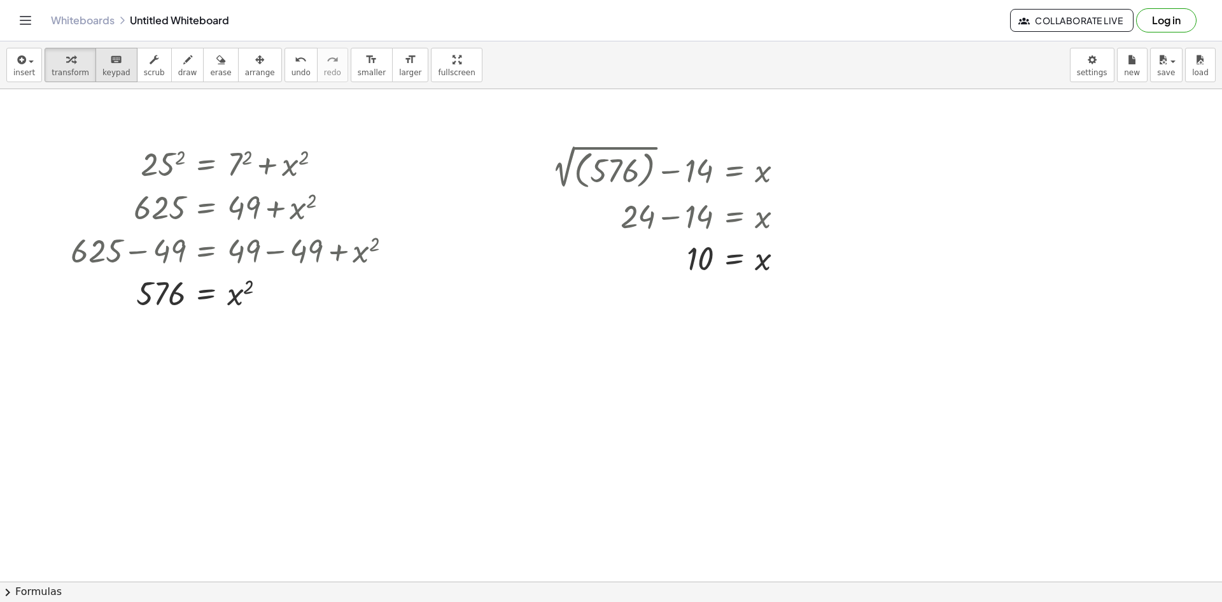
click at [102, 72] on span "keypad" at bounding box center [116, 72] width 28 height 9
click at [294, 166] on div at bounding box center [236, 162] width 344 height 43
click at [59, 64] on div "button" at bounding box center [71, 59] width 38 height 15
click at [255, 66] on icon "button" at bounding box center [259, 59] width 9 height 15
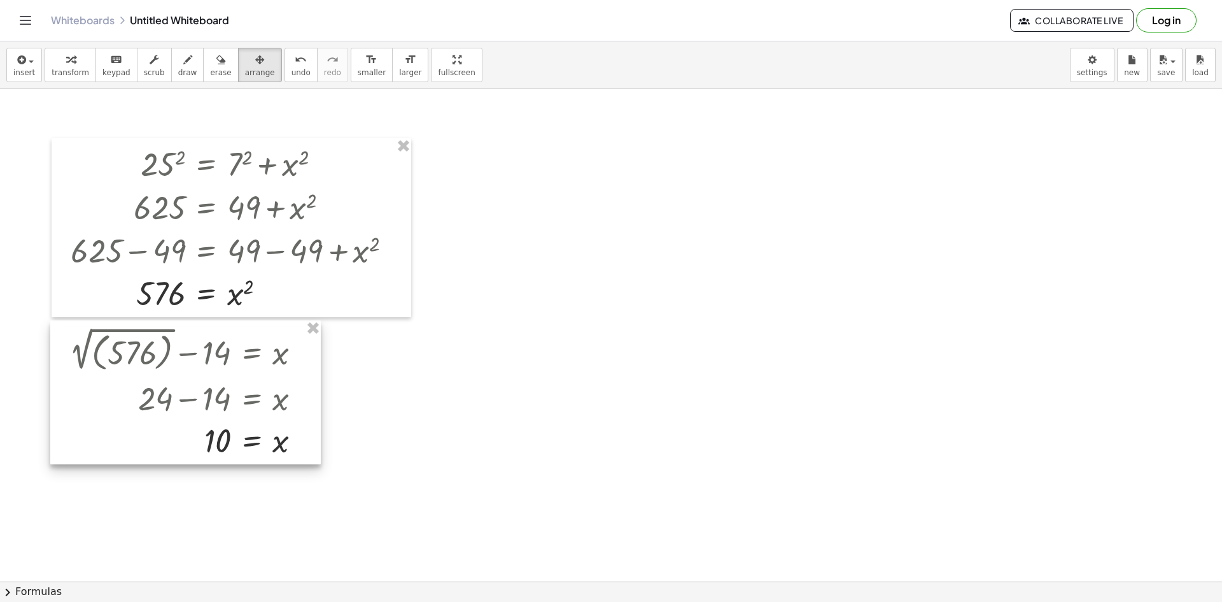
drag, startPoint x: 538, startPoint y: 272, endPoint x: 71, endPoint y: 365, distance: 475.7
click at [71, 365] on div at bounding box center [185, 392] width 271 height 144
click at [255, 55] on icon "button" at bounding box center [259, 59] width 9 height 15
click at [22, 74] on span "insert" at bounding box center [24, 72] width 22 height 9
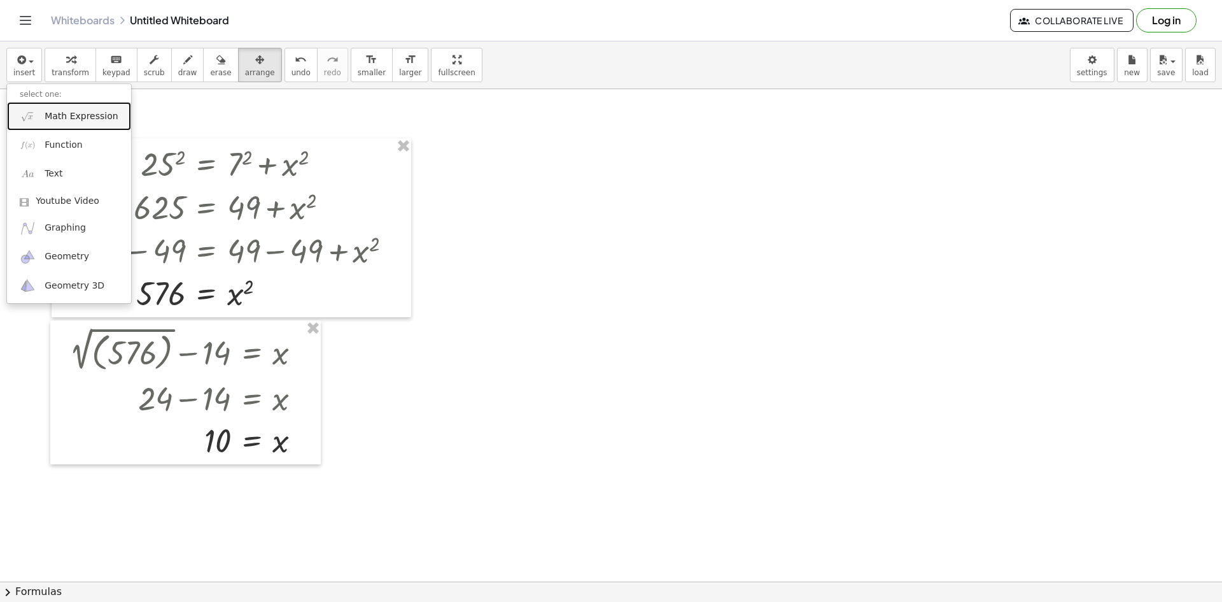
click at [79, 117] on span "Math Expression" at bounding box center [81, 116] width 73 height 13
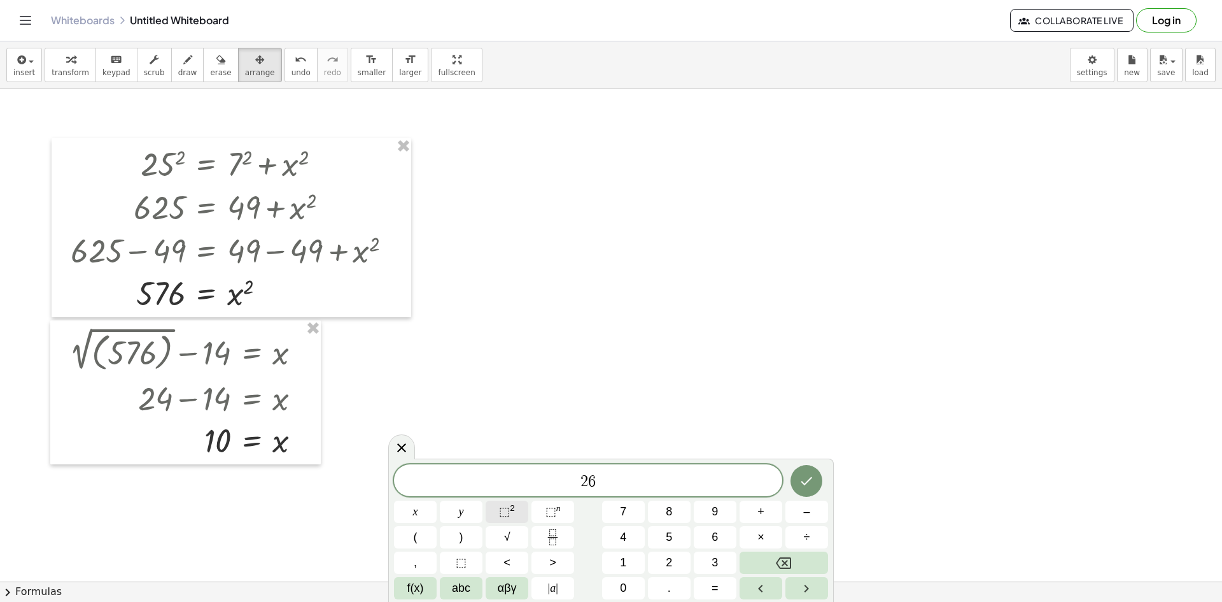
click at [516, 514] on button "⬚ 2" at bounding box center [507, 511] width 43 height 22
click at [619, 583] on button "=" at bounding box center [715, 588] width 43 height 22
click at [619, 584] on span "0" at bounding box center [623, 587] width 6 height 17
click at [619, 560] on button "Backspace" at bounding box center [784, 562] width 88 height 22
click at [618, 560] on button "1" at bounding box center [623, 562] width 43 height 22
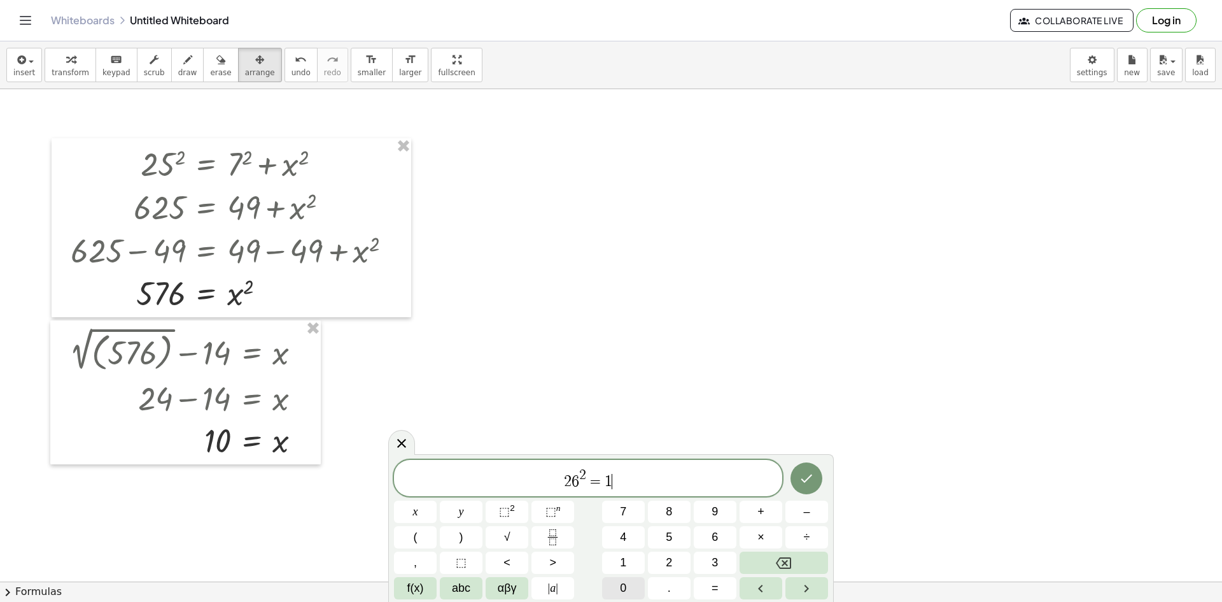
click at [619, 585] on button "0" at bounding box center [623, 588] width 43 height 22
click at [507, 516] on span "⬚" at bounding box center [504, 511] width 11 height 13
click at [619, 514] on button "+" at bounding box center [761, 511] width 43 height 22
click at [456, 586] on span "abc" at bounding box center [461, 587] width 18 height 17
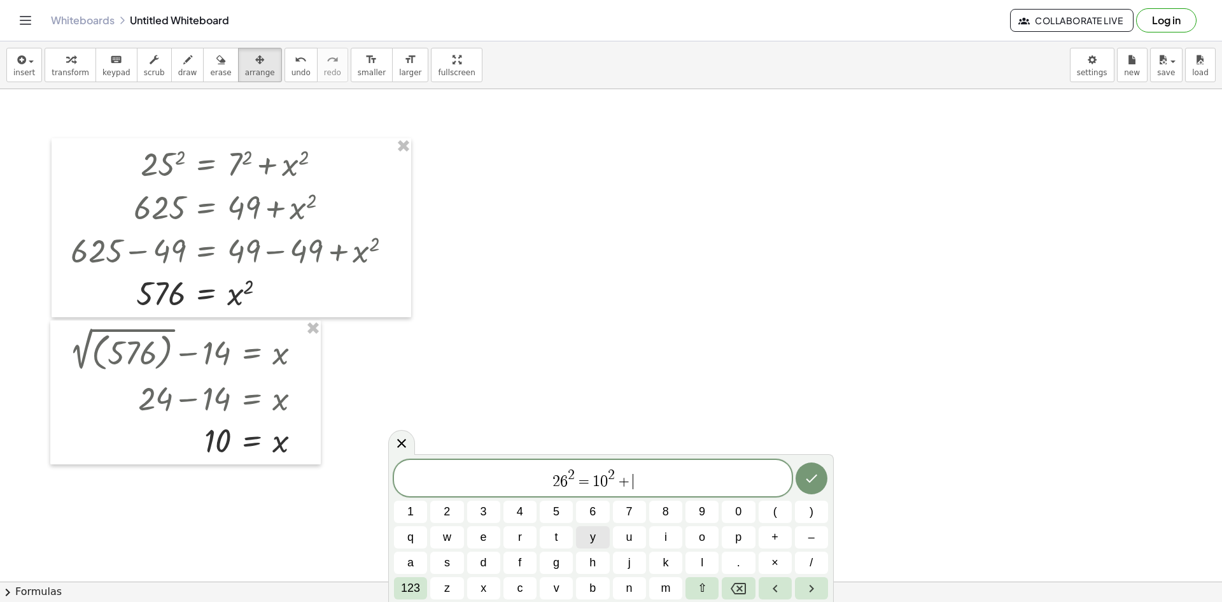
click at [593, 532] on span "y" at bounding box center [593, 536] width 6 height 17
click at [401, 584] on span "123" at bounding box center [410, 587] width 19 height 17
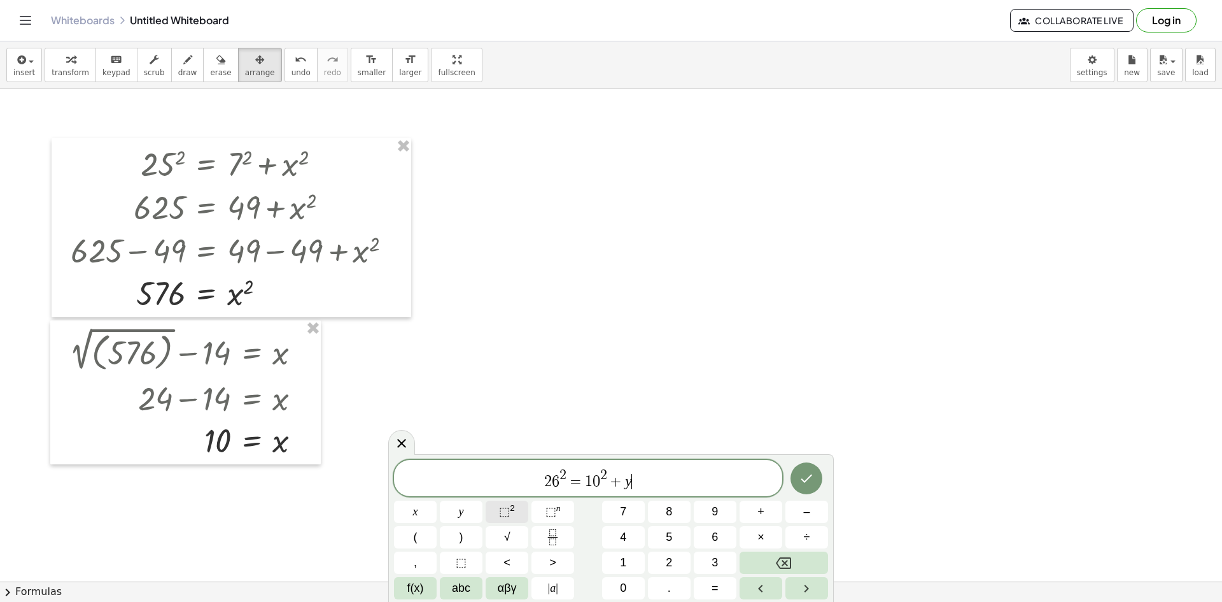
click at [500, 505] on span "⬚" at bounding box center [504, 511] width 11 height 13
click at [619, 475] on icon "Done" at bounding box center [806, 477] width 15 height 15
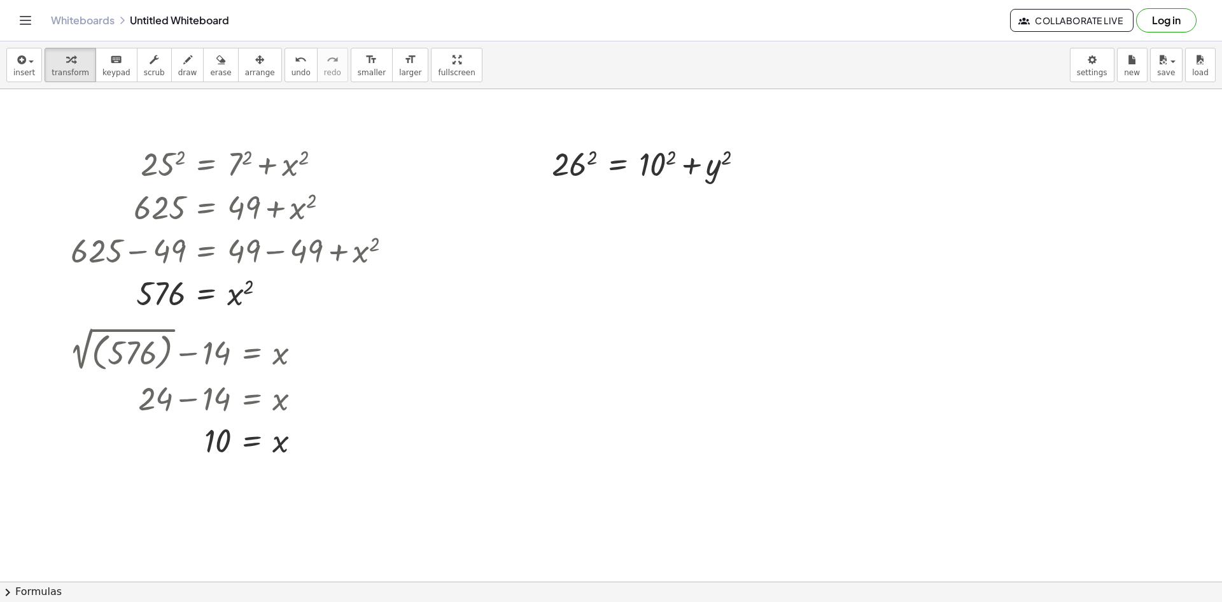
drag, startPoint x: 252, startPoint y: 61, endPoint x: 293, endPoint y: 84, distance: 47.3
click at [251, 61] on button "arrange" at bounding box center [260, 65] width 44 height 34
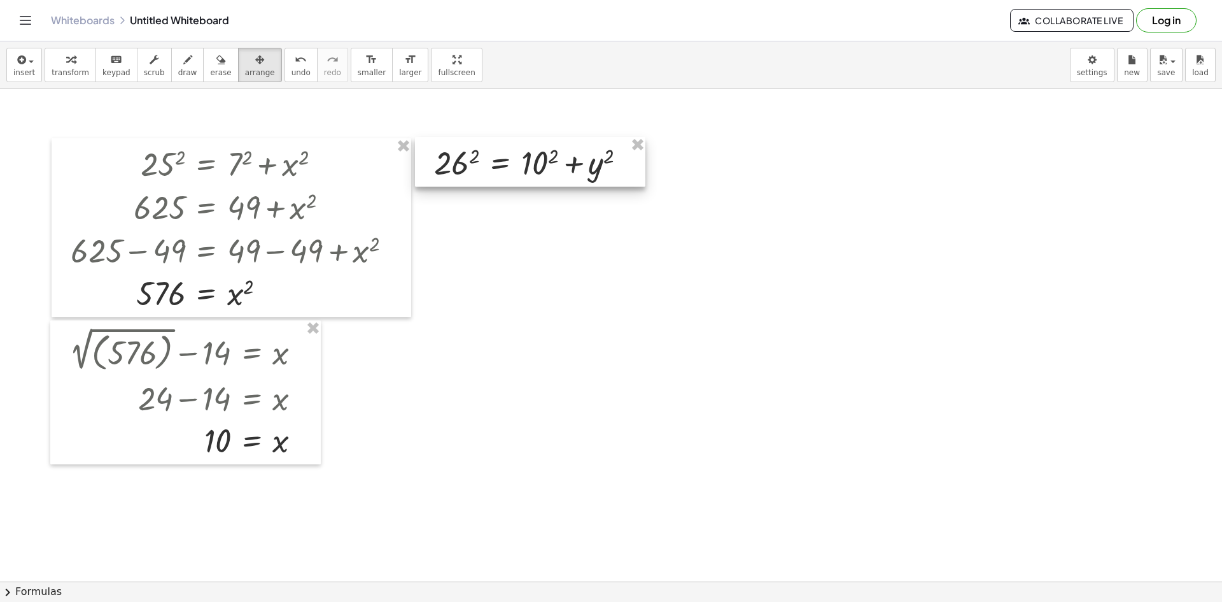
drag, startPoint x: 689, startPoint y: 166, endPoint x: 571, endPoint y: 164, distance: 117.8
click at [571, 164] on div at bounding box center [530, 162] width 230 height 50
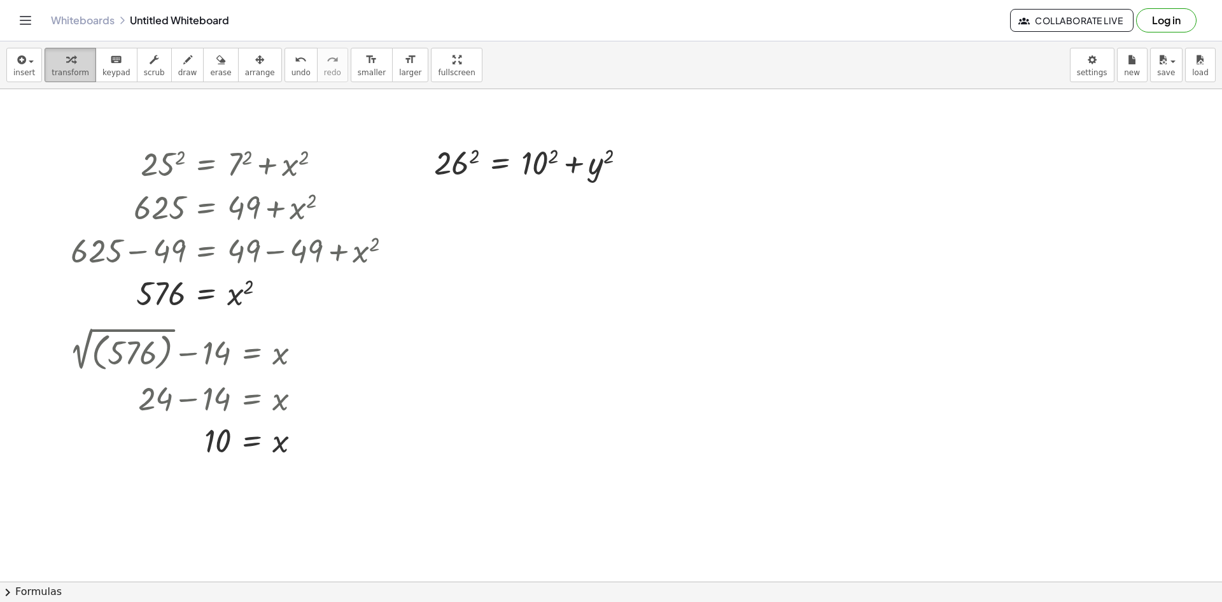
click at [76, 64] on div "button" at bounding box center [71, 59] width 38 height 15
click at [453, 162] on div at bounding box center [535, 161] width 215 height 43
click at [556, 174] on div at bounding box center [532, 161] width 219 height 43
drag, startPoint x: 543, startPoint y: 162, endPoint x: 470, endPoint y: 160, distance: 72.6
click at [470, 160] on div at bounding box center [535, 161] width 224 height 43
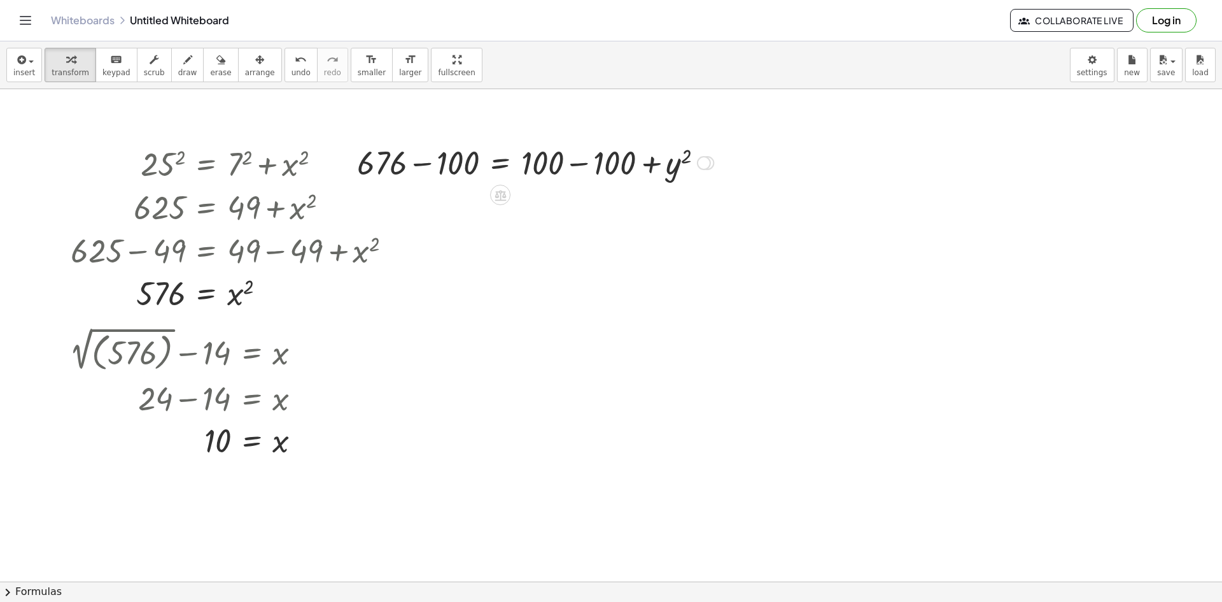
drag, startPoint x: 586, startPoint y: 163, endPoint x: 530, endPoint y: 163, distance: 56.0
click at [584, 163] on div at bounding box center [535, 161] width 369 height 43
click at [439, 156] on div at bounding box center [463, 161] width 224 height 43
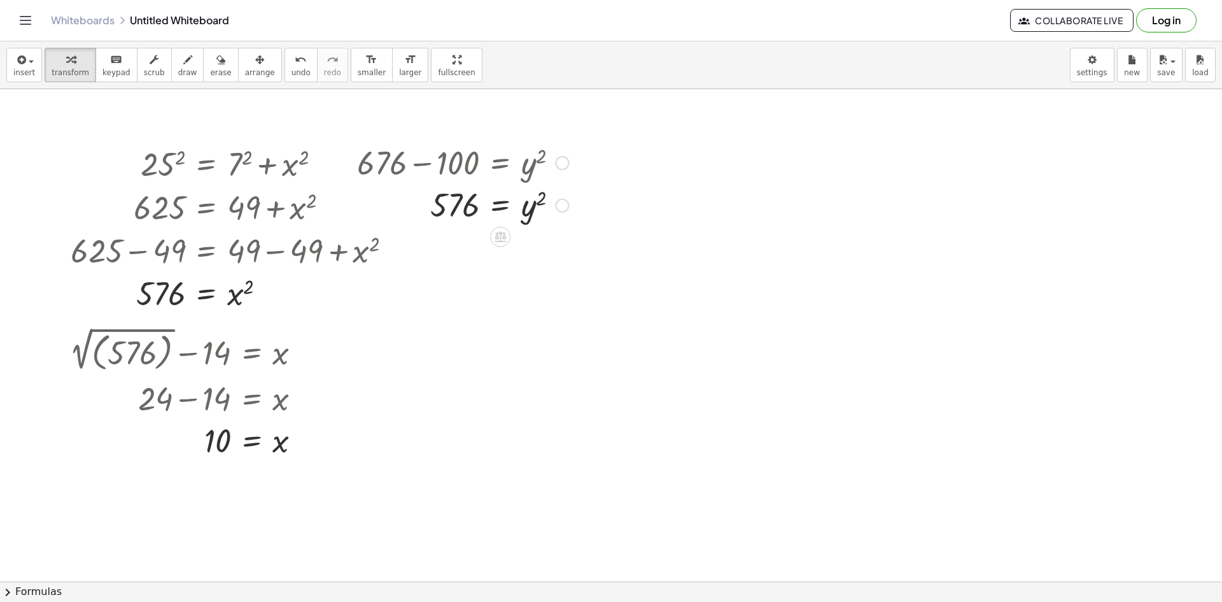
drag, startPoint x: 504, startPoint y: 174, endPoint x: 519, endPoint y: 176, distance: 14.8
click at [525, 178] on div at bounding box center [463, 161] width 224 height 43
drag, startPoint x: 493, startPoint y: 166, endPoint x: 522, endPoint y: 194, distance: 40.5
click at [521, 180] on div at bounding box center [463, 161] width 224 height 43
click at [529, 209] on div at bounding box center [463, 204] width 224 height 42
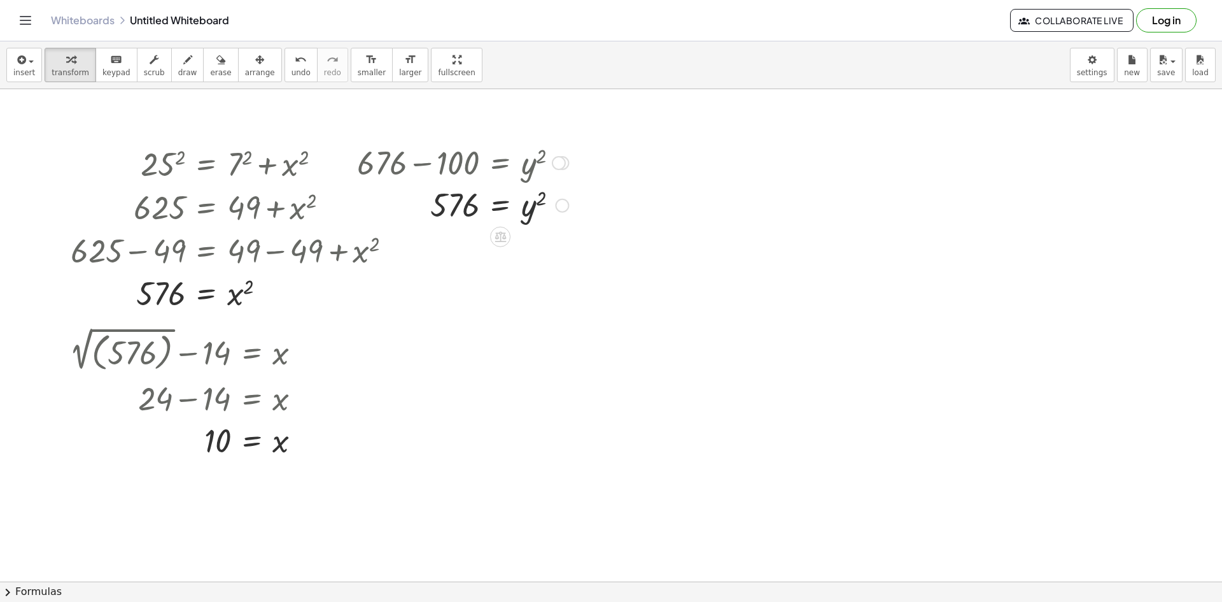
click at [476, 202] on div at bounding box center [463, 204] width 224 height 42
click at [459, 208] on div at bounding box center [463, 204] width 224 height 42
click at [529, 209] on div at bounding box center [463, 204] width 224 height 42
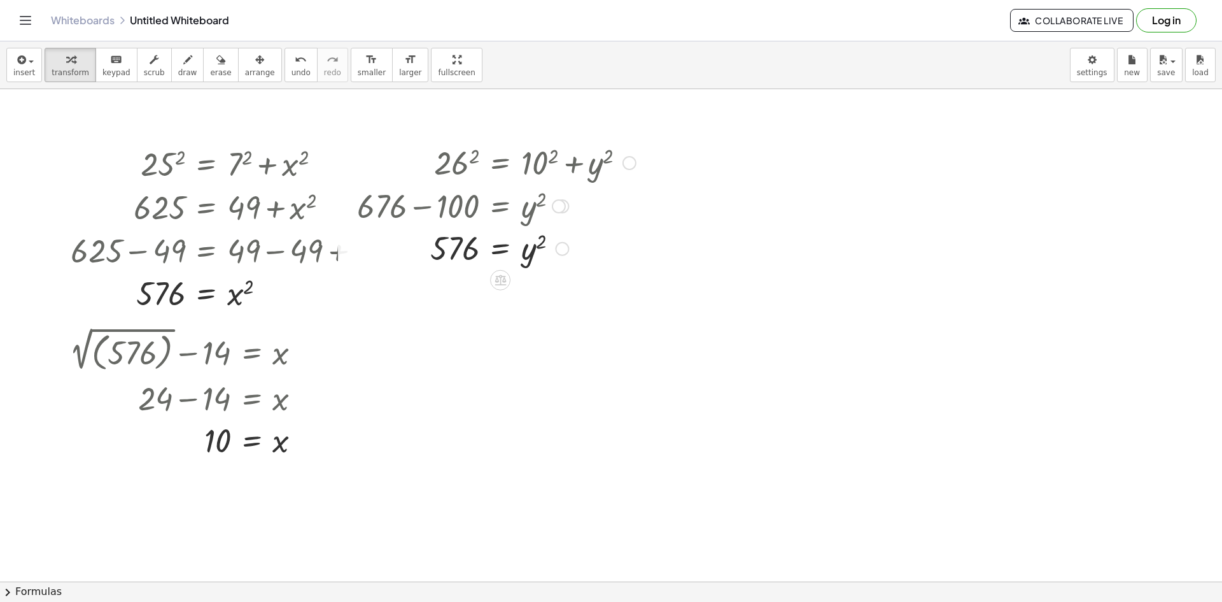
drag, startPoint x: 557, startPoint y: 162, endPoint x: 565, endPoint y: 211, distance: 49.6
click at [500, 206] on div "+ 676 − 100 = y 2" at bounding box center [500, 206] width 0 height 0
click at [26, 62] on span "button" at bounding box center [27, 61] width 3 height 9
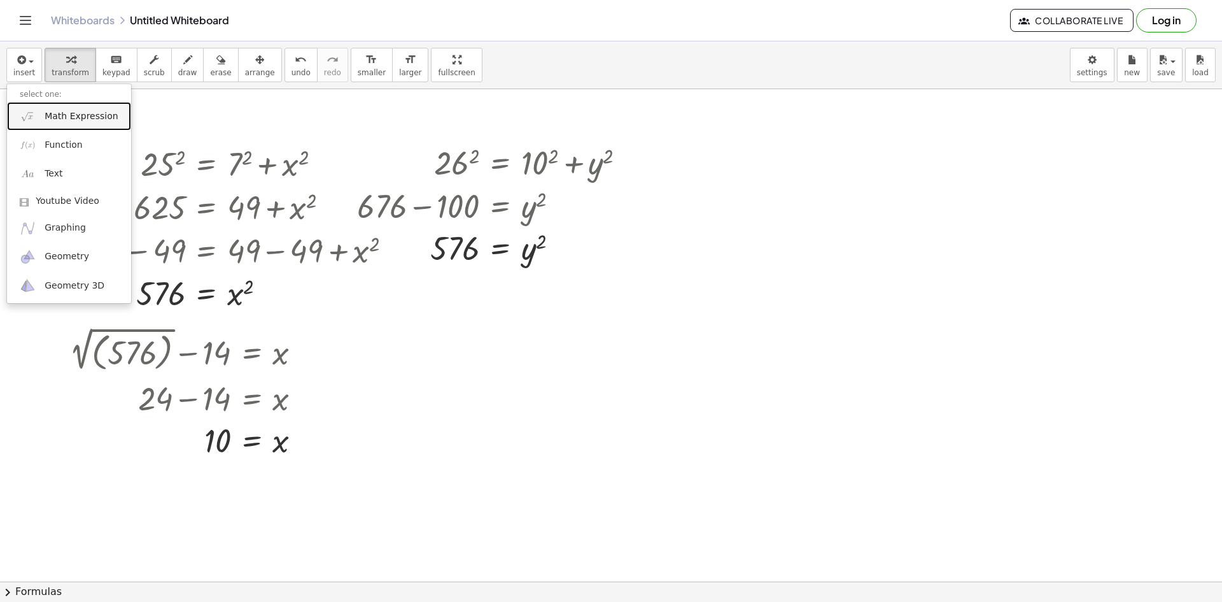
click at [39, 106] on link "Math Expression" at bounding box center [69, 116] width 124 height 29
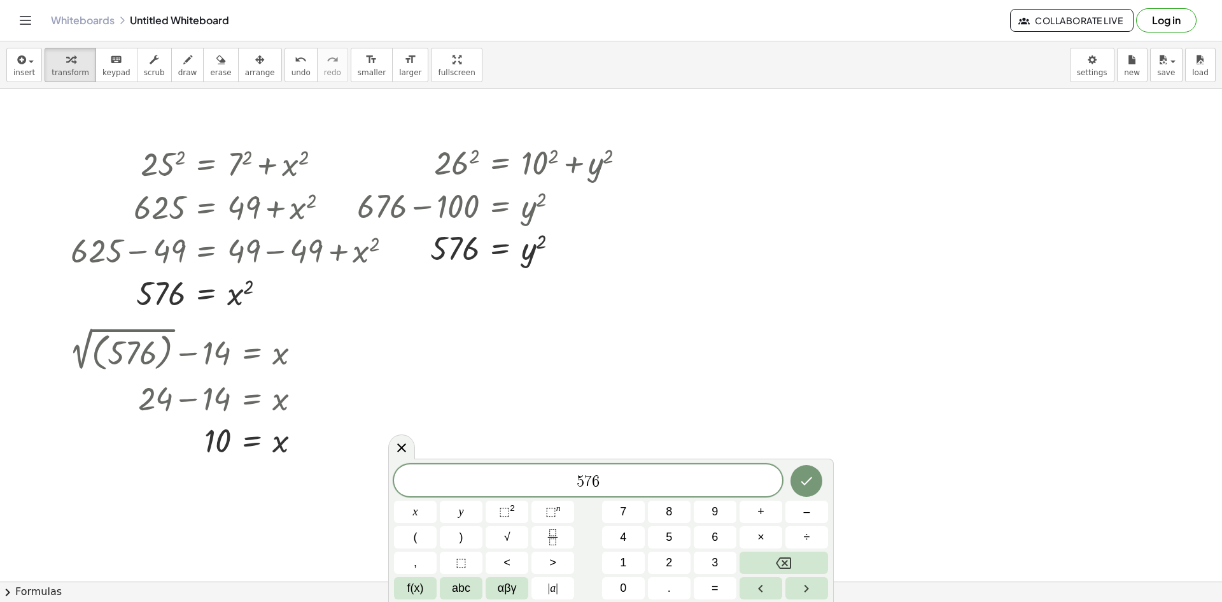
click at [576, 483] on span "5 7 6 ​" at bounding box center [588, 481] width 388 height 18
click at [519, 535] on button "√" at bounding box center [507, 537] width 43 height 22
click at [588, 482] on span "√ ​" at bounding box center [576, 480] width 27 height 17
drag, startPoint x: 621, startPoint y: 479, endPoint x: 592, endPoint y: 481, distance: 28.7
click at [592, 481] on span "√ 5 7 6" at bounding box center [588, 480] width 388 height 20
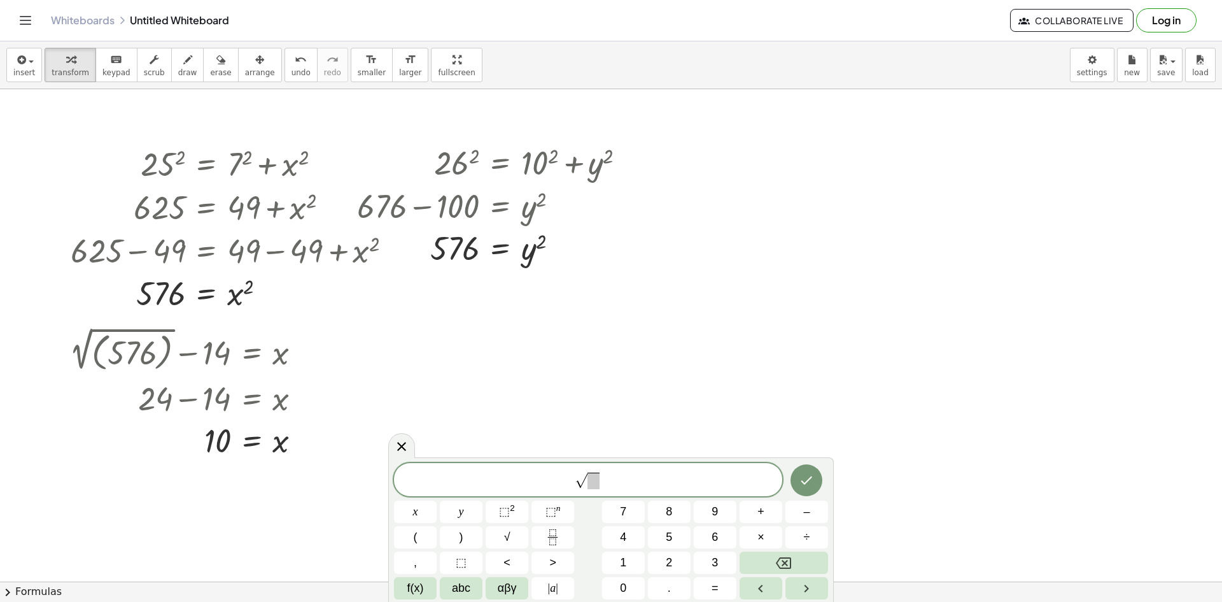
click at [591, 481] on span at bounding box center [594, 480] width 12 height 17
click at [619, 478] on icon "Done" at bounding box center [806, 479] width 15 height 15
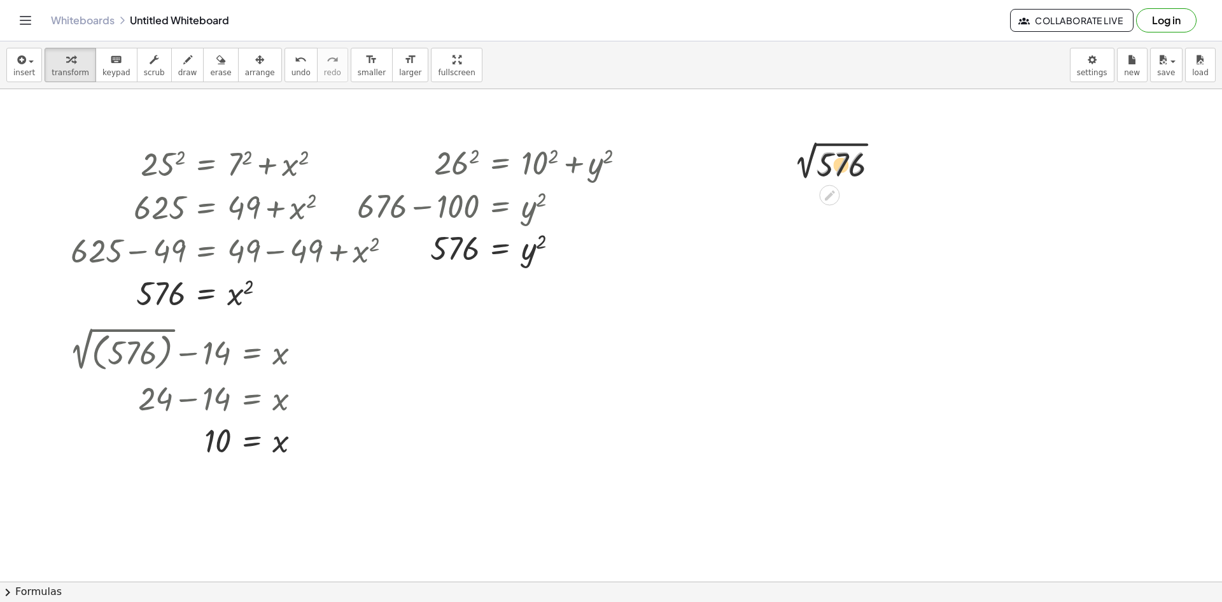
click at [619, 160] on div at bounding box center [837, 162] width 114 height 43
click at [619, 164] on div at bounding box center [837, 162] width 114 height 43
drag, startPoint x: 830, startPoint y: 163, endPoint x: 824, endPoint y: 184, distance: 21.8
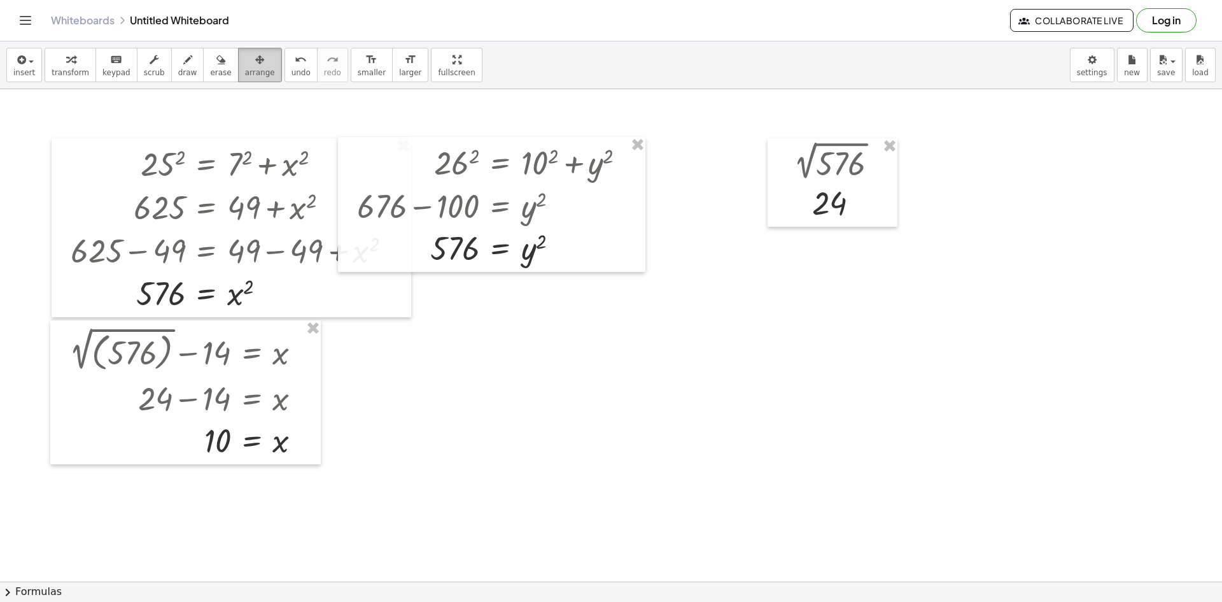
drag, startPoint x: 246, startPoint y: 69, endPoint x: 350, endPoint y: 84, distance: 104.2
click at [247, 69] on span "arrange" at bounding box center [260, 72] width 30 height 9
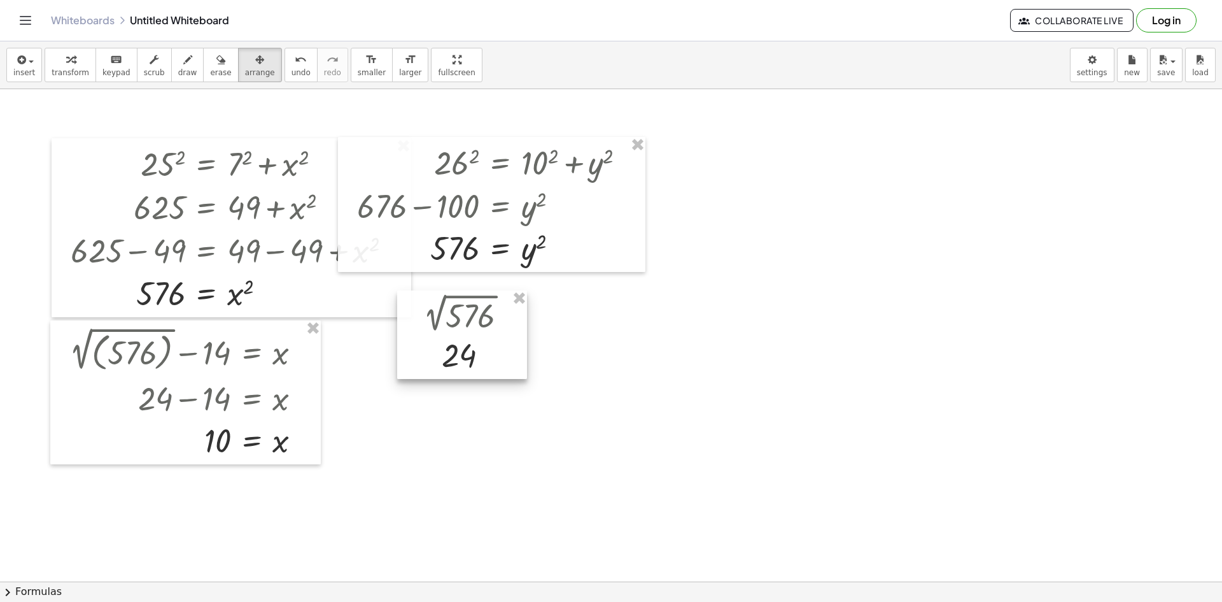
drag, startPoint x: 832, startPoint y: 154, endPoint x: 462, endPoint y: 295, distance: 396.6
click at [461, 307] on div at bounding box center [462, 334] width 130 height 88
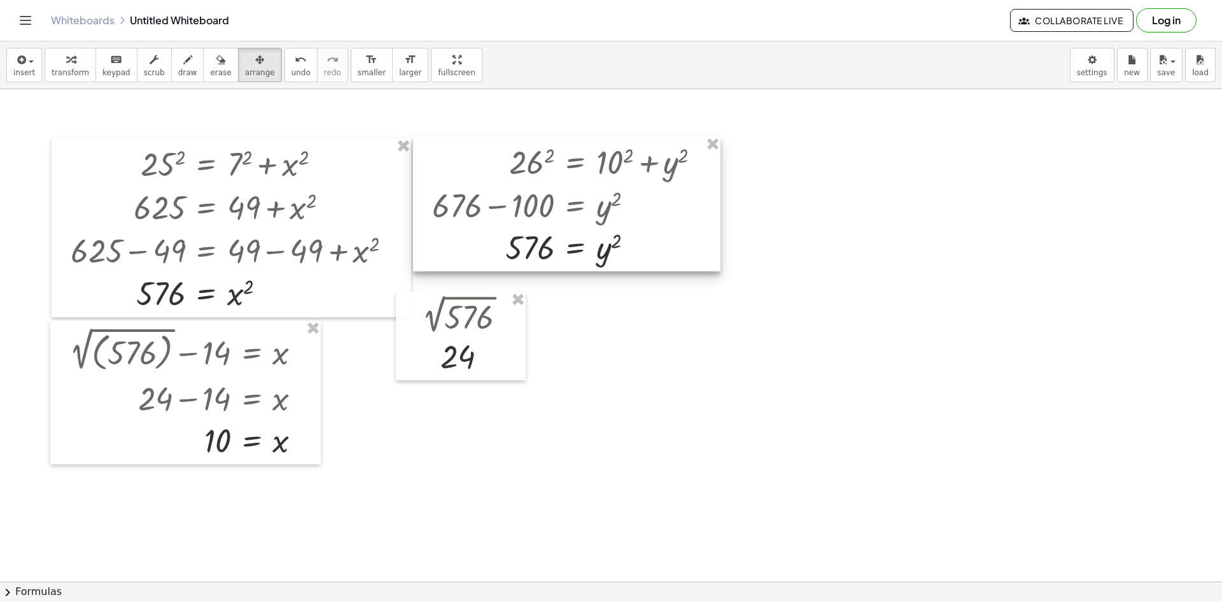
drag, startPoint x: 377, startPoint y: 149, endPoint x: 452, endPoint y: 148, distance: 75.1
click at [452, 148] on div at bounding box center [566, 203] width 307 height 135
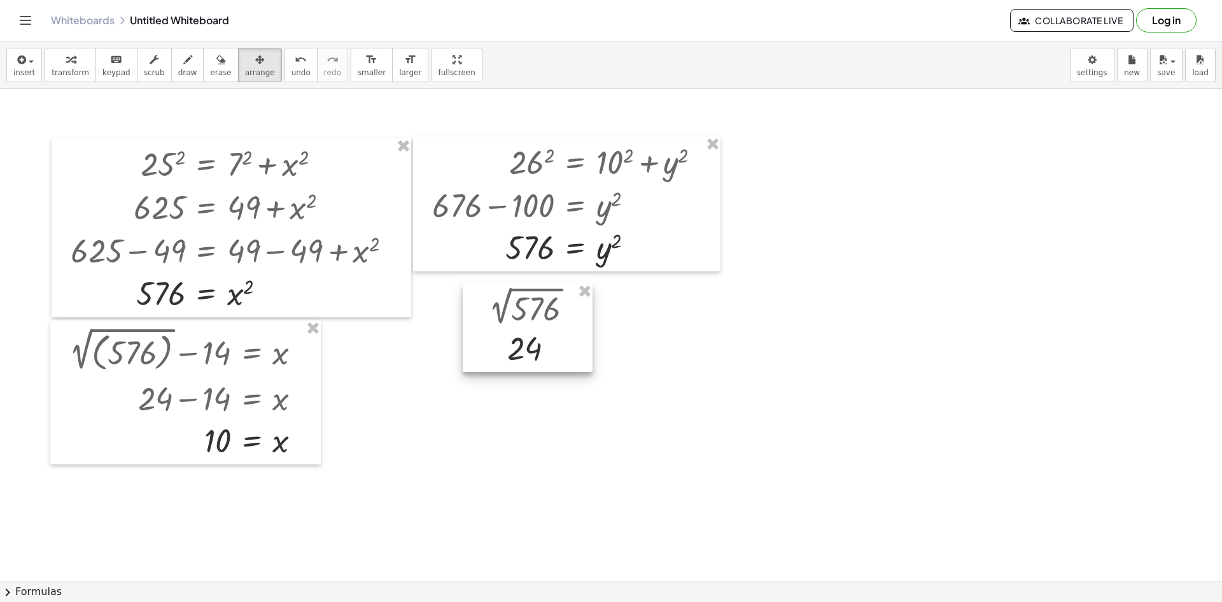
drag, startPoint x: 423, startPoint y: 305, endPoint x: 490, endPoint y: 297, distance: 67.4
click at [490, 297] on div at bounding box center [528, 327] width 130 height 88
click at [619, 13] on button "Log in" at bounding box center [1166, 20] width 60 height 24
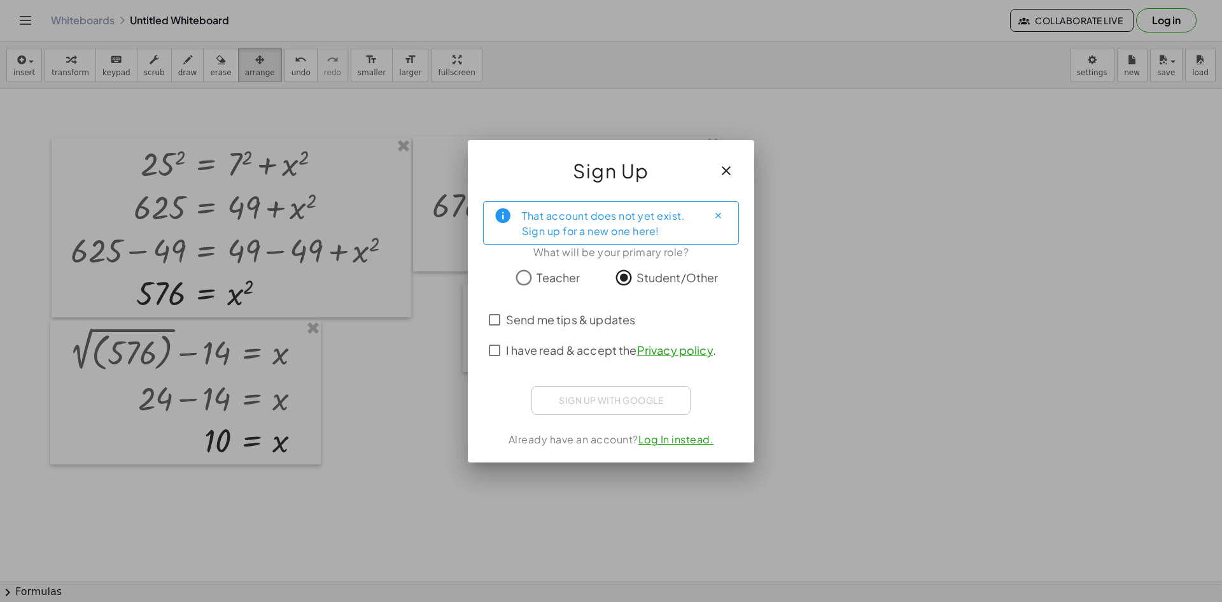
click at [580, 321] on span "Send me tips & updates" at bounding box center [570, 319] width 129 height 17
click at [529, 355] on span "I have read & accept the Privacy policy ." at bounding box center [611, 349] width 210 height 17
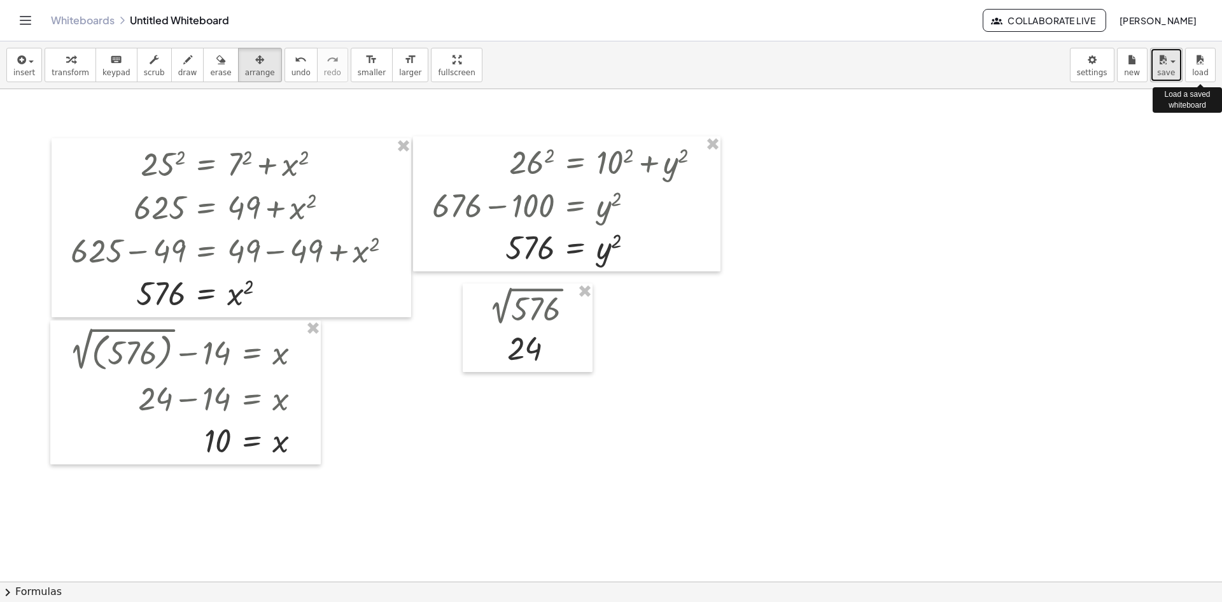
click at [619, 74] on span "save" at bounding box center [1166, 72] width 18 height 9
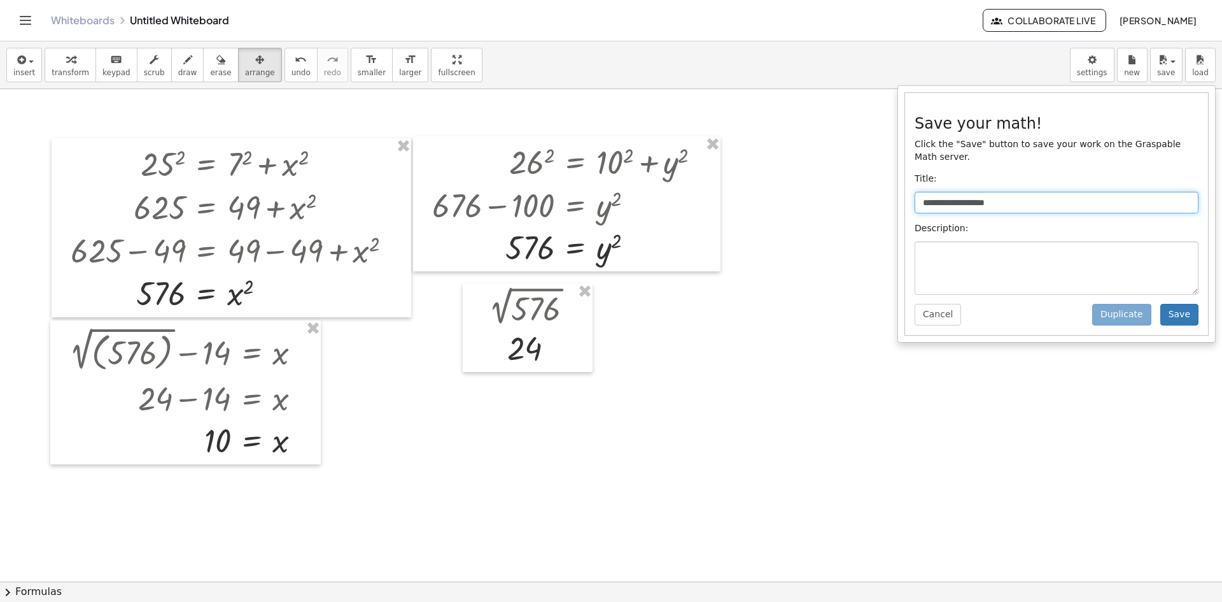
drag, startPoint x: 1085, startPoint y: 184, endPoint x: 788, endPoint y: 240, distance: 301.9
click at [619, 240] on div "**********" at bounding box center [611, 321] width 1222 height 560
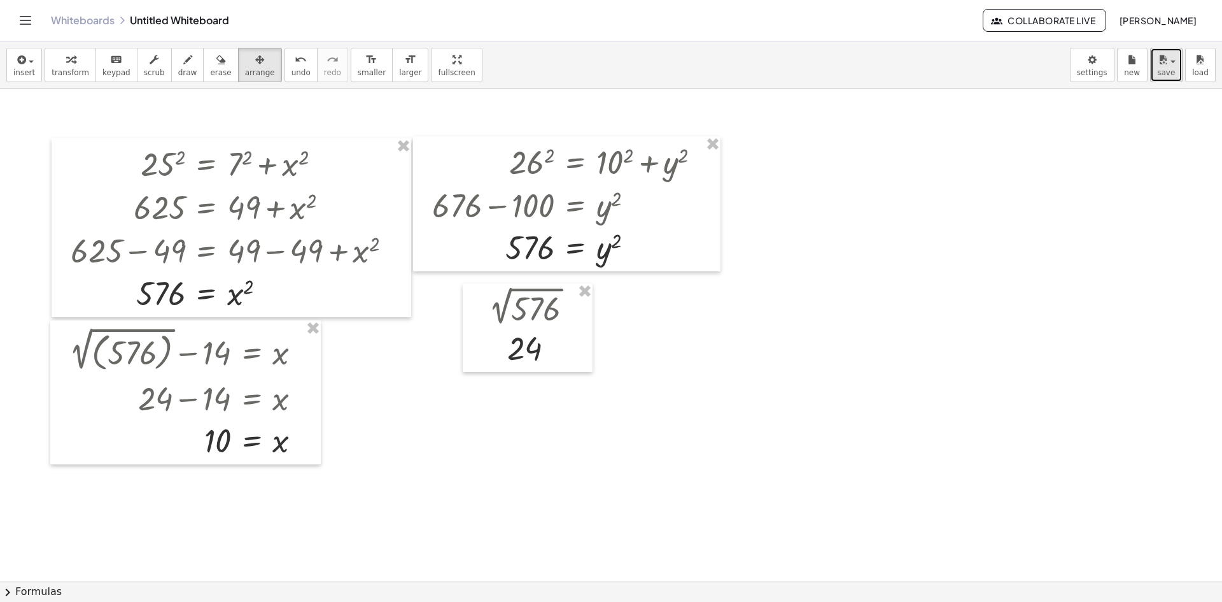
click at [619, 51] on button "save" at bounding box center [1166, 65] width 32 height 34
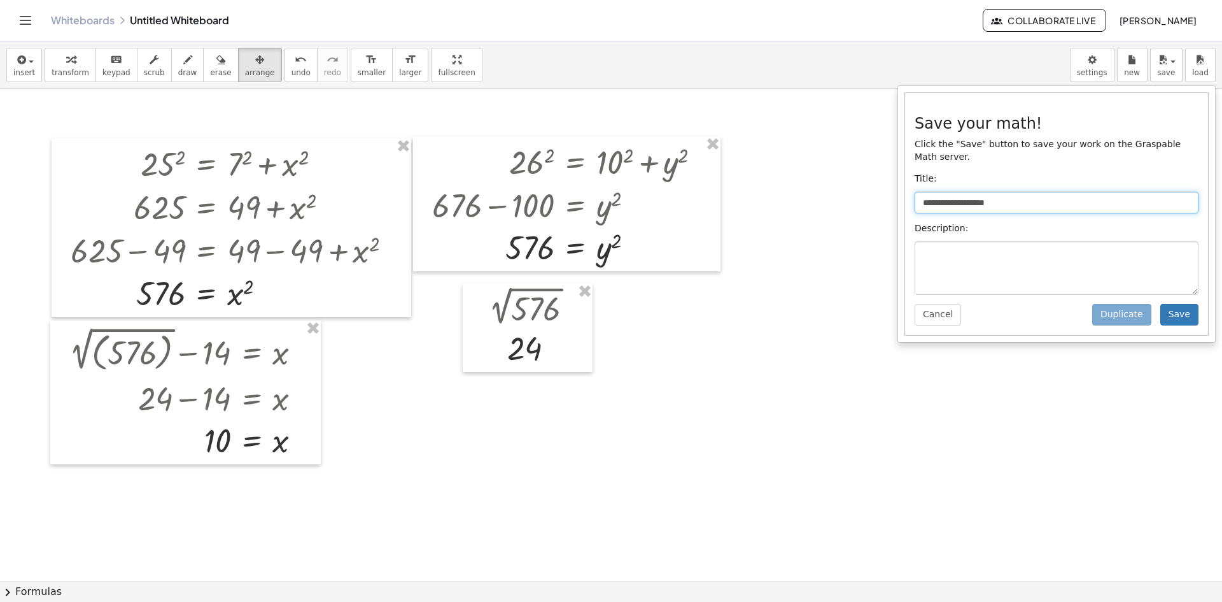
click at [619, 192] on input "**********" at bounding box center [1057, 203] width 284 height 22
drag, startPoint x: 1033, startPoint y: 190, endPoint x: 863, endPoint y: 197, distance: 169.5
click at [619, 197] on div "**********" at bounding box center [611, 321] width 1222 height 560
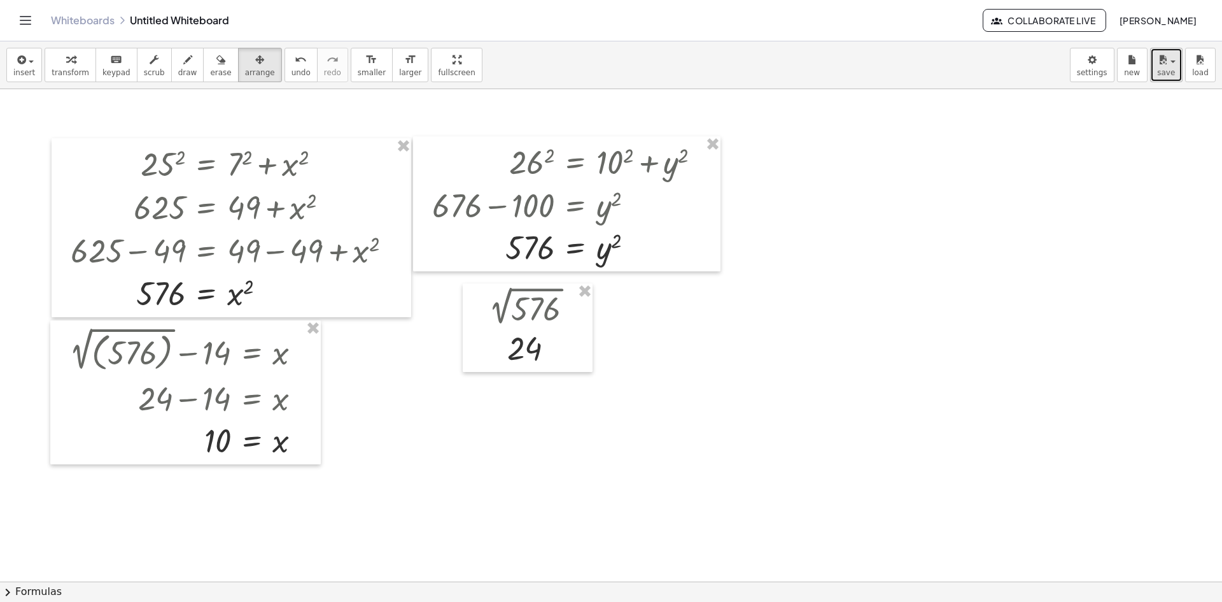
click at [619, 63] on button "save" at bounding box center [1166, 65] width 32 height 34
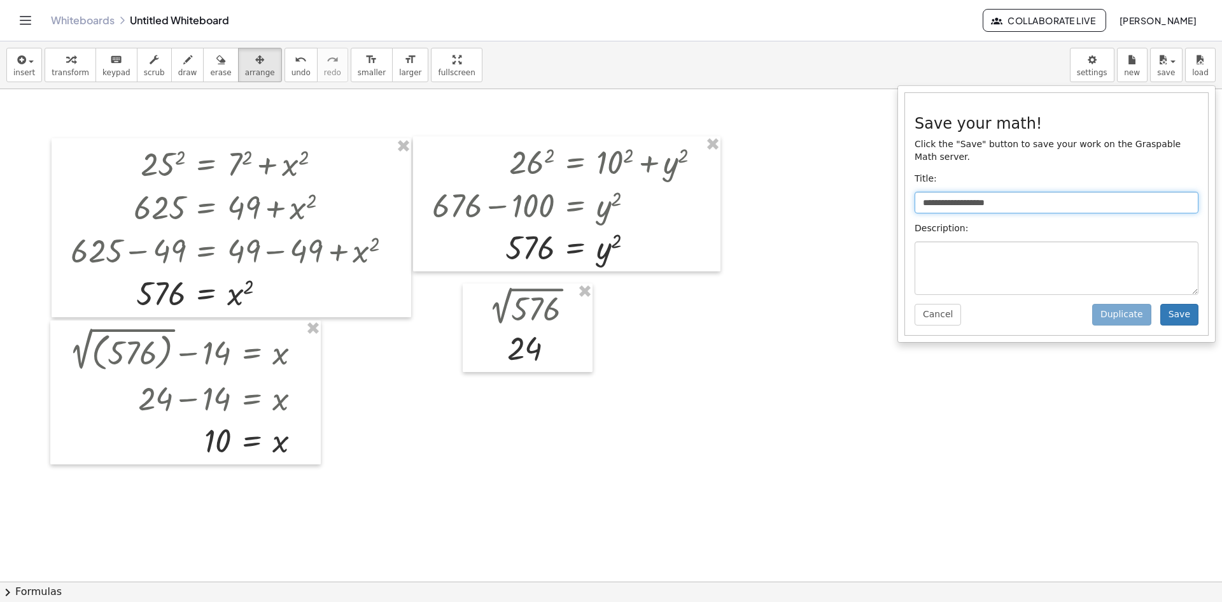
drag, startPoint x: 1026, startPoint y: 188, endPoint x: 922, endPoint y: 195, distance: 103.4
click at [619, 195] on input "**********" at bounding box center [1057, 203] width 284 height 22
type input "*"
type input "**********"
click at [619, 246] on textarea at bounding box center [1057, 267] width 284 height 53
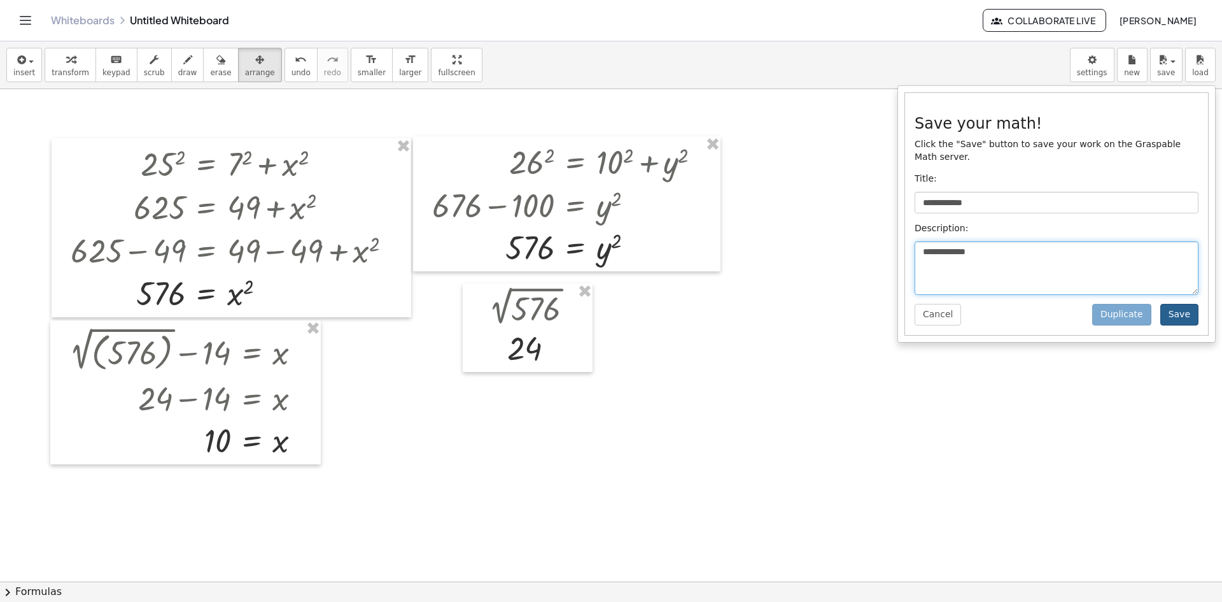
type textarea "**********"
click at [619, 304] on button "Save" at bounding box center [1180, 315] width 38 height 22
